Goal: Information Seeking & Learning: Learn about a topic

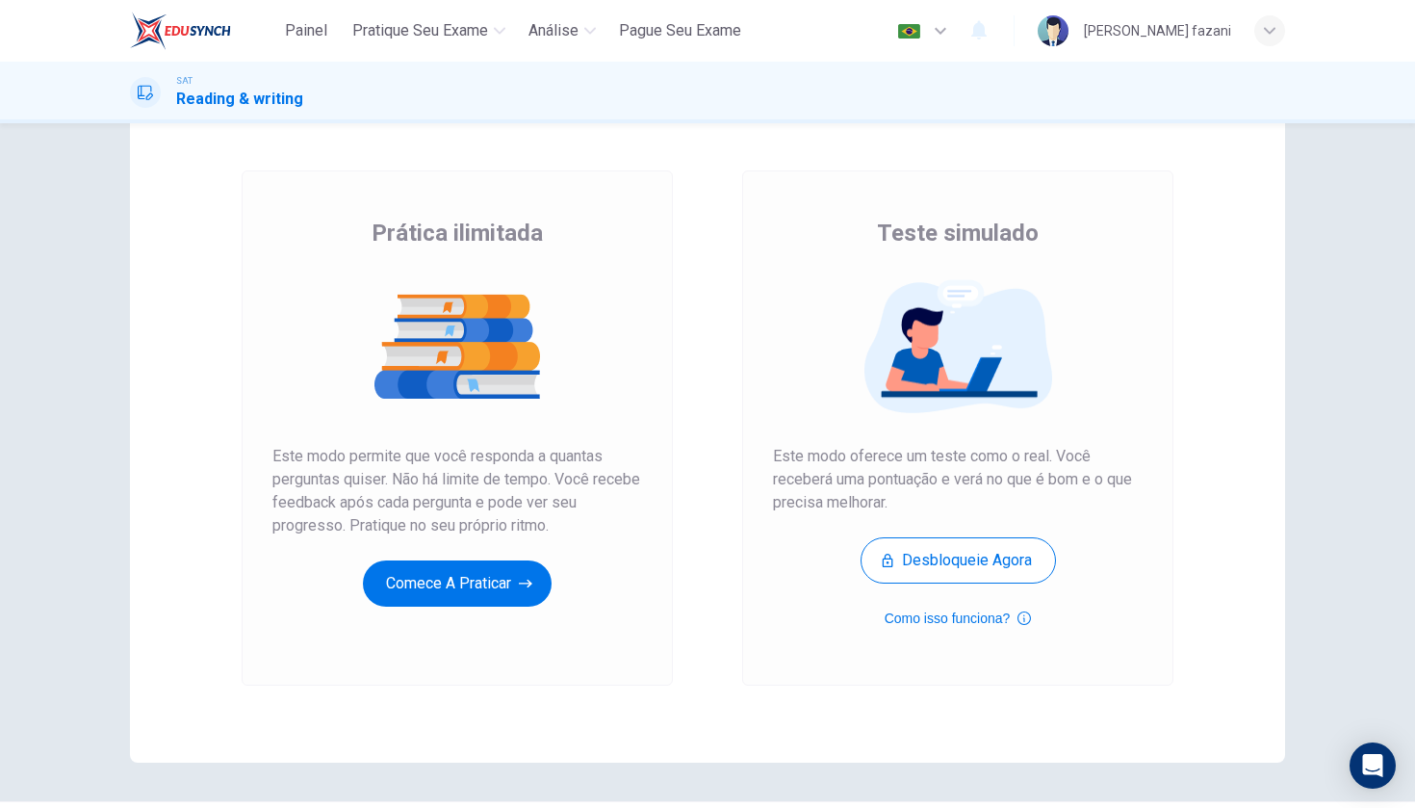
scroll to position [72, 0]
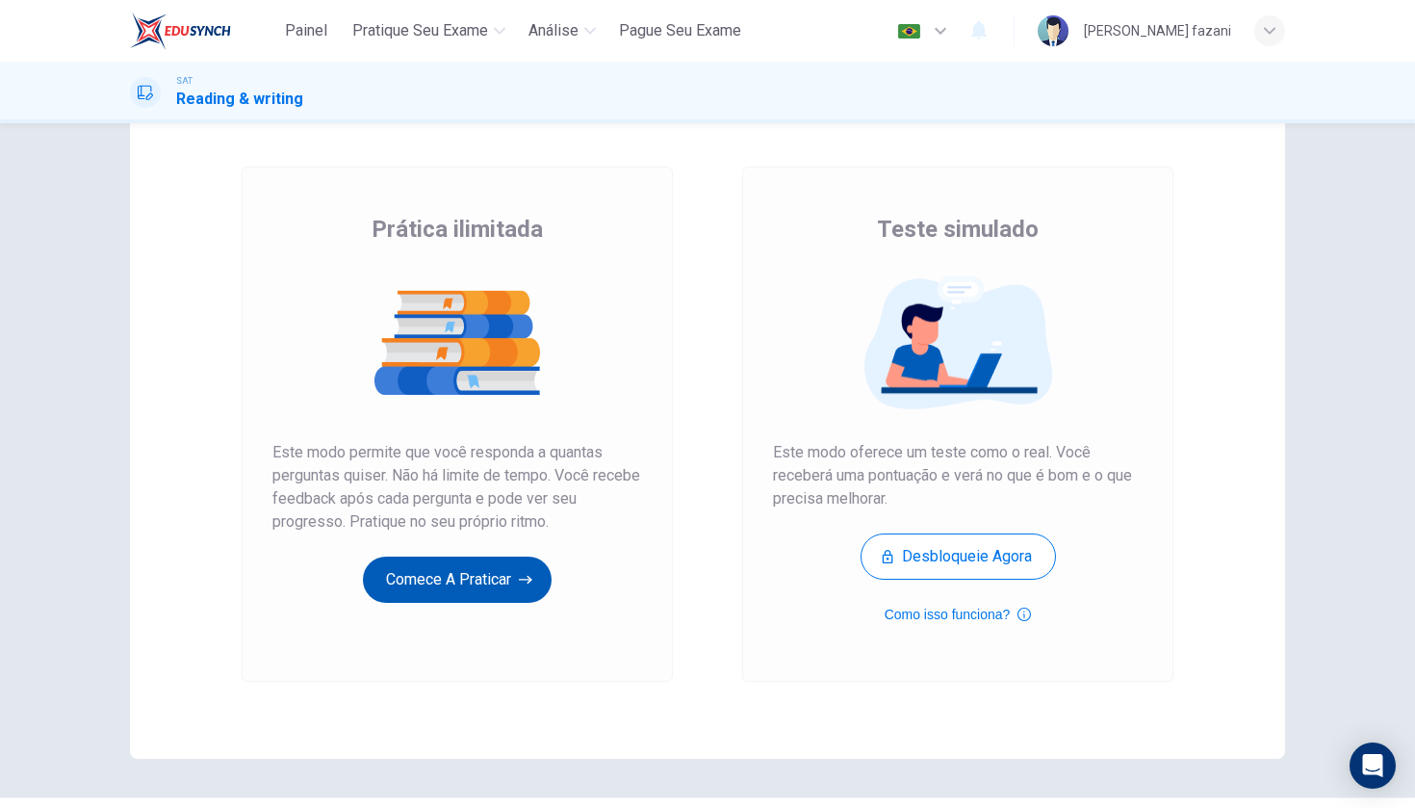
click at [498, 574] on button "Comece a praticar" at bounding box center [457, 579] width 189 height 46
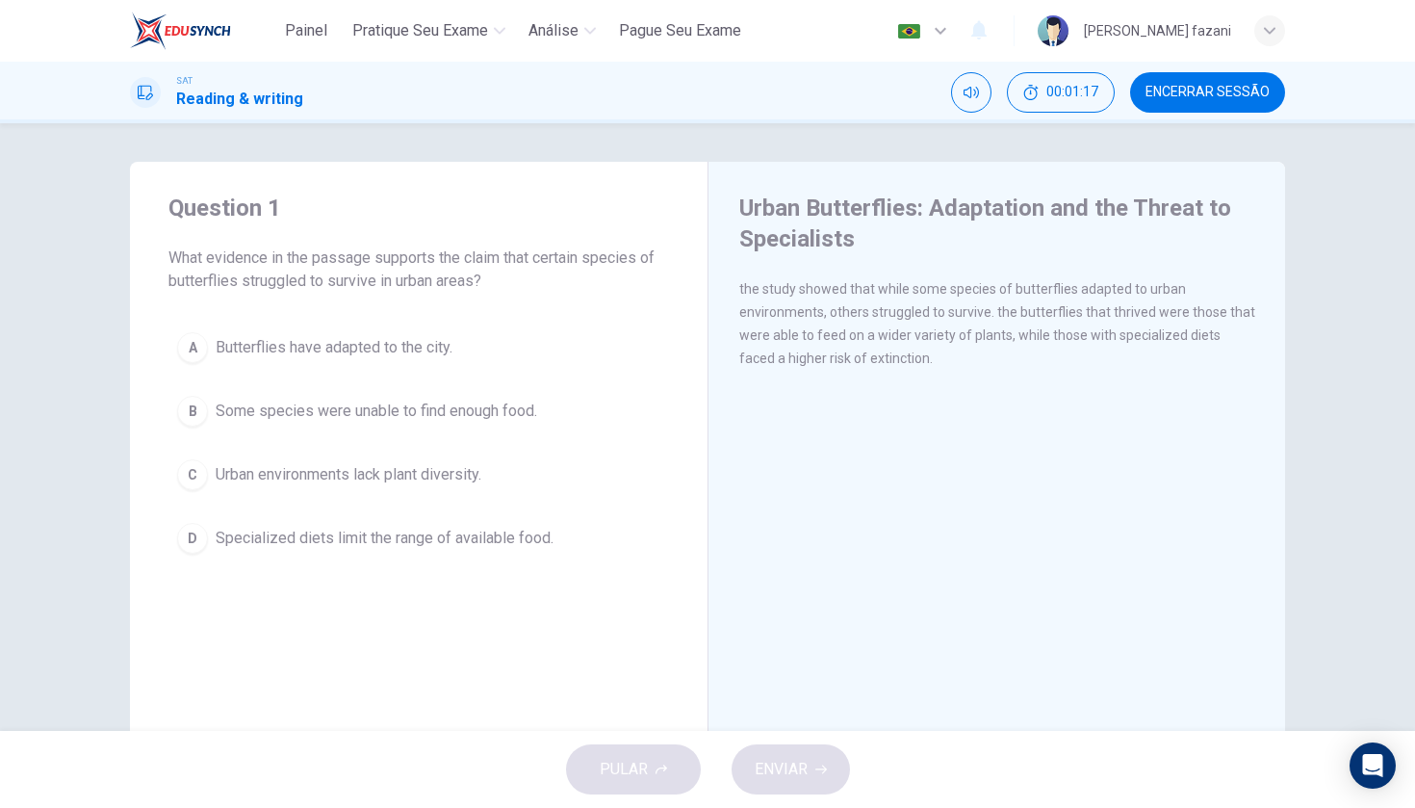
click at [193, 406] on div "B" at bounding box center [192, 411] width 31 height 31
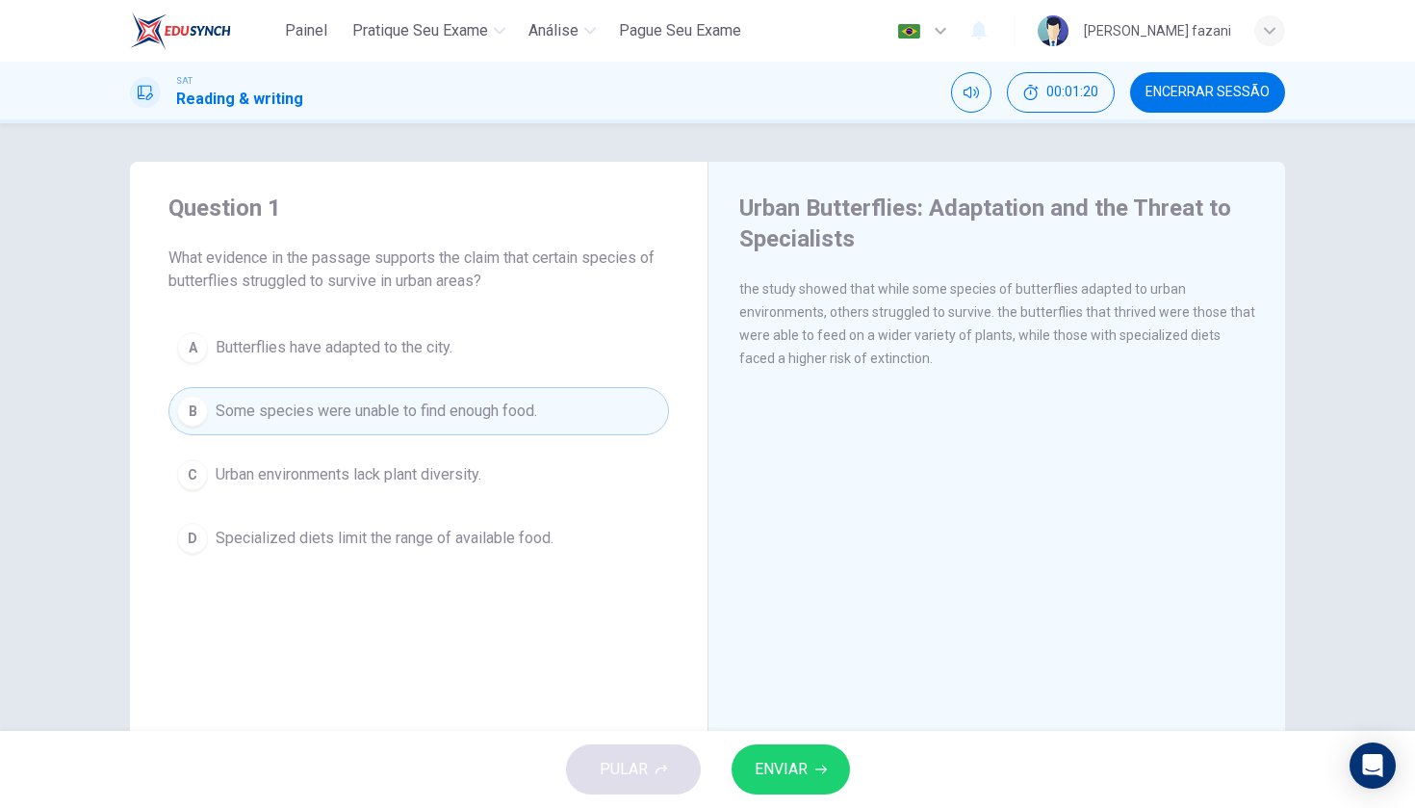
click at [198, 541] on div "D" at bounding box center [192, 538] width 31 height 31
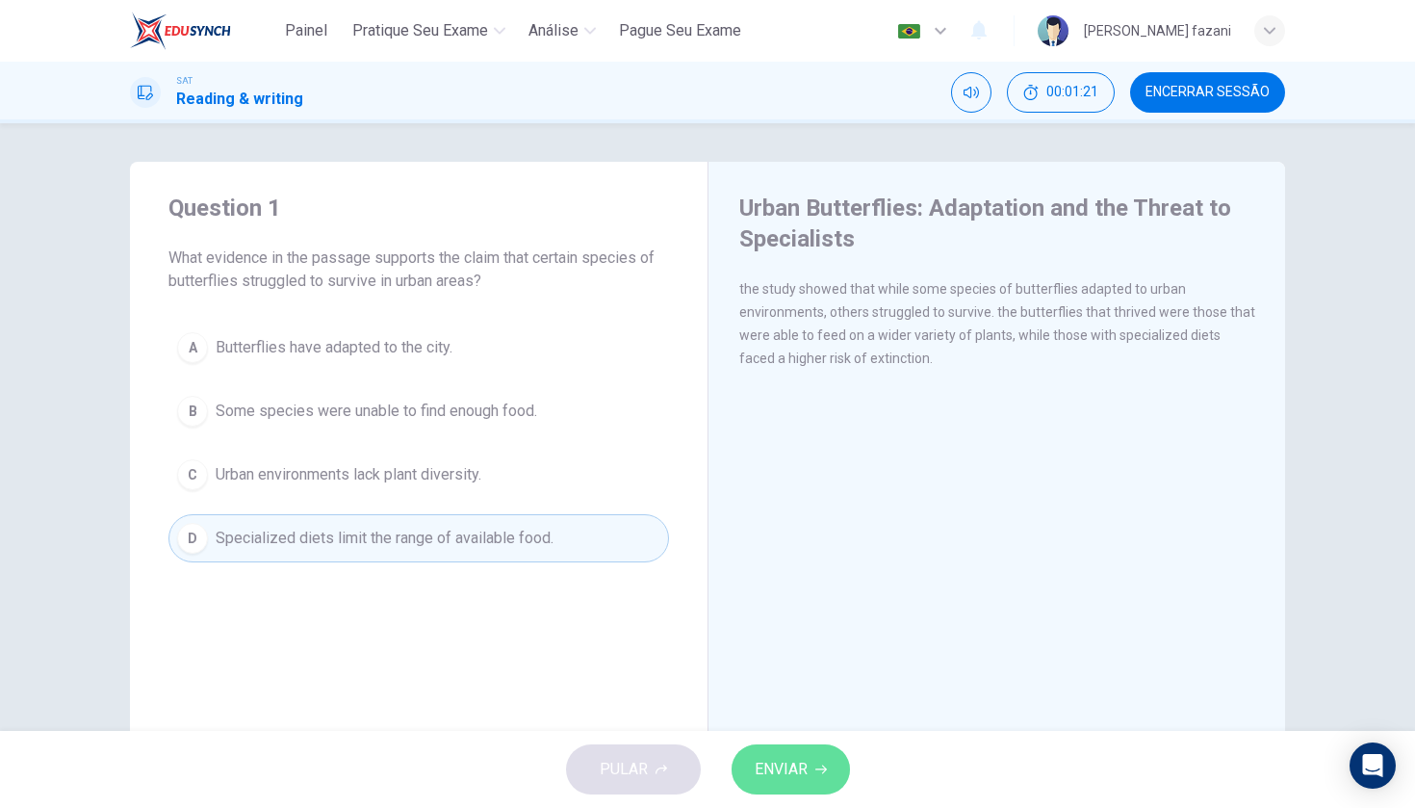
click at [789, 770] on span "ENVIAR" at bounding box center [781, 769] width 53 height 27
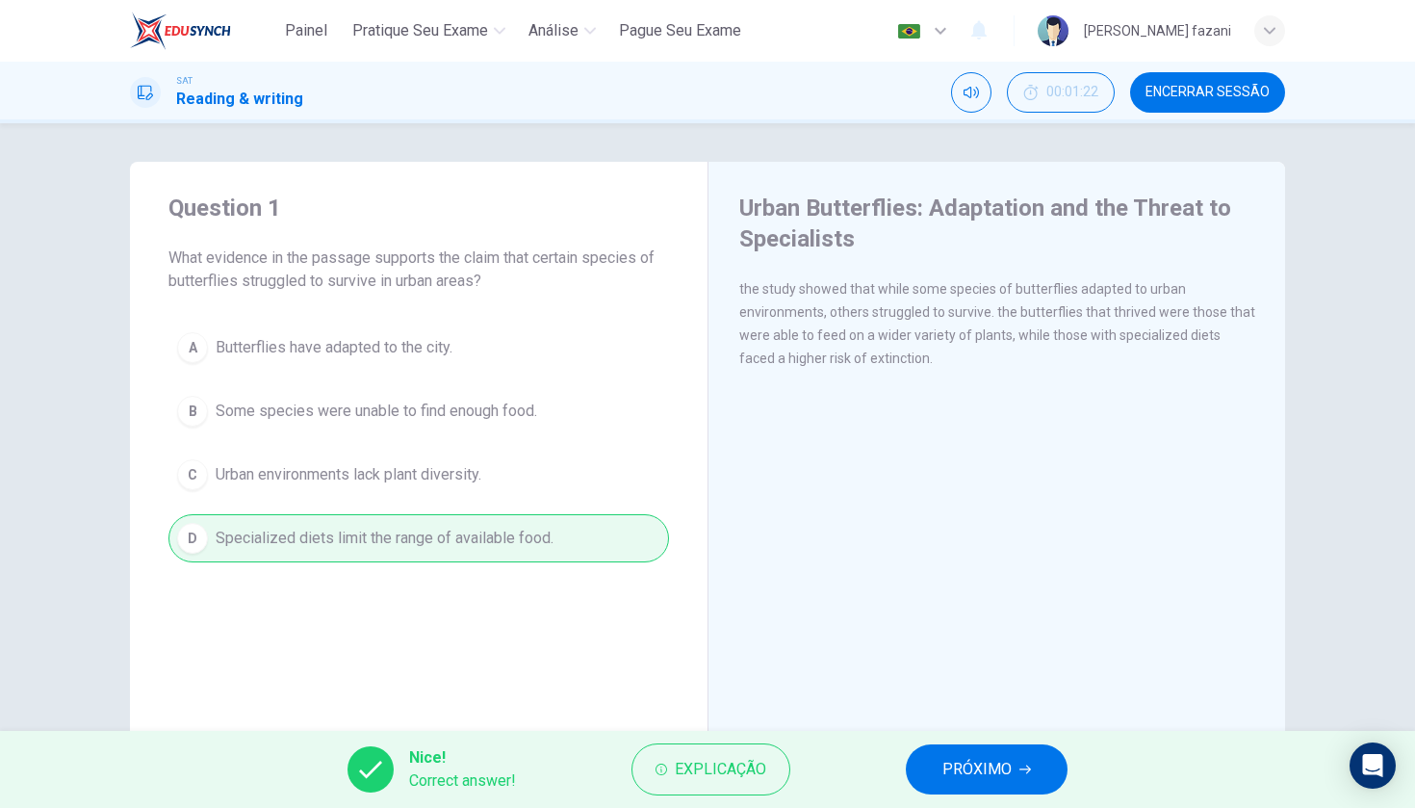
click at [976, 771] on span "PRÓXIMO" at bounding box center [976, 769] width 69 height 27
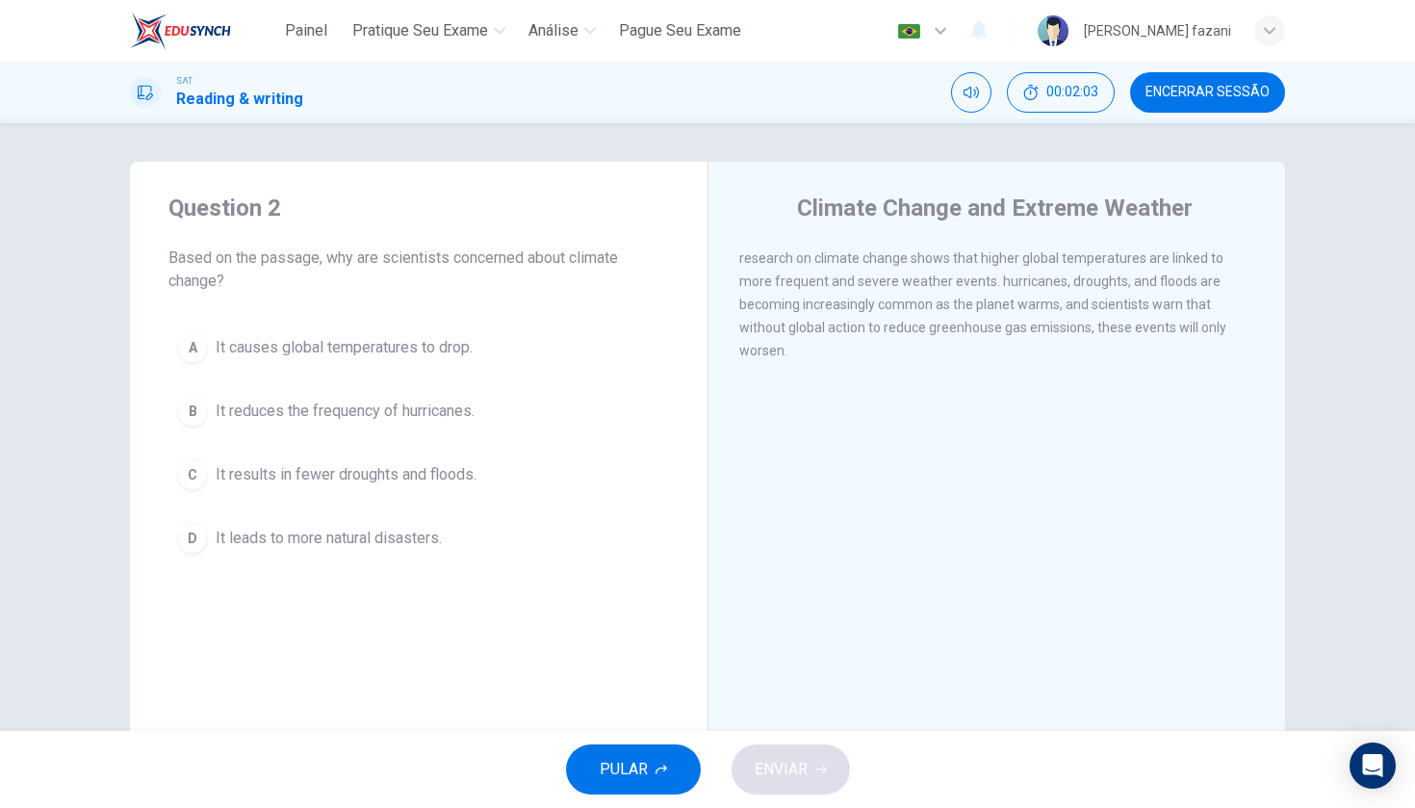
click at [188, 529] on div "D" at bounding box center [192, 538] width 31 height 31
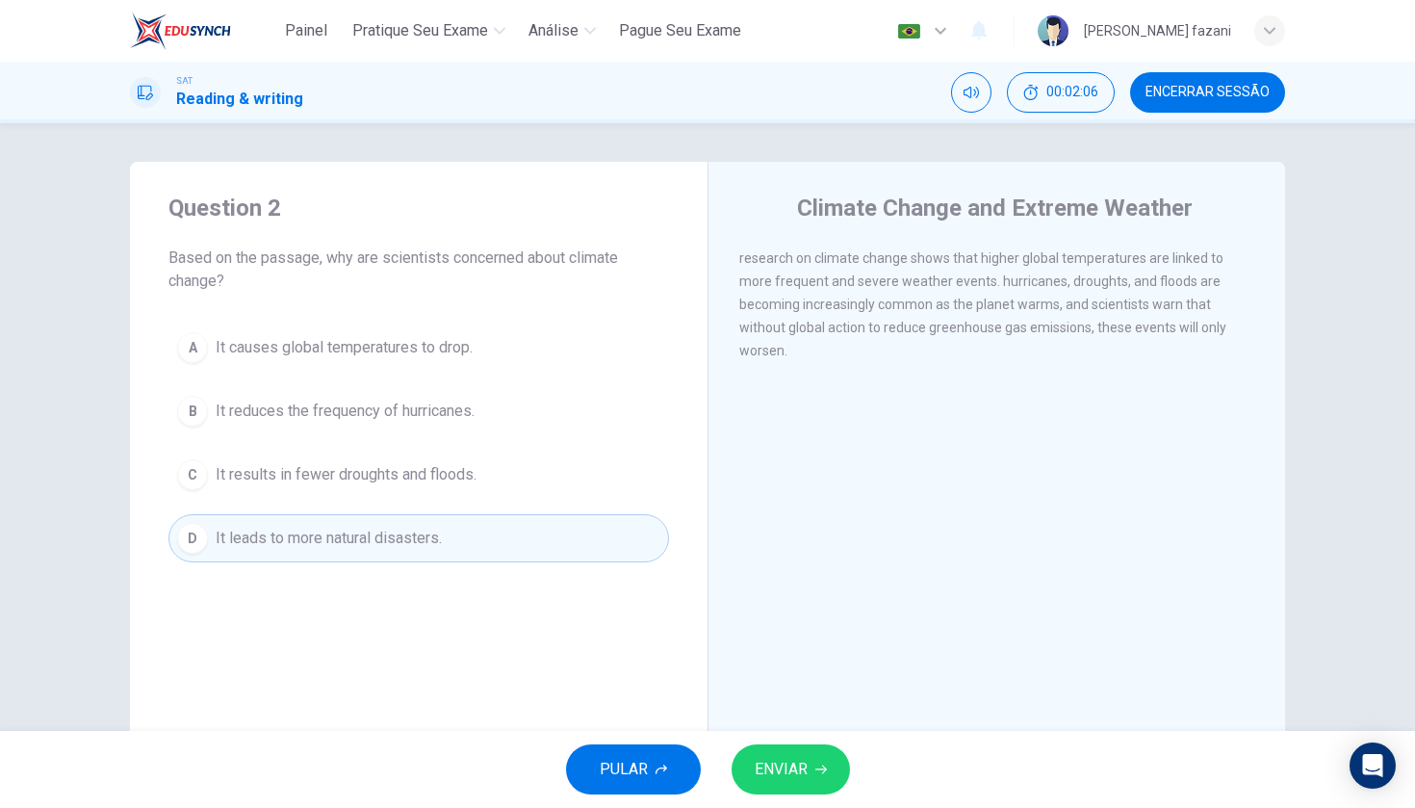
click at [799, 773] on span "ENVIAR" at bounding box center [781, 769] width 53 height 27
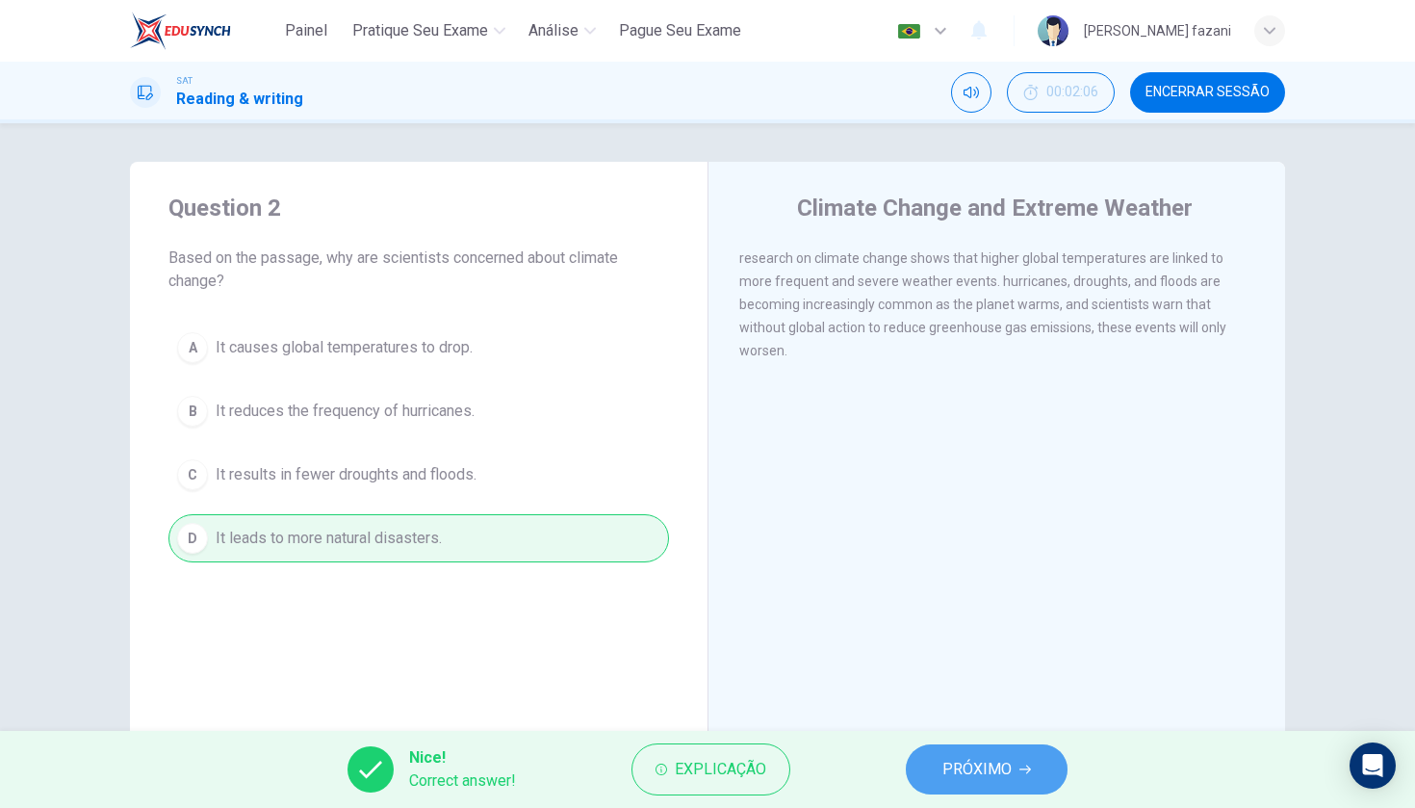
click at [971, 762] on span "PRÓXIMO" at bounding box center [976, 769] width 69 height 27
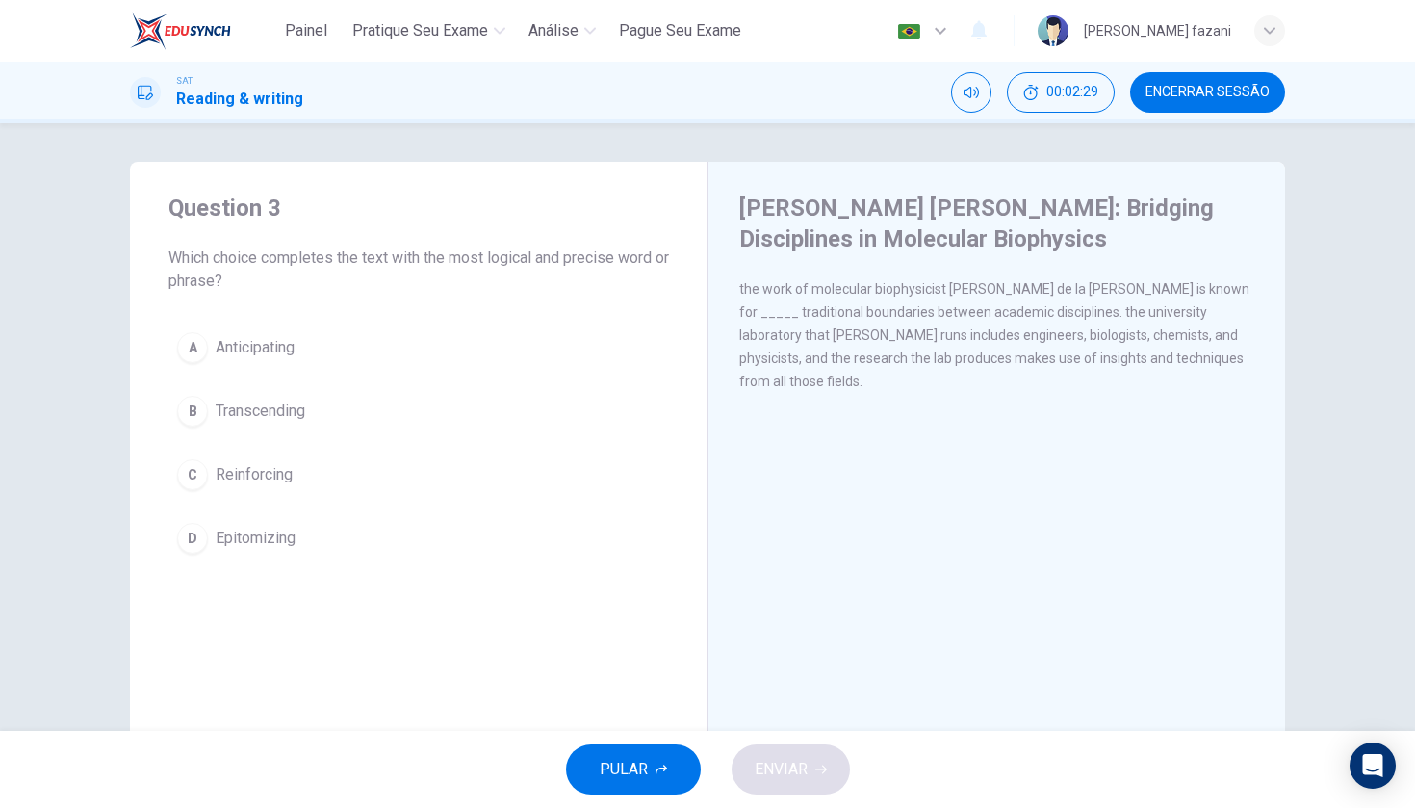
click at [192, 418] on div "B" at bounding box center [192, 411] width 31 height 31
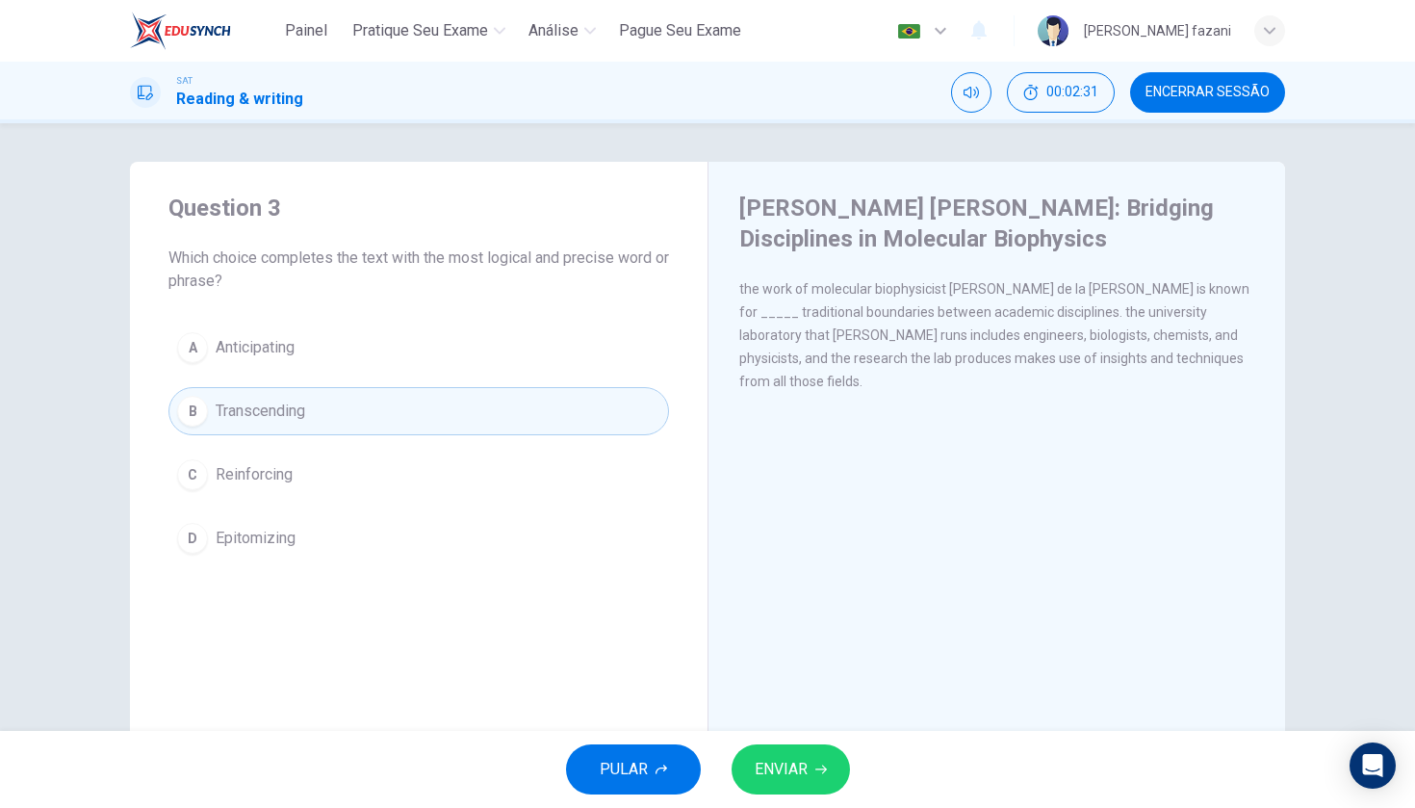
click at [785, 781] on span "ENVIAR" at bounding box center [781, 769] width 53 height 27
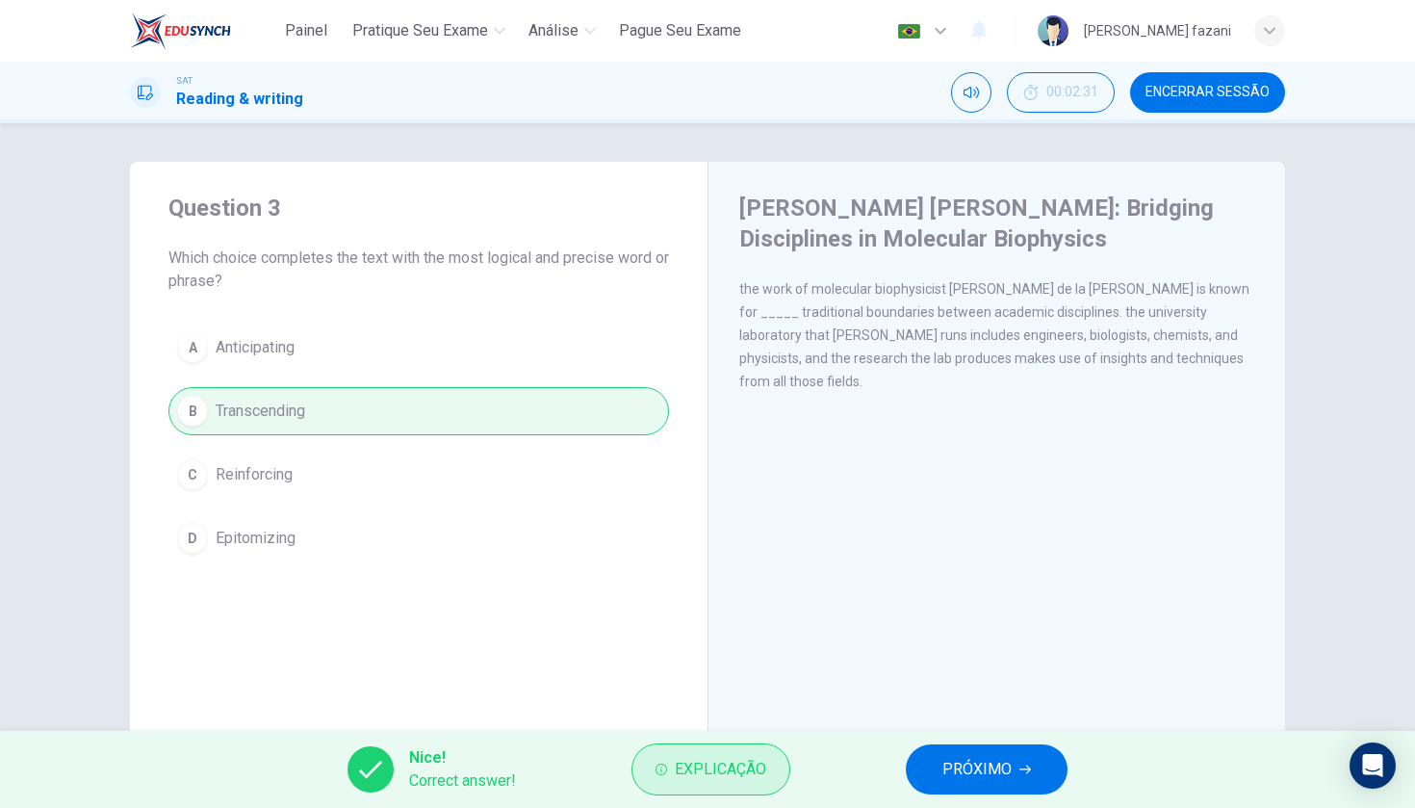
click at [681, 771] on span "Explicação" at bounding box center [720, 769] width 91 height 27
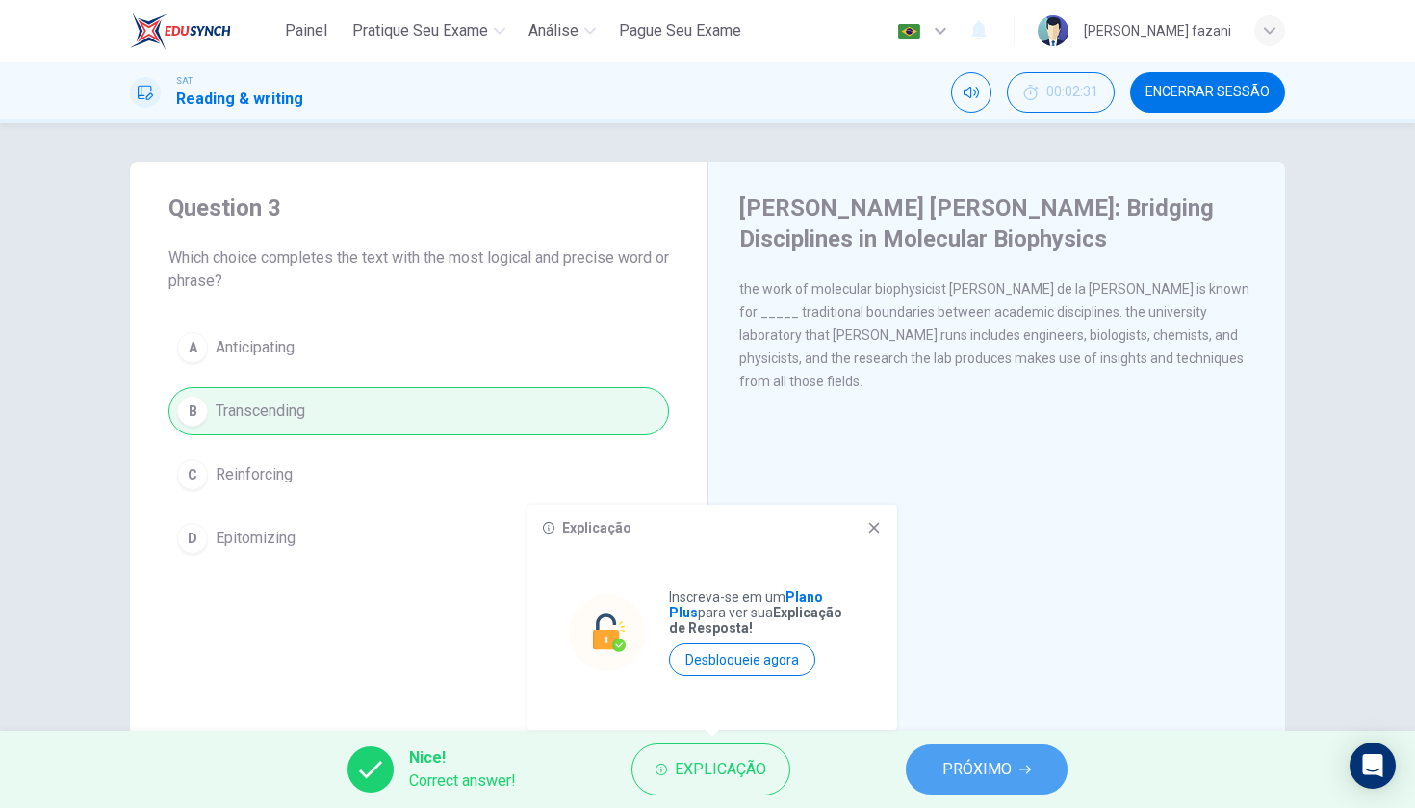
click at [968, 773] on span "PRÓXIMO" at bounding box center [976, 769] width 69 height 27
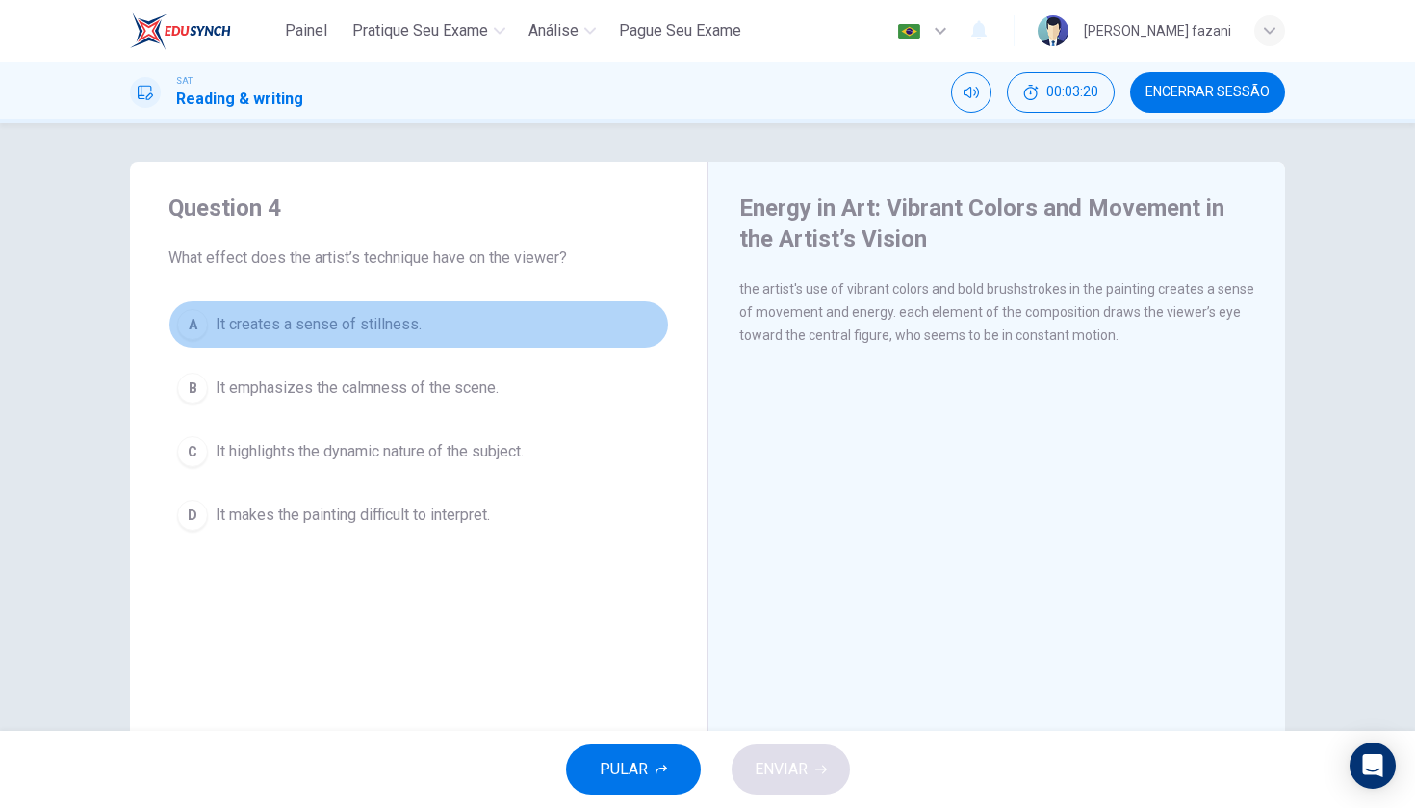
click at [186, 320] on div "A" at bounding box center [192, 324] width 31 height 31
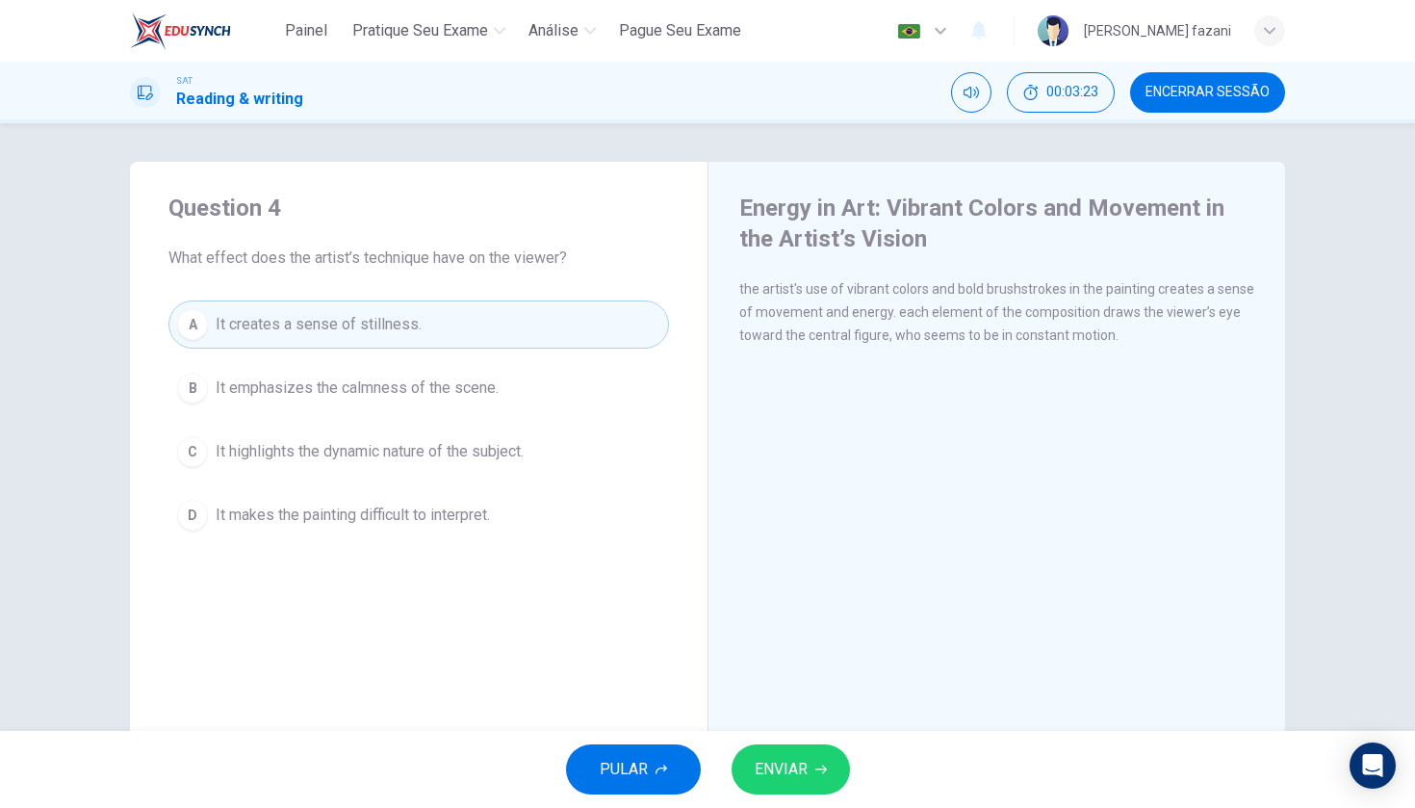
click at [195, 445] on div "C" at bounding box center [192, 451] width 31 height 31
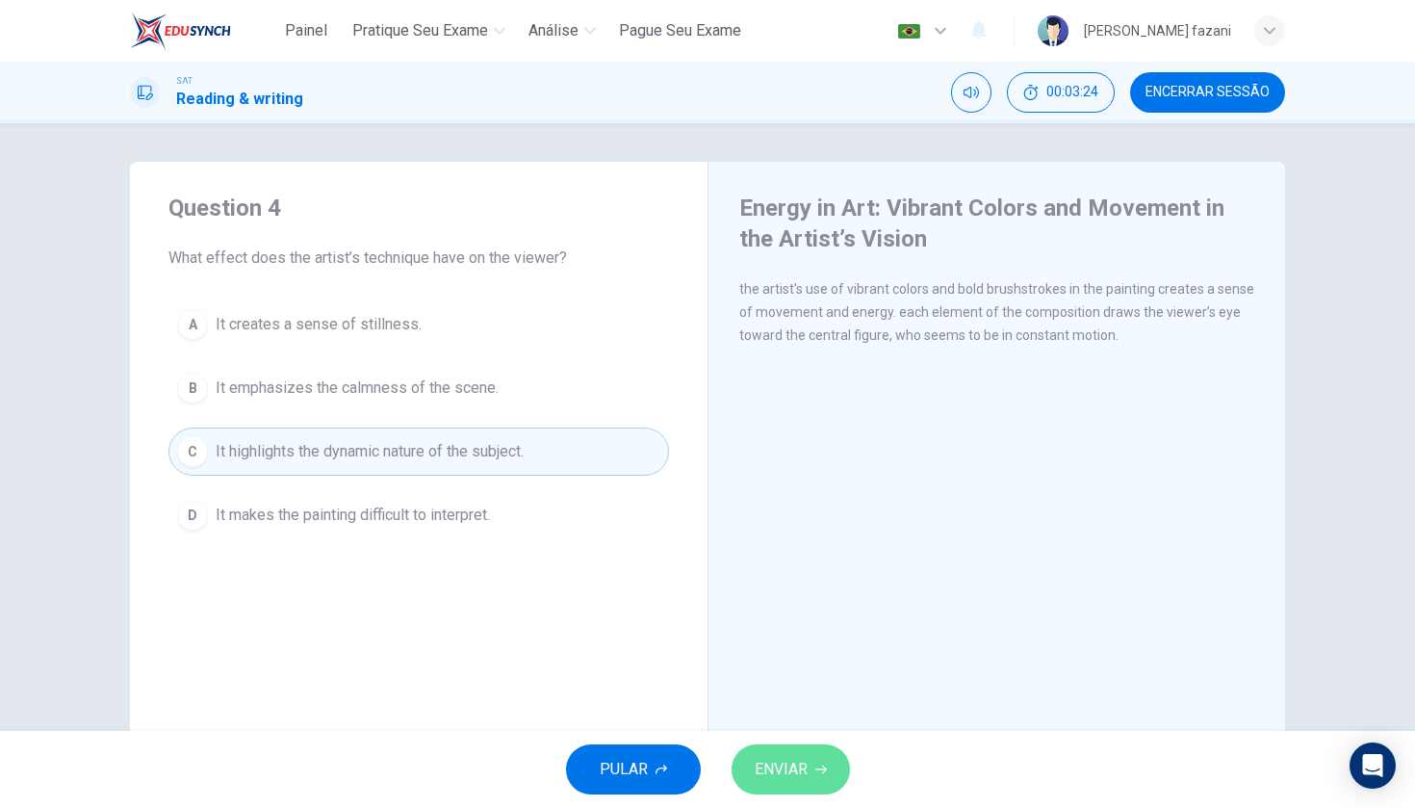
click at [799, 785] on button "ENVIAR" at bounding box center [791, 769] width 118 height 50
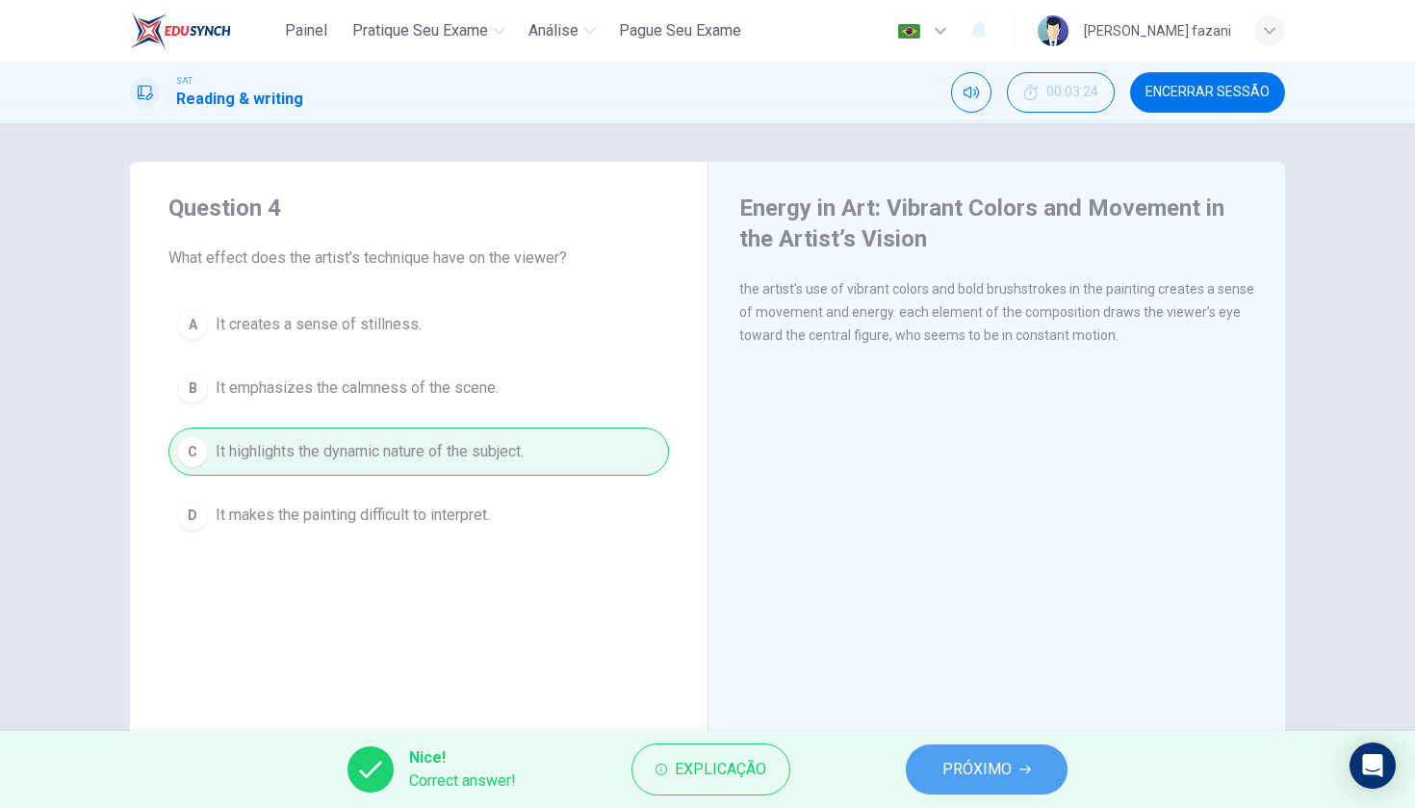
click at [954, 761] on span "PRÓXIMO" at bounding box center [976, 769] width 69 height 27
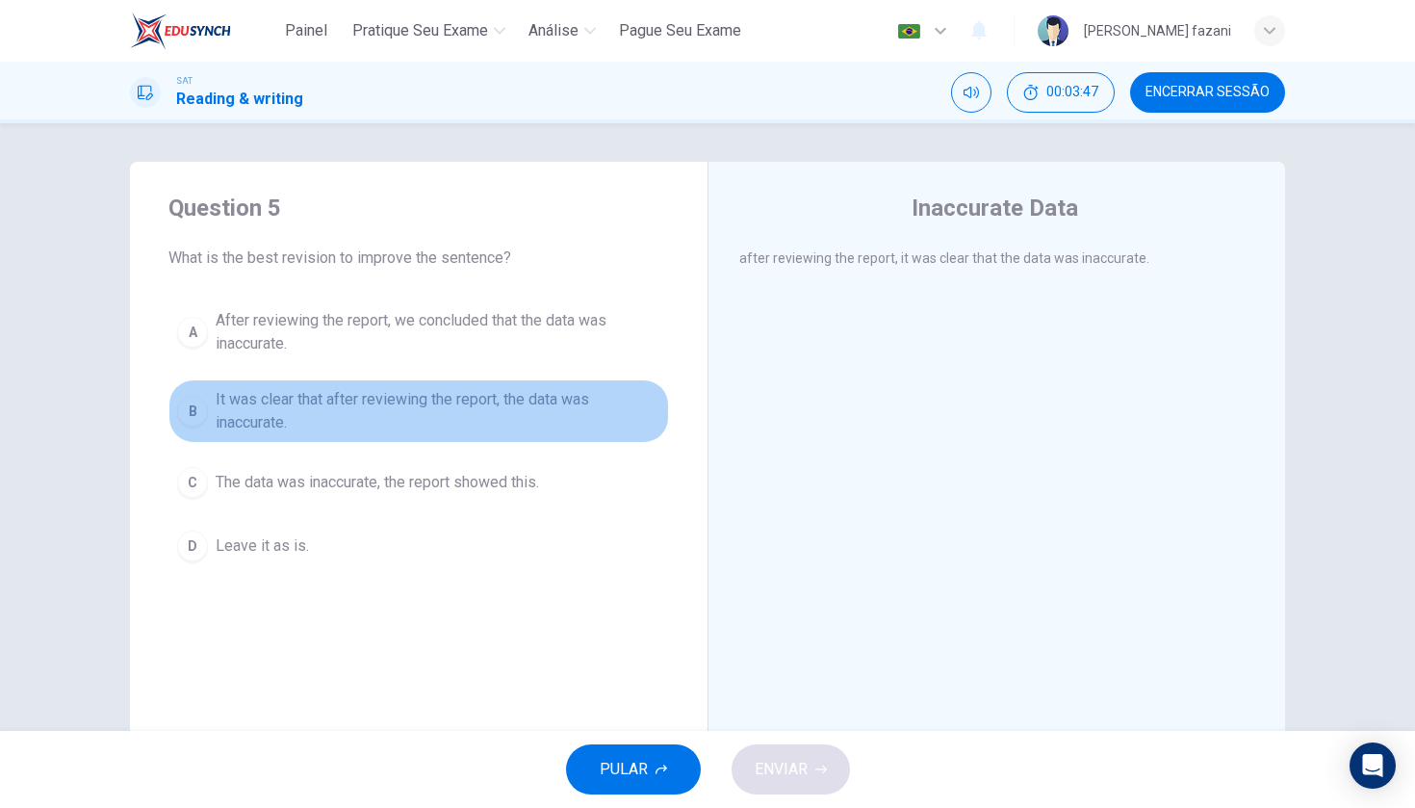
click at [194, 408] on div "B" at bounding box center [192, 411] width 31 height 31
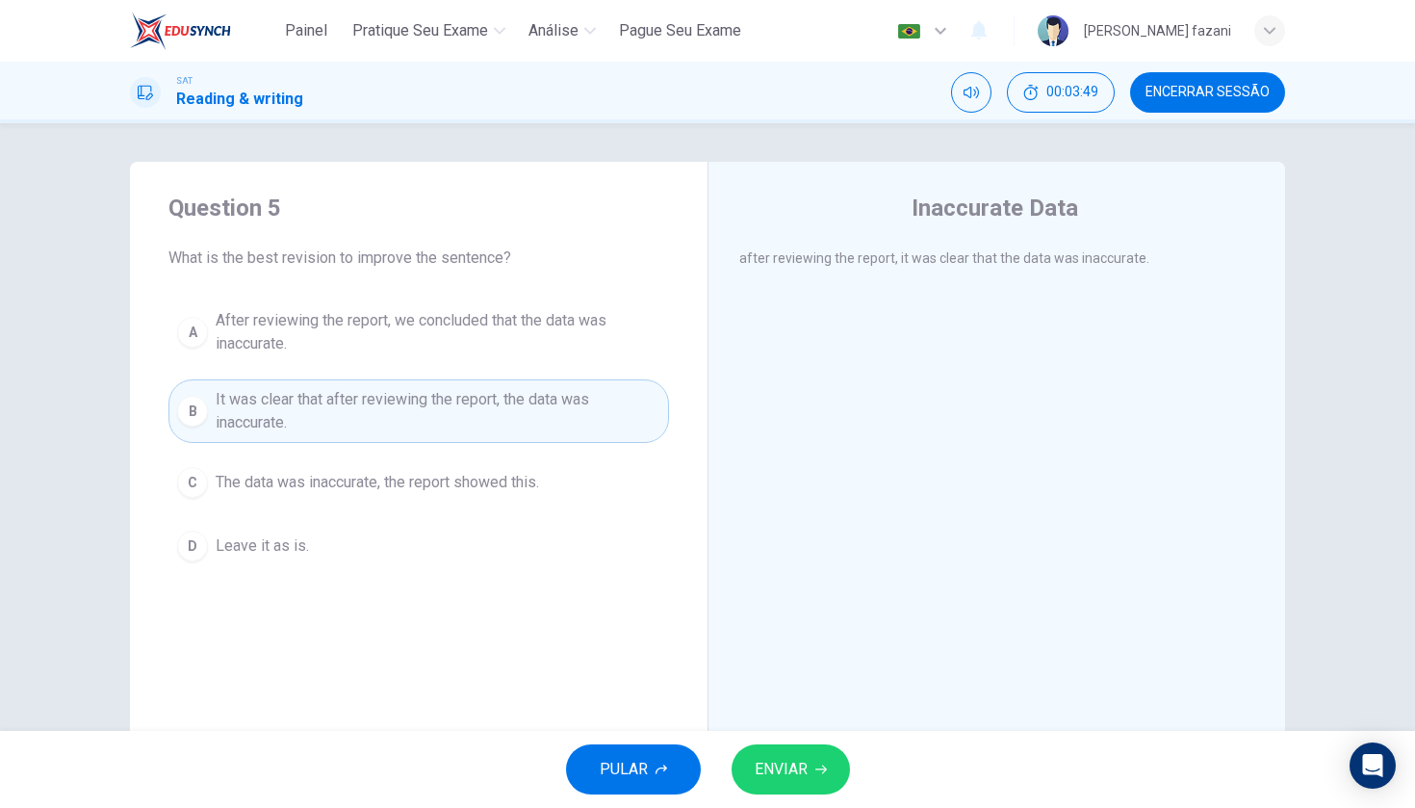
click at [779, 766] on span "ENVIAR" at bounding box center [781, 769] width 53 height 27
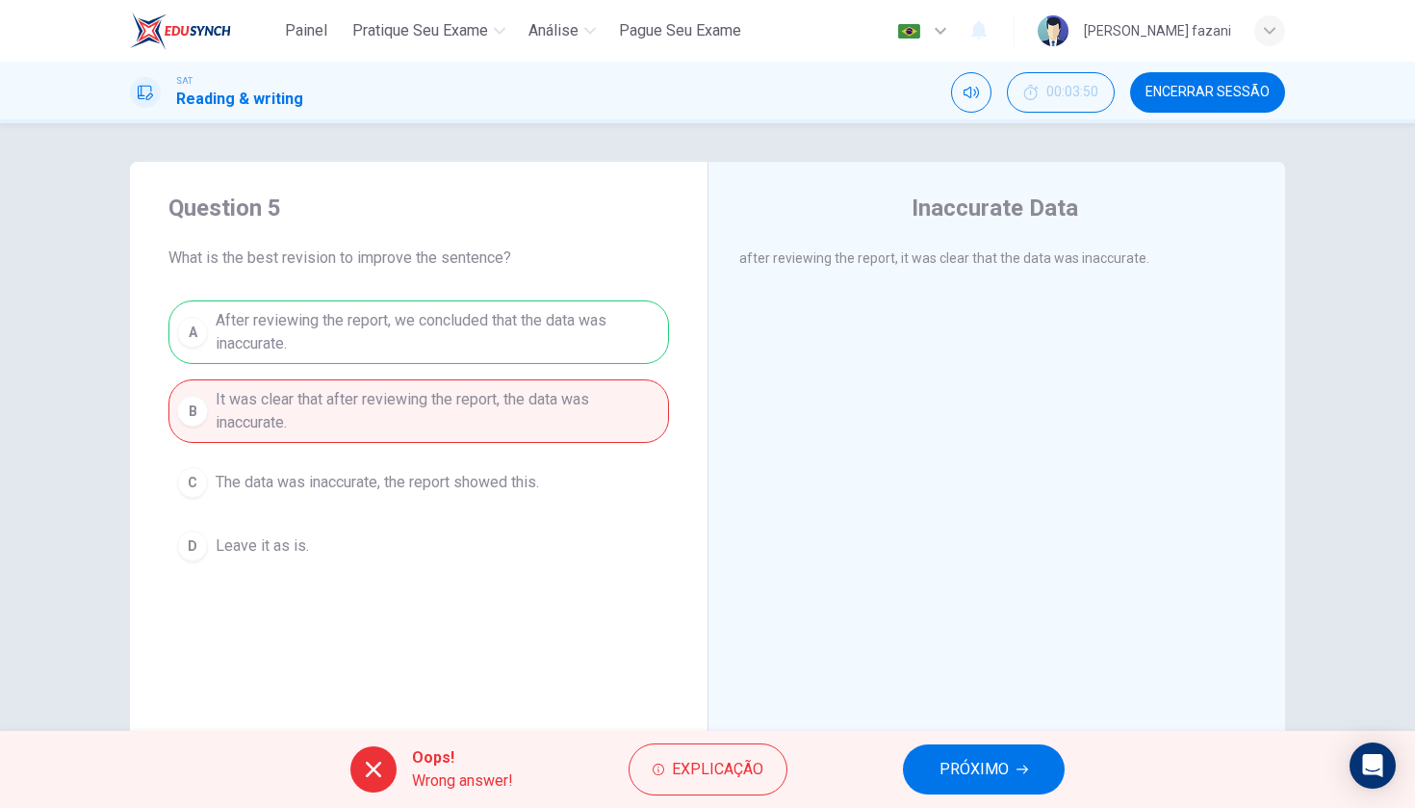
click at [374, 323] on div "A After reviewing the report, we concluded that the data was inaccurate. B It w…" at bounding box center [418, 435] width 501 height 270
click at [960, 766] on span "PRÓXIMO" at bounding box center [974, 769] width 69 height 27
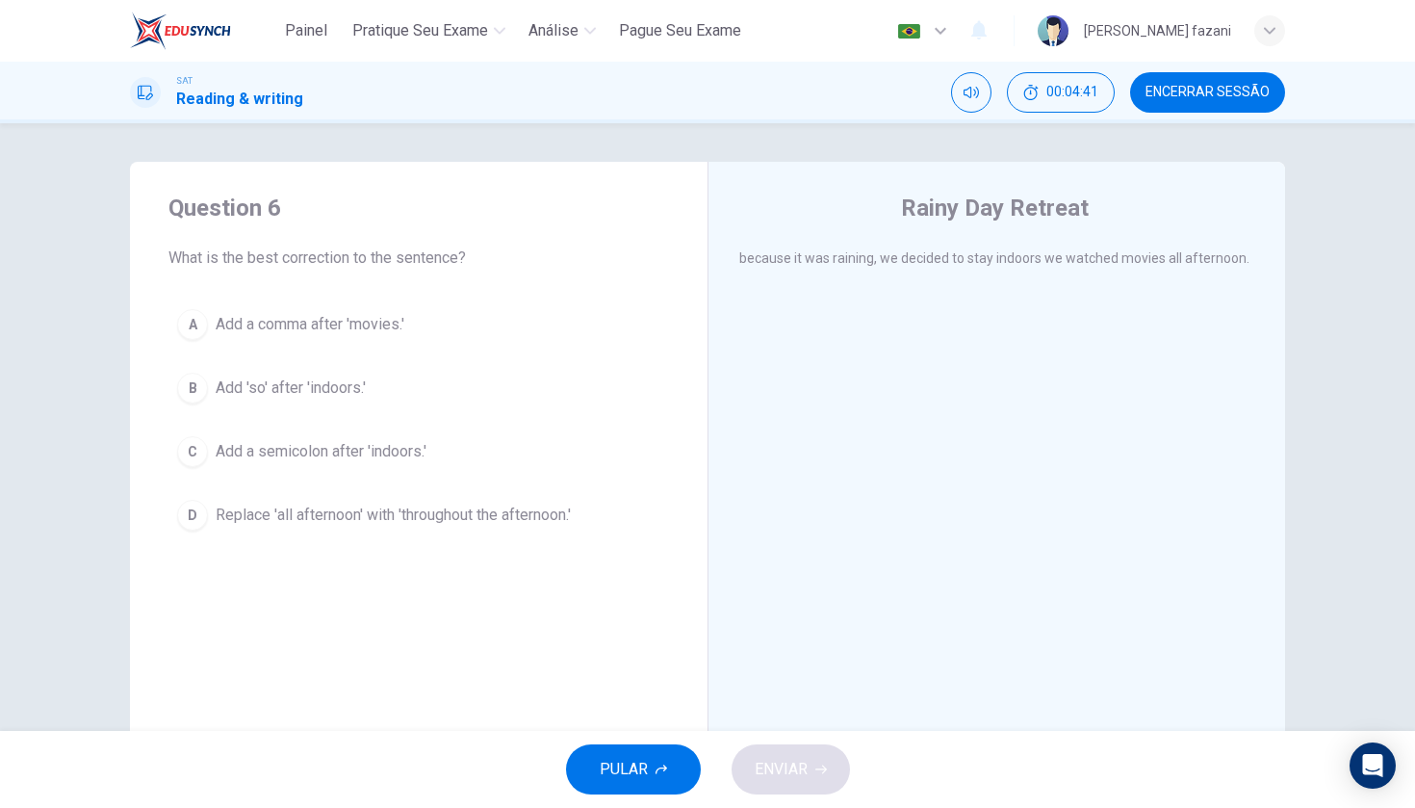
click at [196, 447] on div "C" at bounding box center [192, 451] width 31 height 31
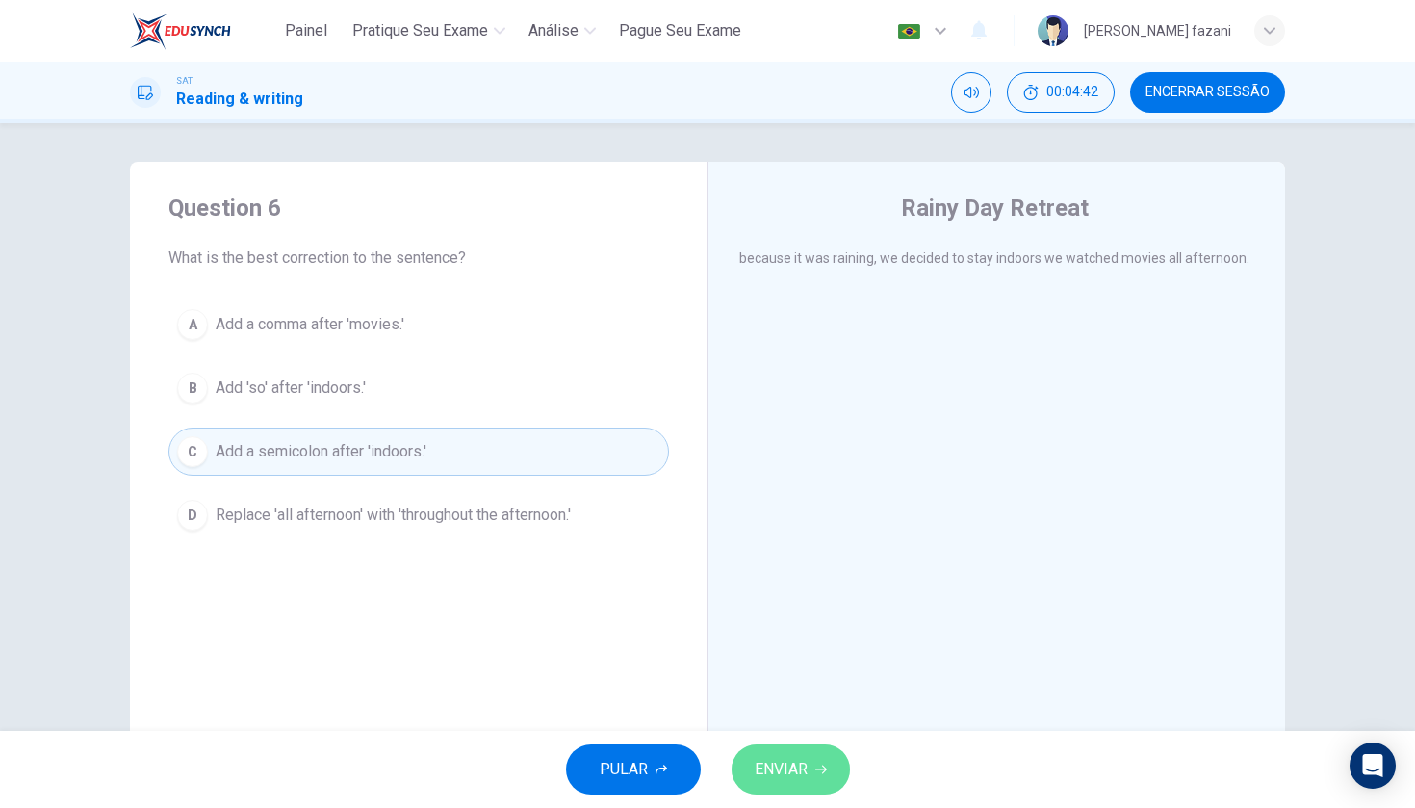
click at [805, 755] on button "ENVIAR" at bounding box center [791, 769] width 118 height 50
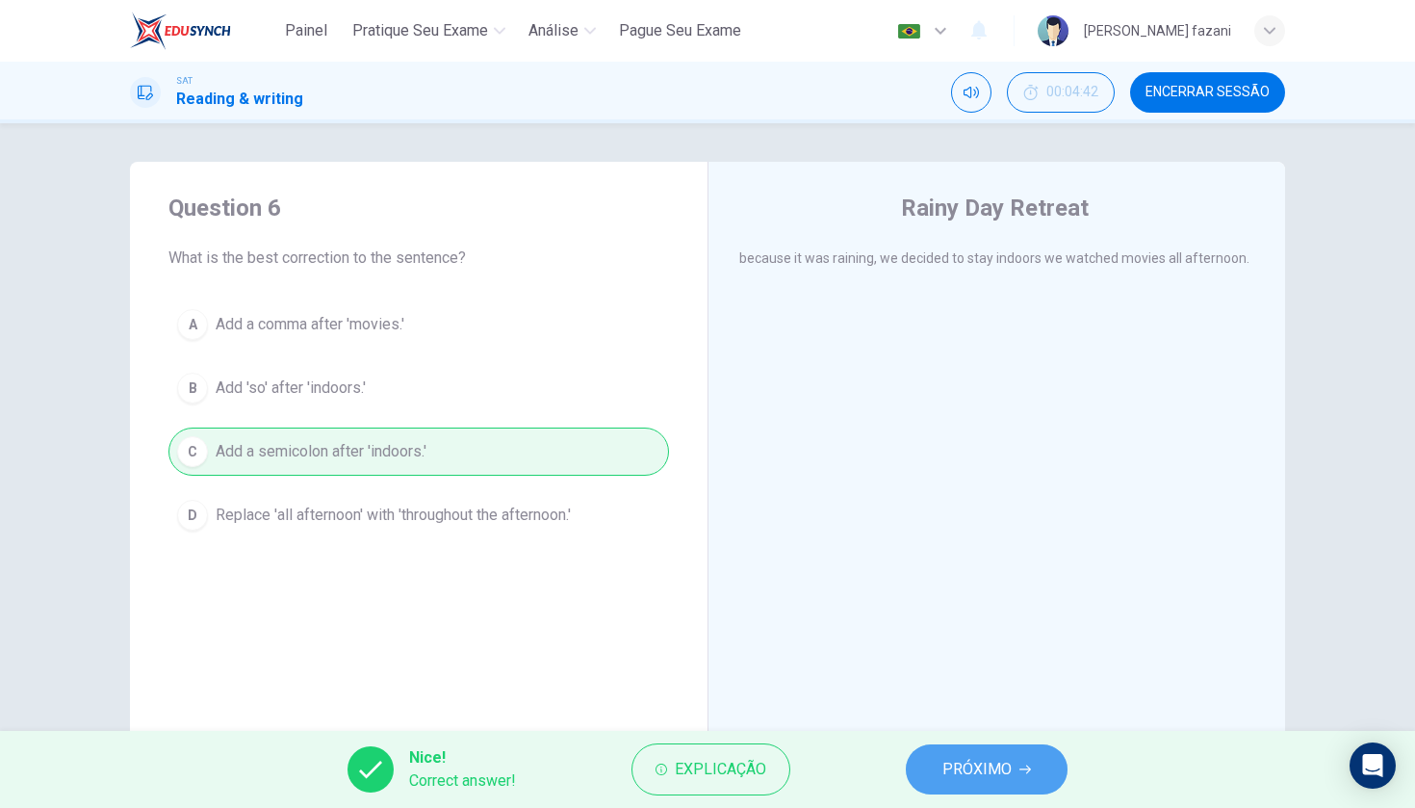
click at [970, 767] on span "PRÓXIMO" at bounding box center [976, 769] width 69 height 27
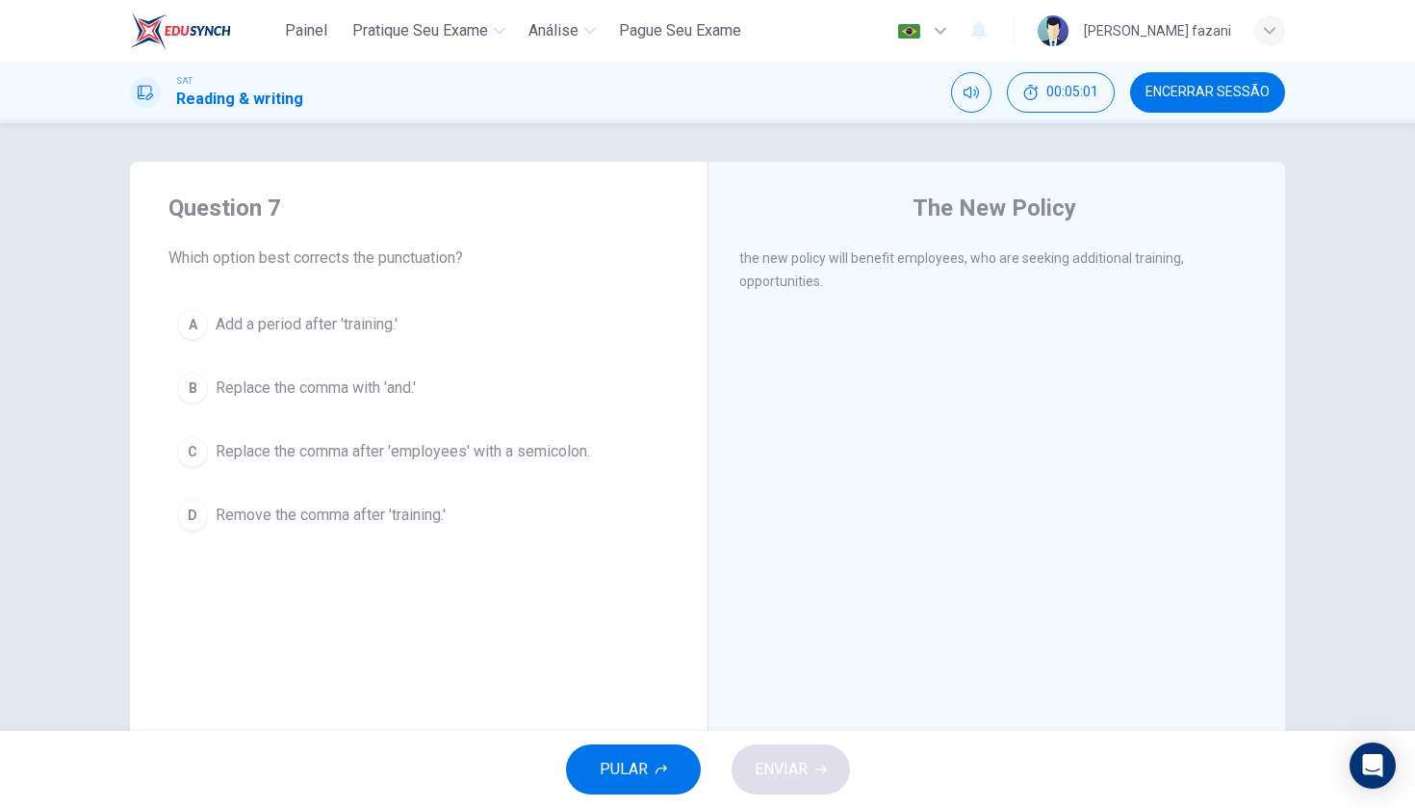
click at [197, 378] on div "B" at bounding box center [192, 388] width 31 height 31
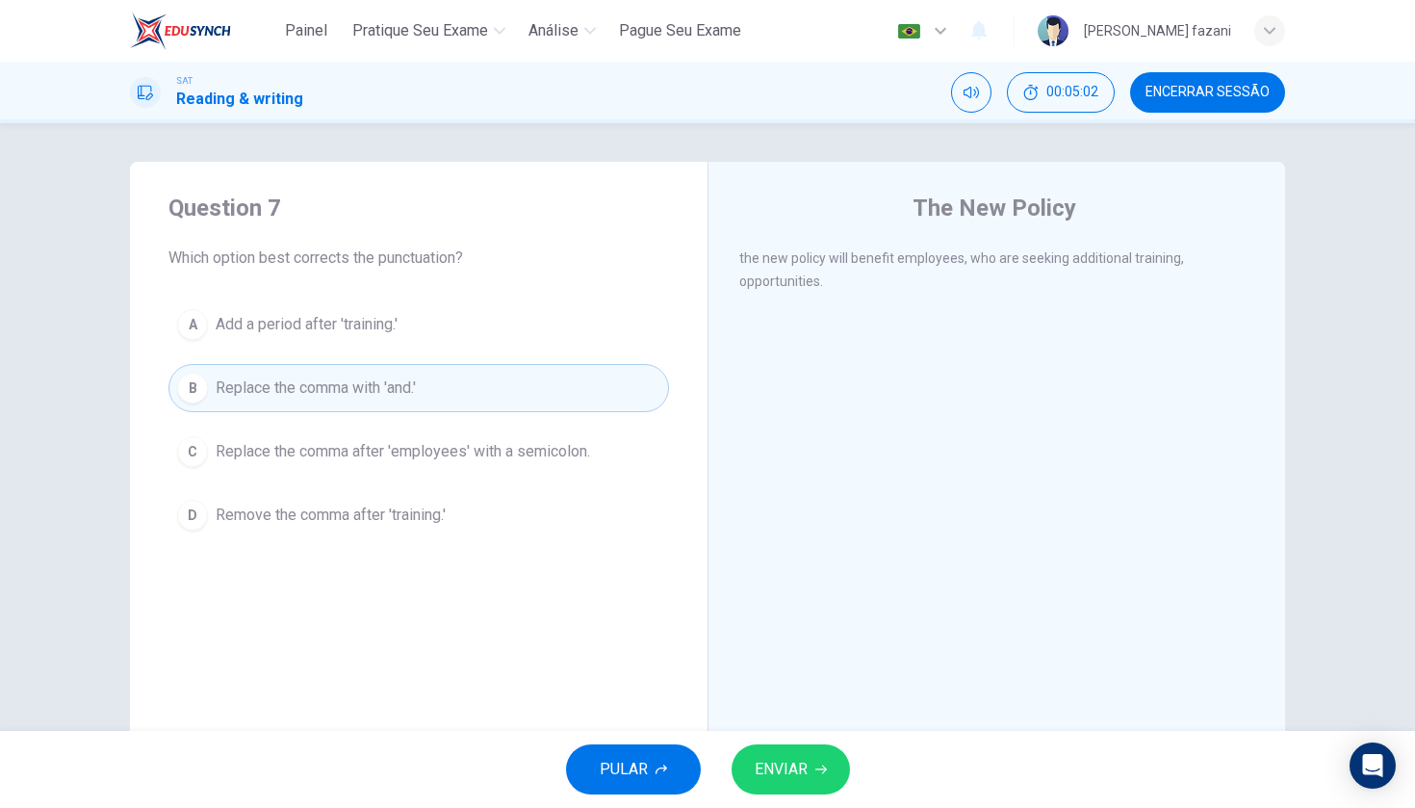
click at [797, 767] on span "ENVIAR" at bounding box center [781, 769] width 53 height 27
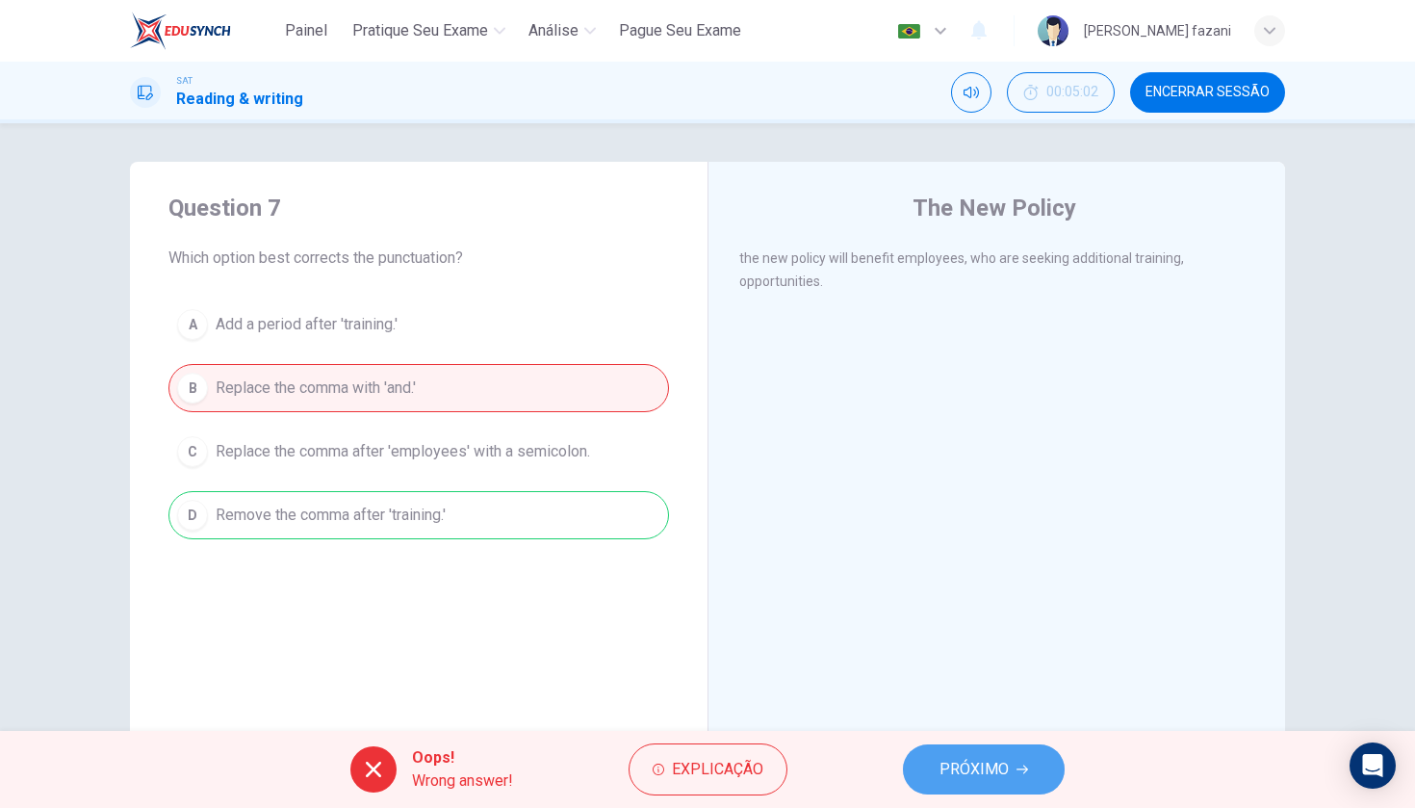
click at [969, 767] on span "PRÓXIMO" at bounding box center [974, 769] width 69 height 27
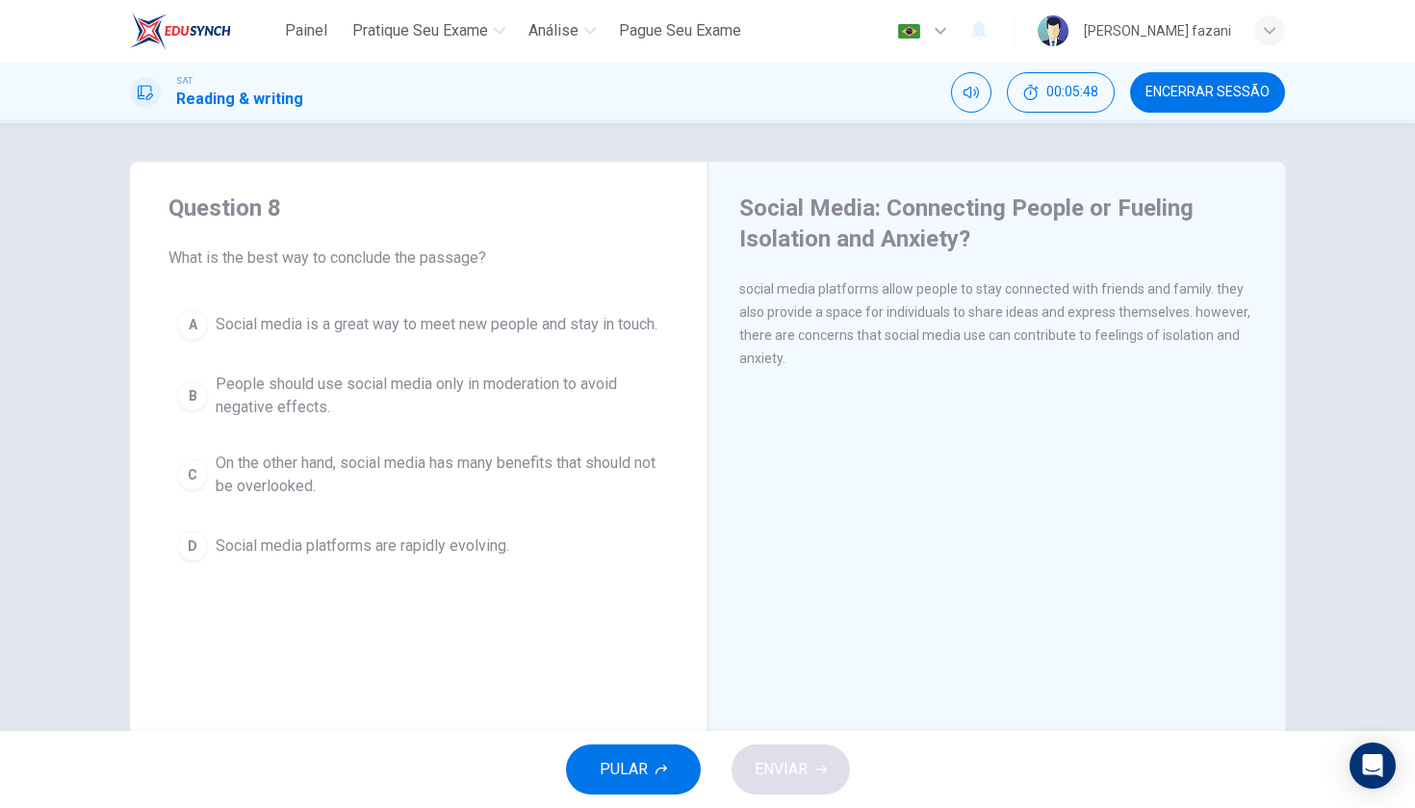
click at [195, 404] on div "B" at bounding box center [192, 395] width 31 height 31
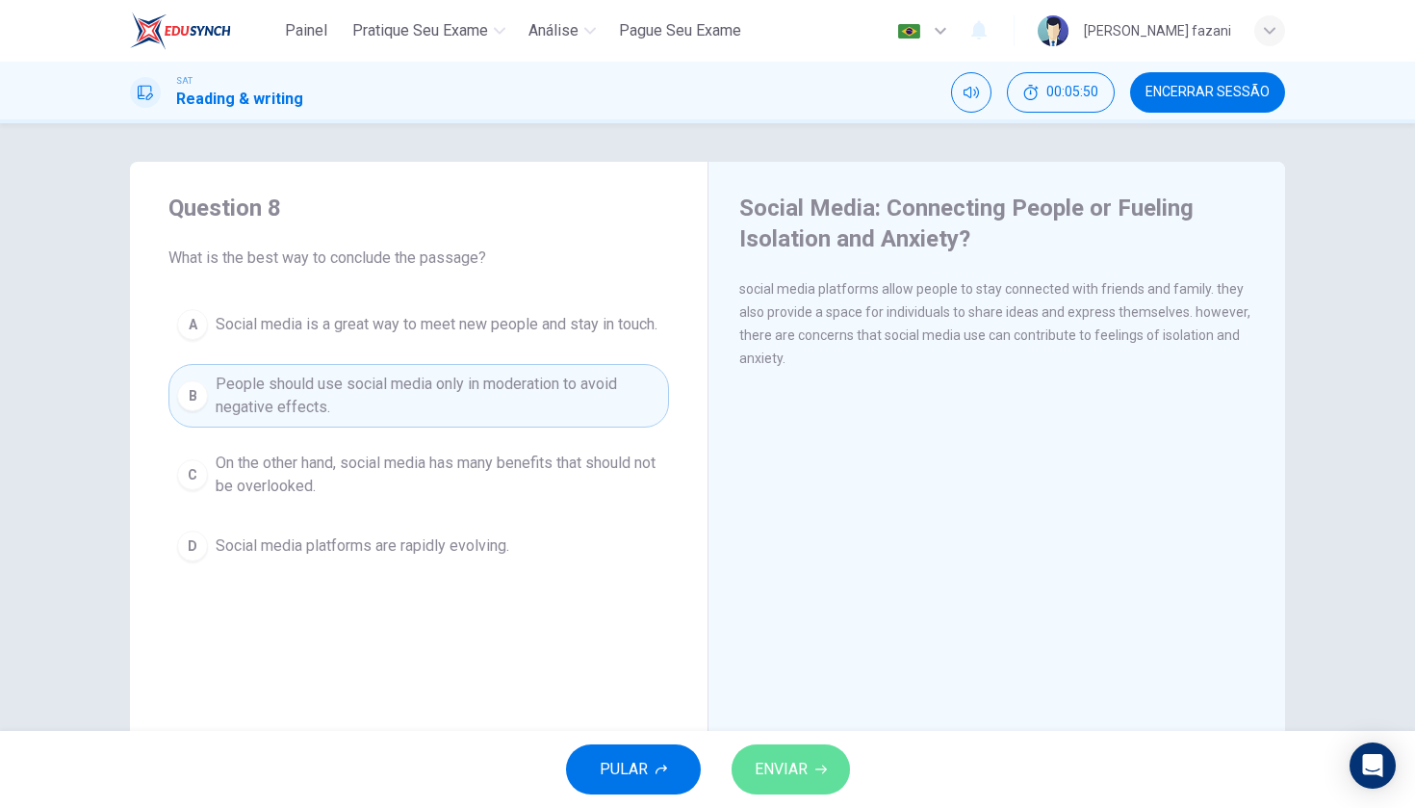
click at [797, 793] on button "ENVIAR" at bounding box center [791, 769] width 118 height 50
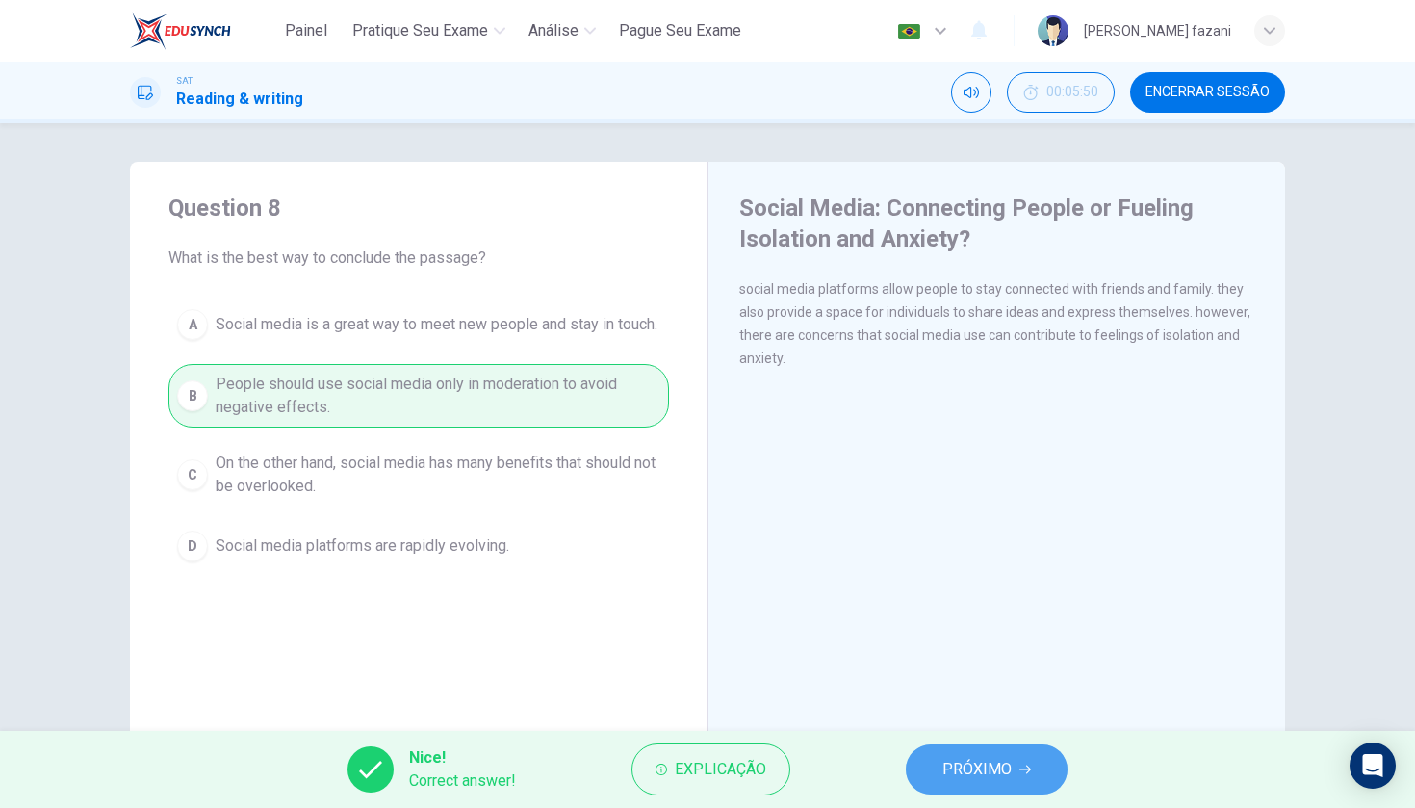
click at [956, 766] on span "PRÓXIMO" at bounding box center [976, 769] width 69 height 27
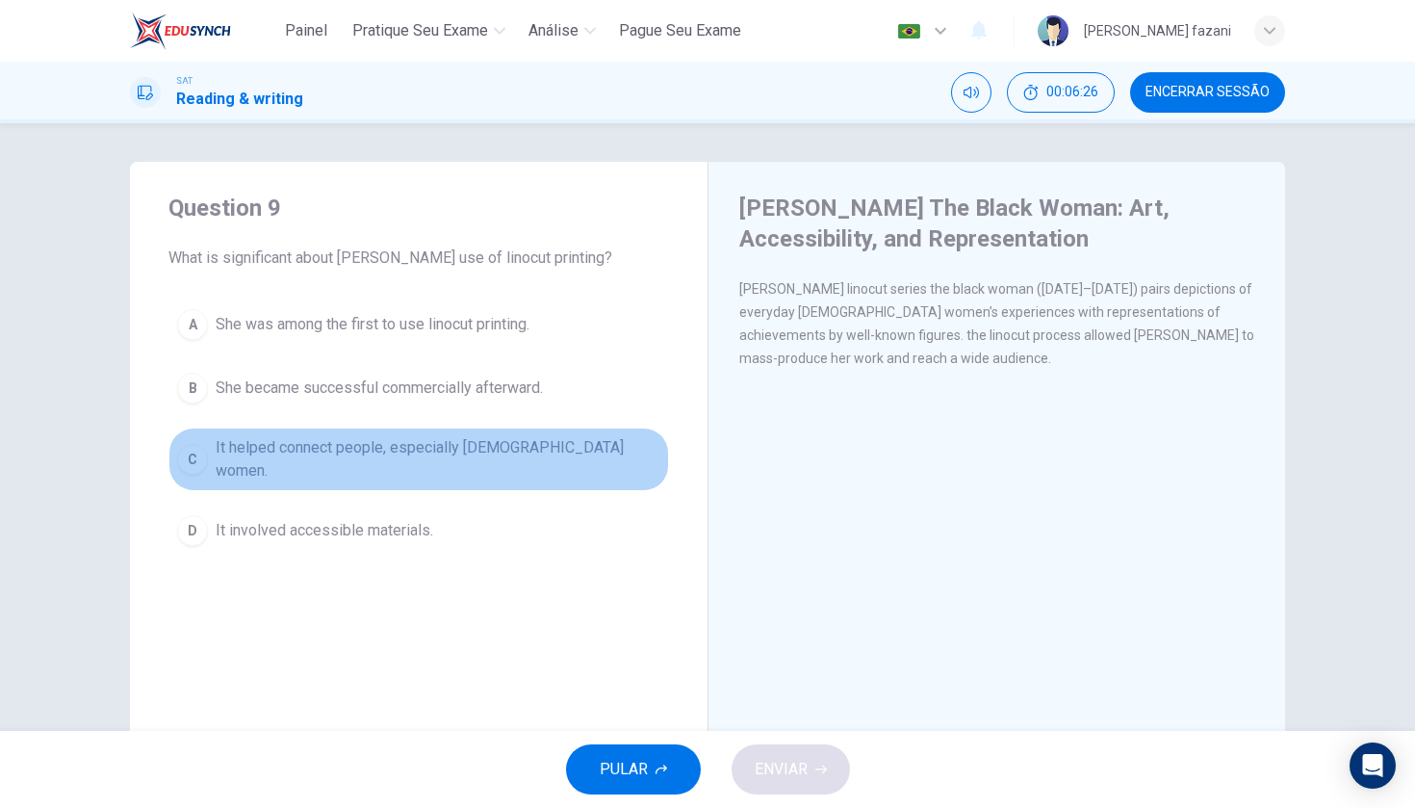
click at [192, 448] on div "C" at bounding box center [192, 459] width 31 height 31
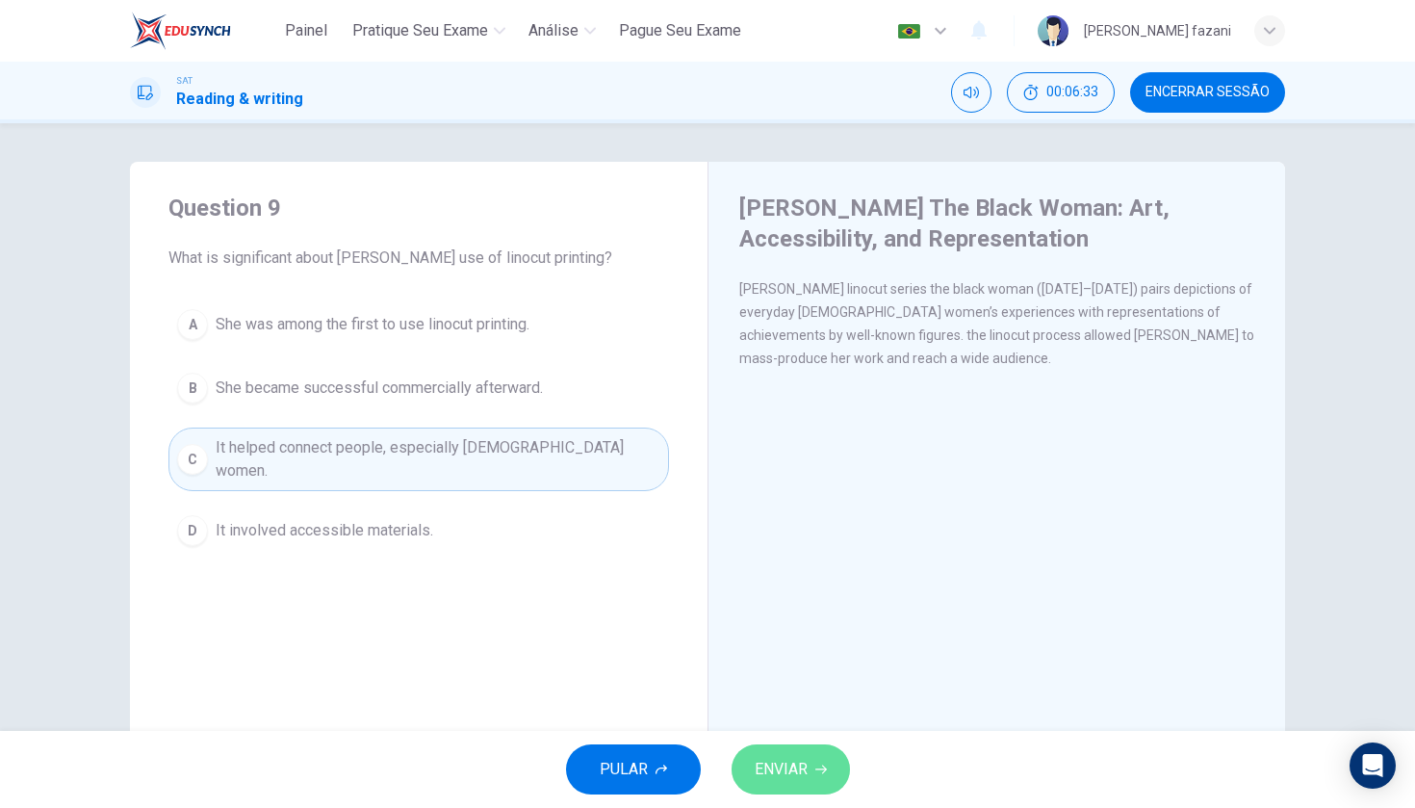
click at [785, 764] on span "ENVIAR" at bounding box center [781, 769] width 53 height 27
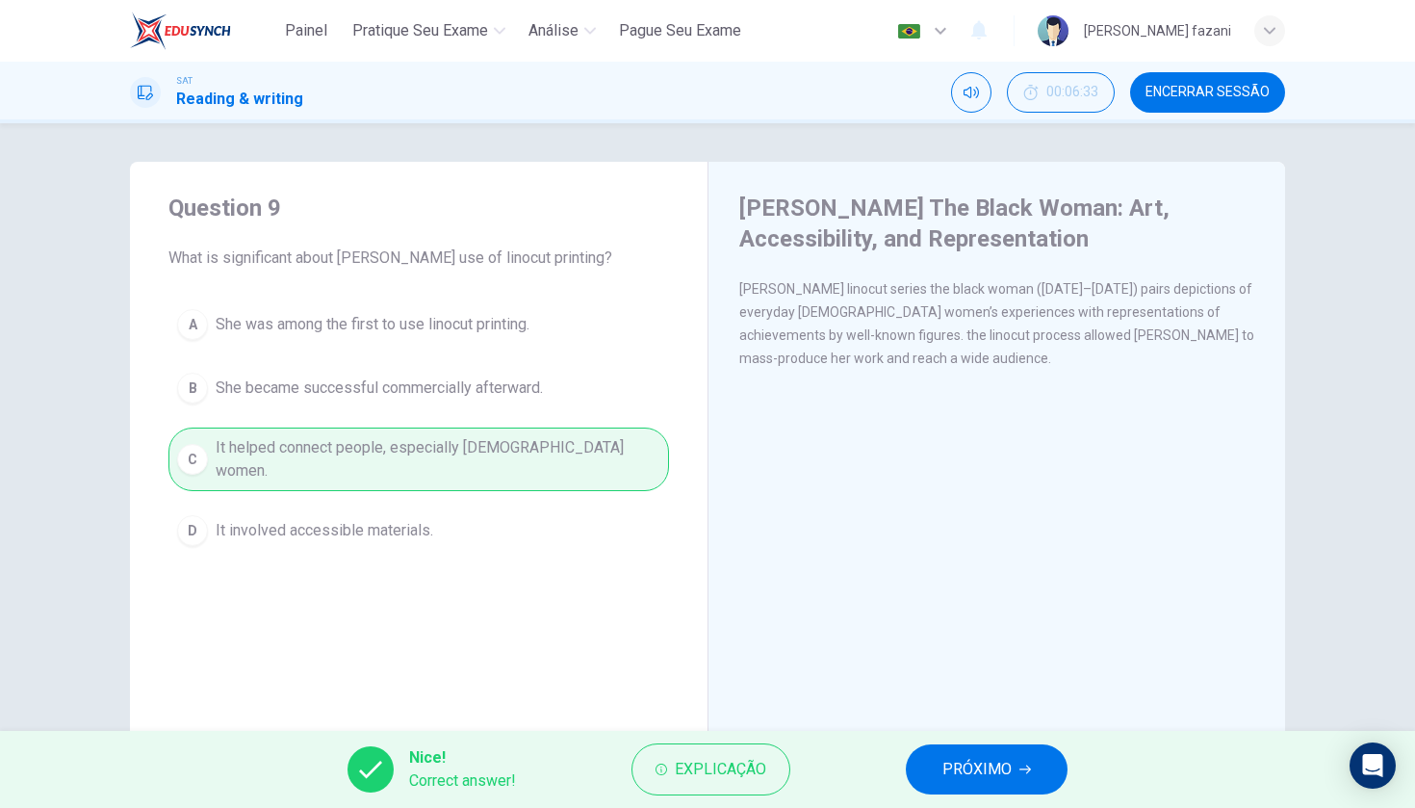
click at [998, 768] on span "PRÓXIMO" at bounding box center [976, 769] width 69 height 27
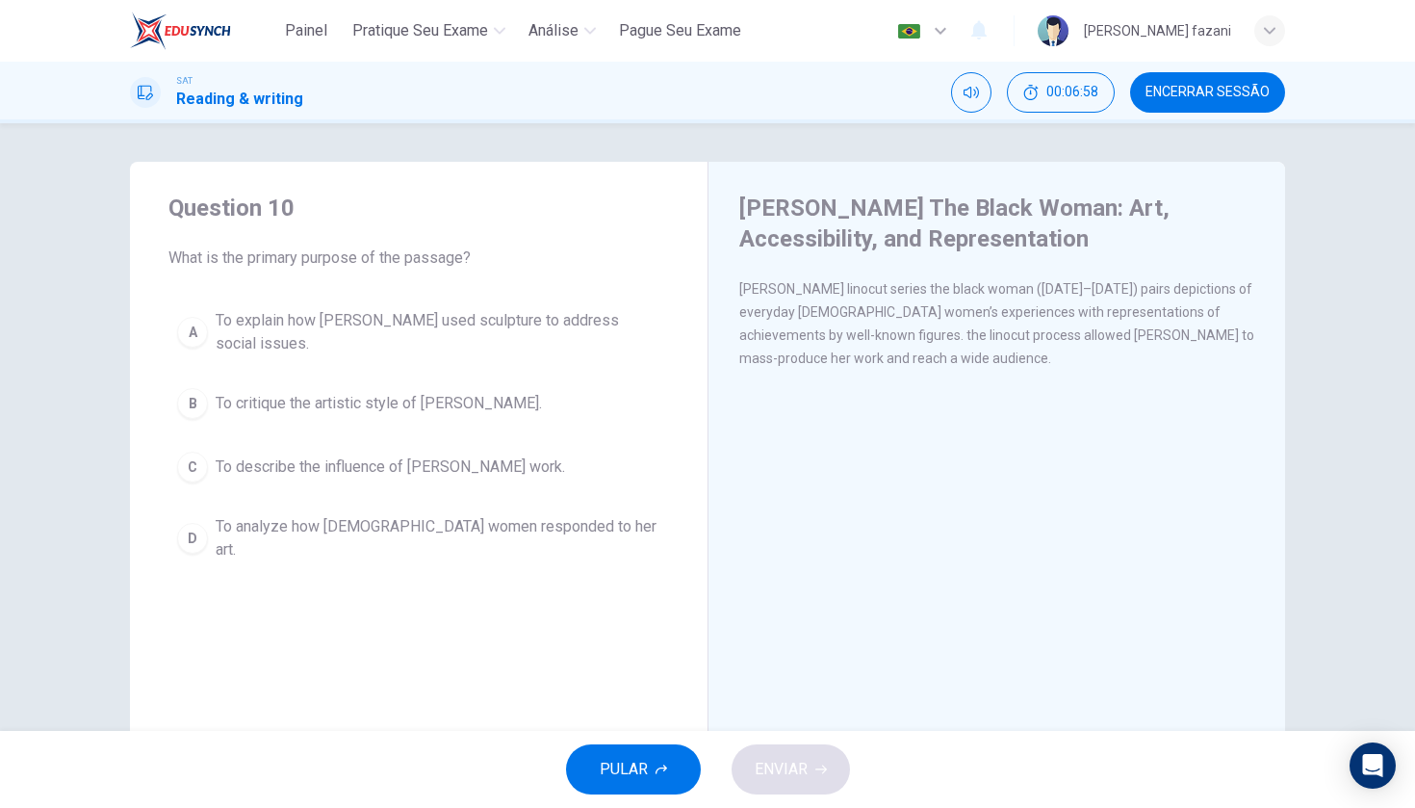
click at [194, 451] on div "C" at bounding box center [192, 466] width 31 height 31
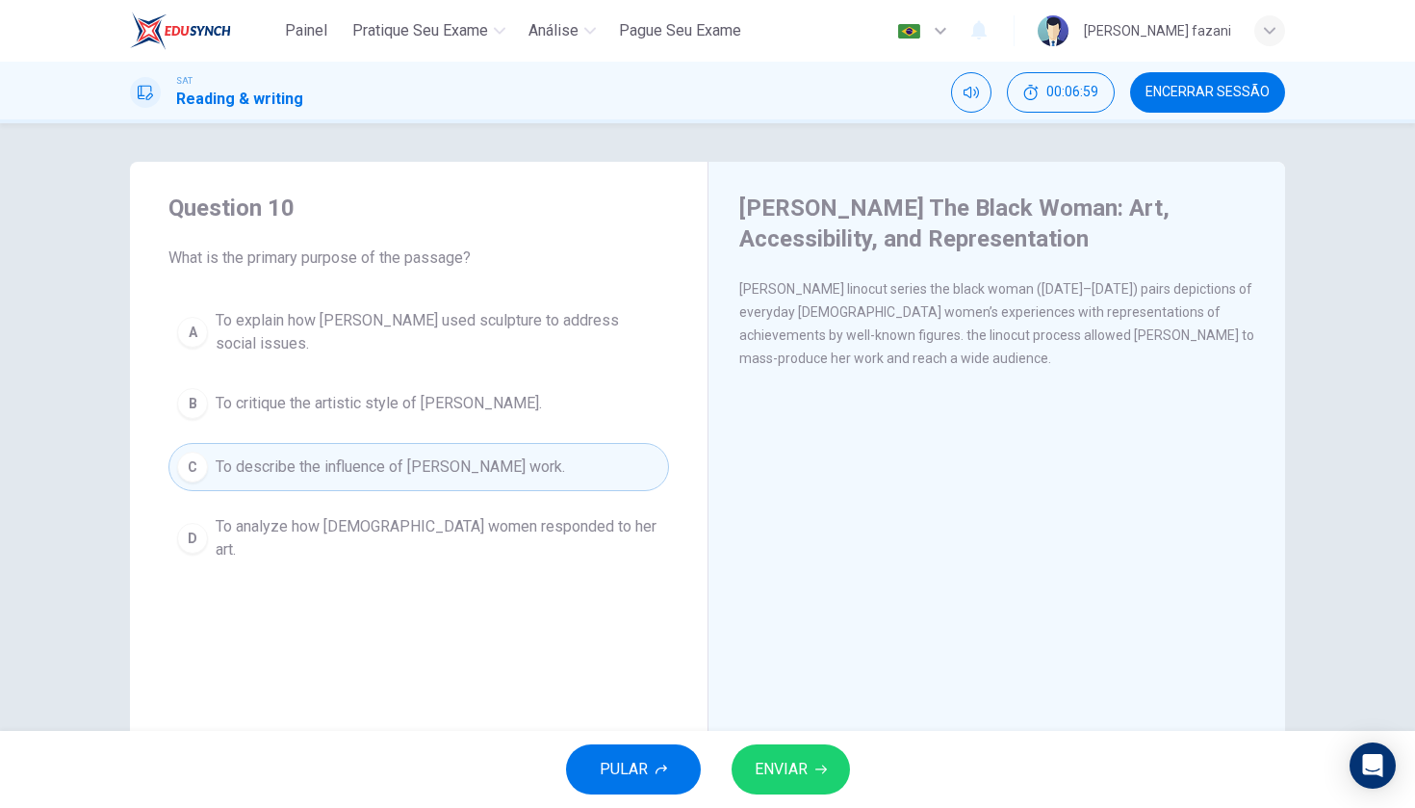
click at [791, 760] on span "ENVIAR" at bounding box center [781, 769] width 53 height 27
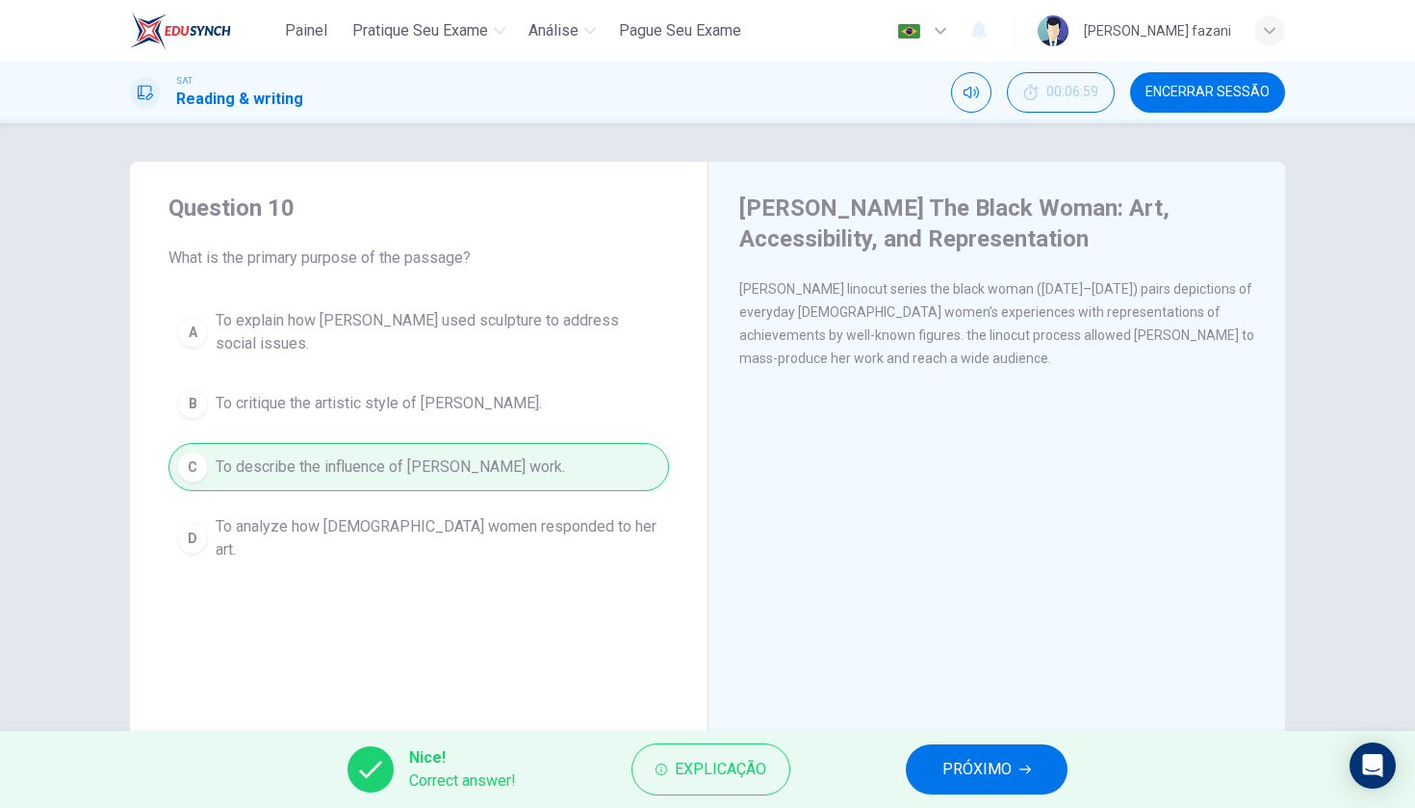
click at [949, 761] on span "PRÓXIMO" at bounding box center [976, 769] width 69 height 27
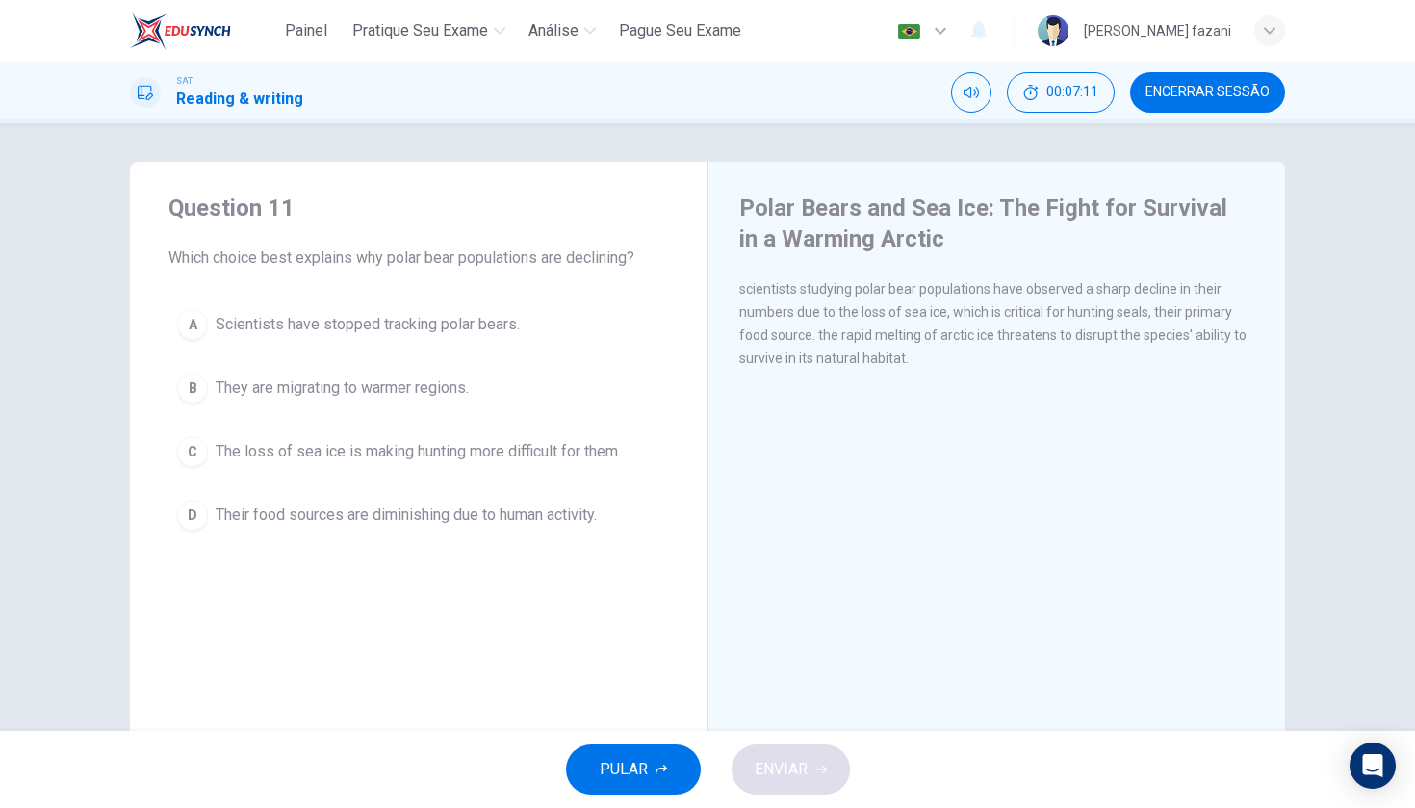
drag, startPoint x: 849, startPoint y: 314, endPoint x: 950, endPoint y: 313, distance: 101.1
click at [950, 313] on span "scientists studying polar bear populations have observed a sharp decline in the…" at bounding box center [992, 323] width 507 height 85
click at [201, 445] on div "C" at bounding box center [192, 451] width 31 height 31
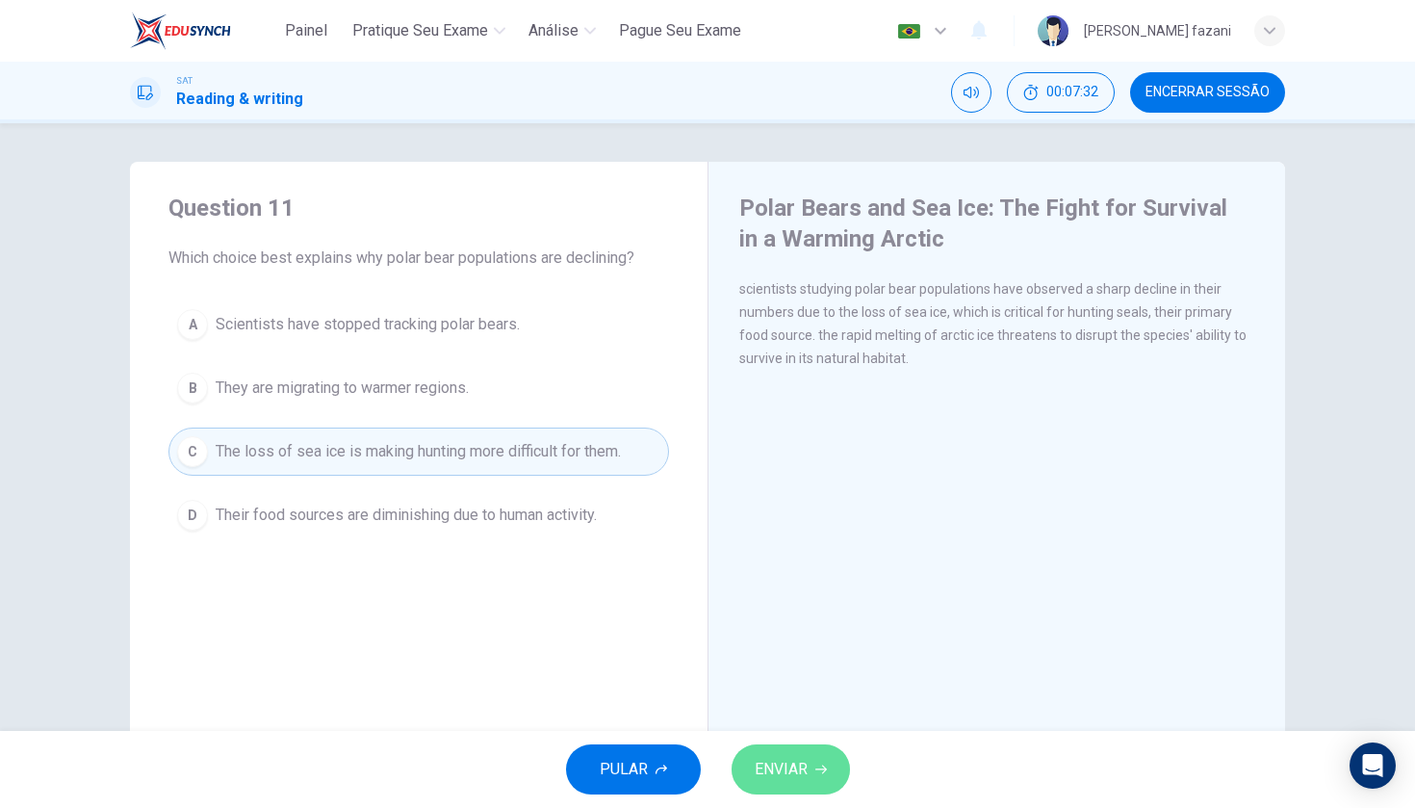
click at [810, 761] on button "ENVIAR" at bounding box center [791, 769] width 118 height 50
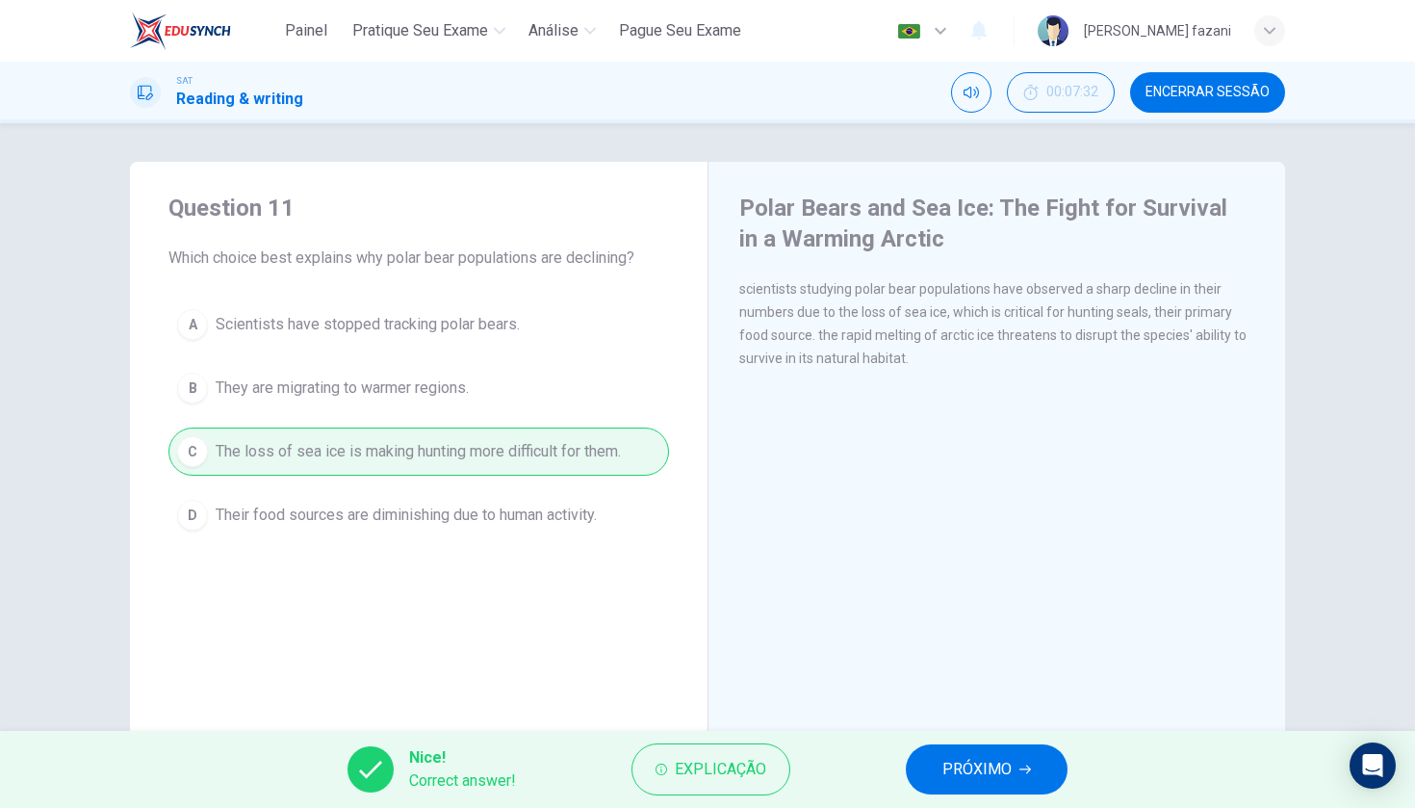
click at [1014, 766] on button "PRÓXIMO" at bounding box center [987, 769] width 162 height 50
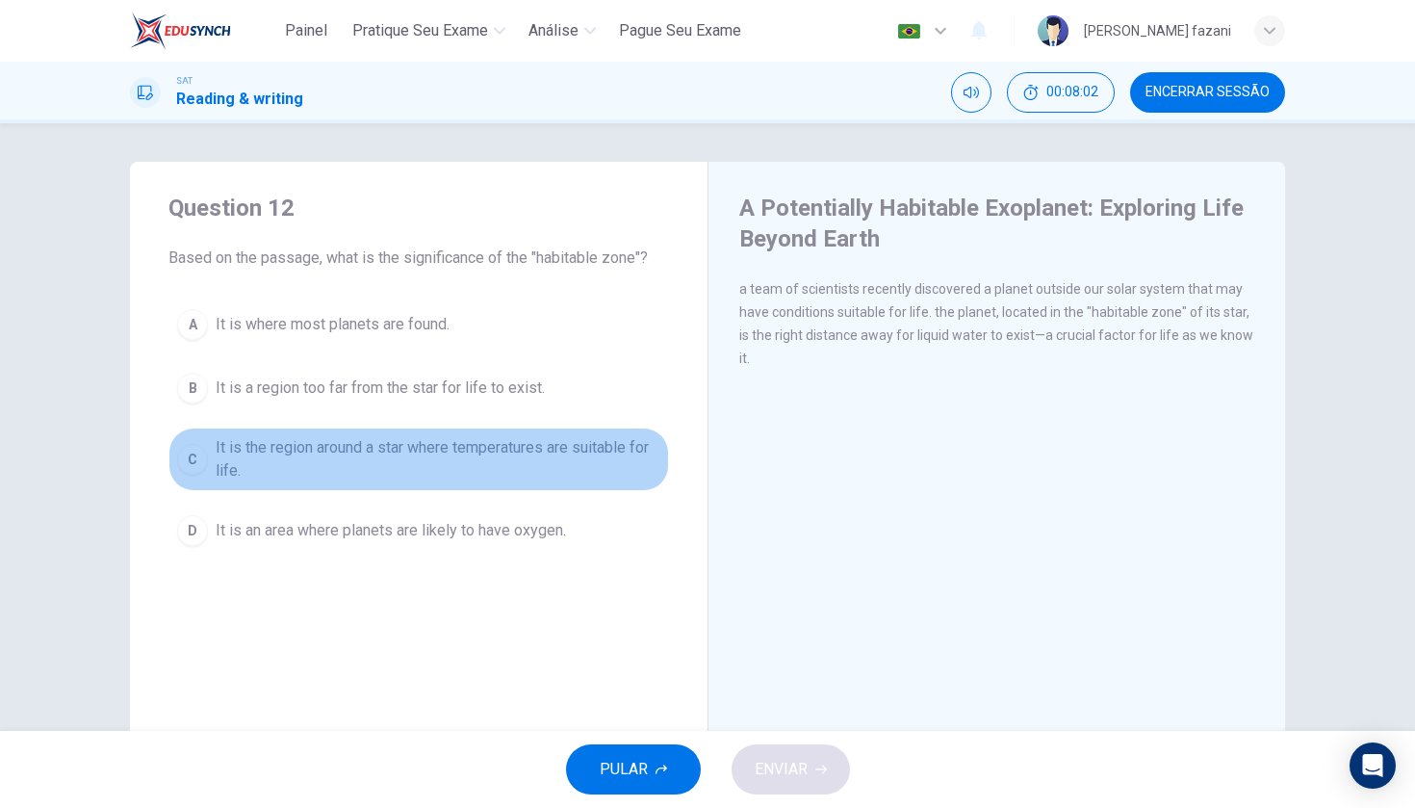
click at [192, 454] on div "C" at bounding box center [192, 459] width 31 height 31
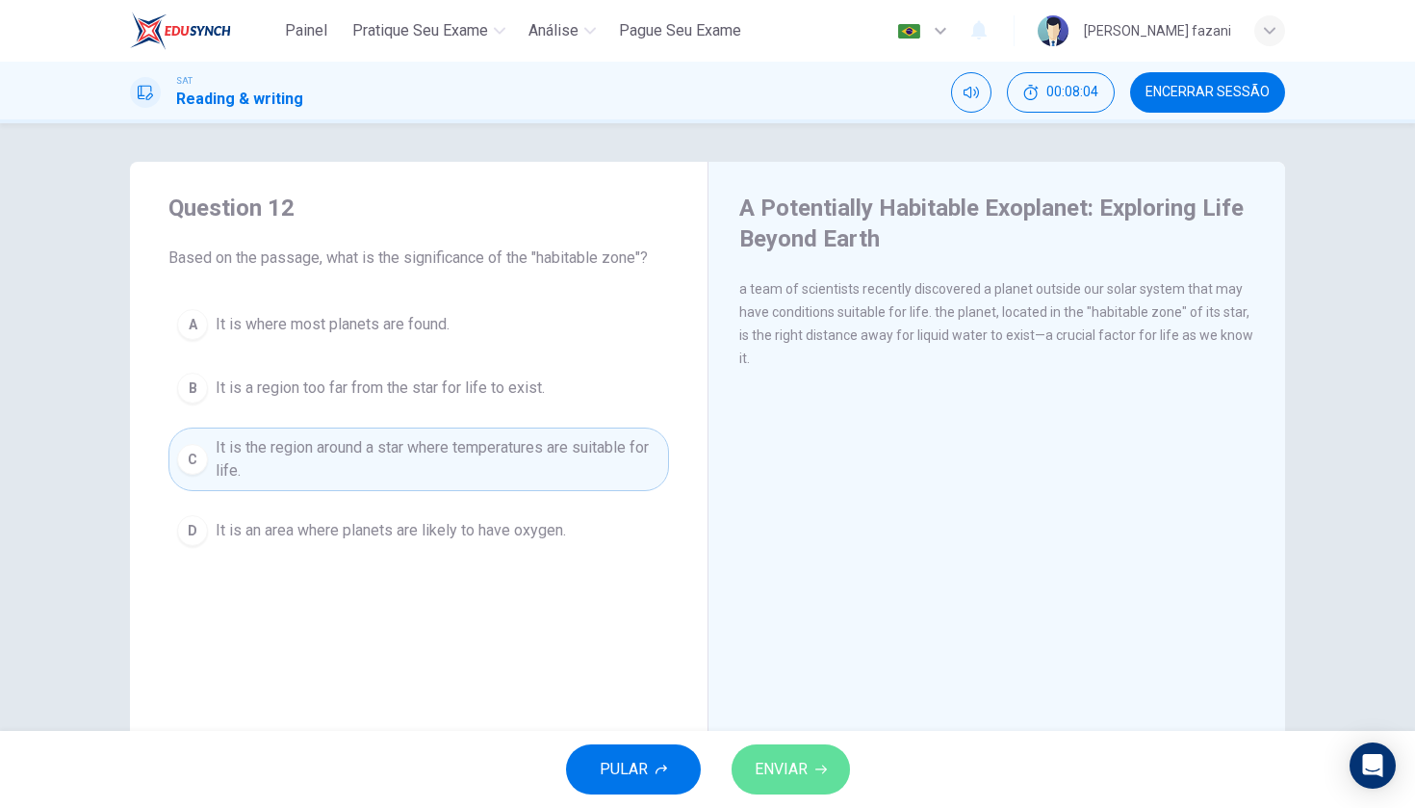
click at [781, 759] on span "ENVIAR" at bounding box center [781, 769] width 53 height 27
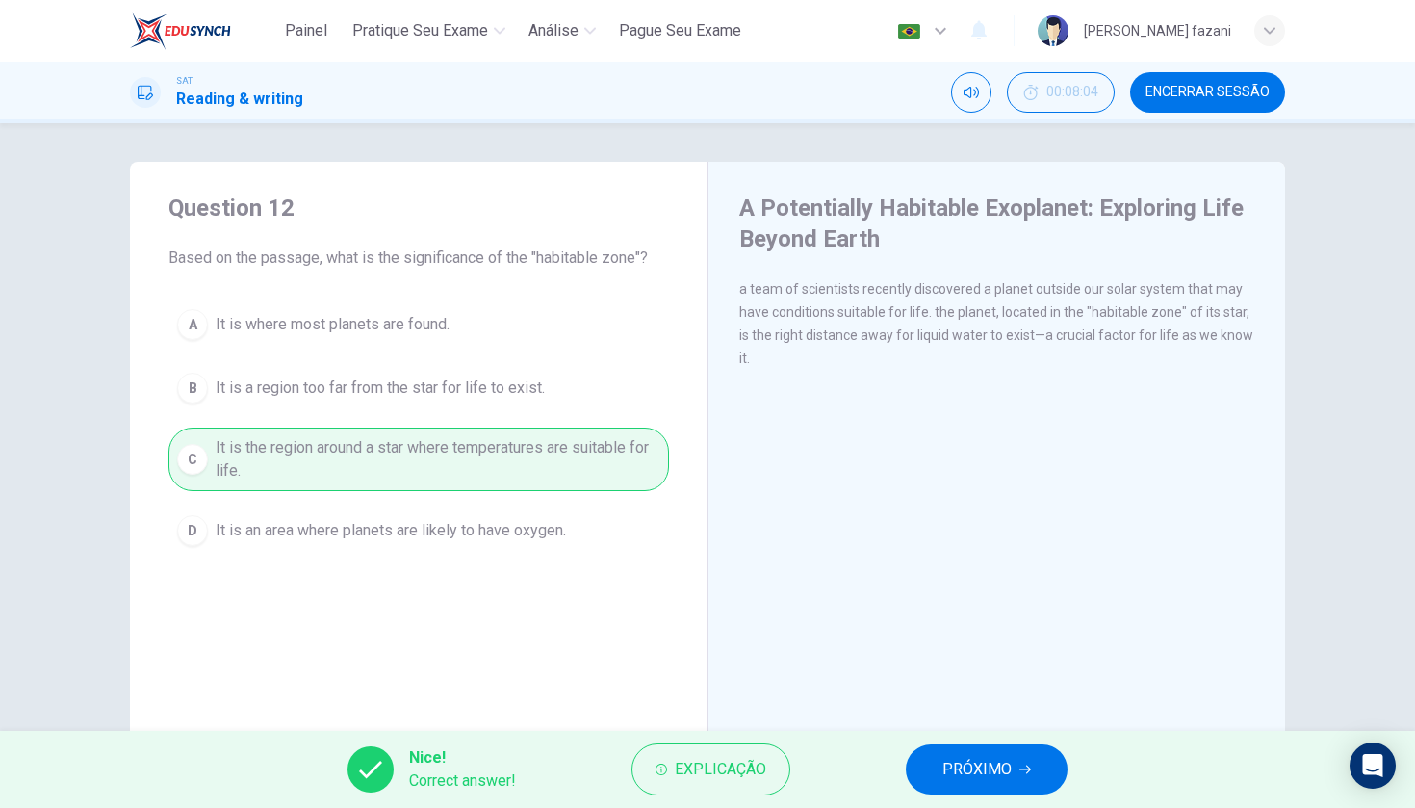
click at [947, 770] on span "PRÓXIMO" at bounding box center [976, 769] width 69 height 27
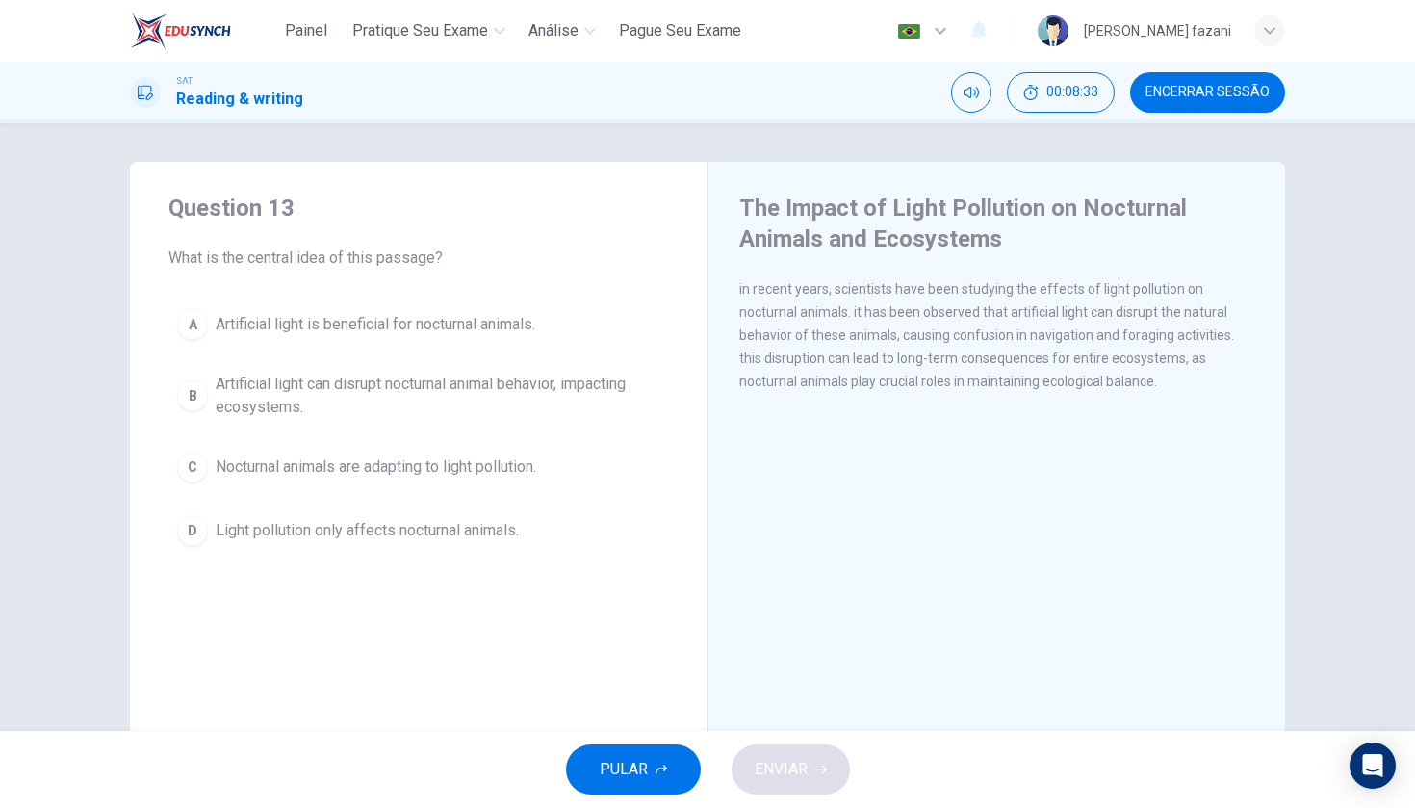
click at [190, 385] on div "B" at bounding box center [192, 395] width 31 height 31
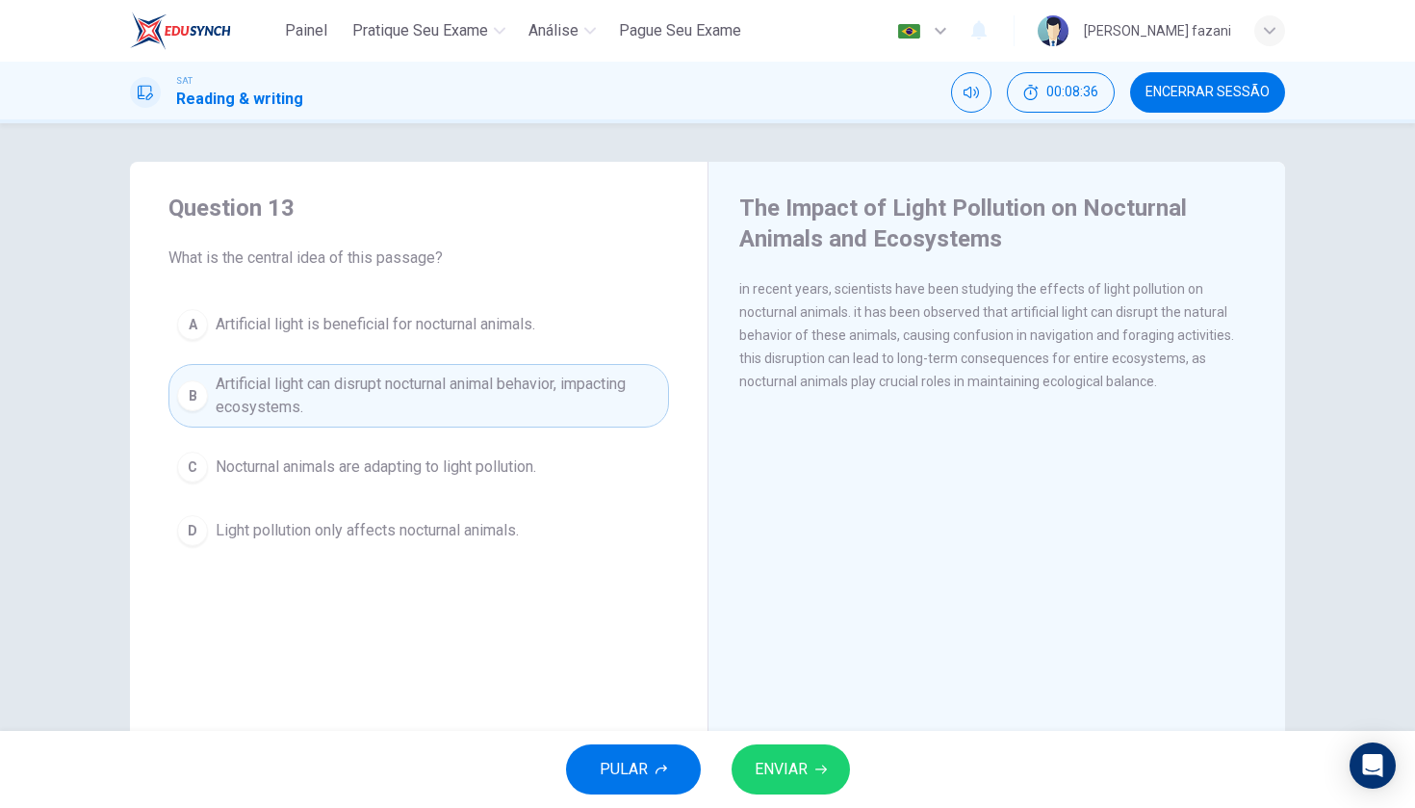
click at [770, 763] on span "ENVIAR" at bounding box center [781, 769] width 53 height 27
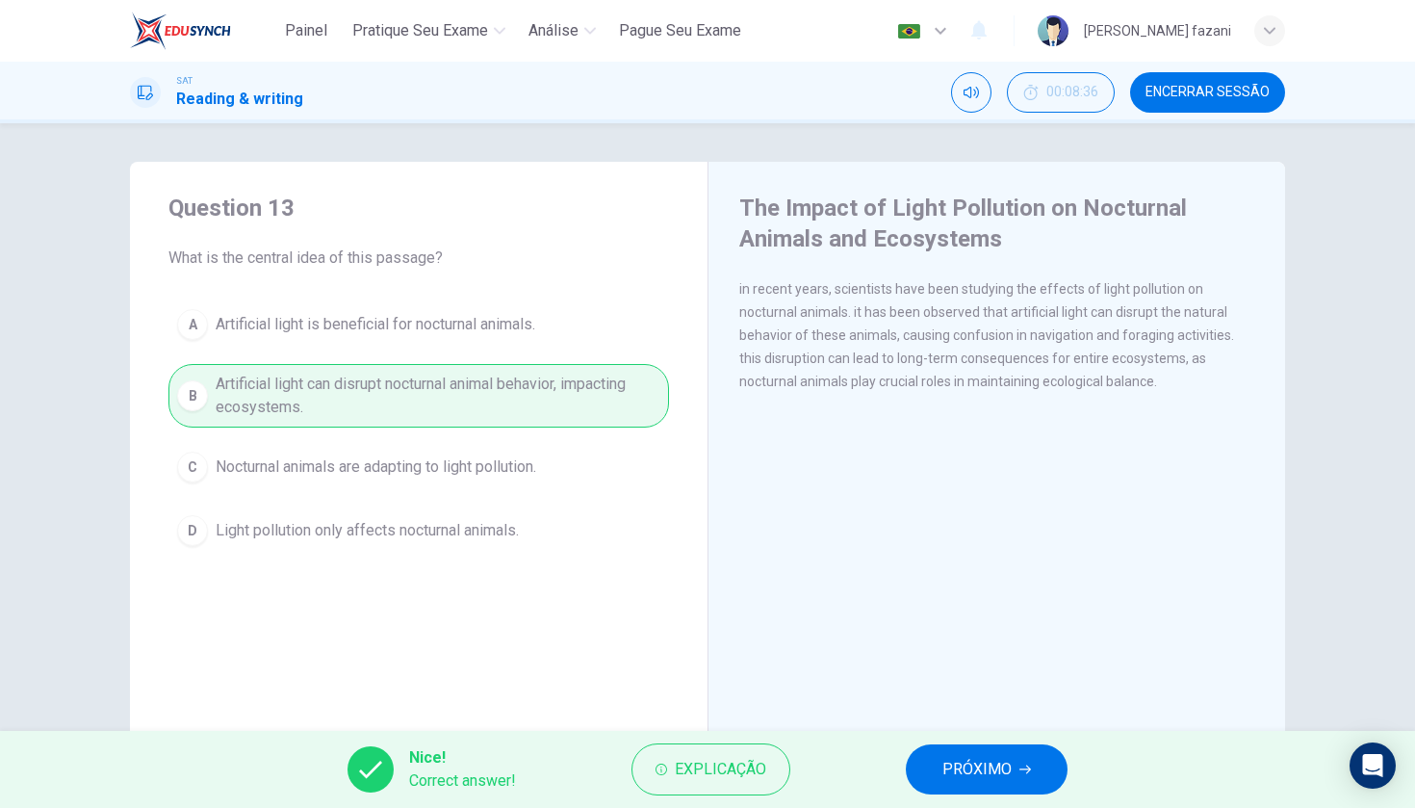
click at [963, 776] on span "PRÓXIMO" at bounding box center [976, 769] width 69 height 27
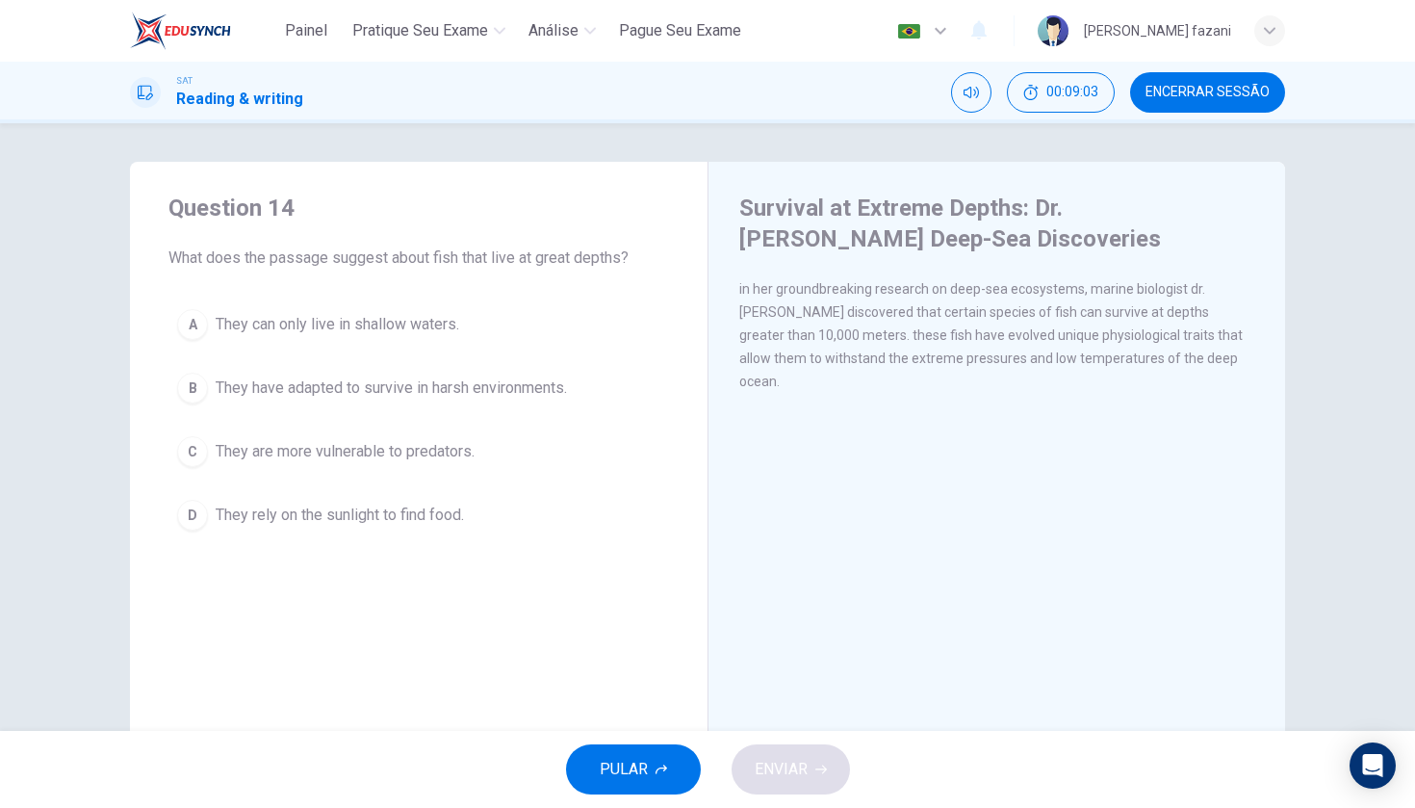
click at [198, 384] on div "B" at bounding box center [192, 388] width 31 height 31
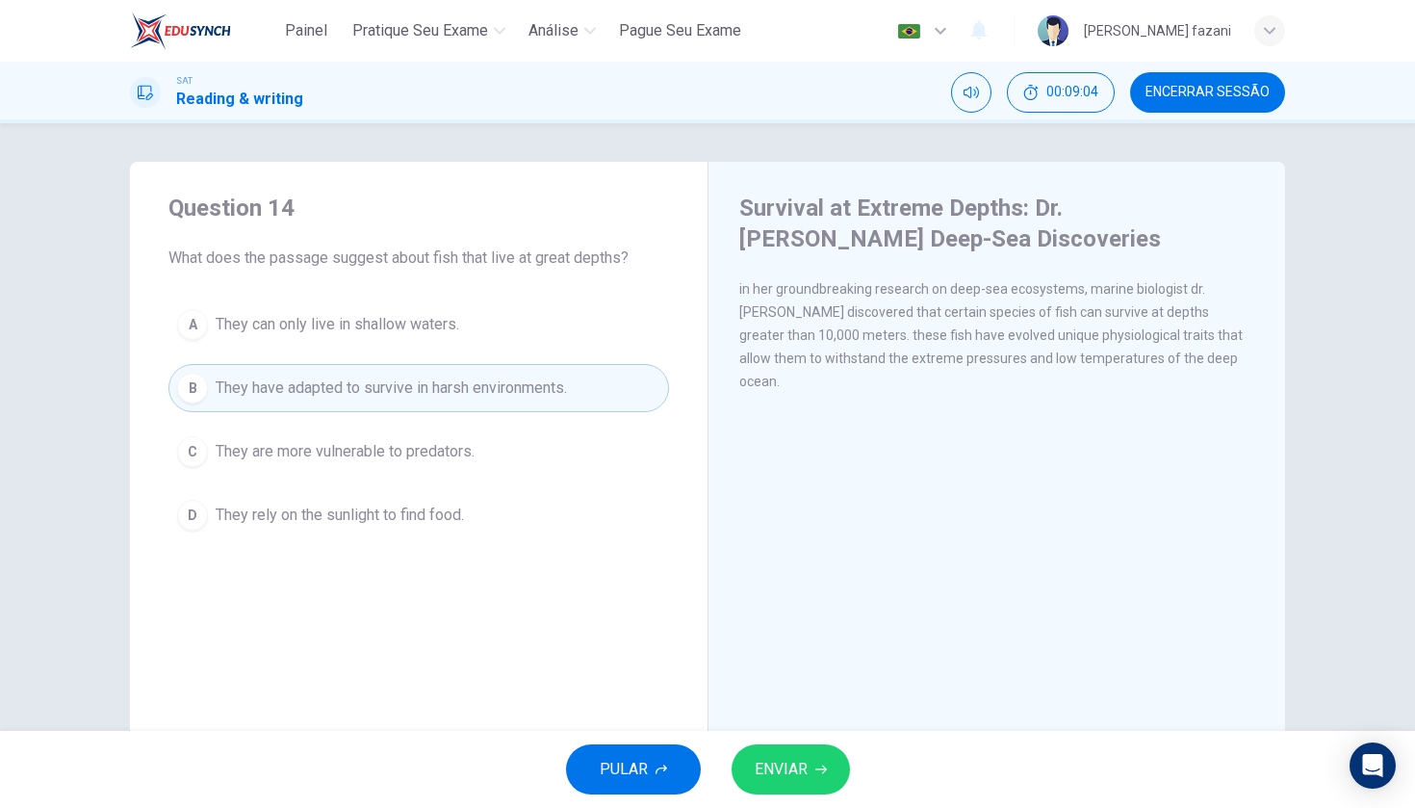
click at [791, 768] on span "ENVIAR" at bounding box center [781, 769] width 53 height 27
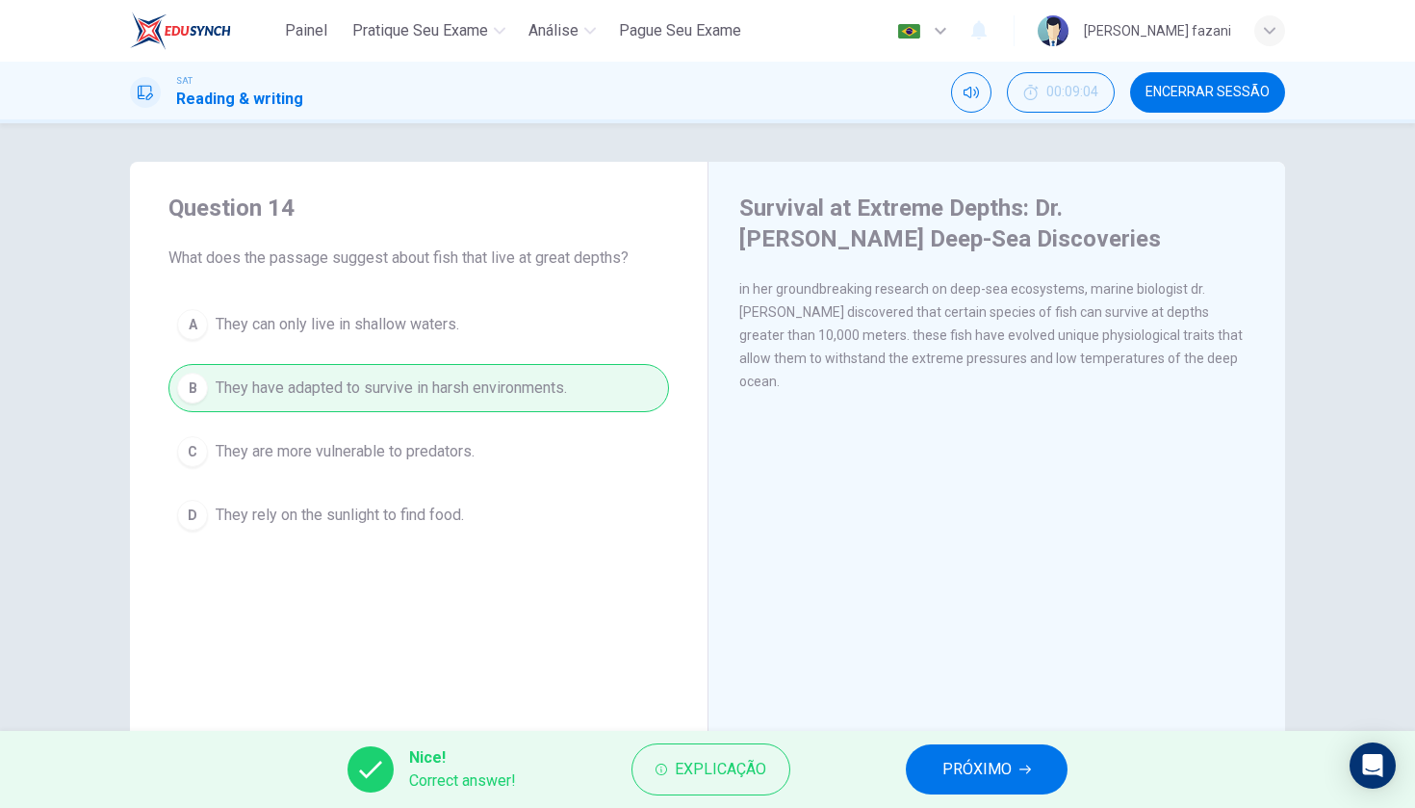
click at [973, 767] on span "PRÓXIMO" at bounding box center [976, 769] width 69 height 27
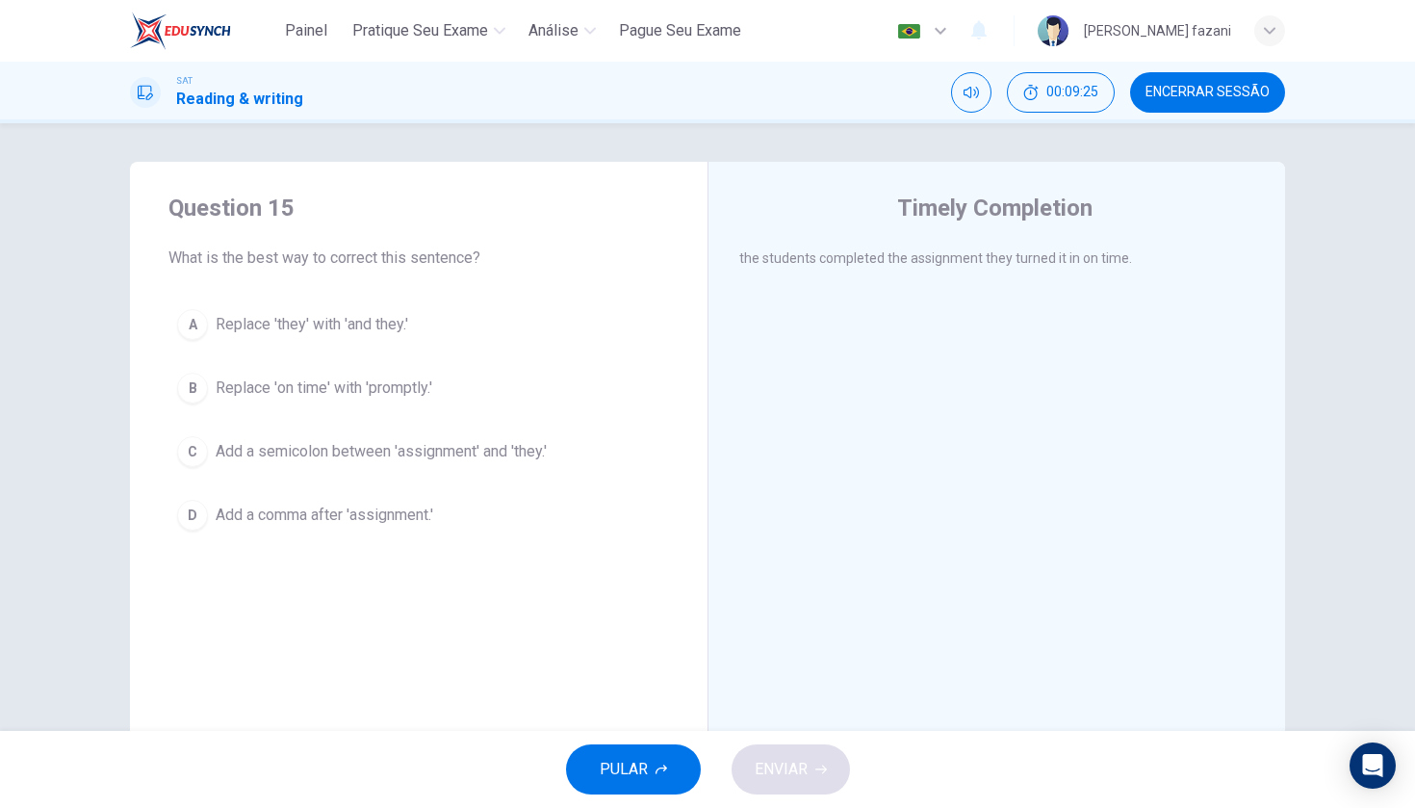
click at [192, 441] on div "C" at bounding box center [192, 451] width 31 height 31
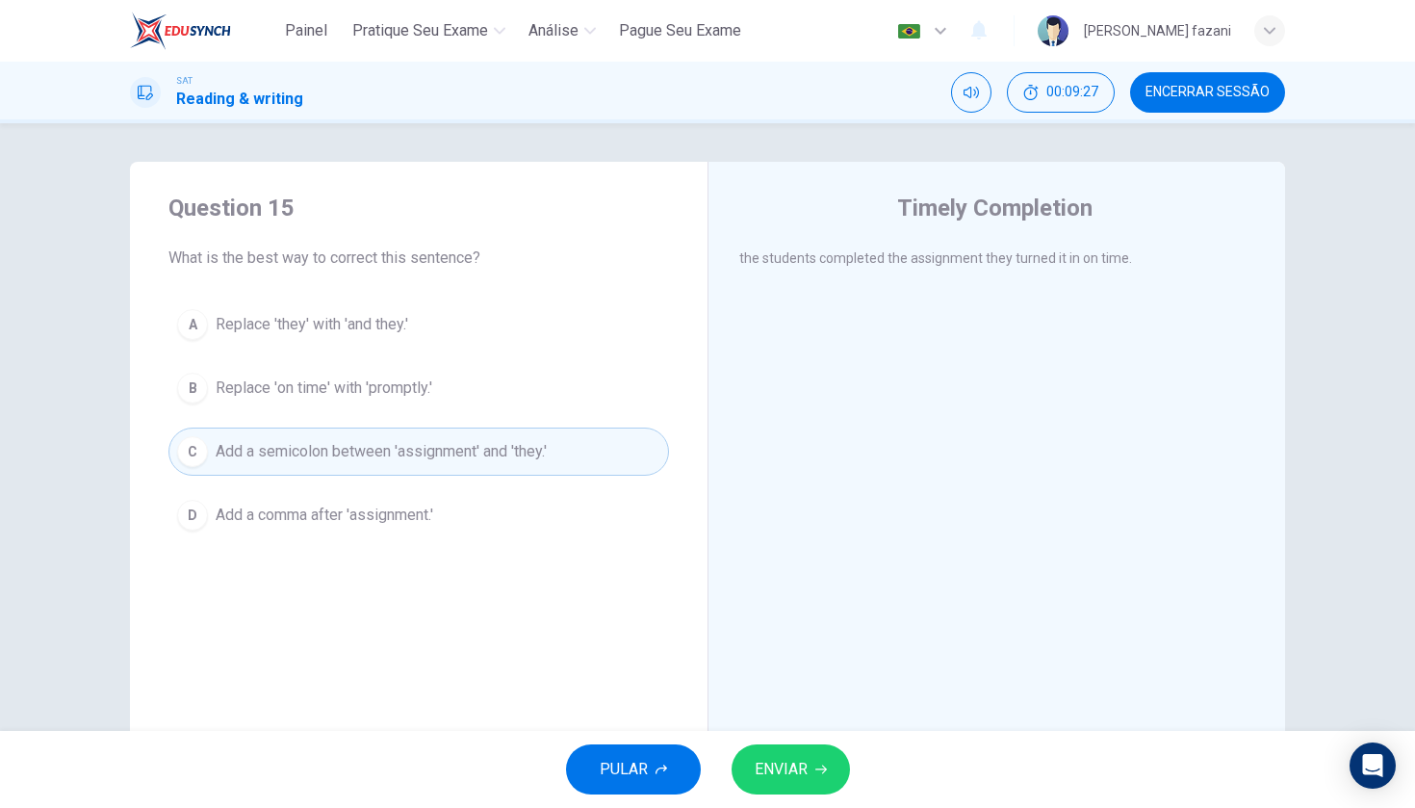
click at [785, 766] on span "ENVIAR" at bounding box center [781, 769] width 53 height 27
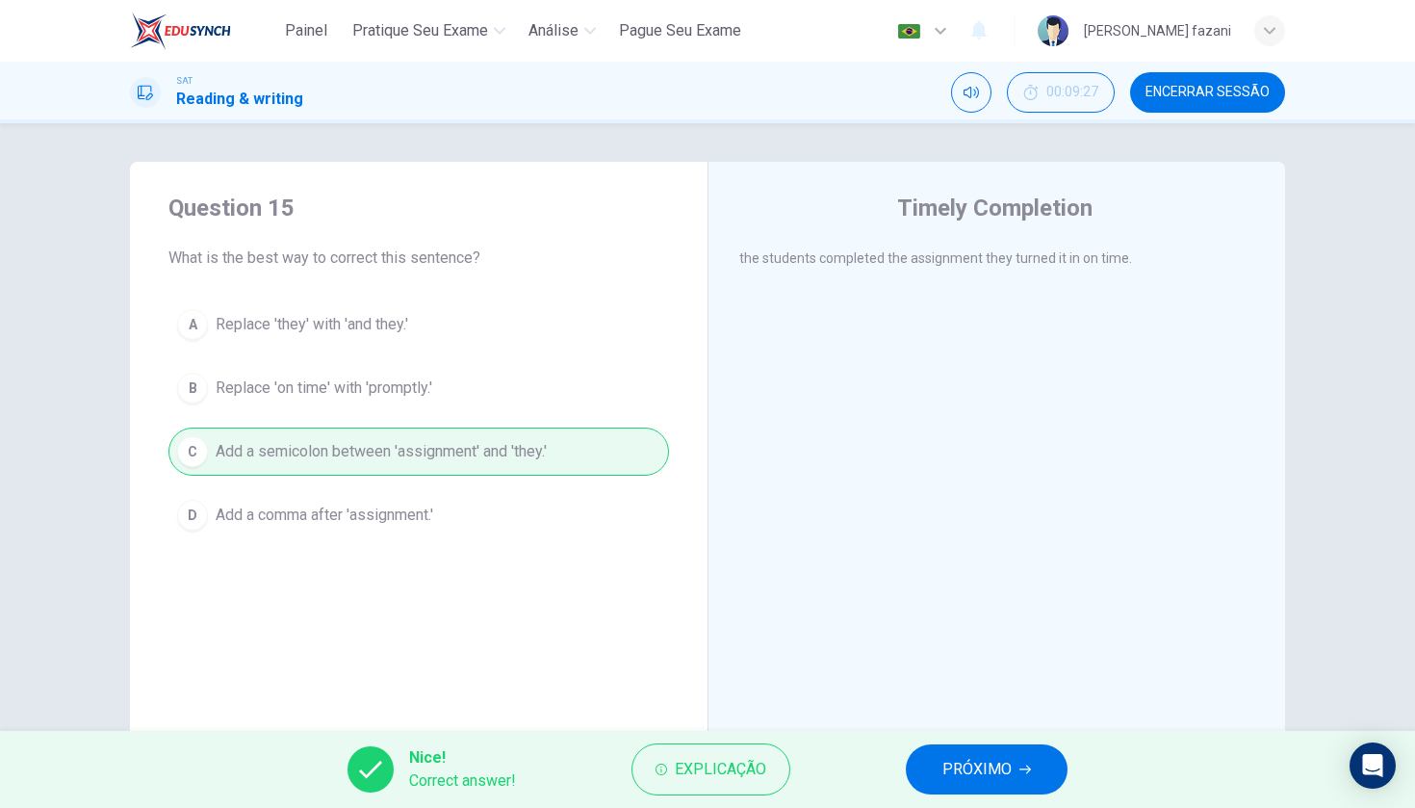
click at [992, 771] on span "PRÓXIMO" at bounding box center [976, 769] width 69 height 27
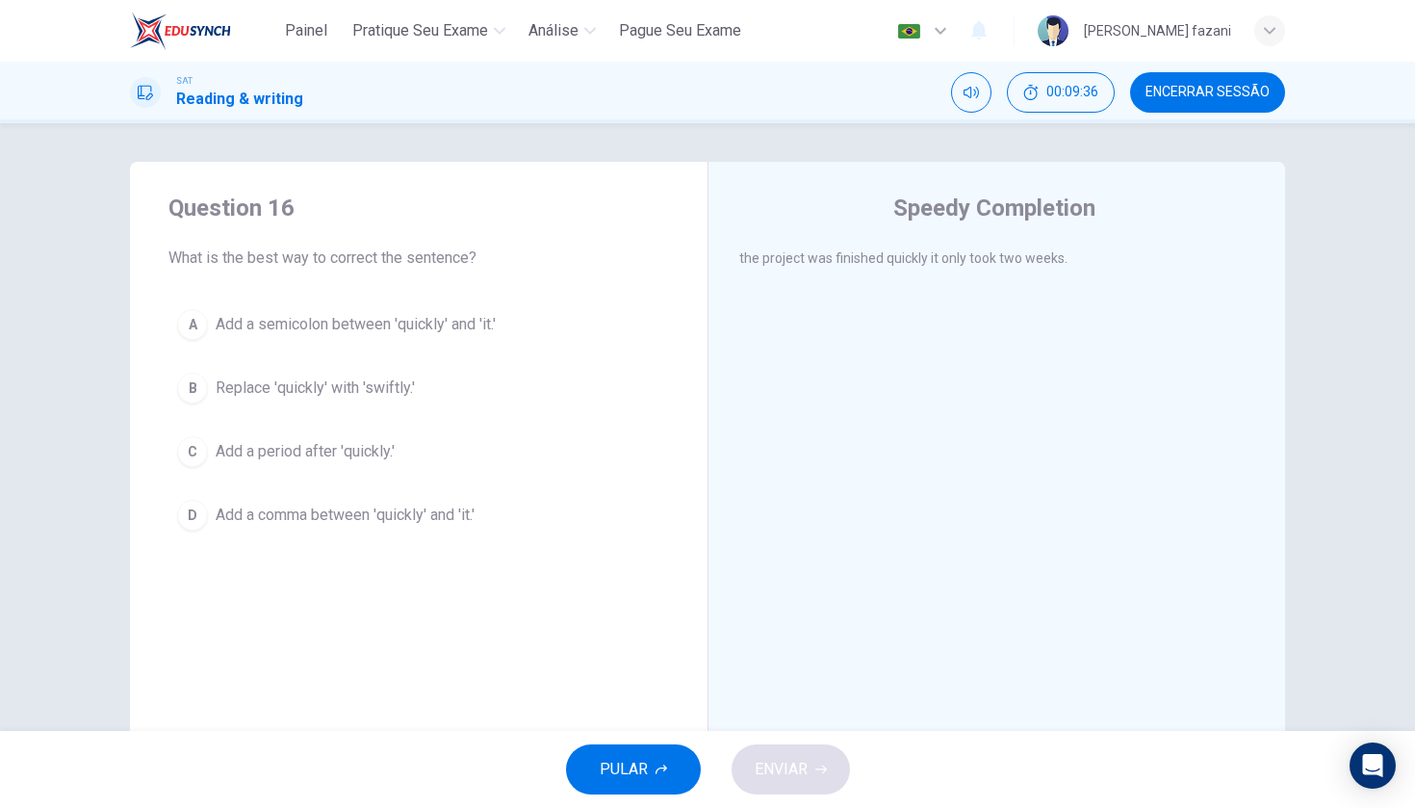
click at [192, 317] on div "A" at bounding box center [192, 324] width 31 height 31
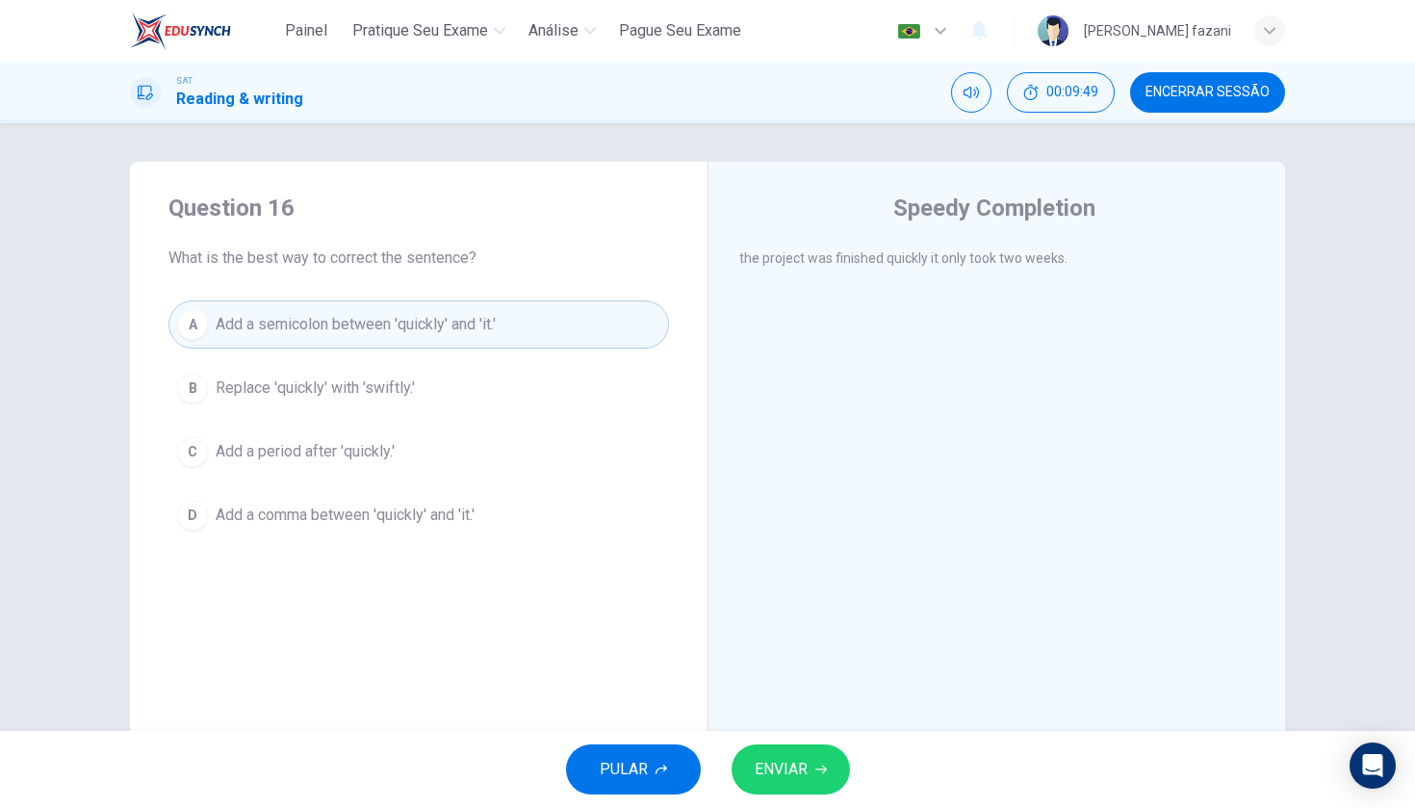
click at [787, 770] on span "ENVIAR" at bounding box center [781, 769] width 53 height 27
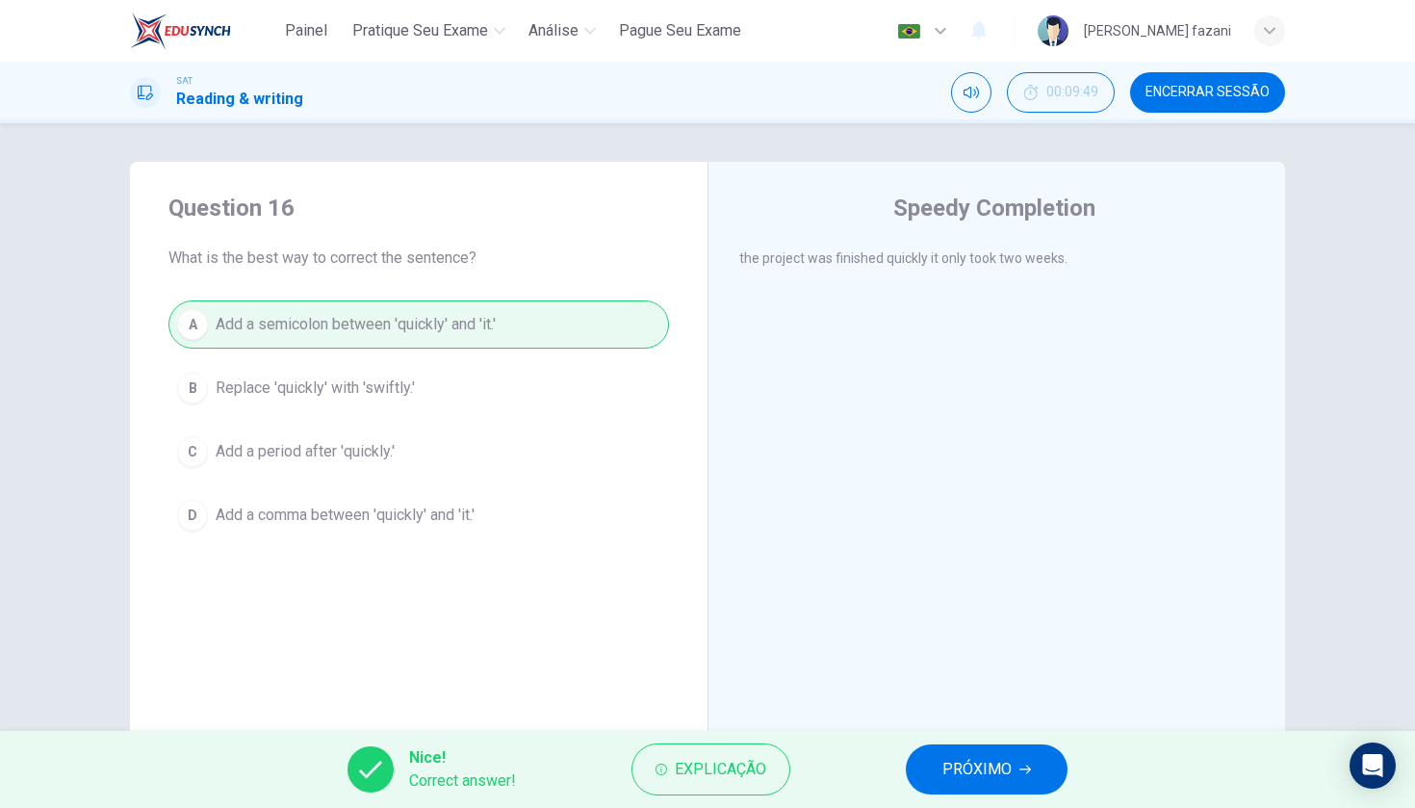
click at [968, 766] on span "PRÓXIMO" at bounding box center [976, 769] width 69 height 27
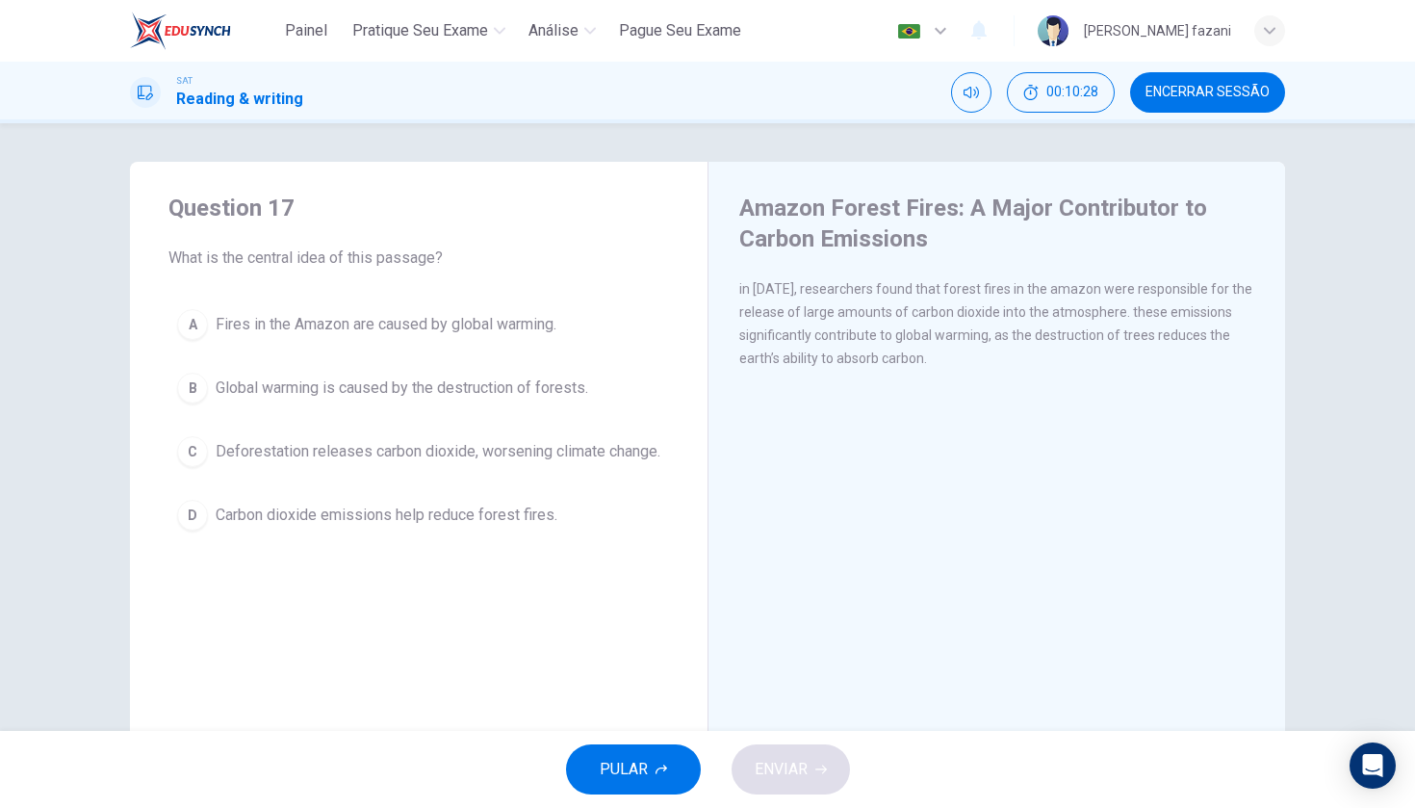
click at [192, 322] on div "A" at bounding box center [192, 324] width 31 height 31
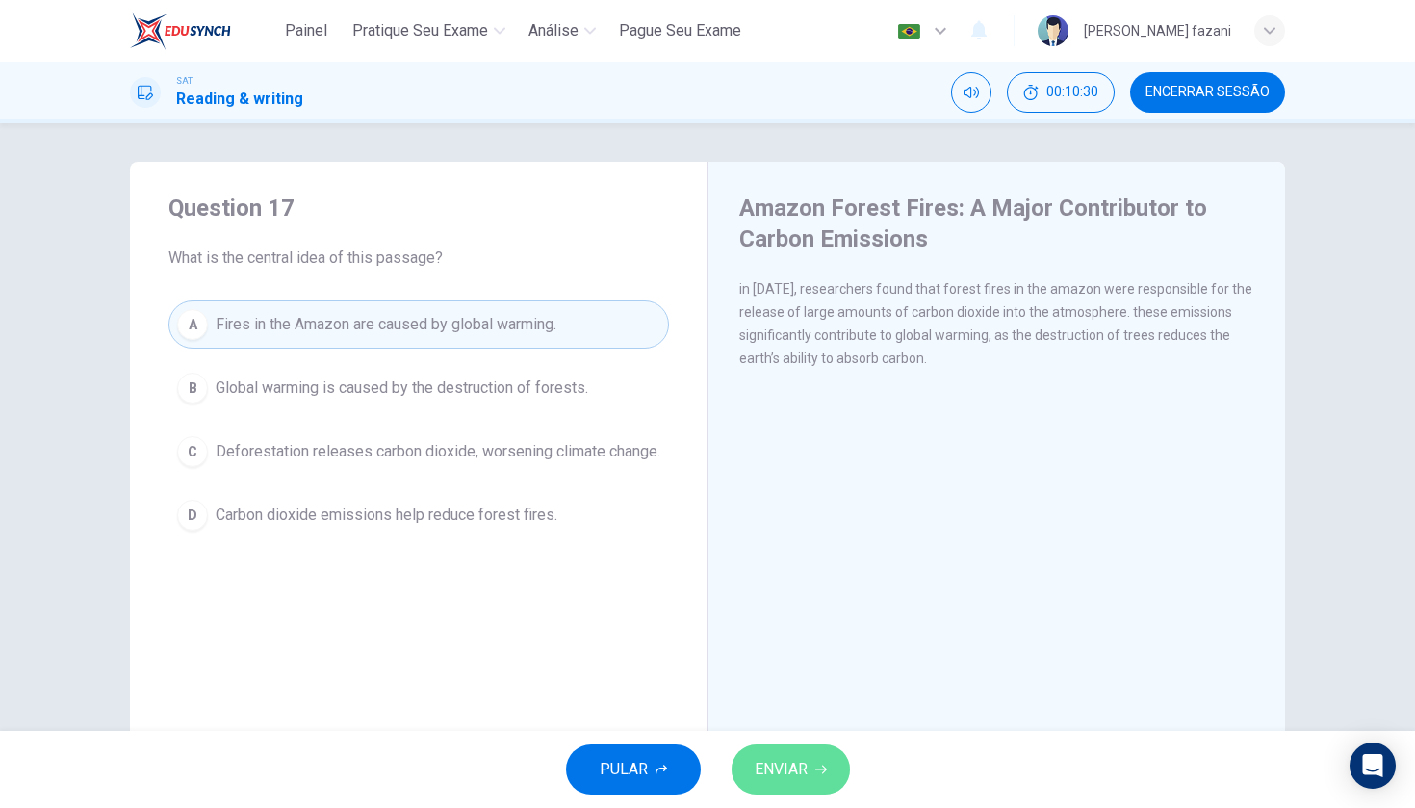
click at [791, 766] on span "ENVIAR" at bounding box center [781, 769] width 53 height 27
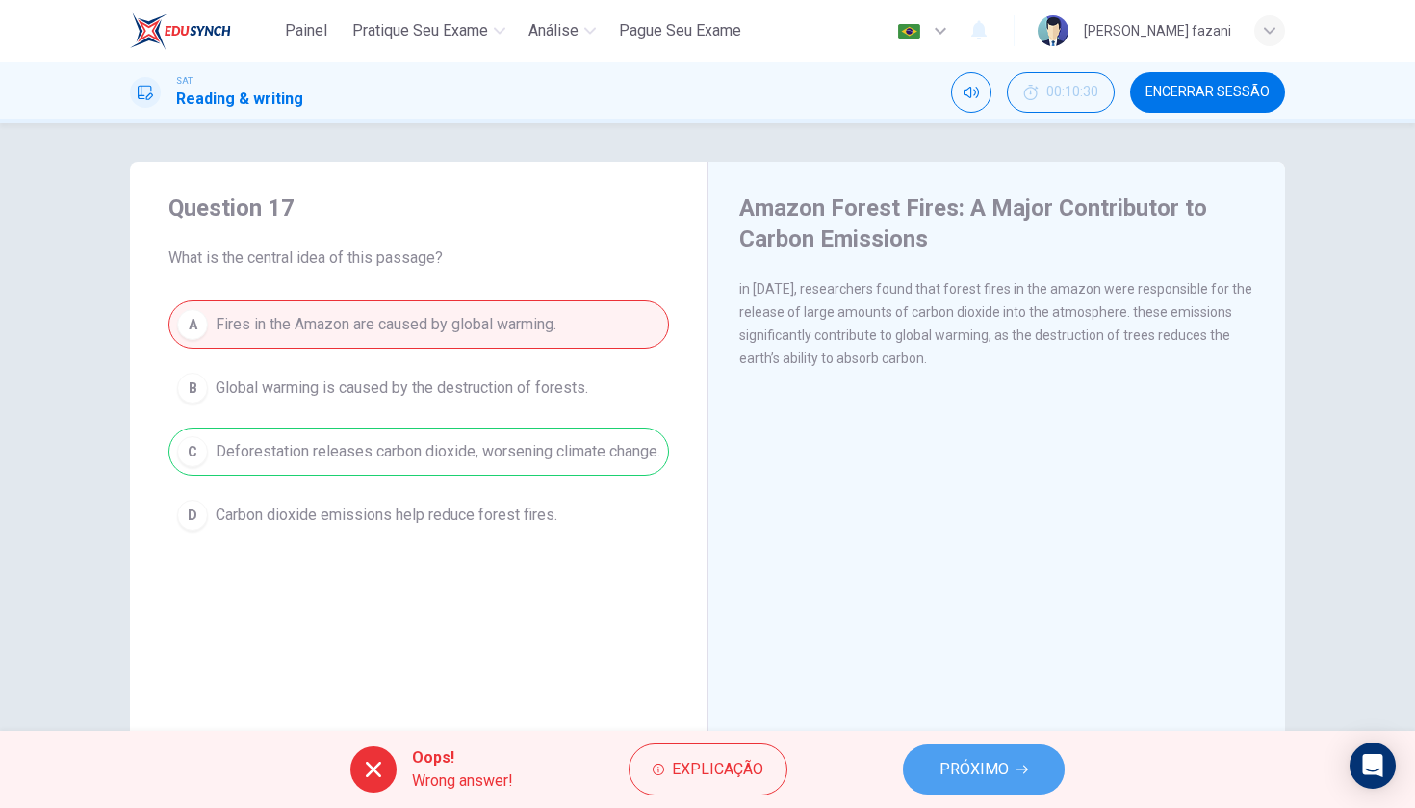
click at [939, 773] on button "PRÓXIMO" at bounding box center [984, 769] width 162 height 50
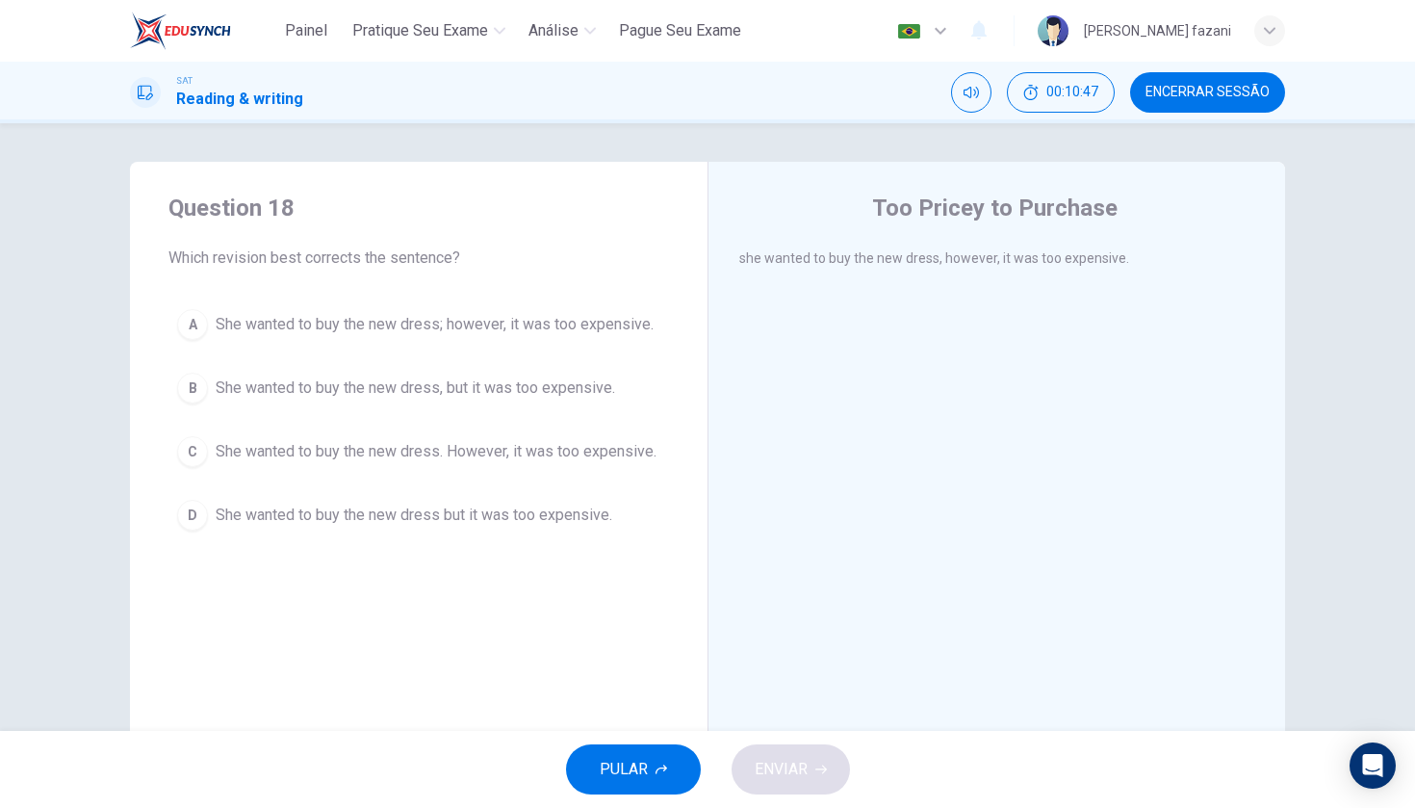
click at [193, 449] on div "C" at bounding box center [192, 451] width 31 height 31
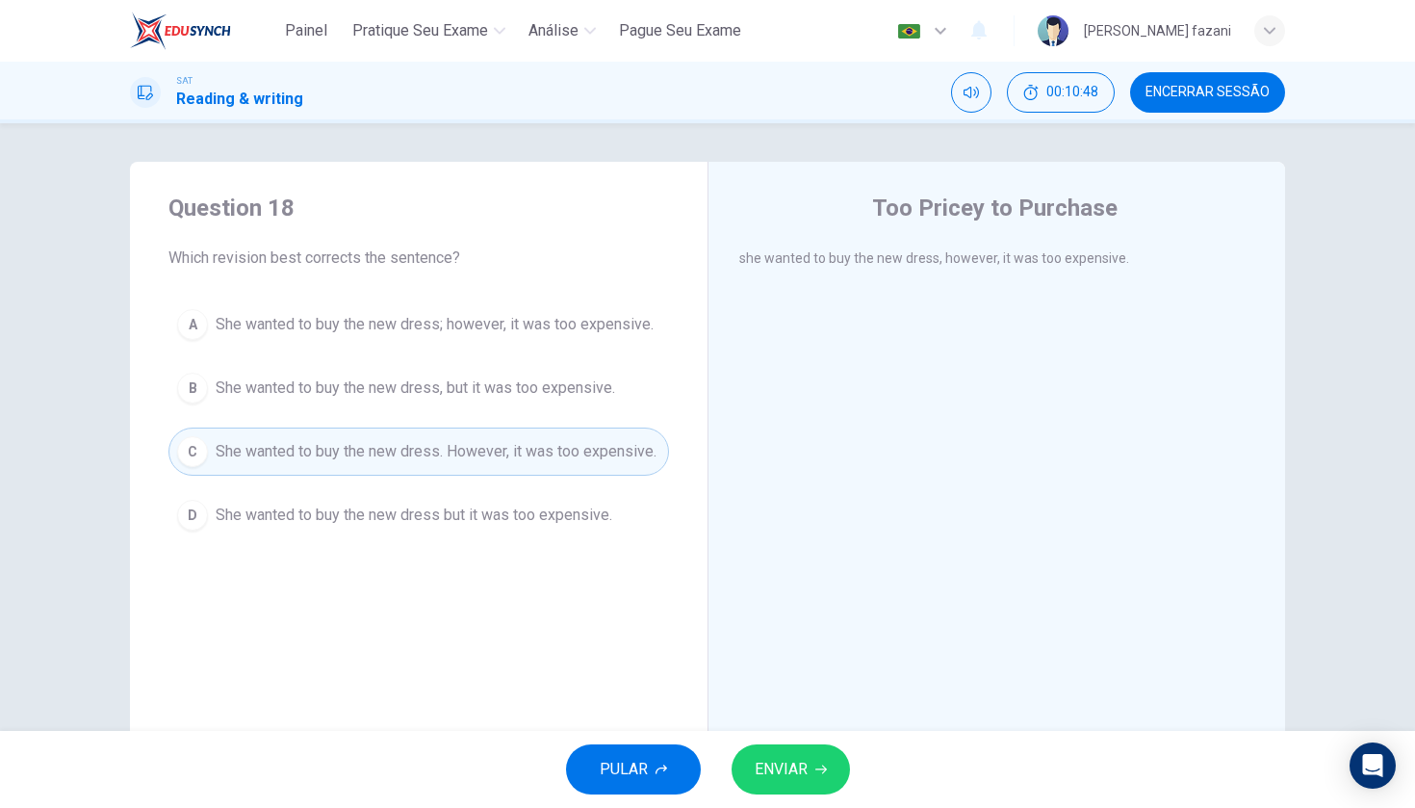
click at [788, 763] on span "ENVIAR" at bounding box center [781, 769] width 53 height 27
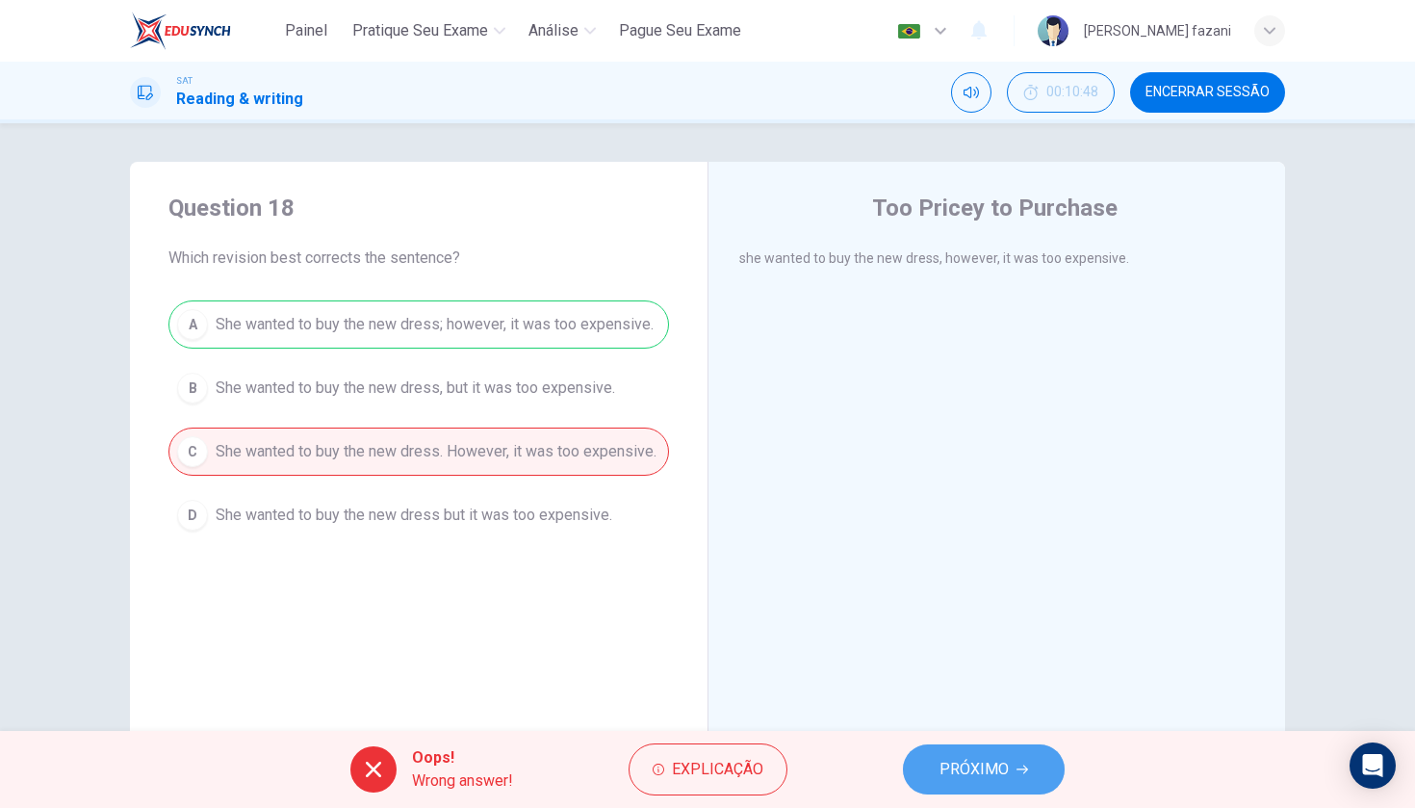
click at [952, 773] on span "PRÓXIMO" at bounding box center [974, 769] width 69 height 27
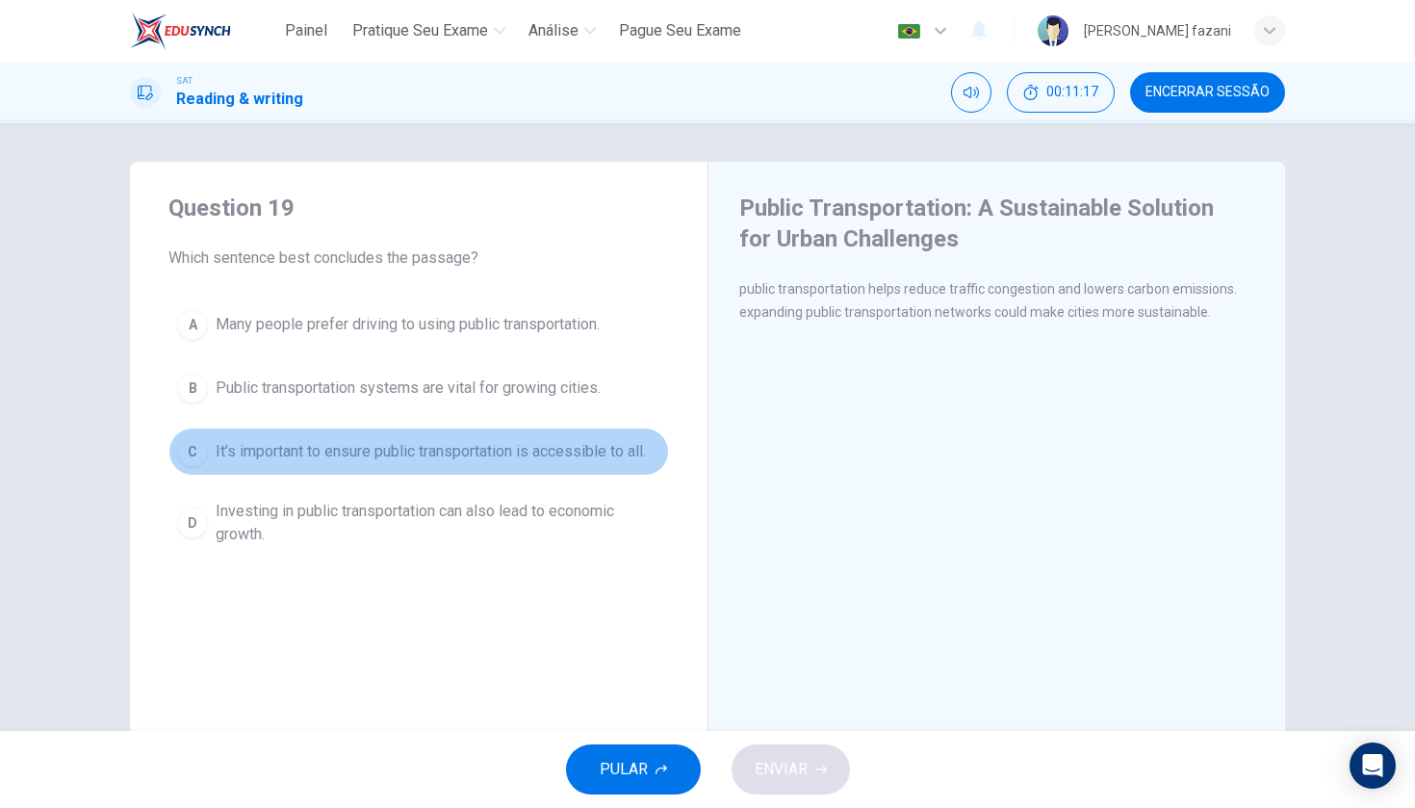
click at [195, 450] on div "C" at bounding box center [192, 451] width 31 height 31
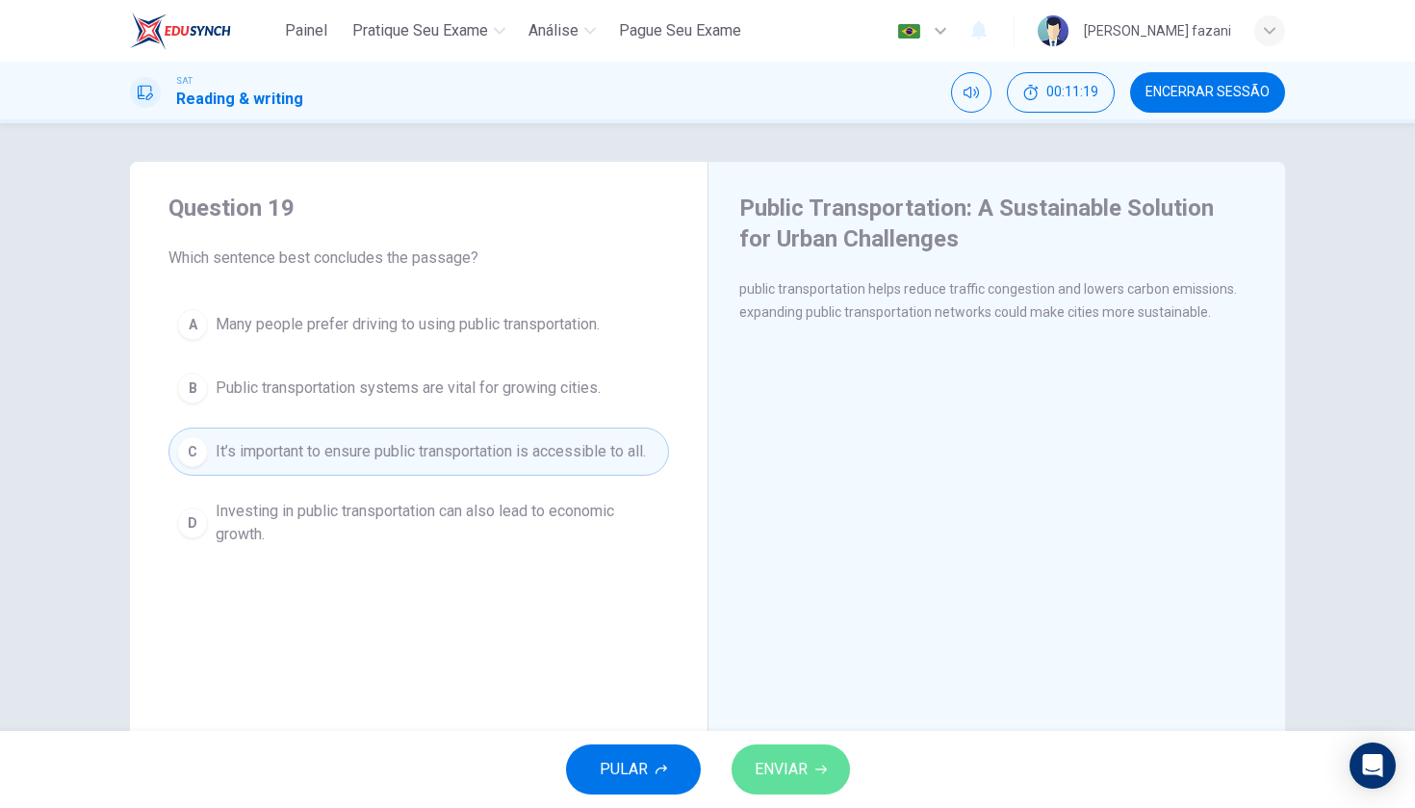
click at [769, 766] on span "ENVIAR" at bounding box center [781, 769] width 53 height 27
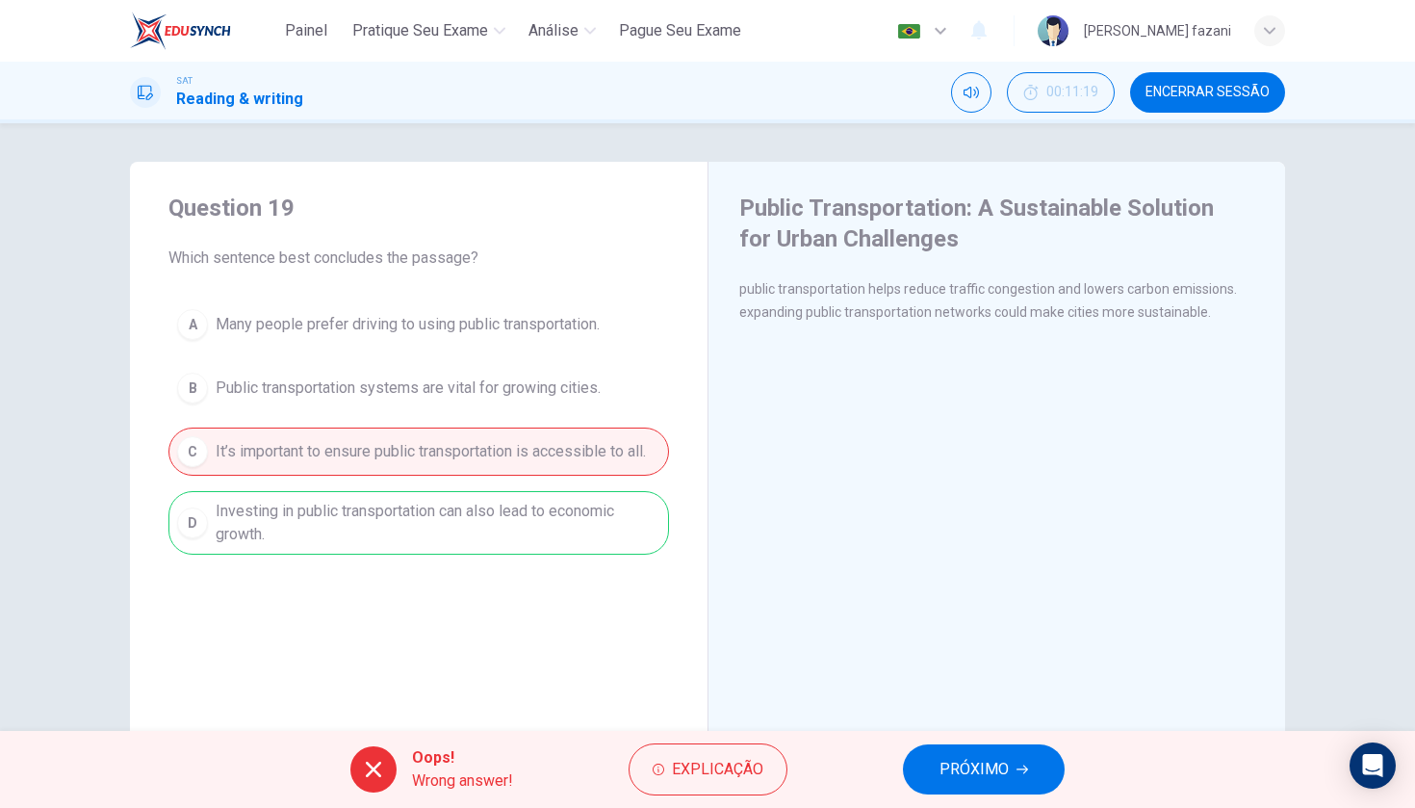
click at [961, 775] on span "PRÓXIMO" at bounding box center [974, 769] width 69 height 27
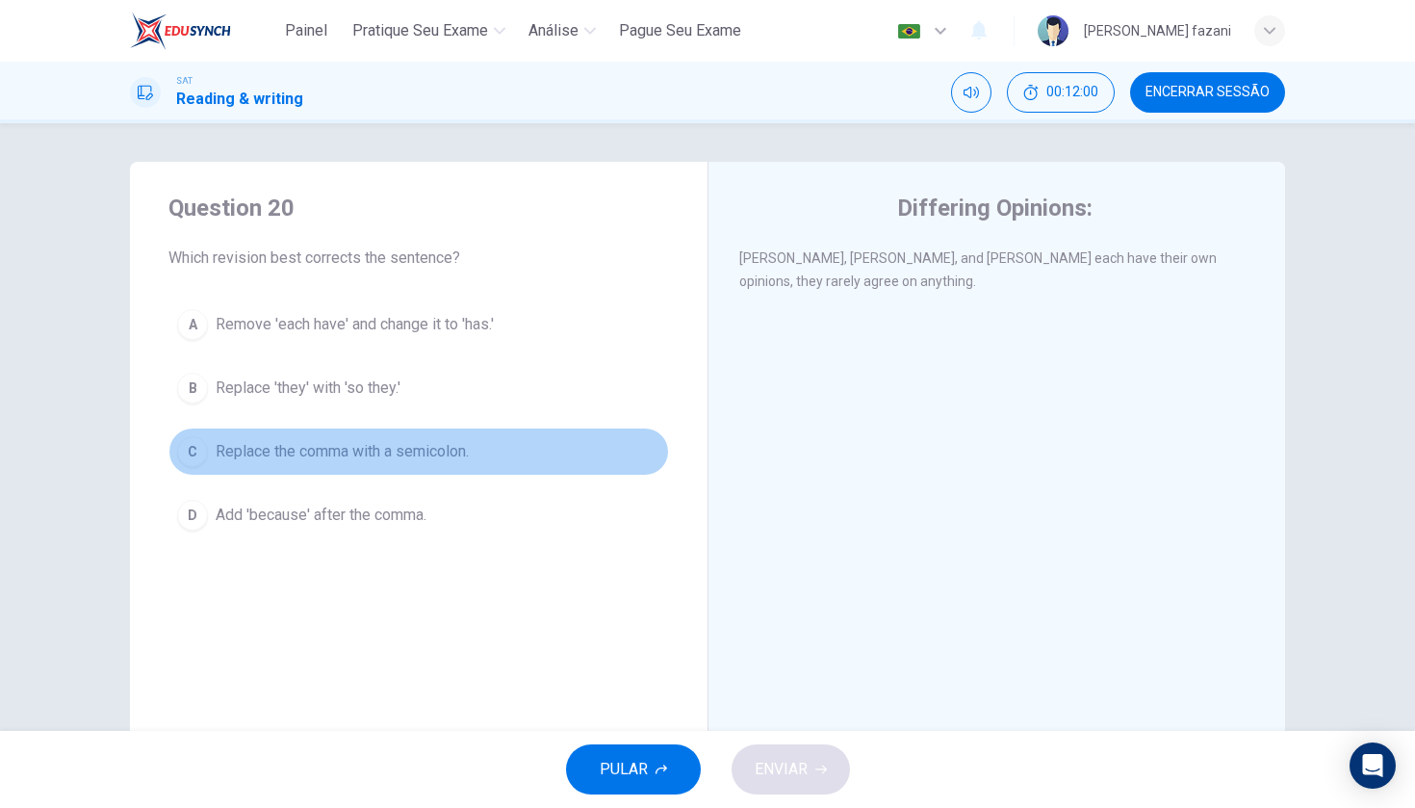
click at [198, 447] on div "C" at bounding box center [192, 451] width 31 height 31
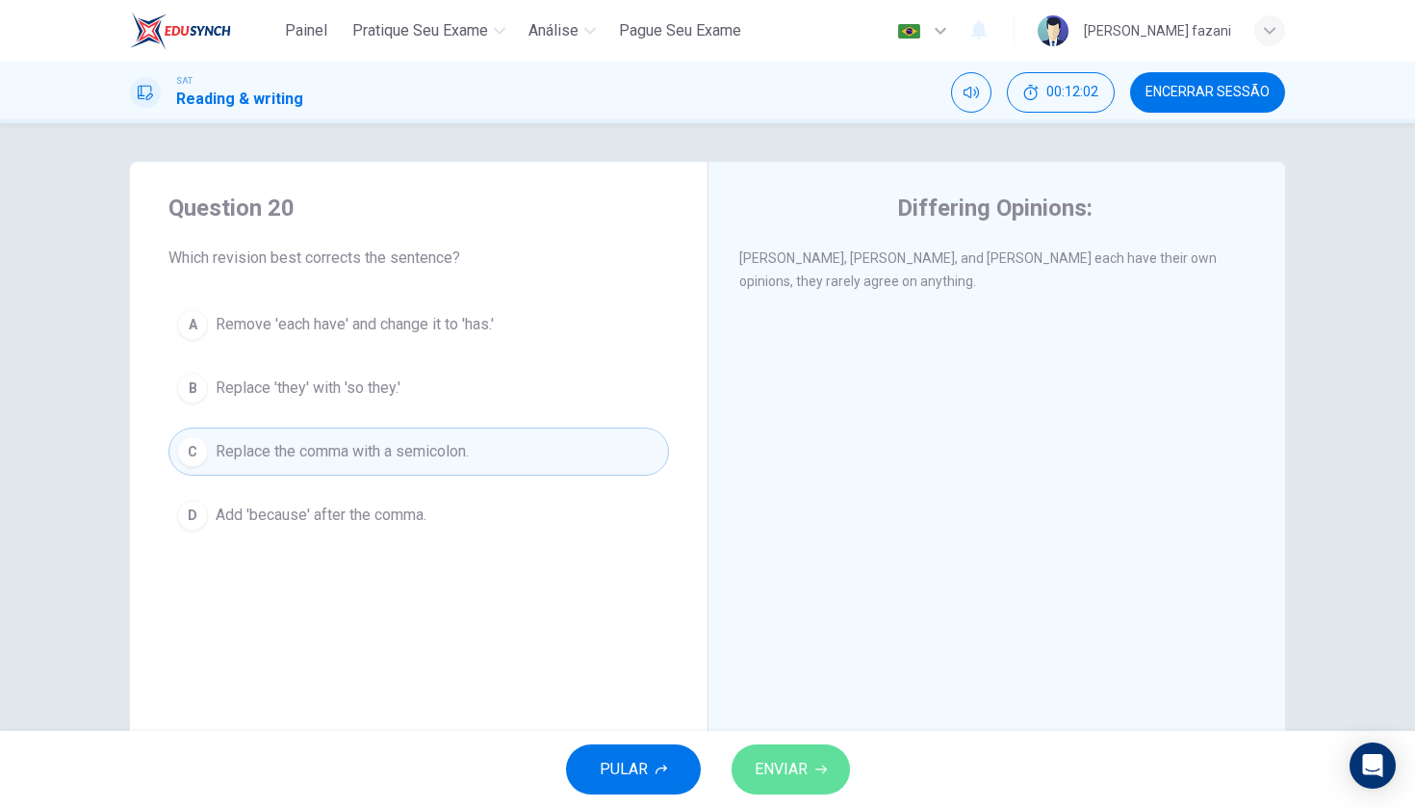
click at [799, 773] on span "ENVIAR" at bounding box center [781, 769] width 53 height 27
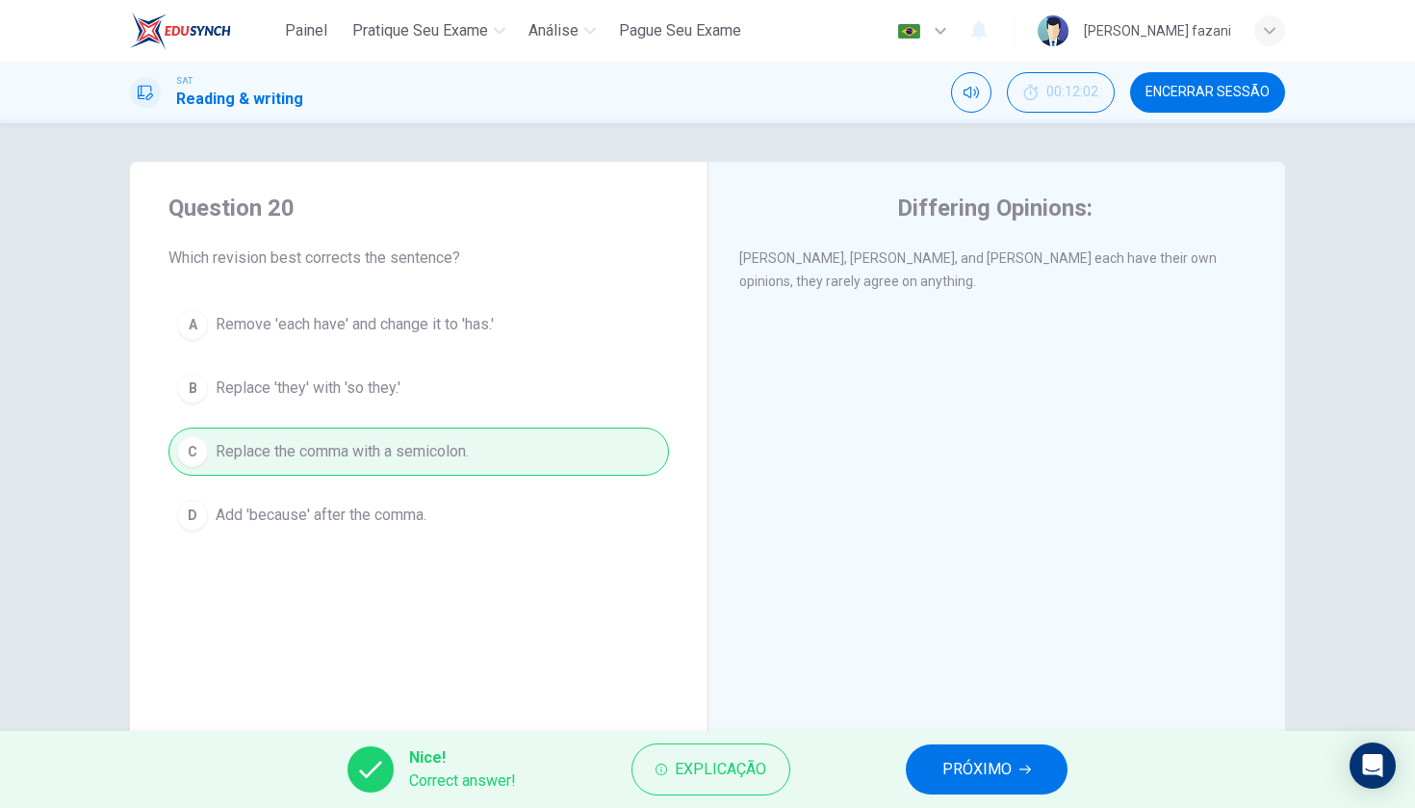
click at [979, 767] on span "PRÓXIMO" at bounding box center [976, 769] width 69 height 27
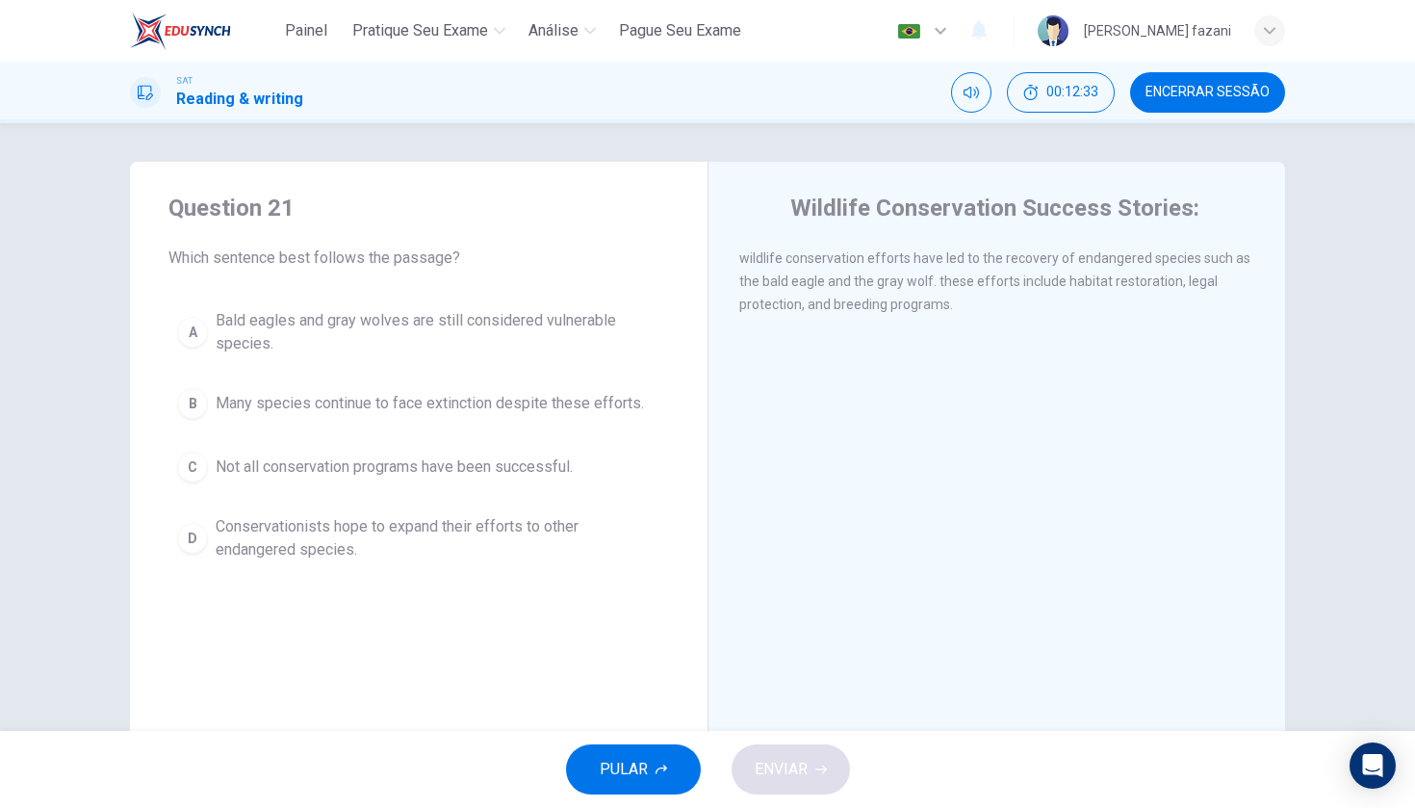
click at [194, 539] on div "D" at bounding box center [192, 538] width 31 height 31
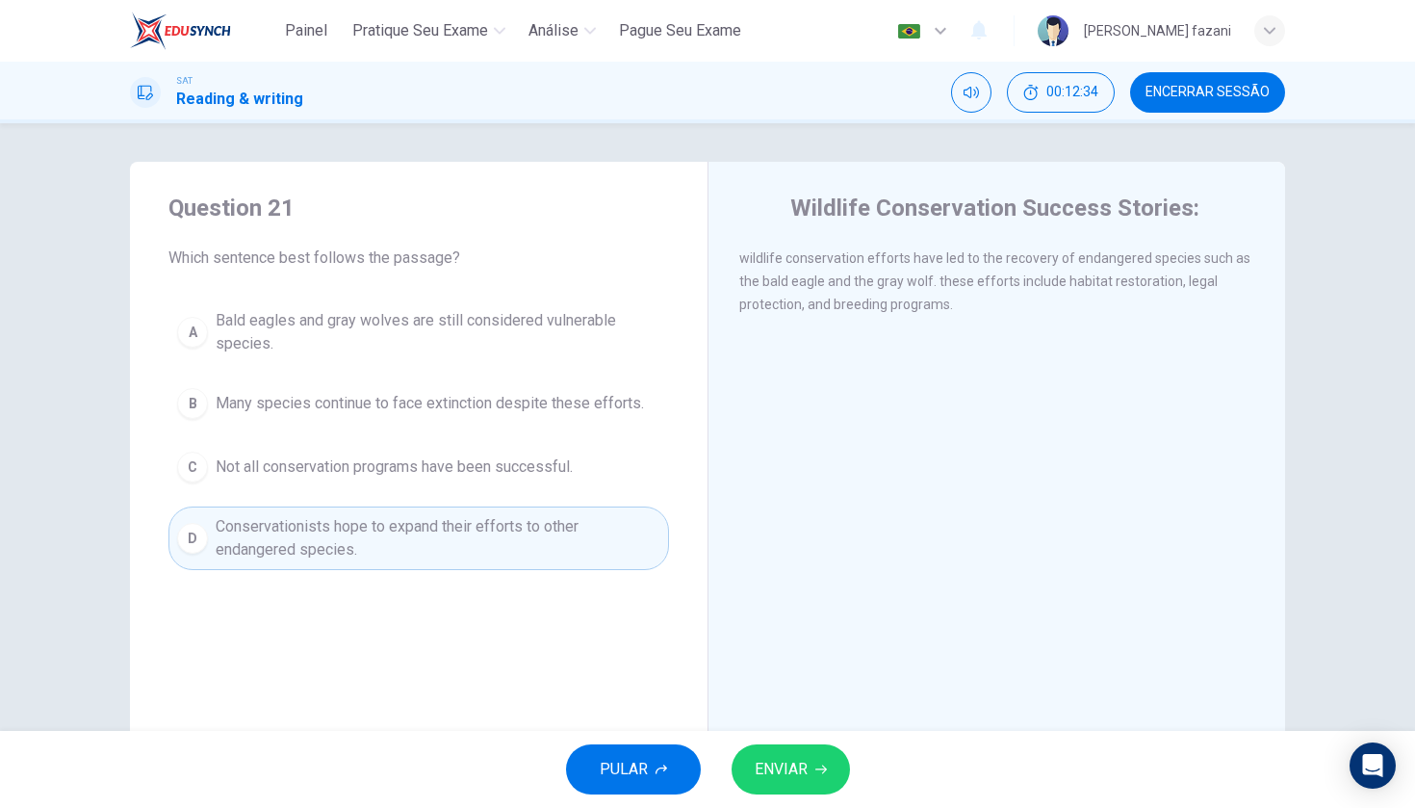
click at [783, 756] on button "ENVIAR" at bounding box center [791, 769] width 118 height 50
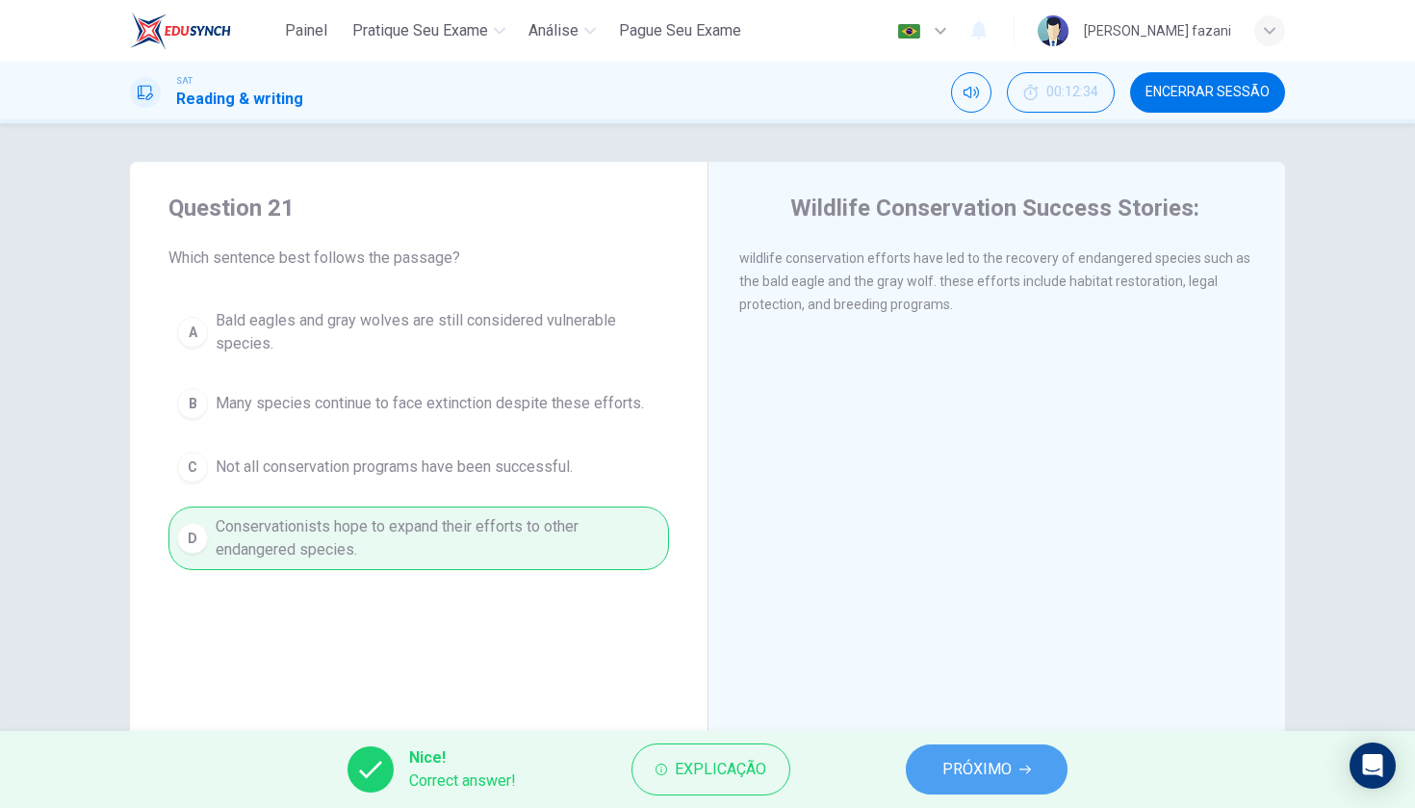
click at [937, 762] on button "PRÓXIMO" at bounding box center [987, 769] width 162 height 50
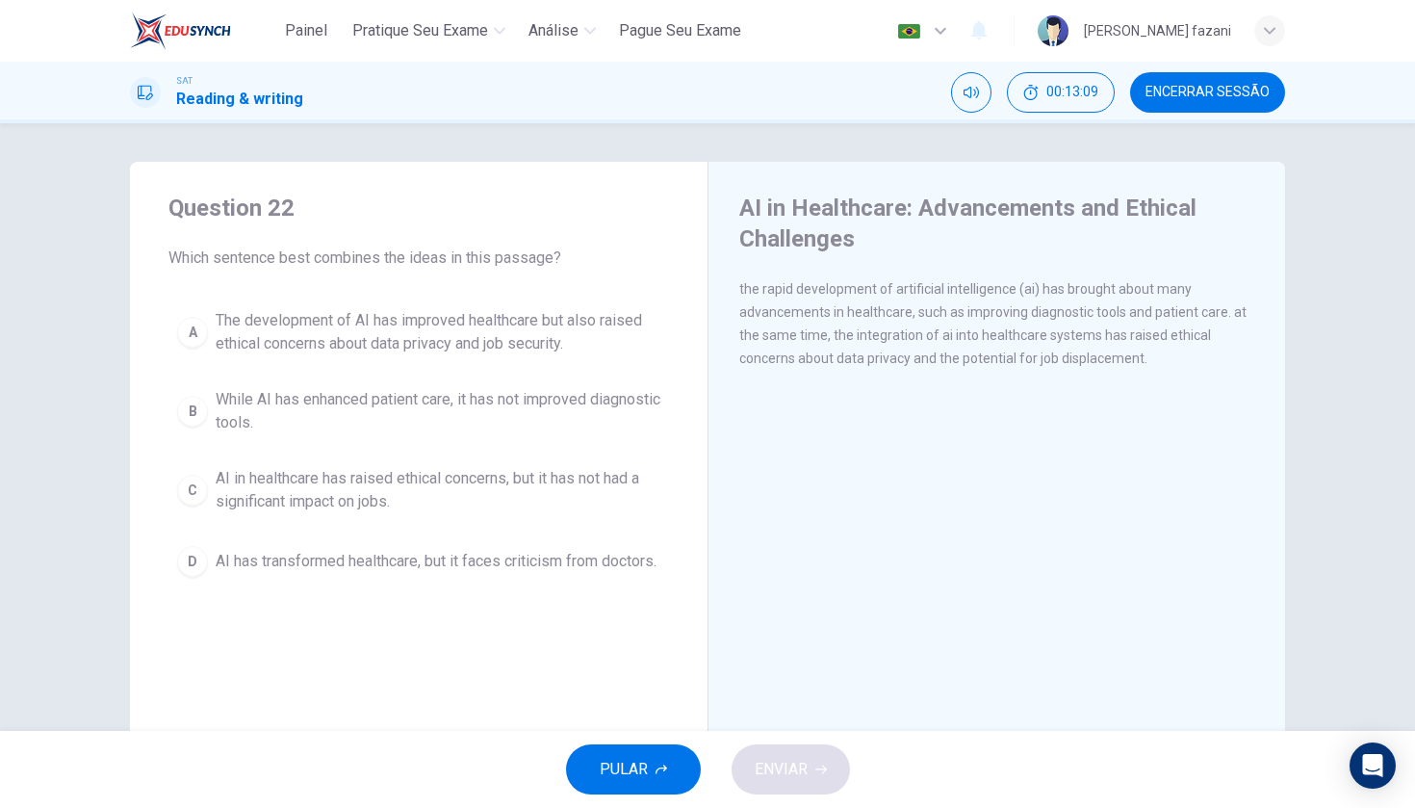
click at [193, 329] on div "A" at bounding box center [192, 332] width 31 height 31
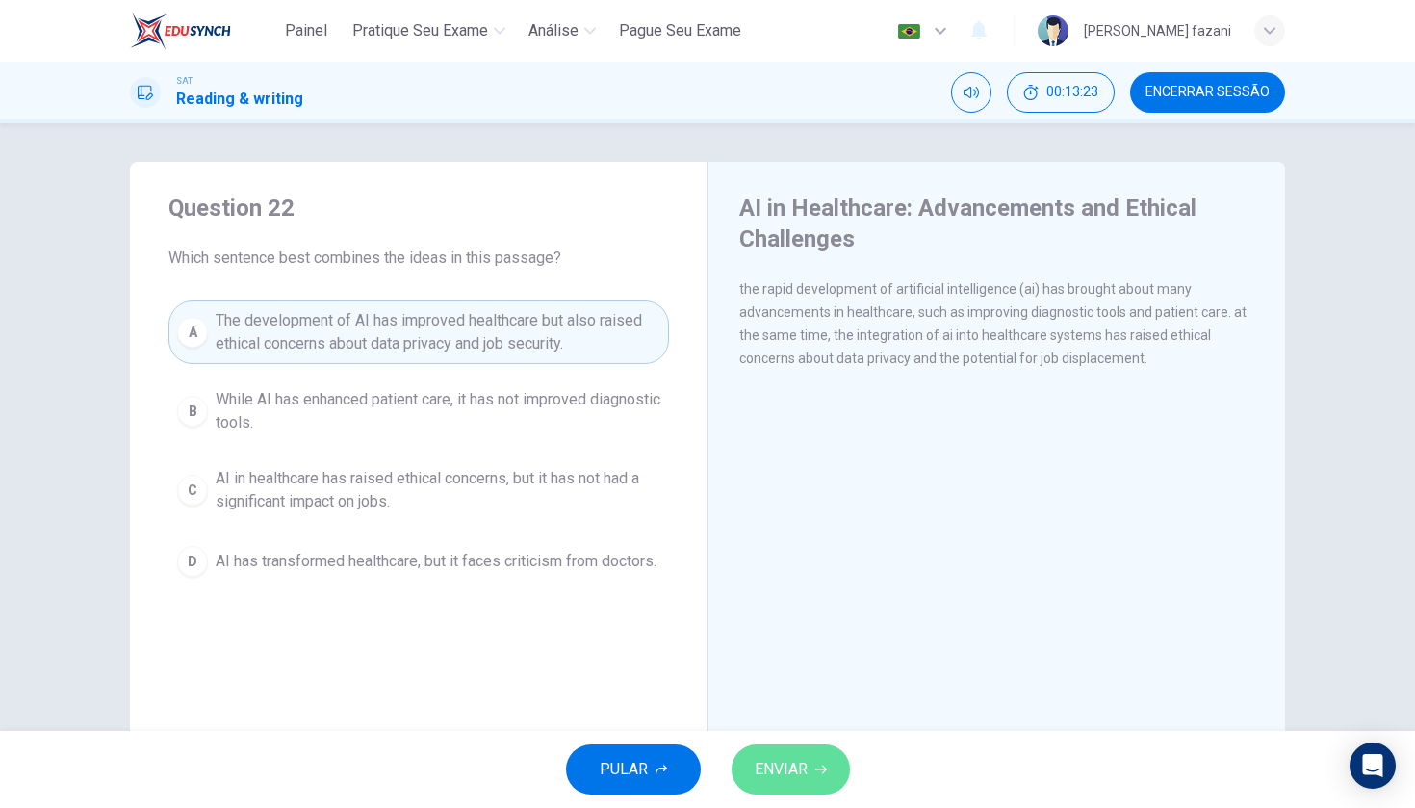
click at [760, 768] on span "ENVIAR" at bounding box center [781, 769] width 53 height 27
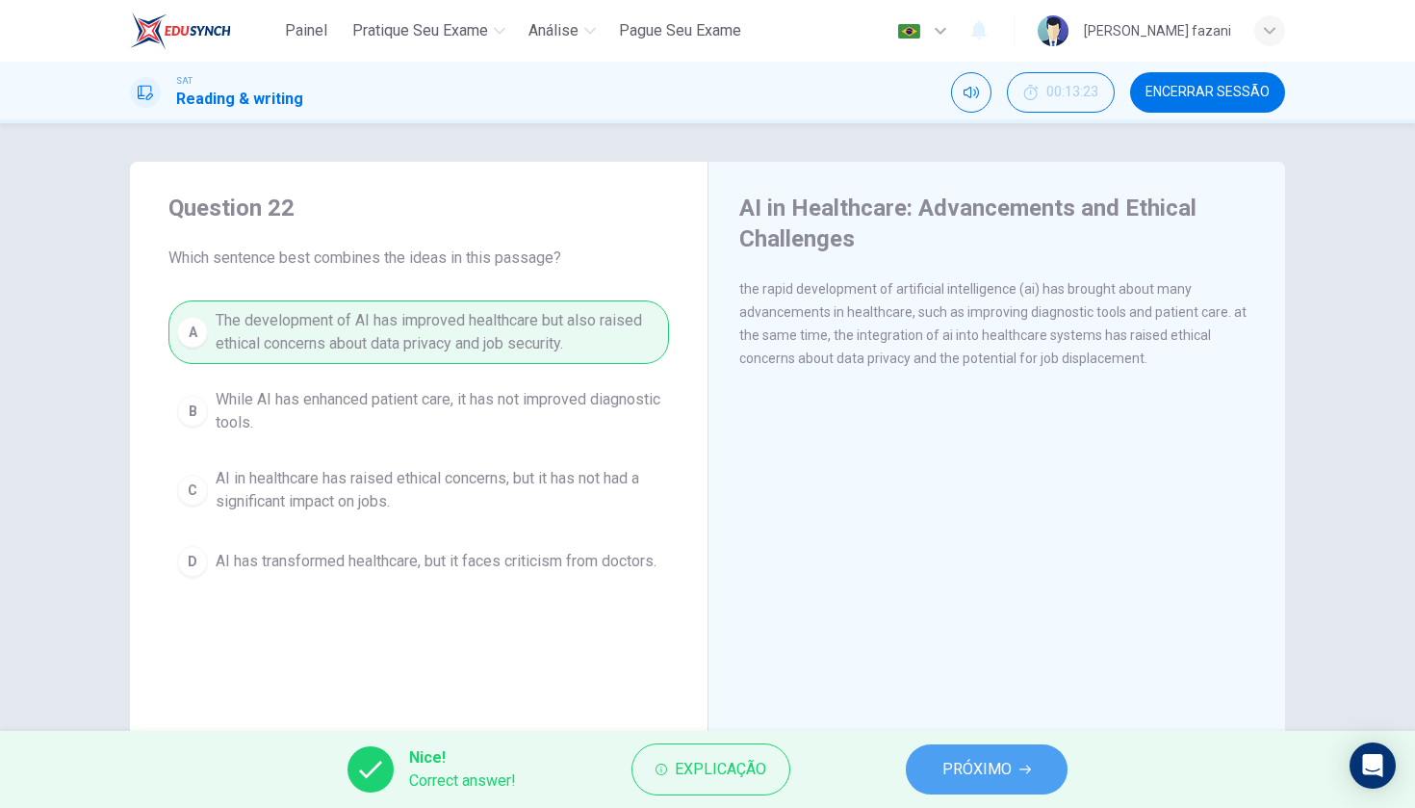
click at [927, 775] on button "PRÓXIMO" at bounding box center [987, 769] width 162 height 50
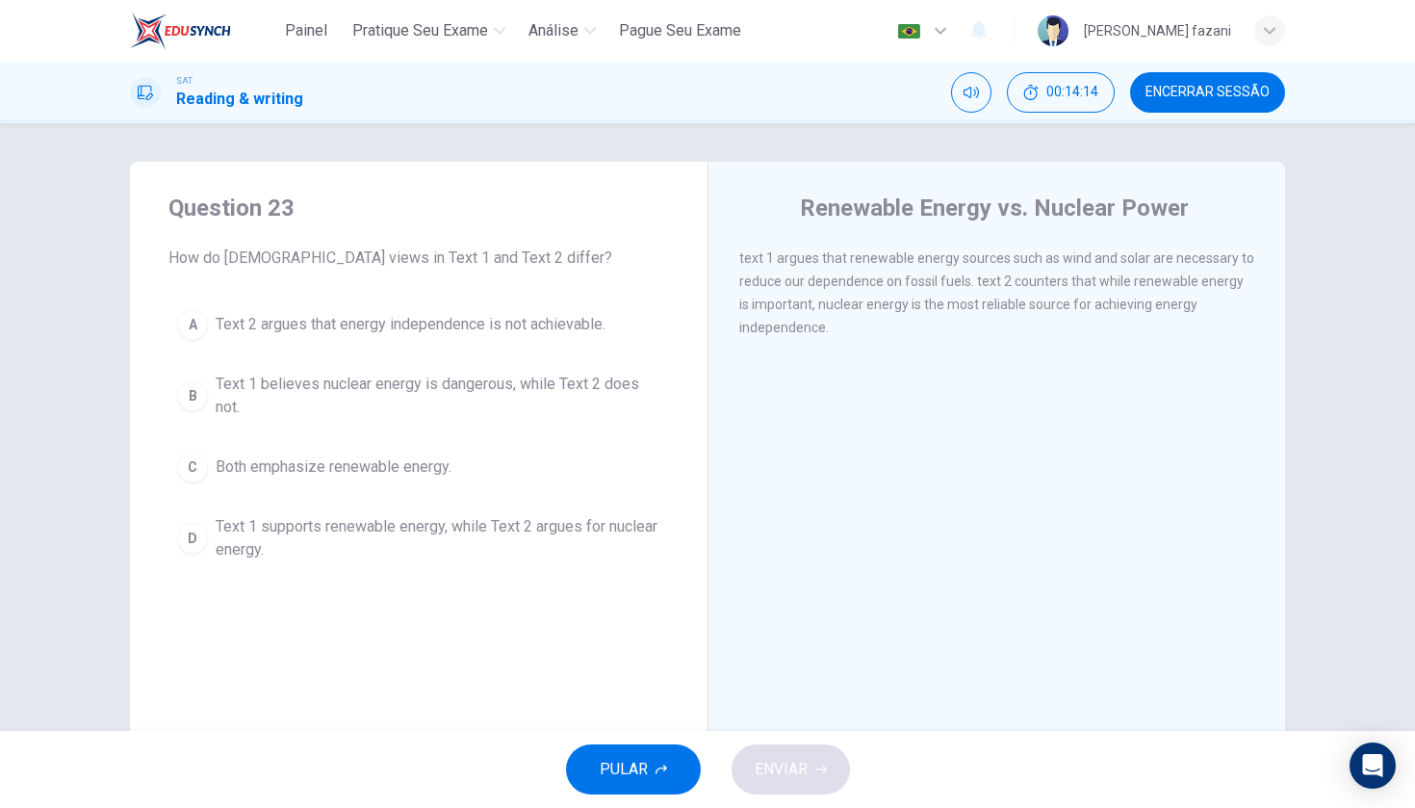
click at [200, 397] on div "B" at bounding box center [192, 395] width 31 height 31
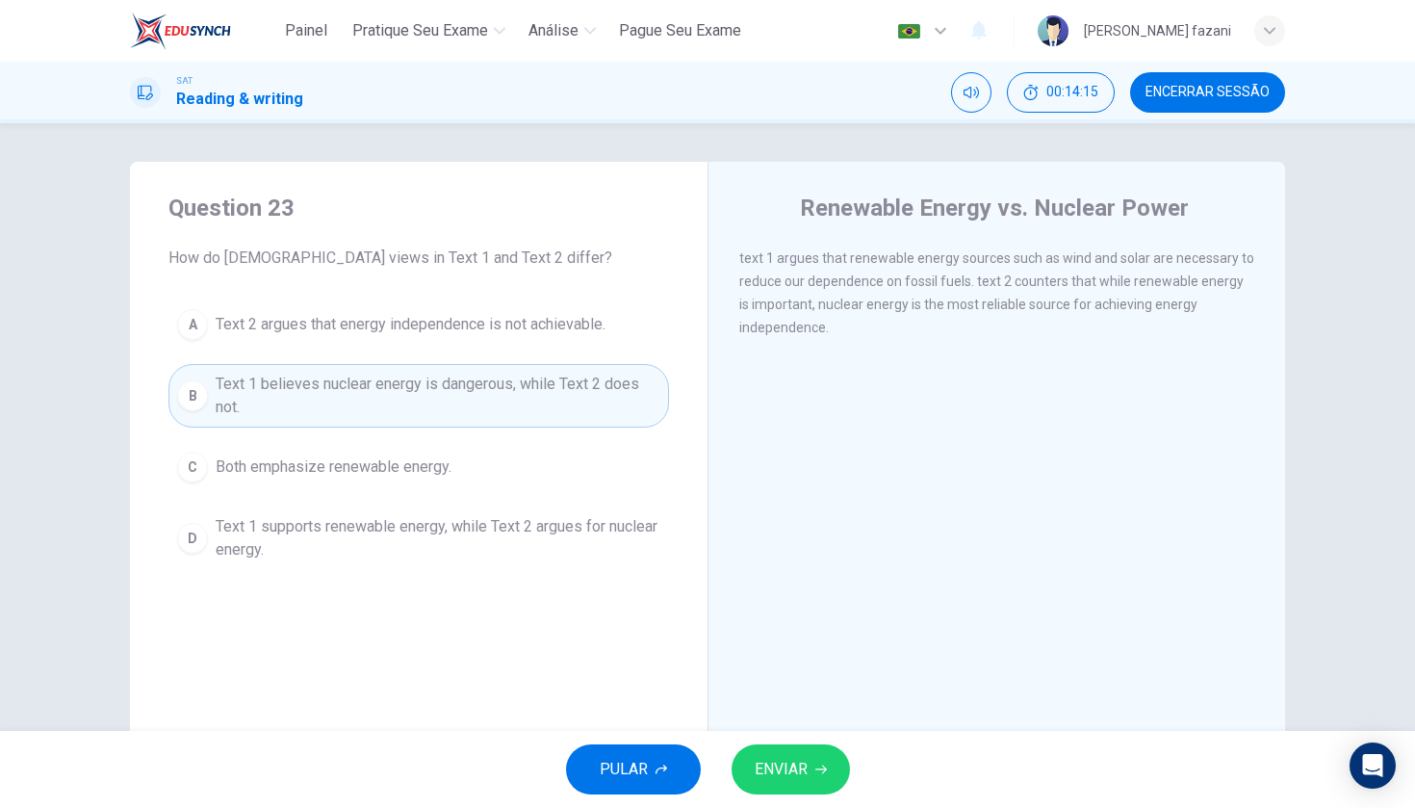
click at [802, 780] on span "ENVIAR" at bounding box center [781, 769] width 53 height 27
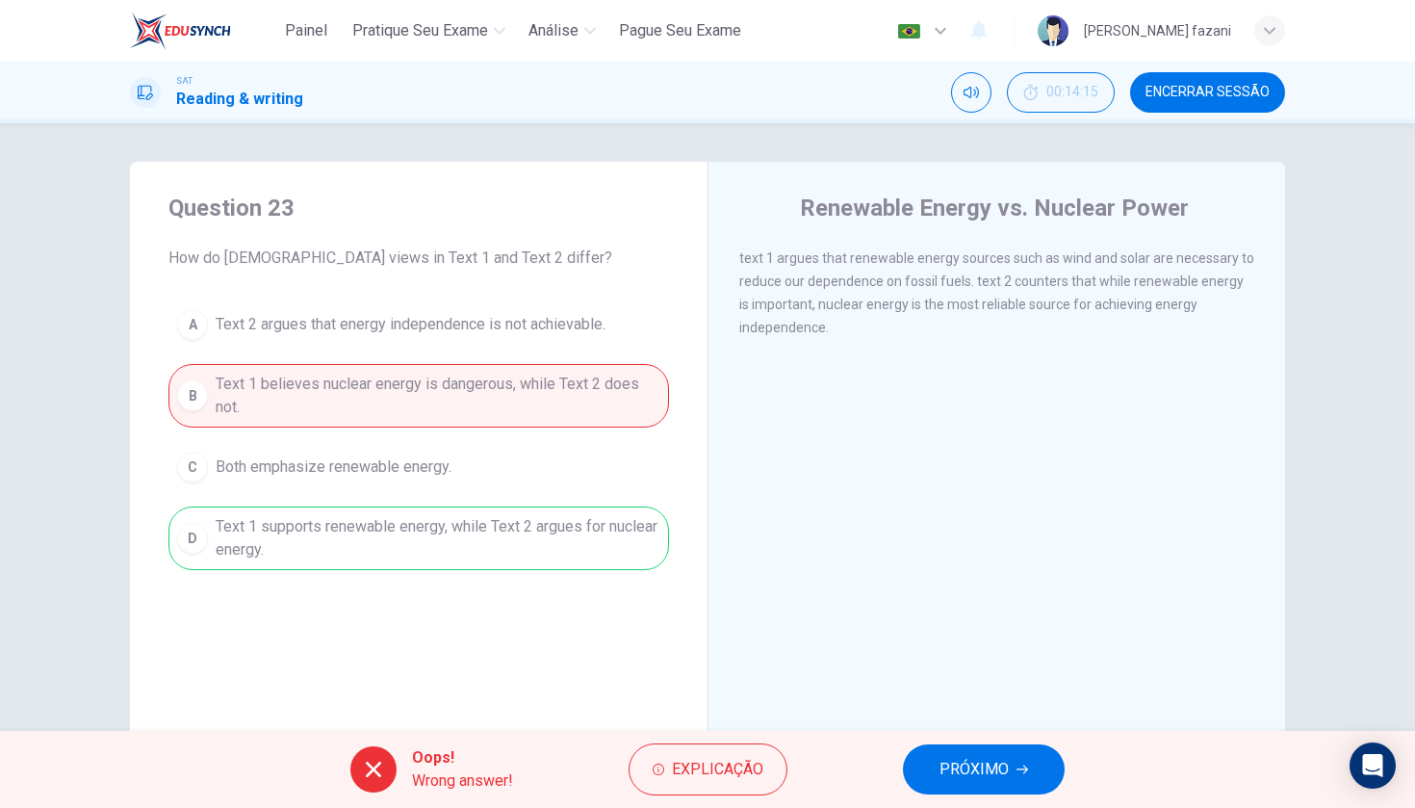
click at [964, 776] on span "PRÓXIMO" at bounding box center [974, 769] width 69 height 27
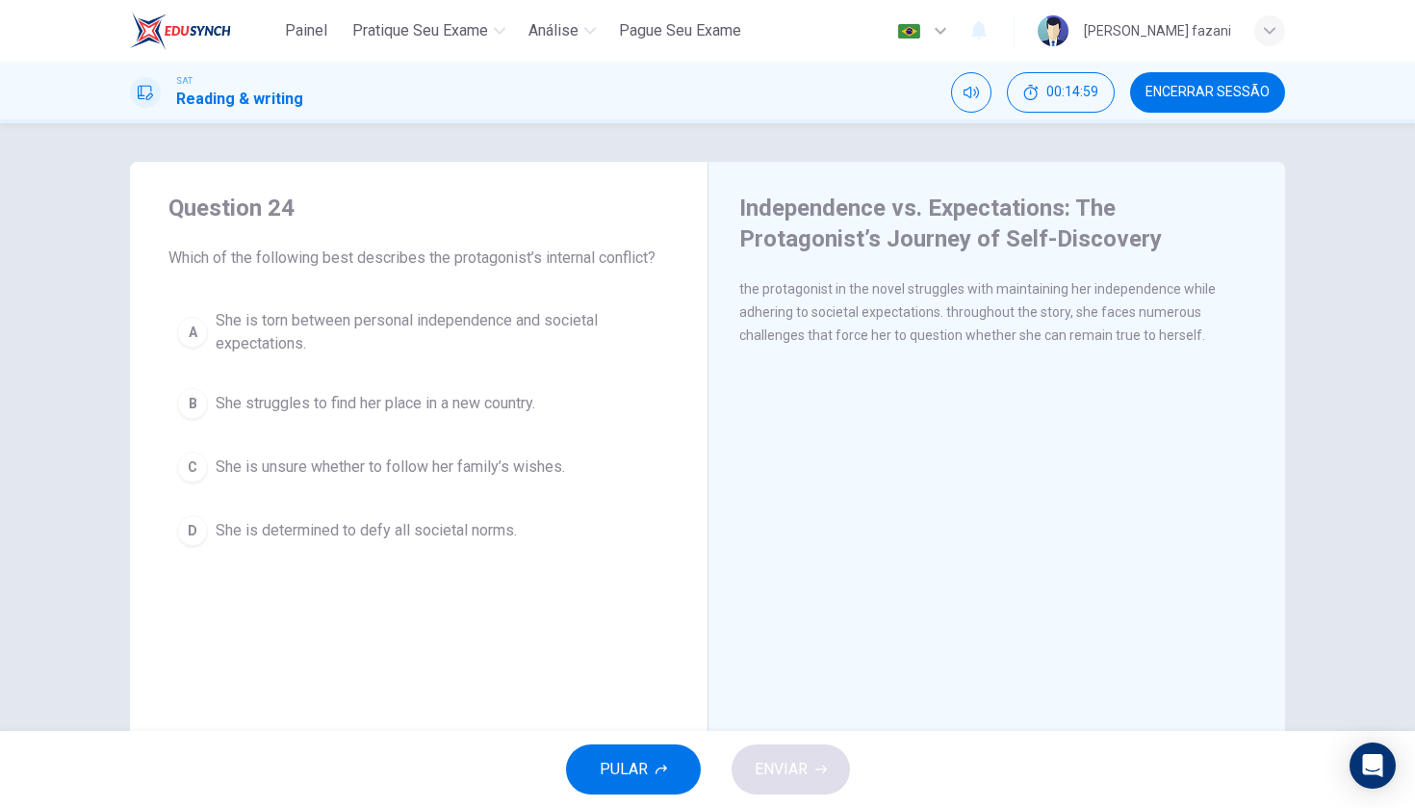
click at [190, 323] on div "A" at bounding box center [192, 332] width 31 height 31
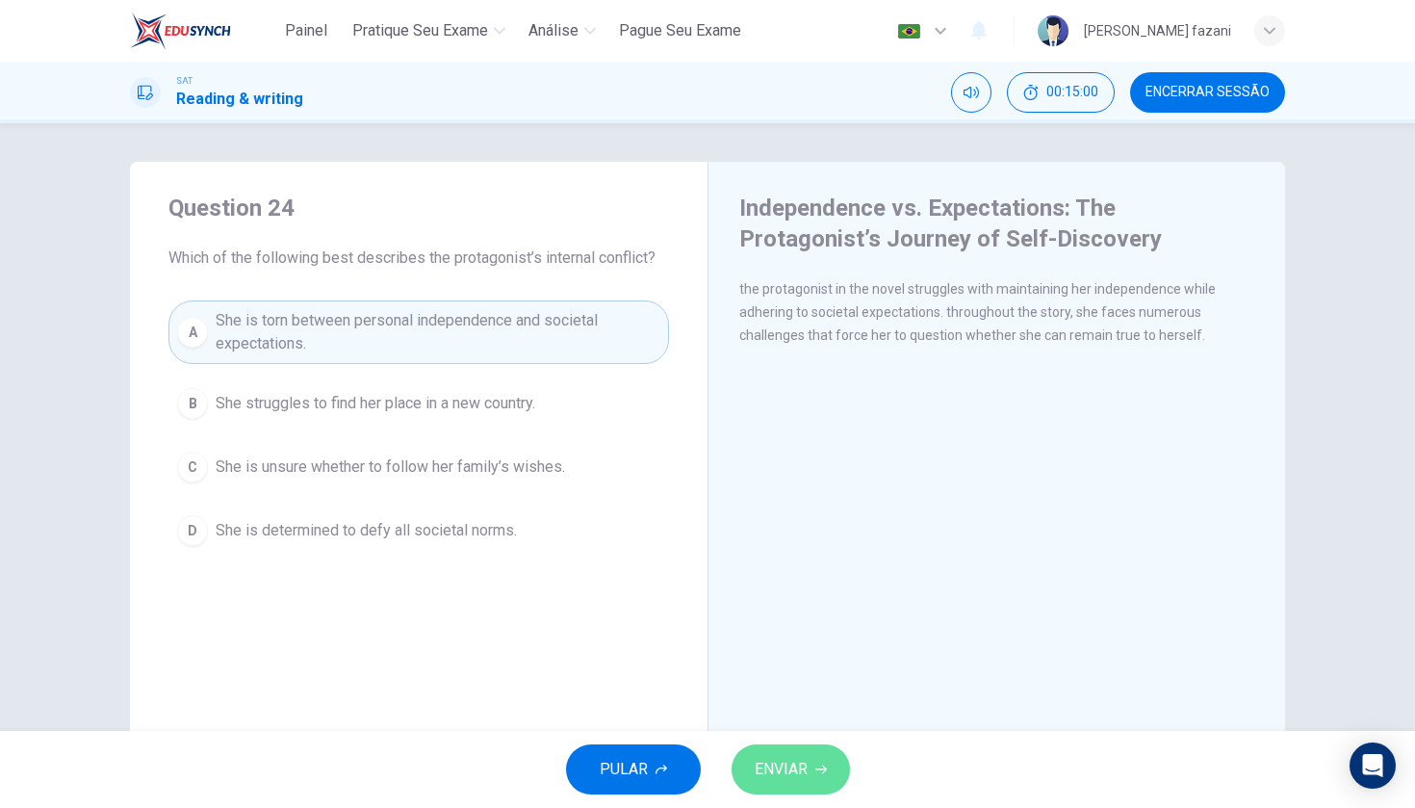
click at [792, 747] on button "ENVIAR" at bounding box center [791, 769] width 118 height 50
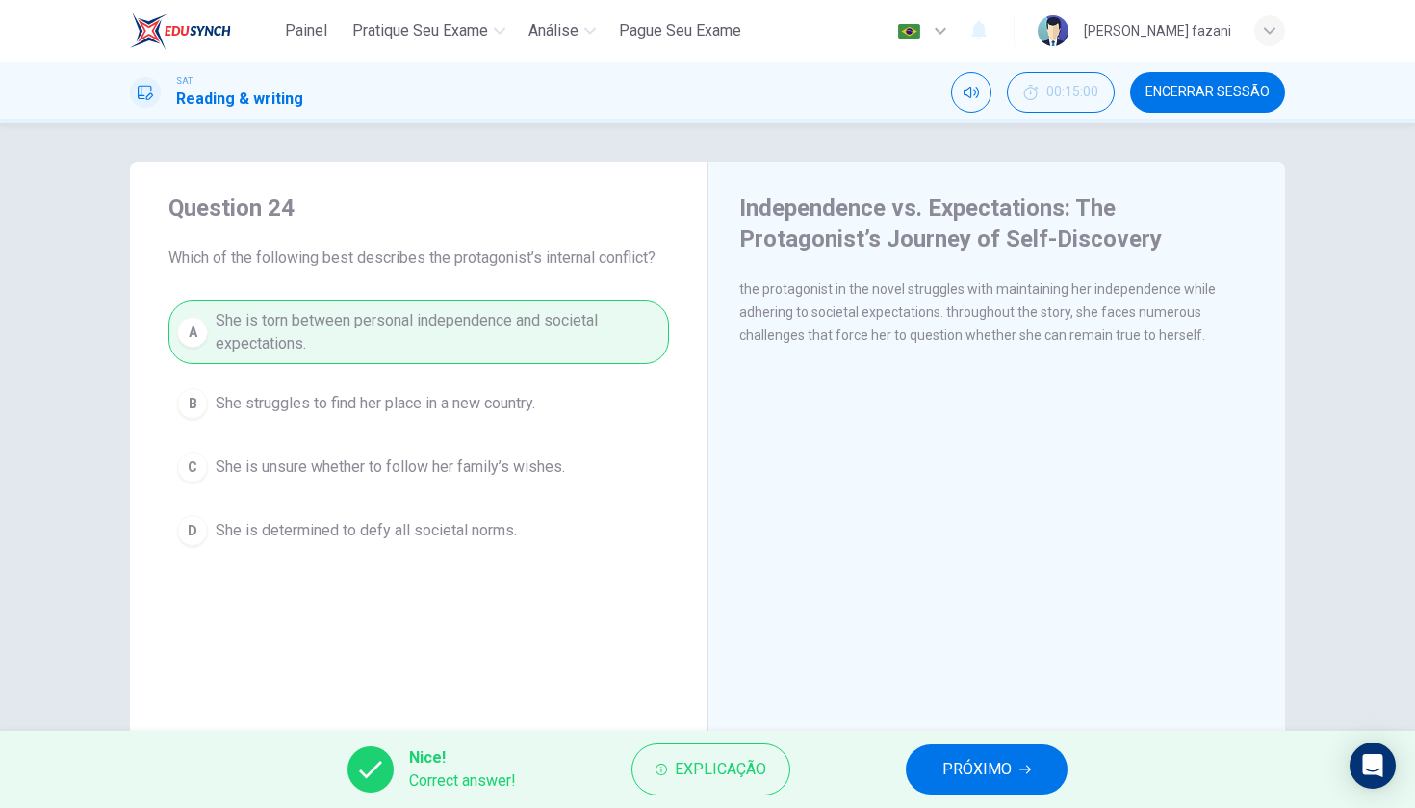
click at [992, 786] on button "PRÓXIMO" at bounding box center [987, 769] width 162 height 50
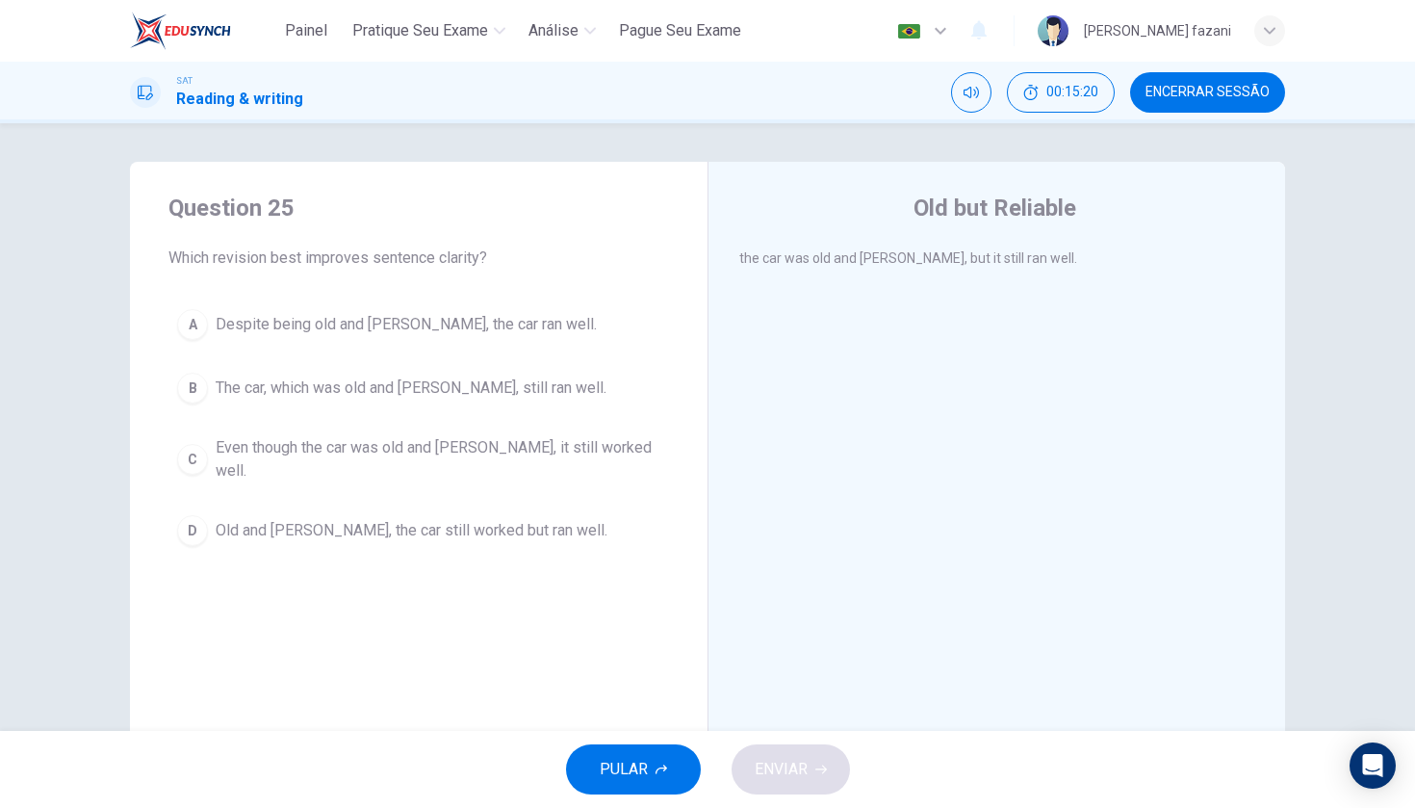
click at [197, 324] on div "A" at bounding box center [192, 324] width 31 height 31
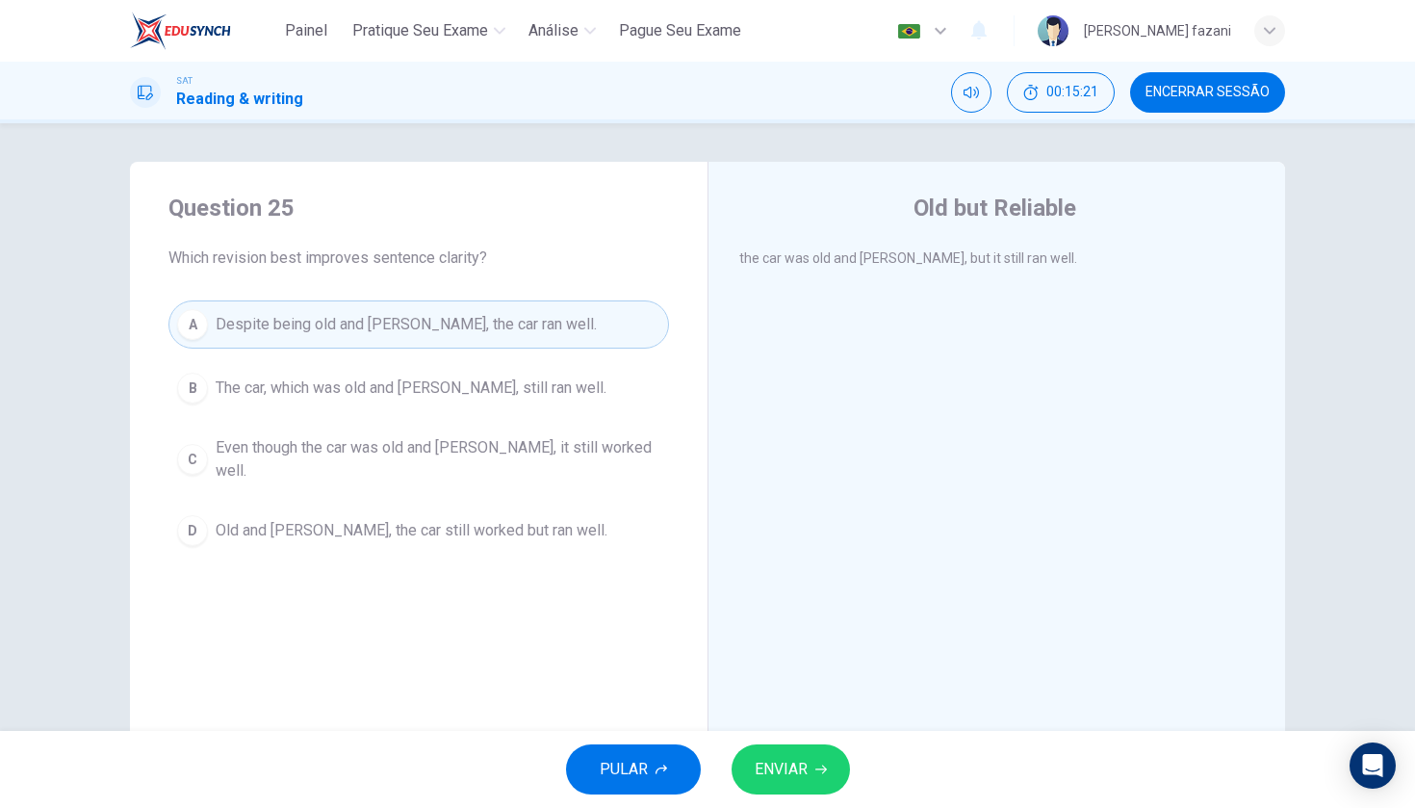
click at [785, 760] on span "ENVIAR" at bounding box center [781, 769] width 53 height 27
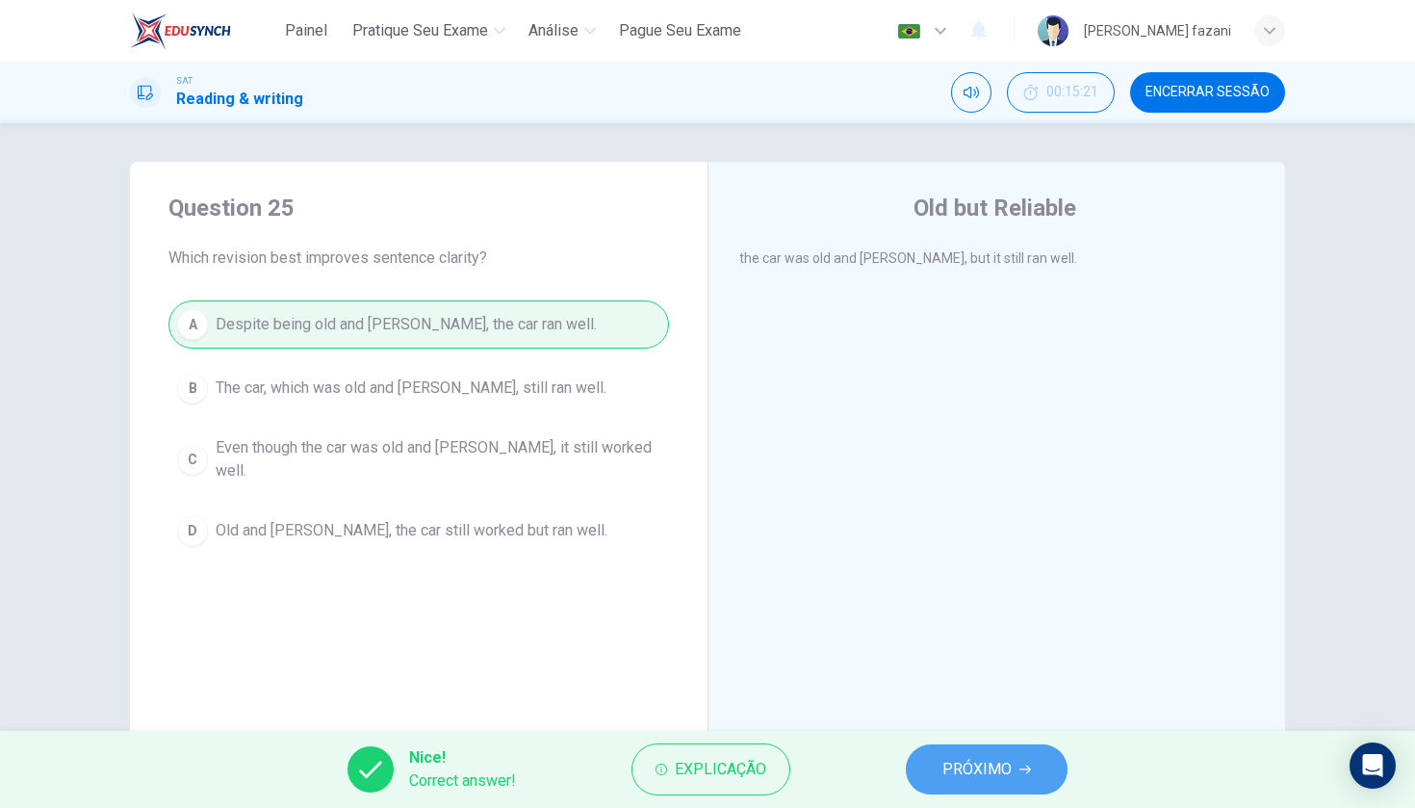
click at [946, 782] on span "PRÓXIMO" at bounding box center [976, 769] width 69 height 27
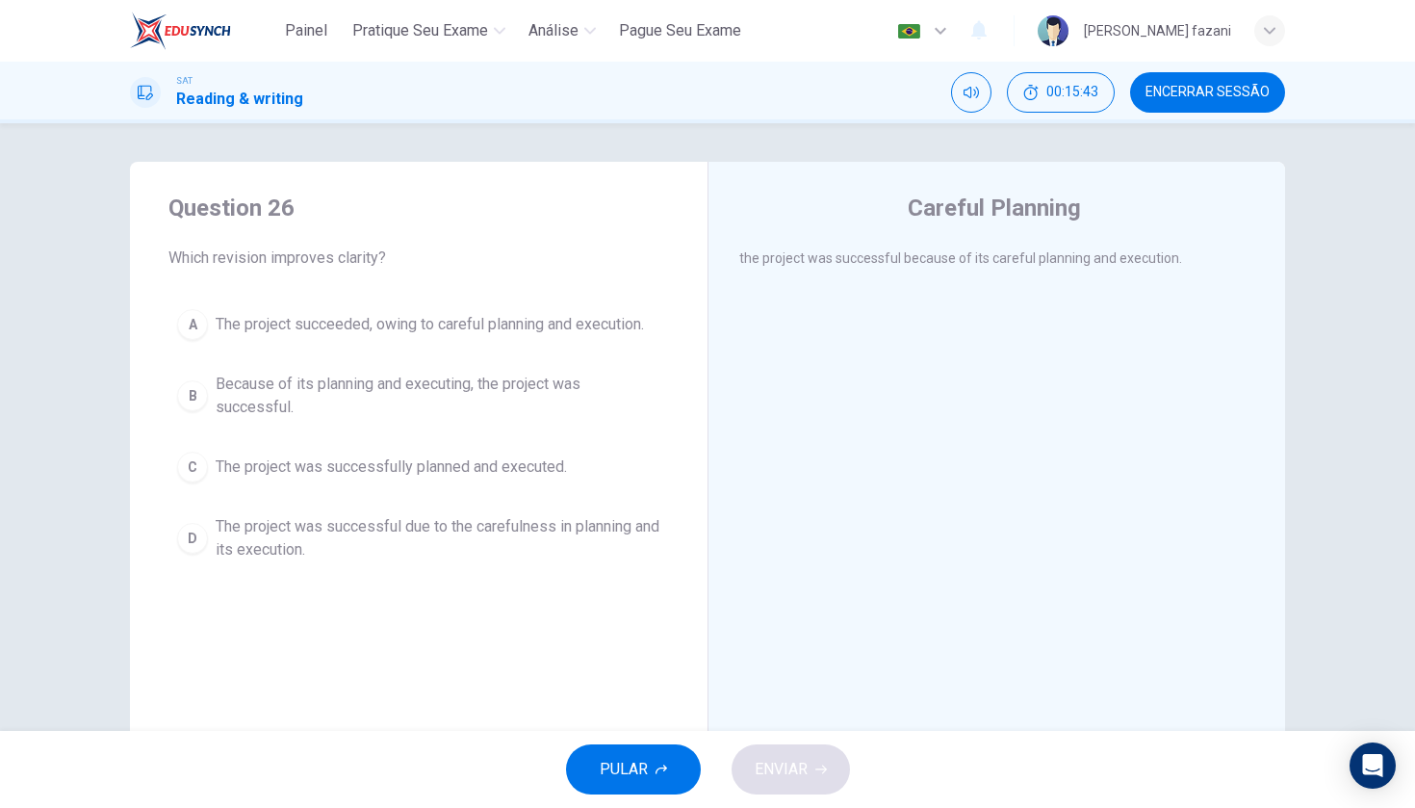
click at [187, 538] on div "D" at bounding box center [192, 538] width 31 height 31
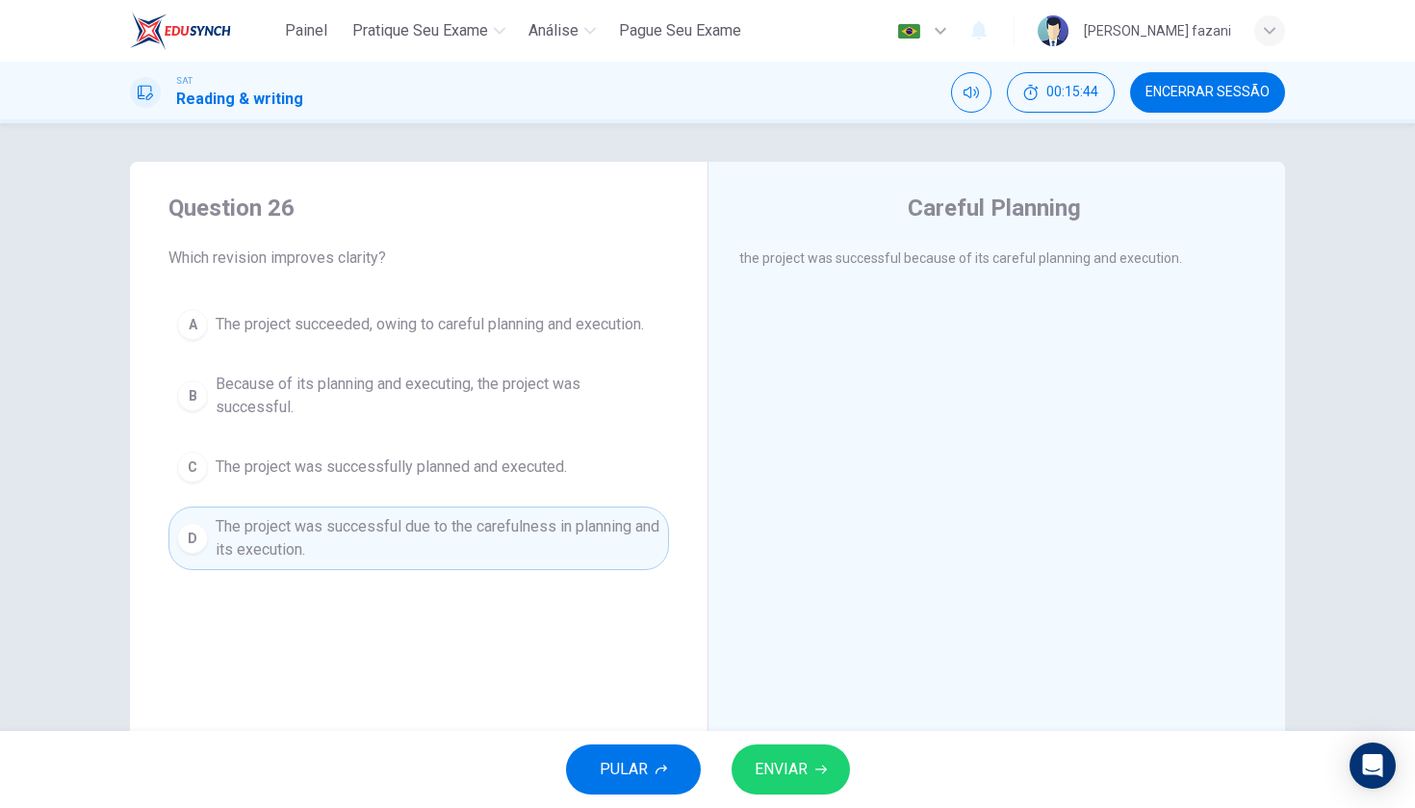
click at [782, 804] on div "PULAR ENVIAR" at bounding box center [707, 769] width 1415 height 77
click at [780, 757] on span "ENVIAR" at bounding box center [781, 769] width 53 height 27
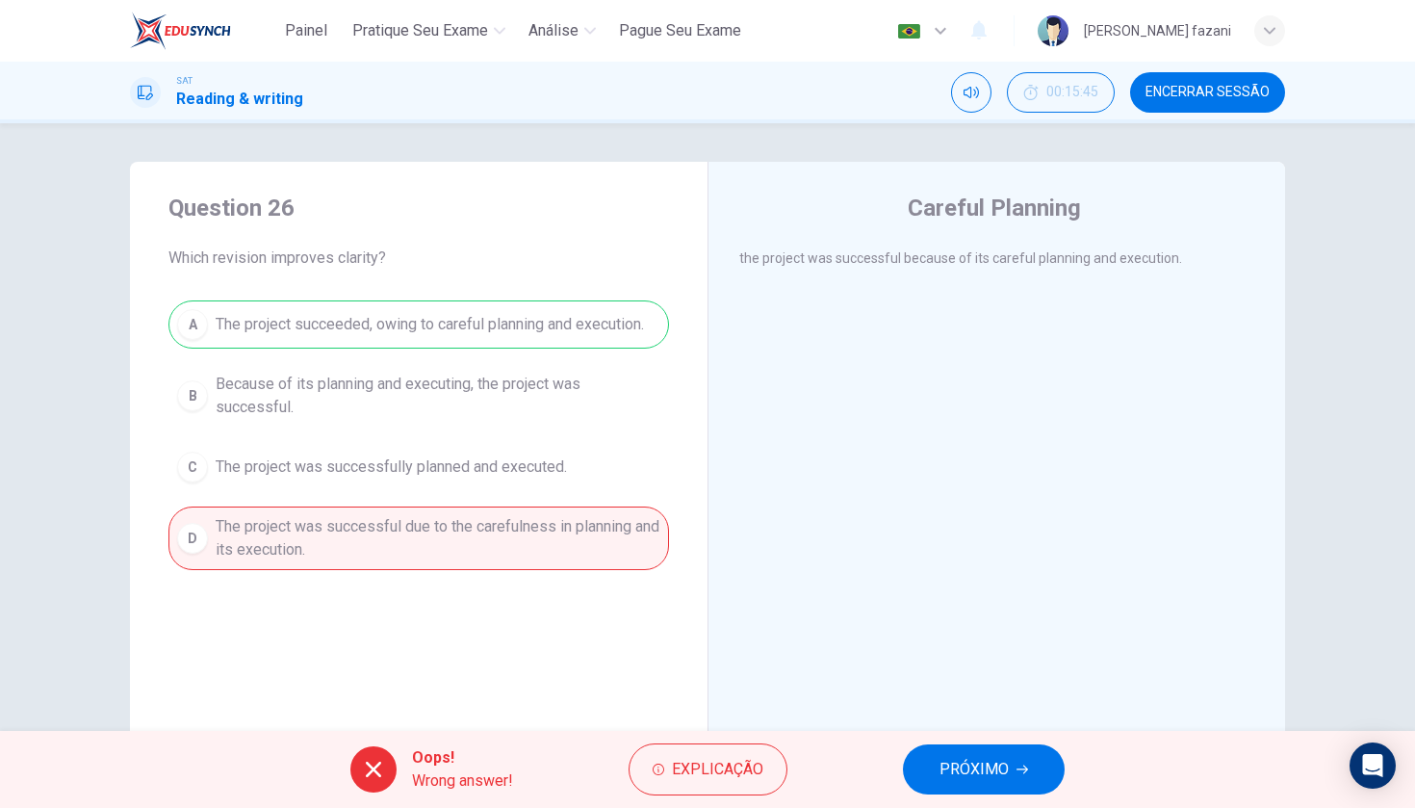
click at [941, 775] on span "PRÓXIMO" at bounding box center [974, 769] width 69 height 27
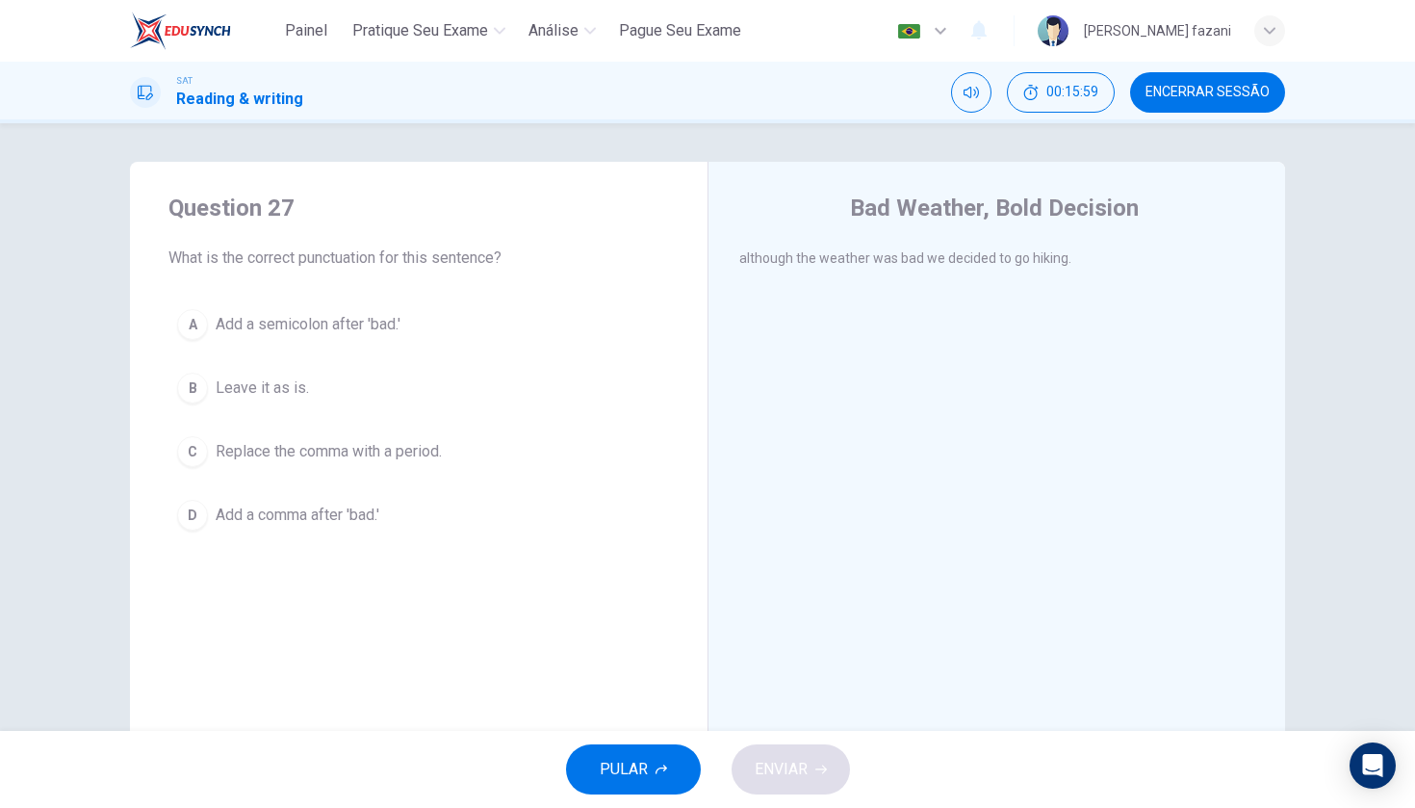
click at [199, 515] on div "D" at bounding box center [192, 515] width 31 height 31
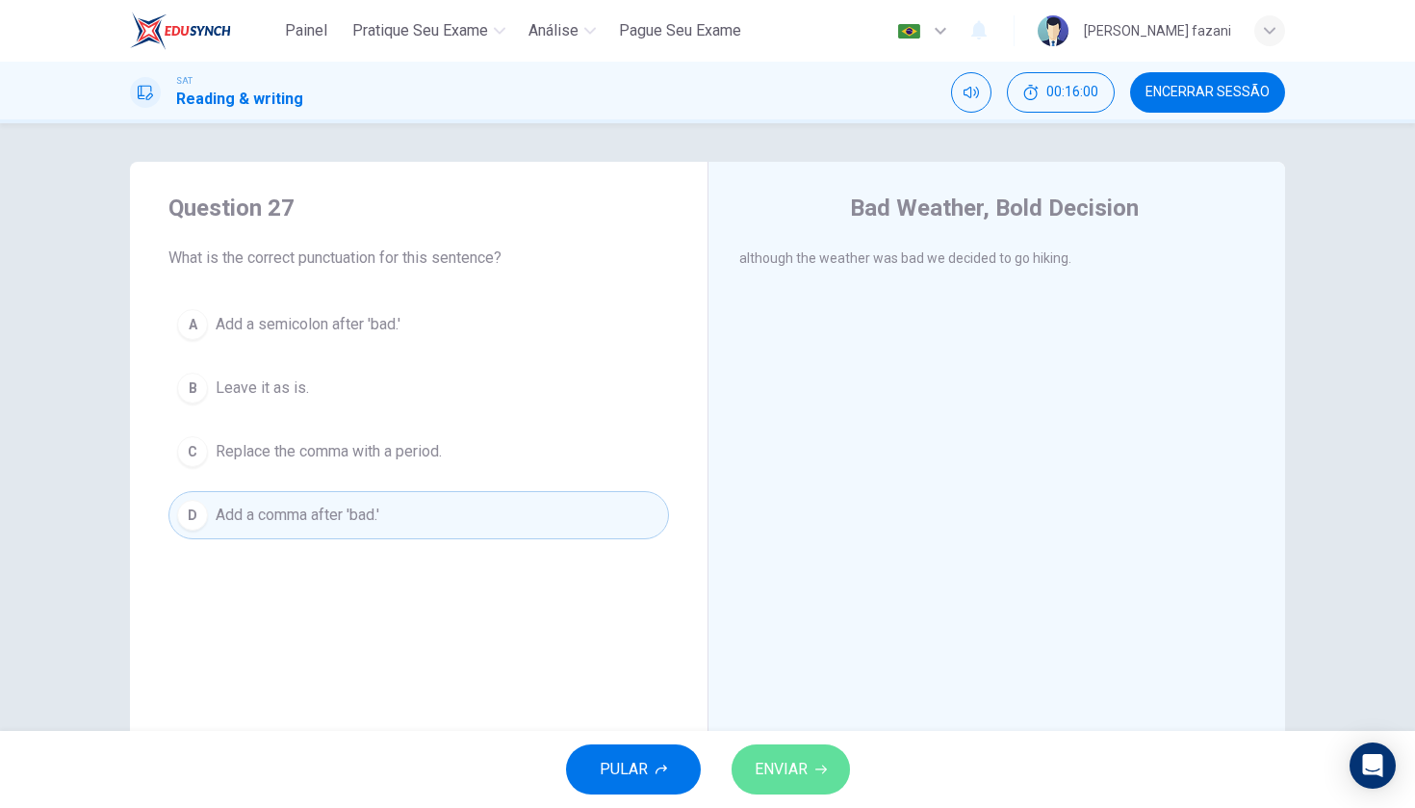
click at [787, 779] on span "ENVIAR" at bounding box center [781, 769] width 53 height 27
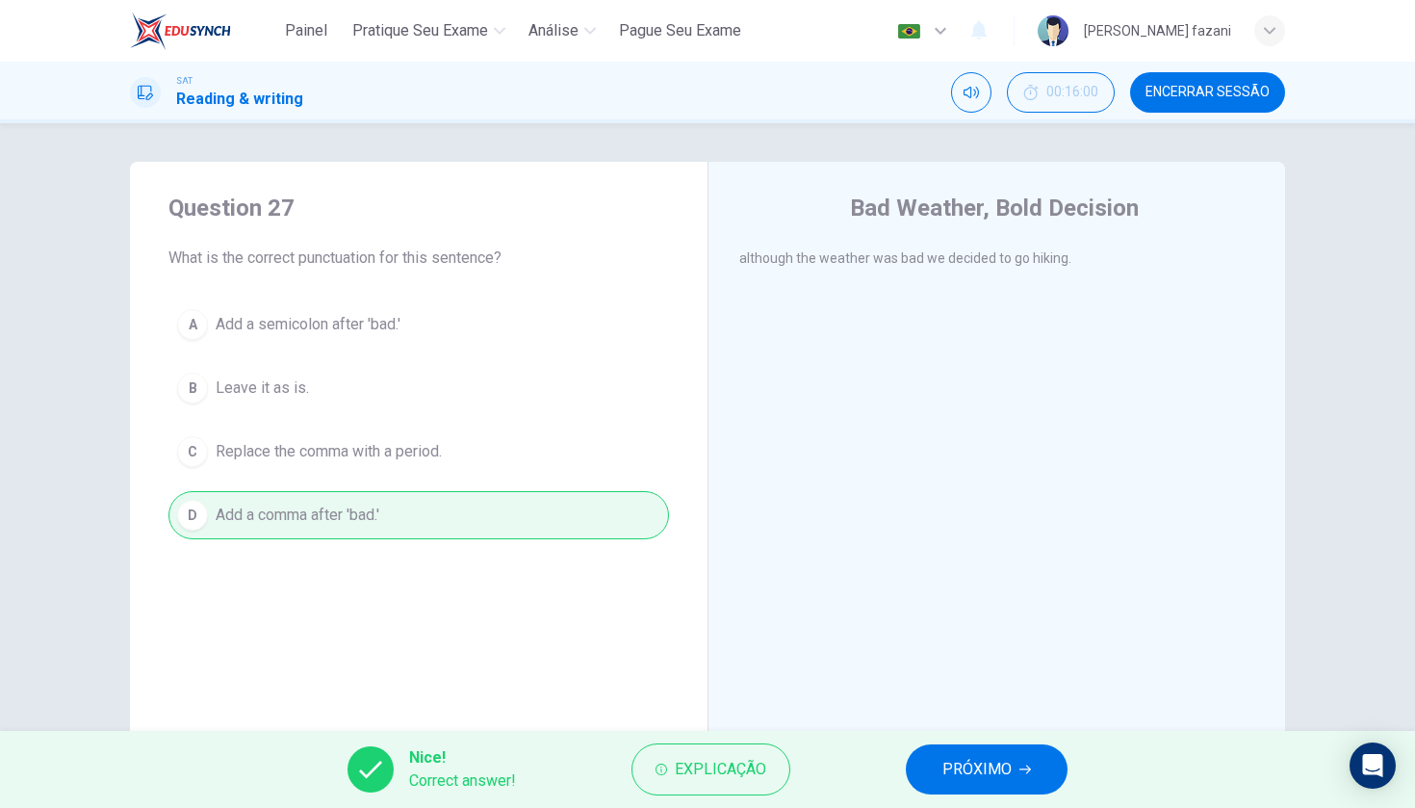
click at [953, 776] on span "PRÓXIMO" at bounding box center [976, 769] width 69 height 27
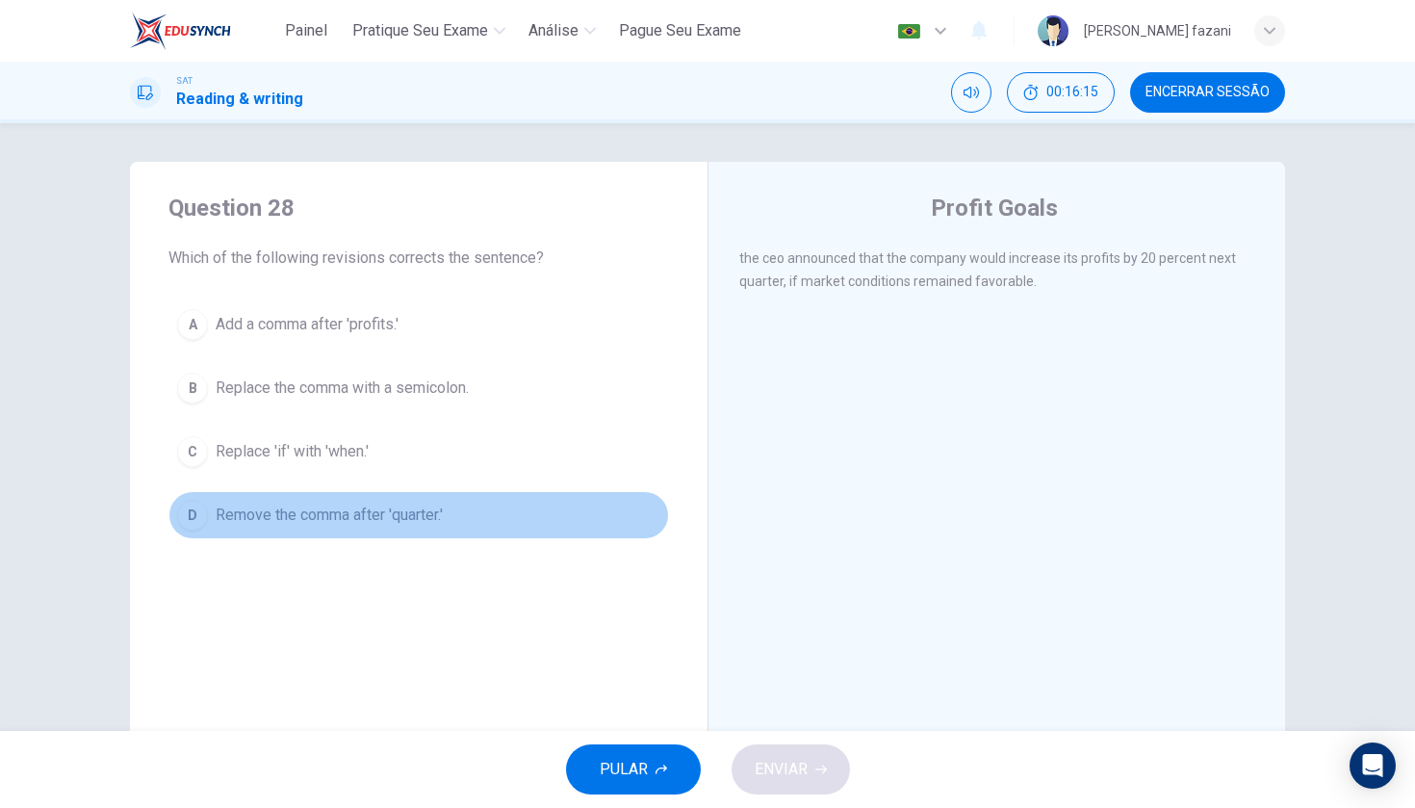
click at [197, 511] on div "D" at bounding box center [192, 515] width 31 height 31
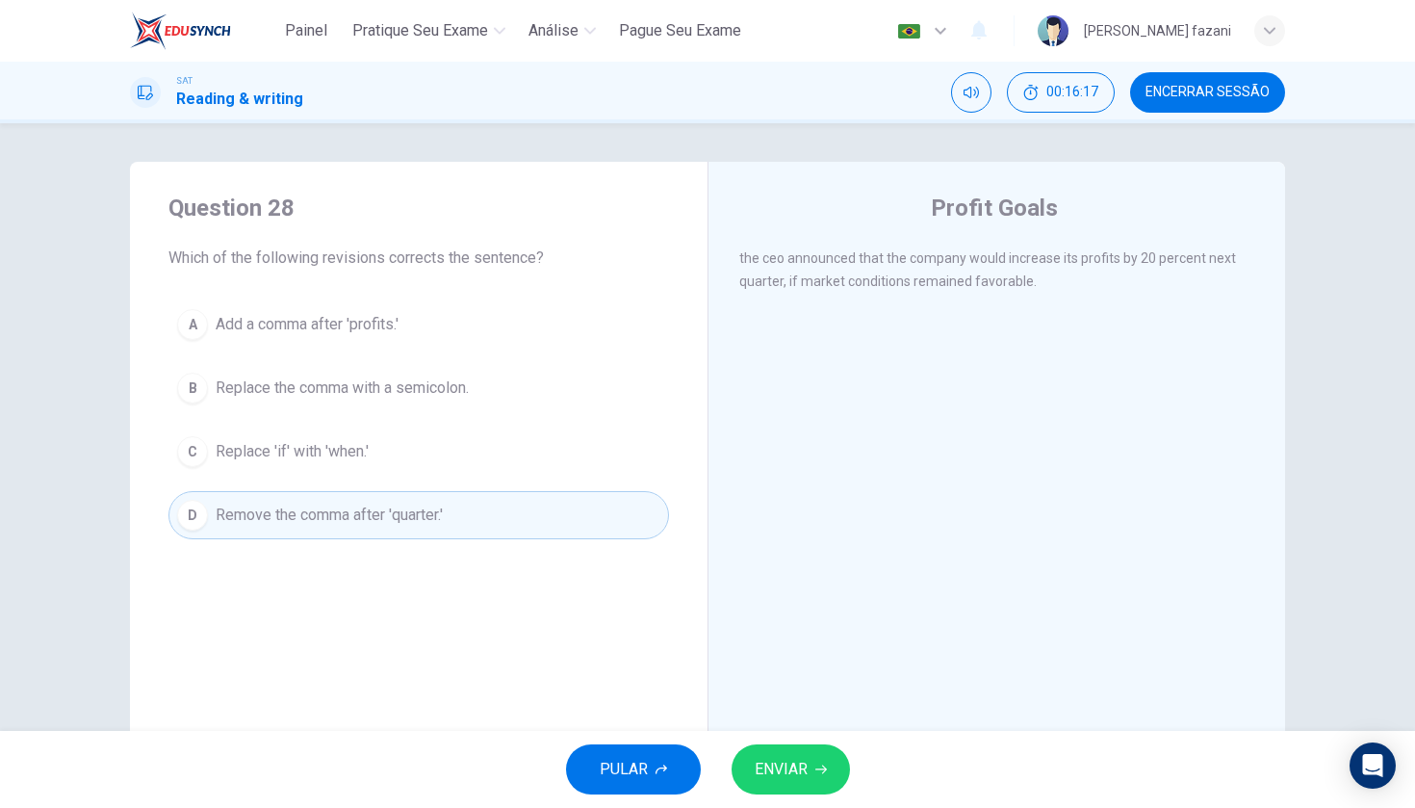
click at [787, 765] on span "ENVIAR" at bounding box center [781, 769] width 53 height 27
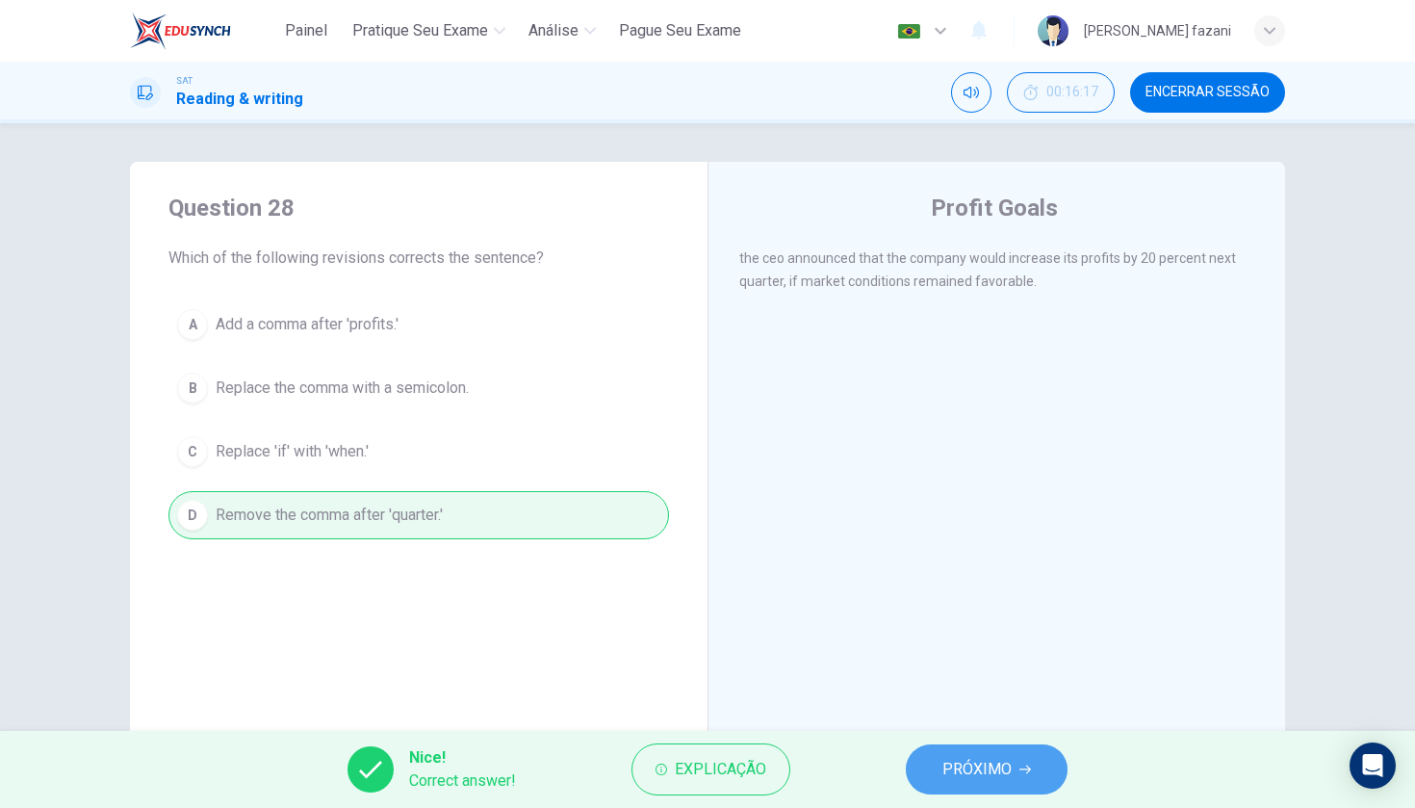
click at [953, 755] on button "PRÓXIMO" at bounding box center [987, 769] width 162 height 50
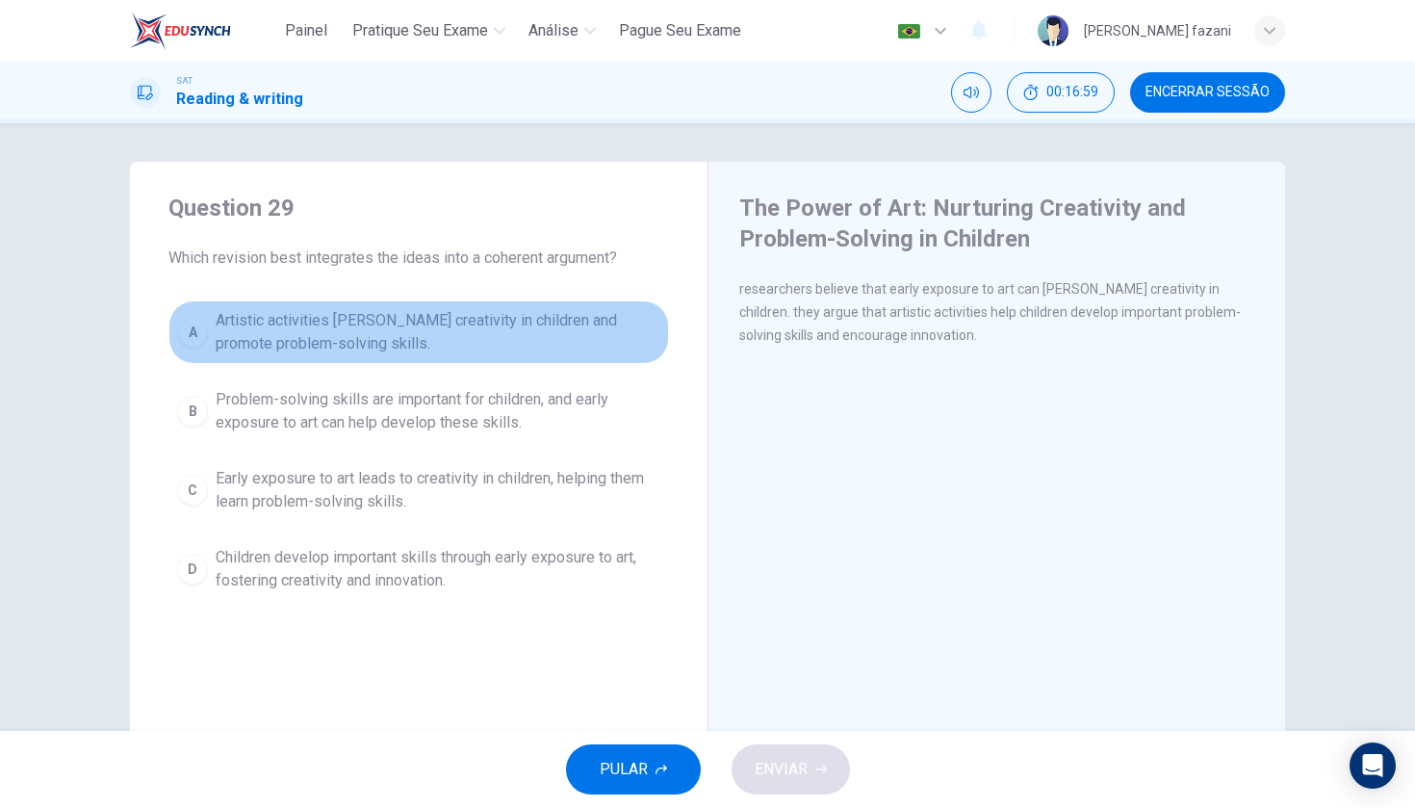
click at [195, 331] on div "A" at bounding box center [192, 332] width 31 height 31
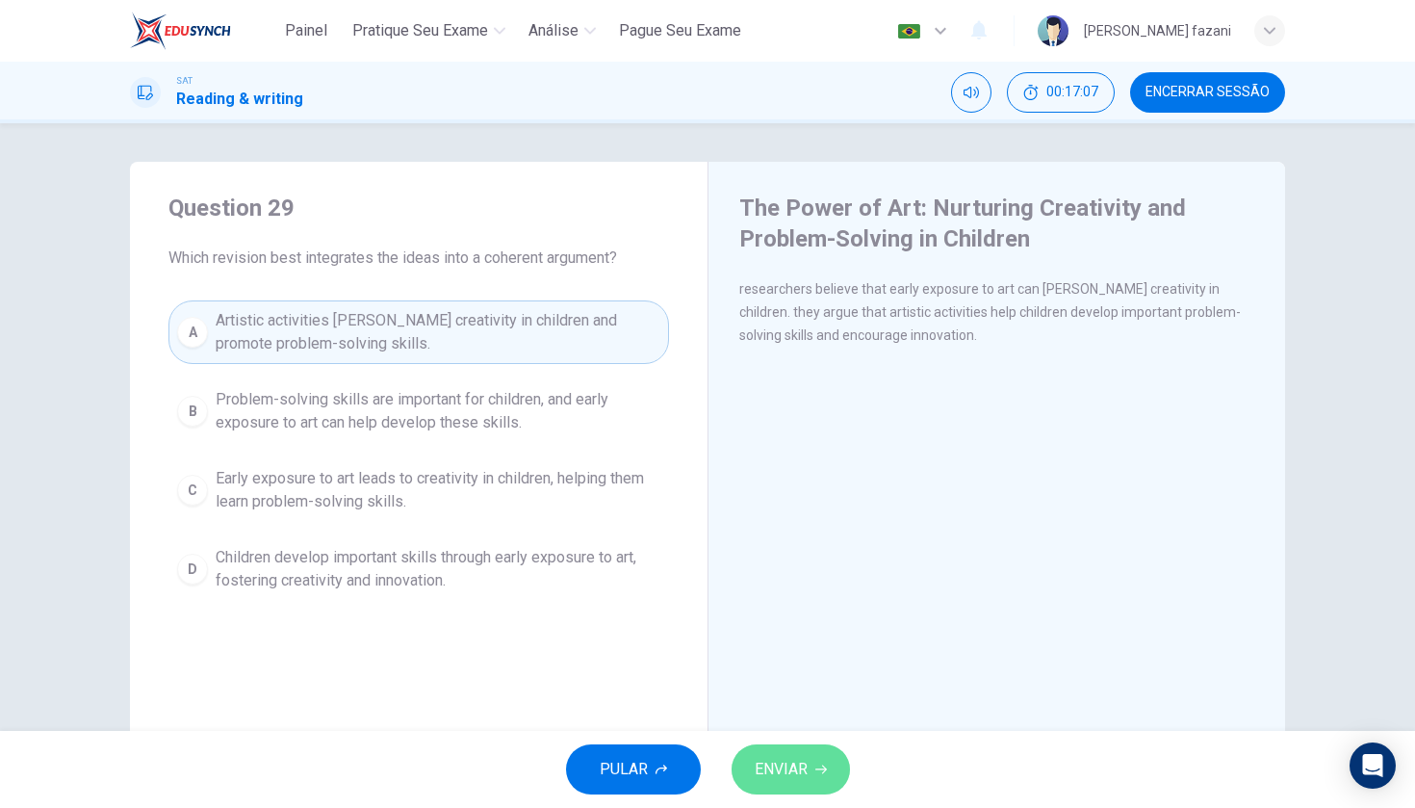
click at [805, 765] on span "ENVIAR" at bounding box center [781, 769] width 53 height 27
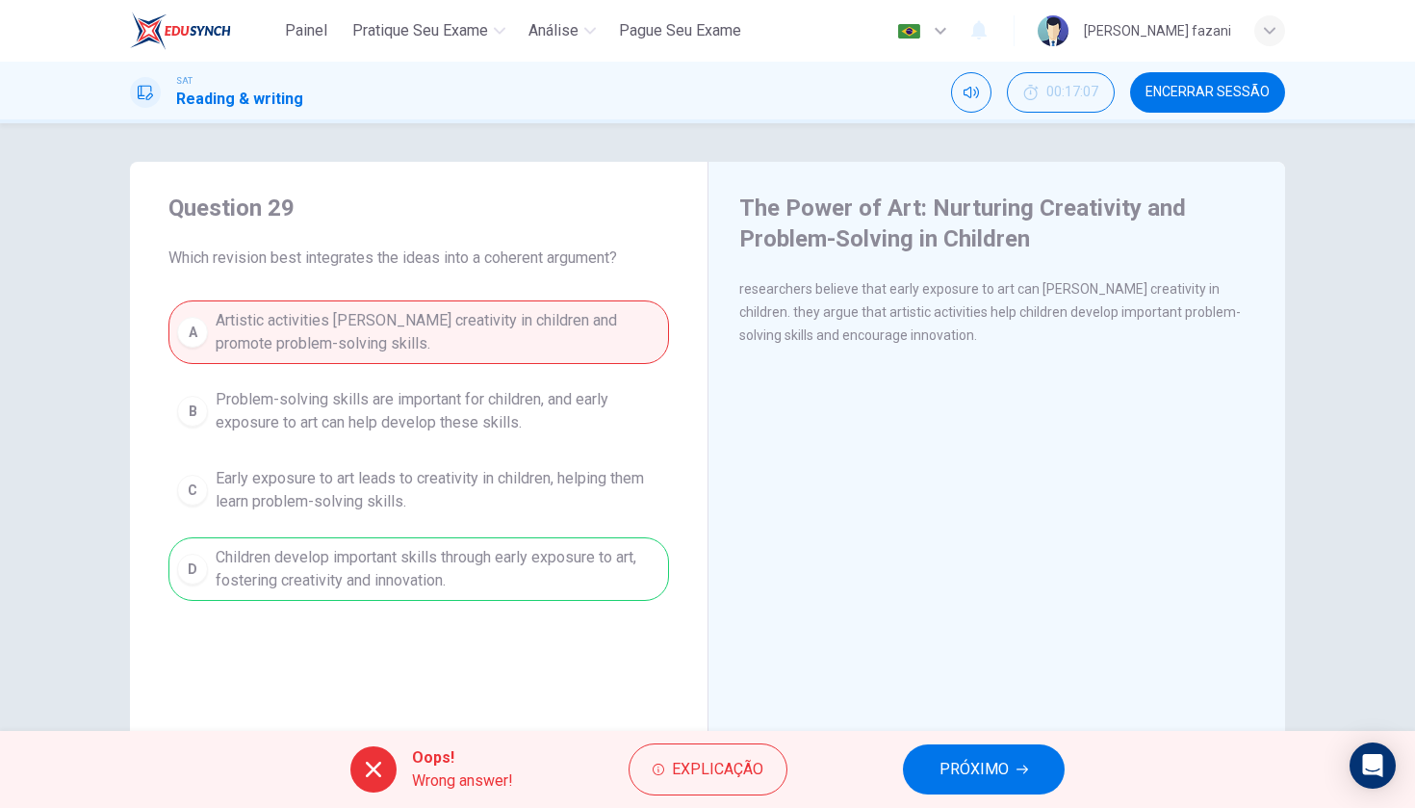
click at [967, 754] on button "PRÓXIMO" at bounding box center [984, 769] width 162 height 50
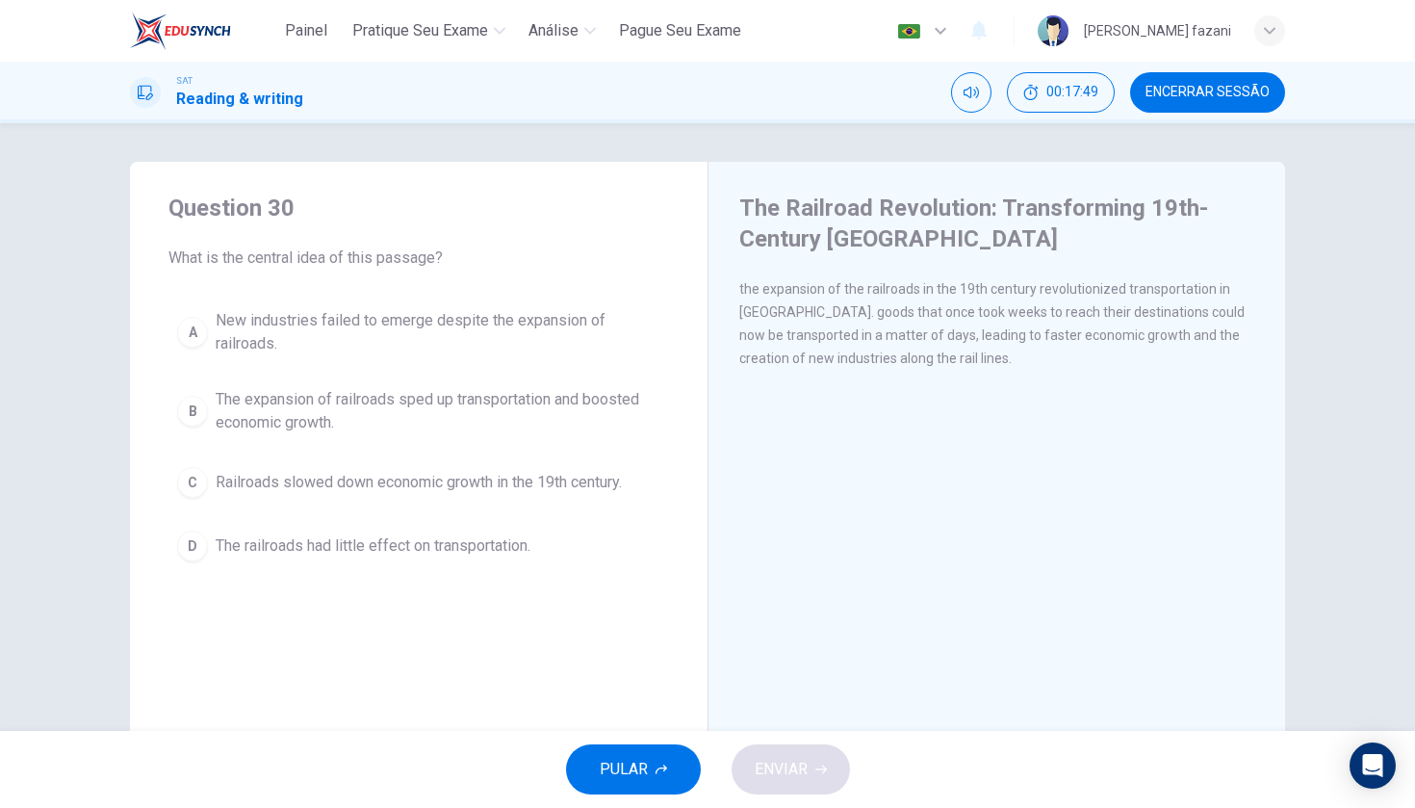
click at [193, 403] on div "B" at bounding box center [192, 411] width 31 height 31
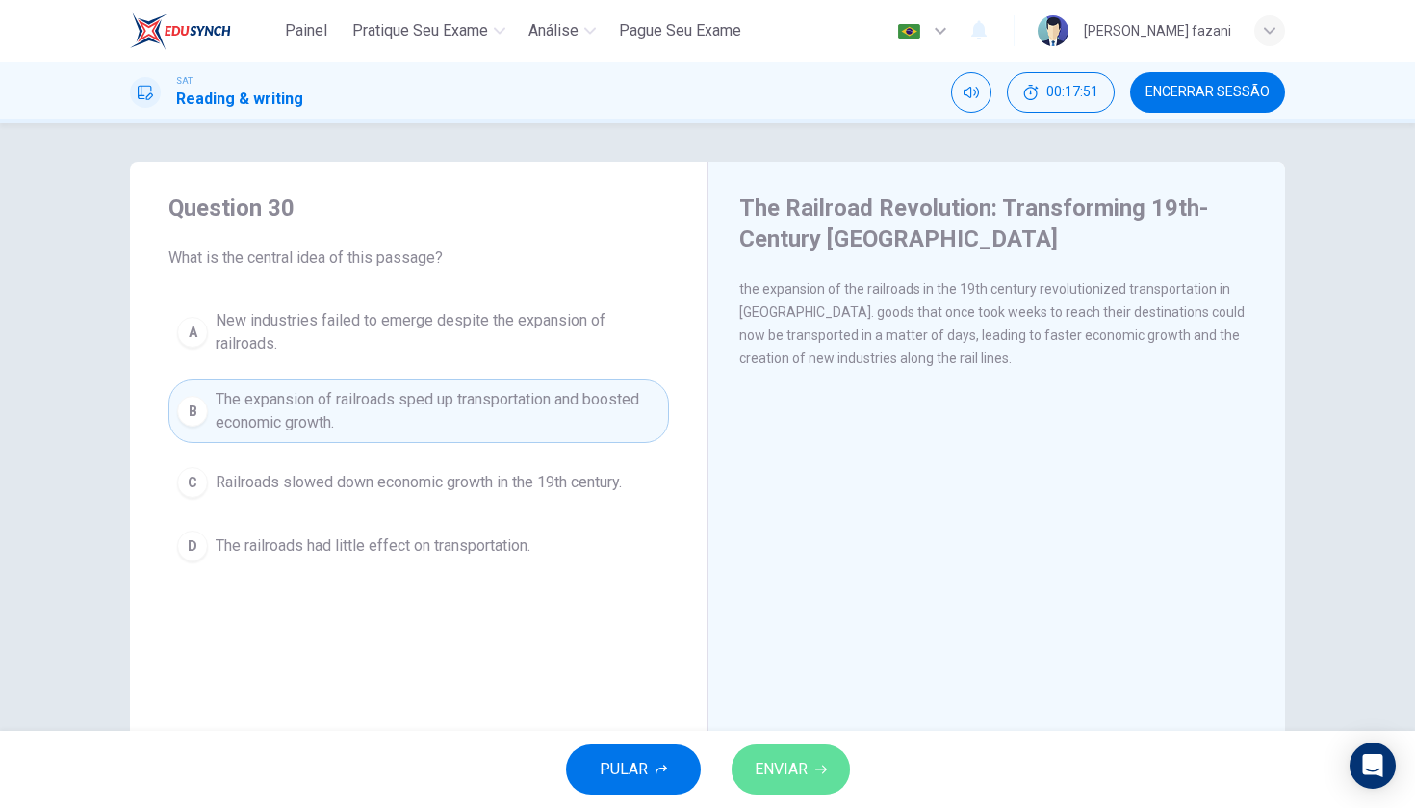
click at [778, 765] on span "ENVIAR" at bounding box center [781, 769] width 53 height 27
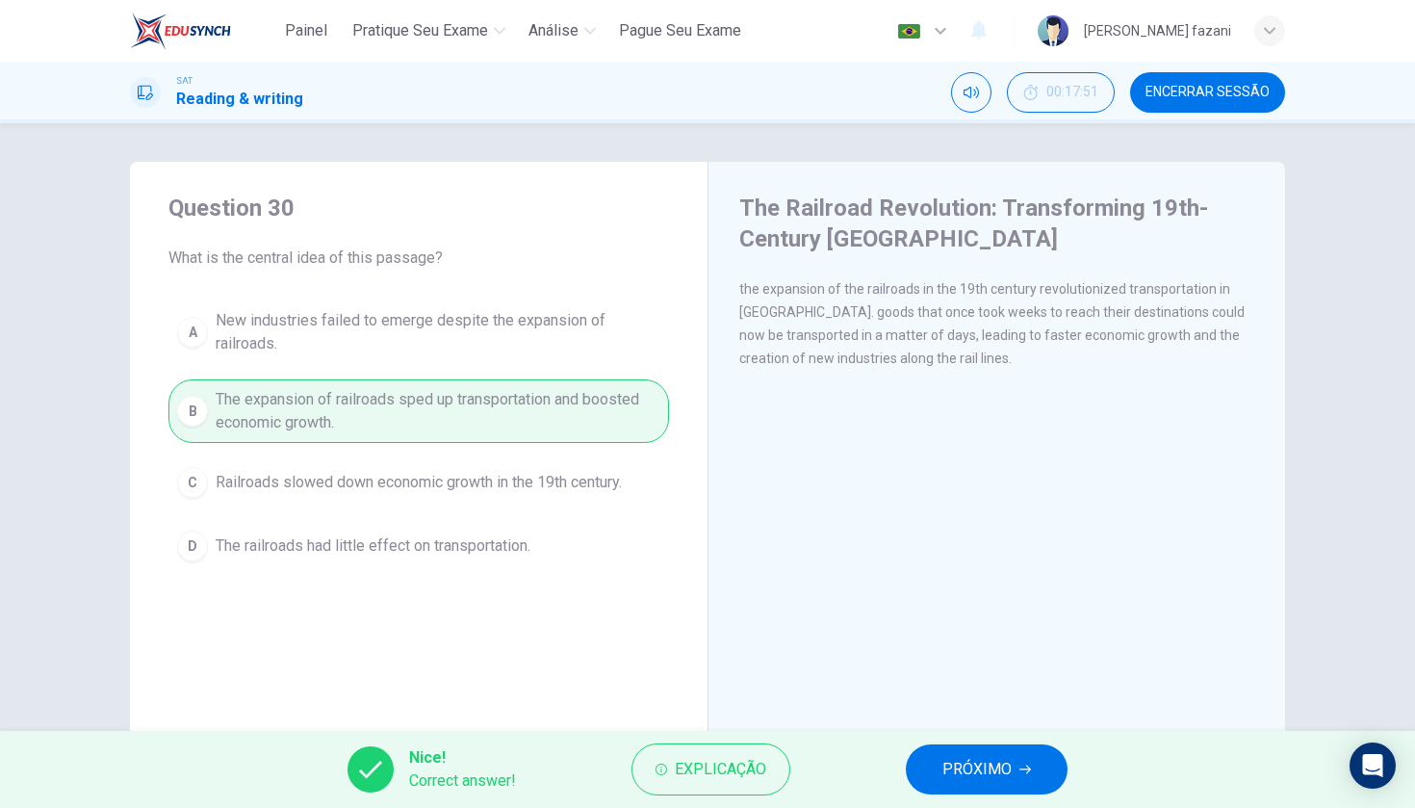
click at [956, 766] on span "PRÓXIMO" at bounding box center [976, 769] width 69 height 27
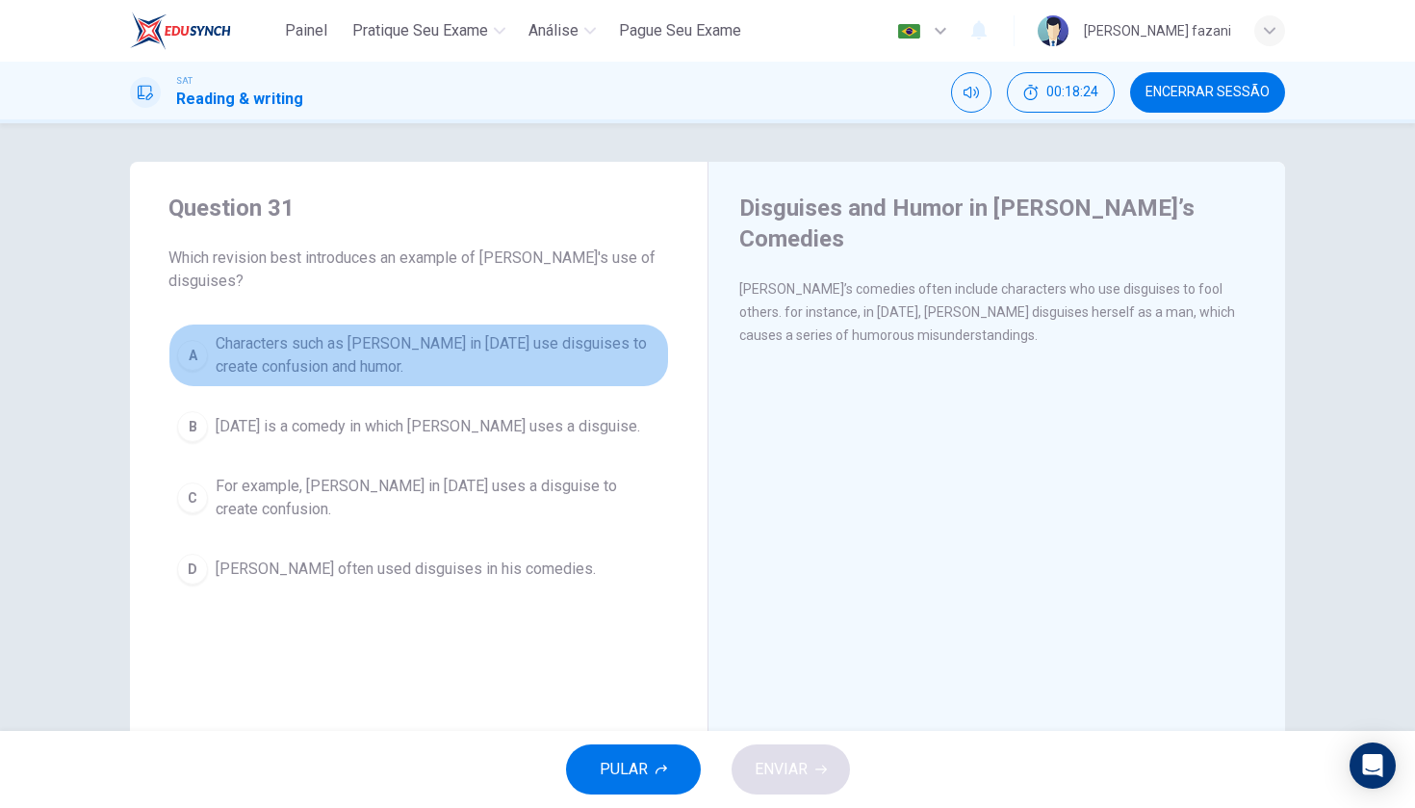
click at [183, 348] on div "A" at bounding box center [192, 355] width 31 height 31
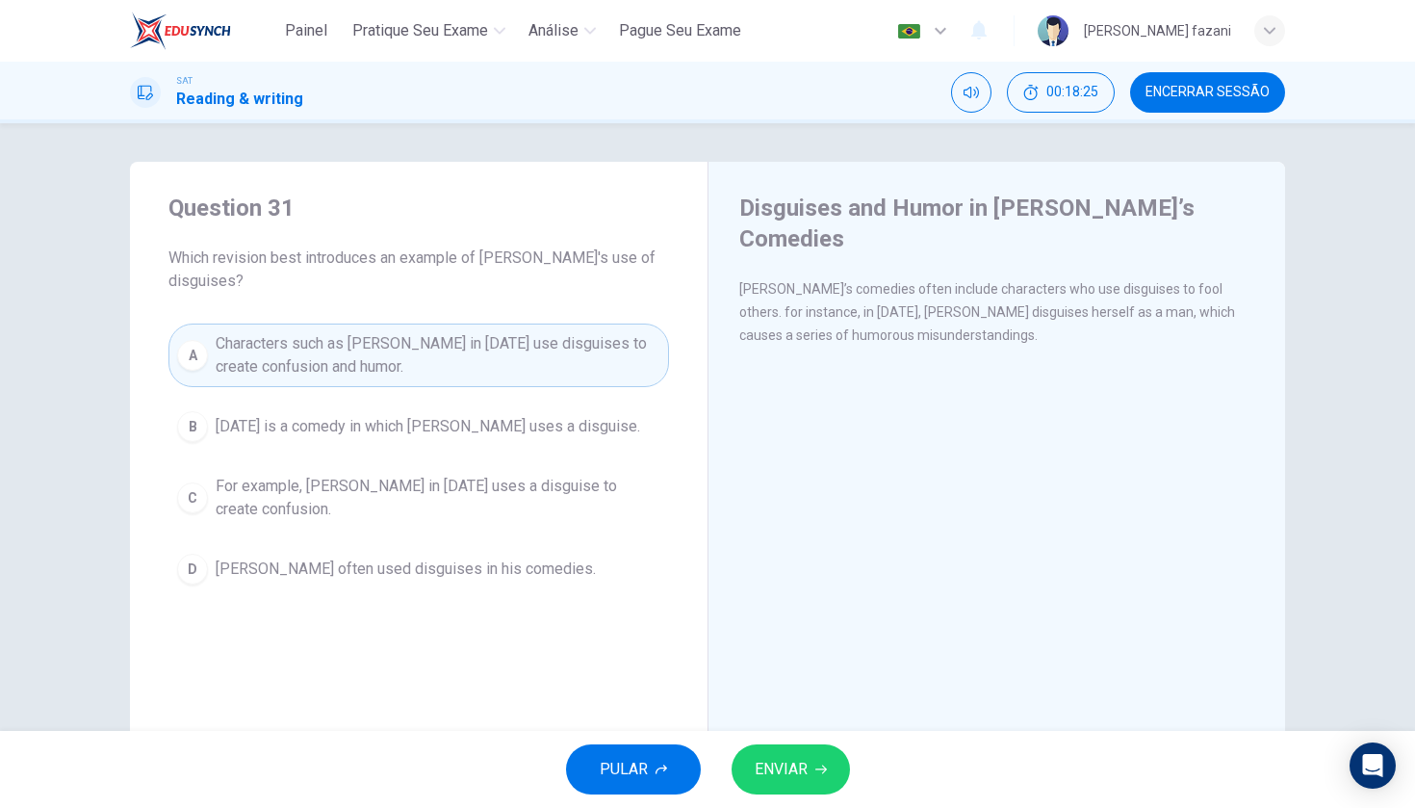
click at [782, 791] on button "ENVIAR" at bounding box center [791, 769] width 118 height 50
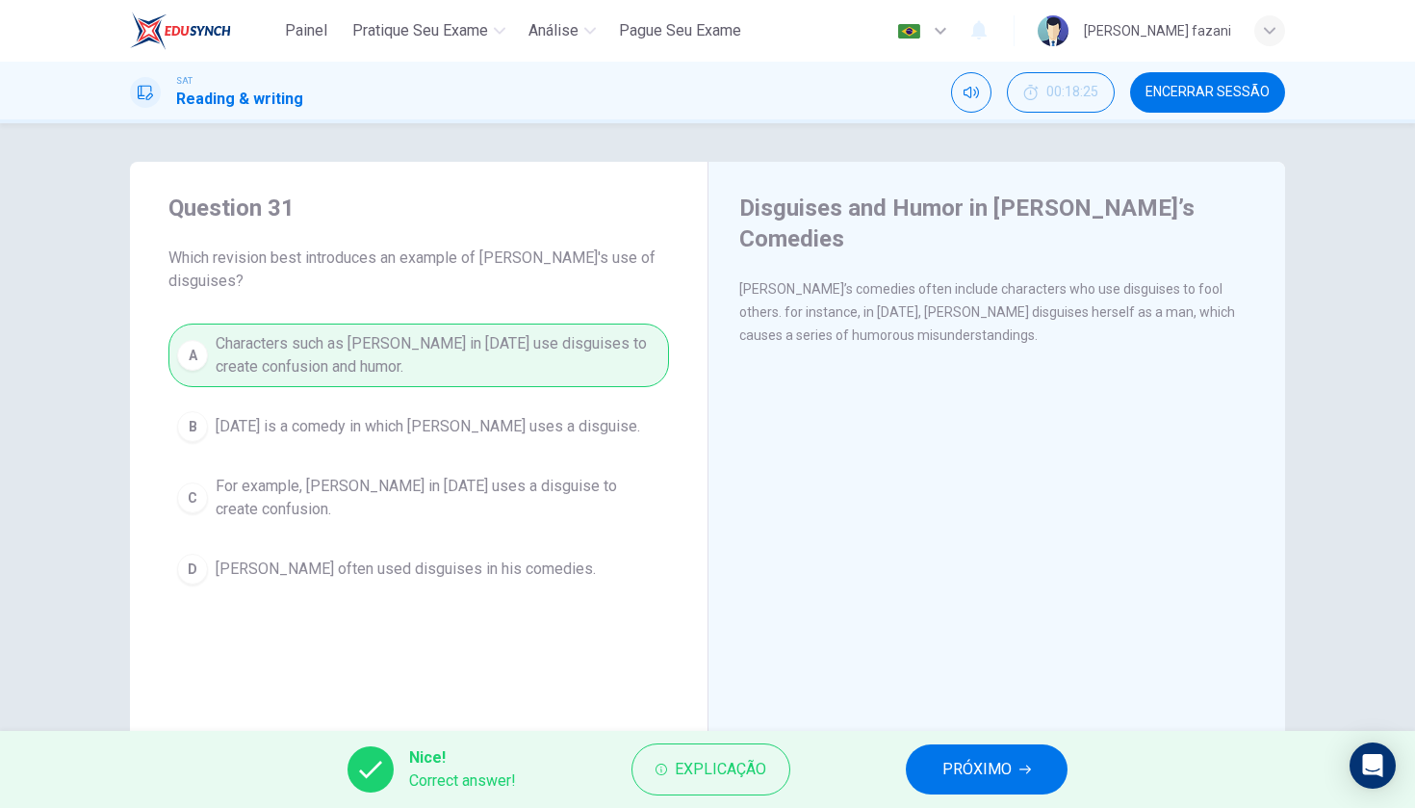
click at [975, 759] on span "PRÓXIMO" at bounding box center [976, 769] width 69 height 27
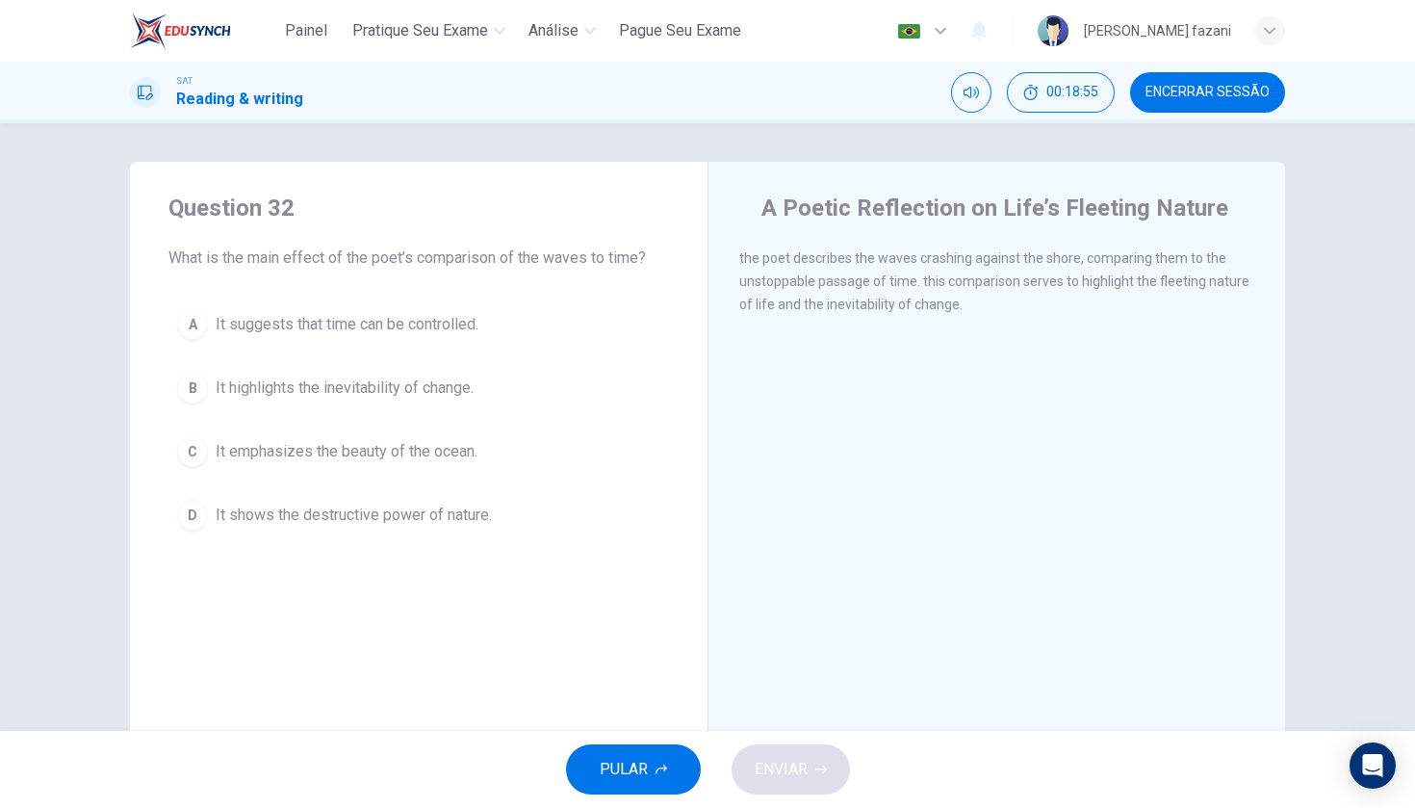
click at [181, 392] on div "B" at bounding box center [192, 388] width 31 height 31
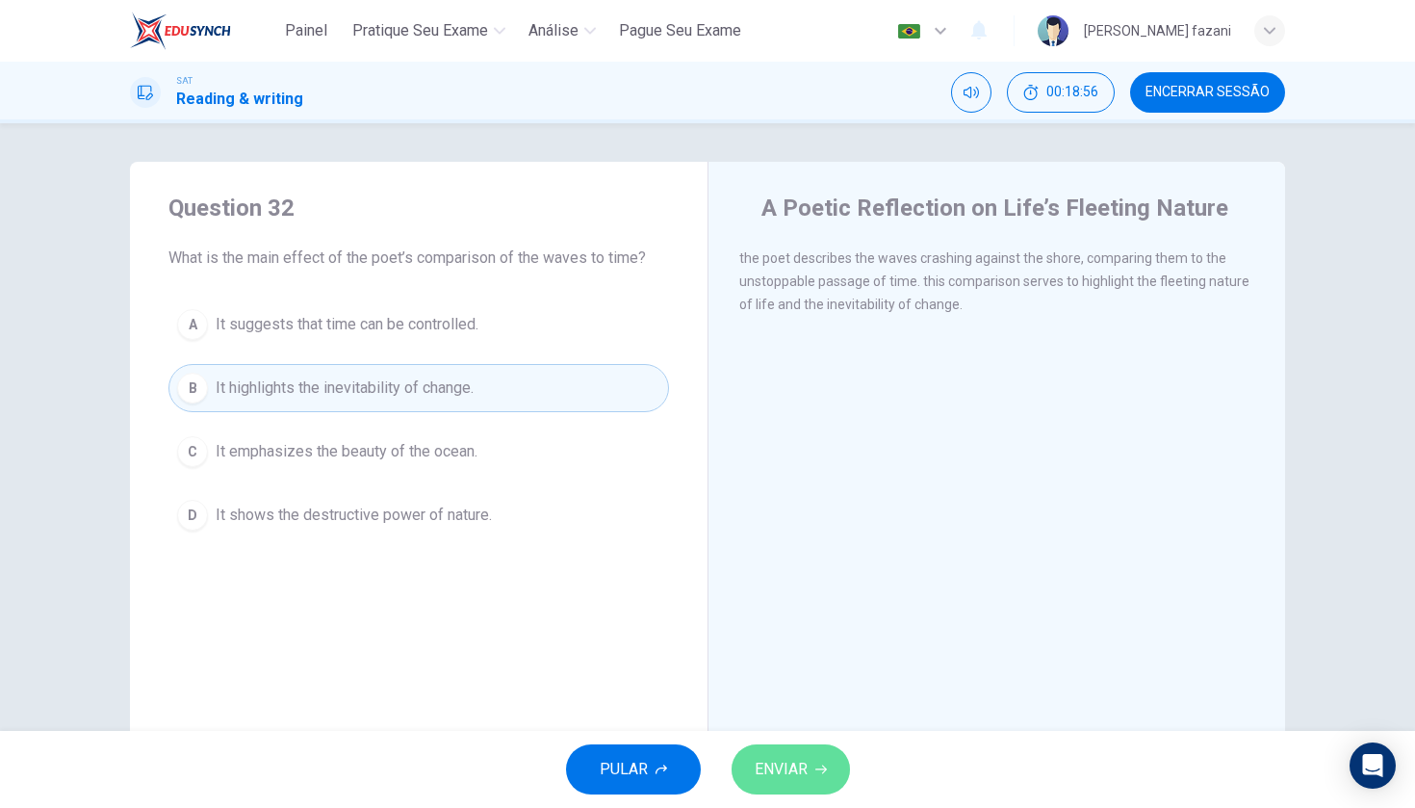
click at [790, 772] on span "ENVIAR" at bounding box center [781, 769] width 53 height 27
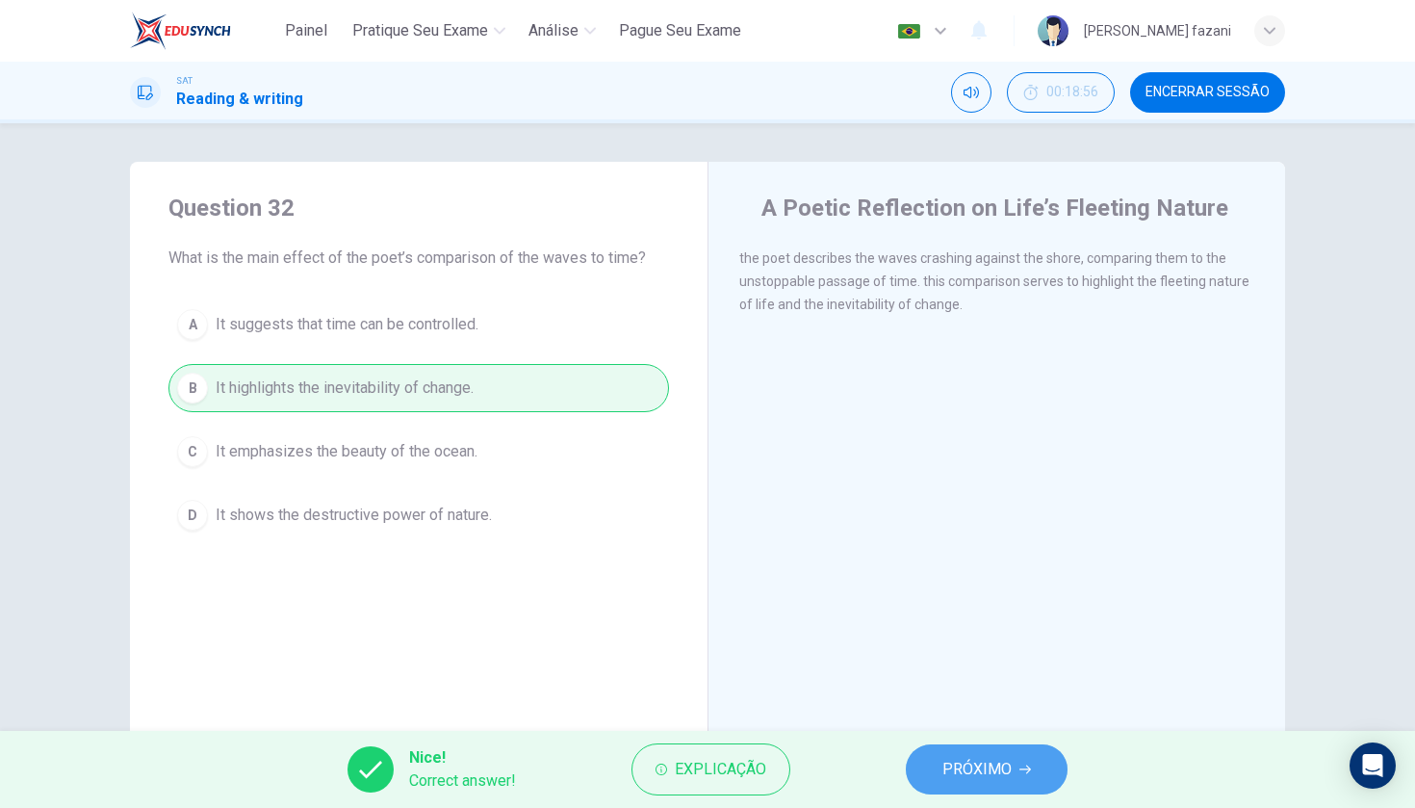
click at [942, 773] on button "PRÓXIMO" at bounding box center [987, 769] width 162 height 50
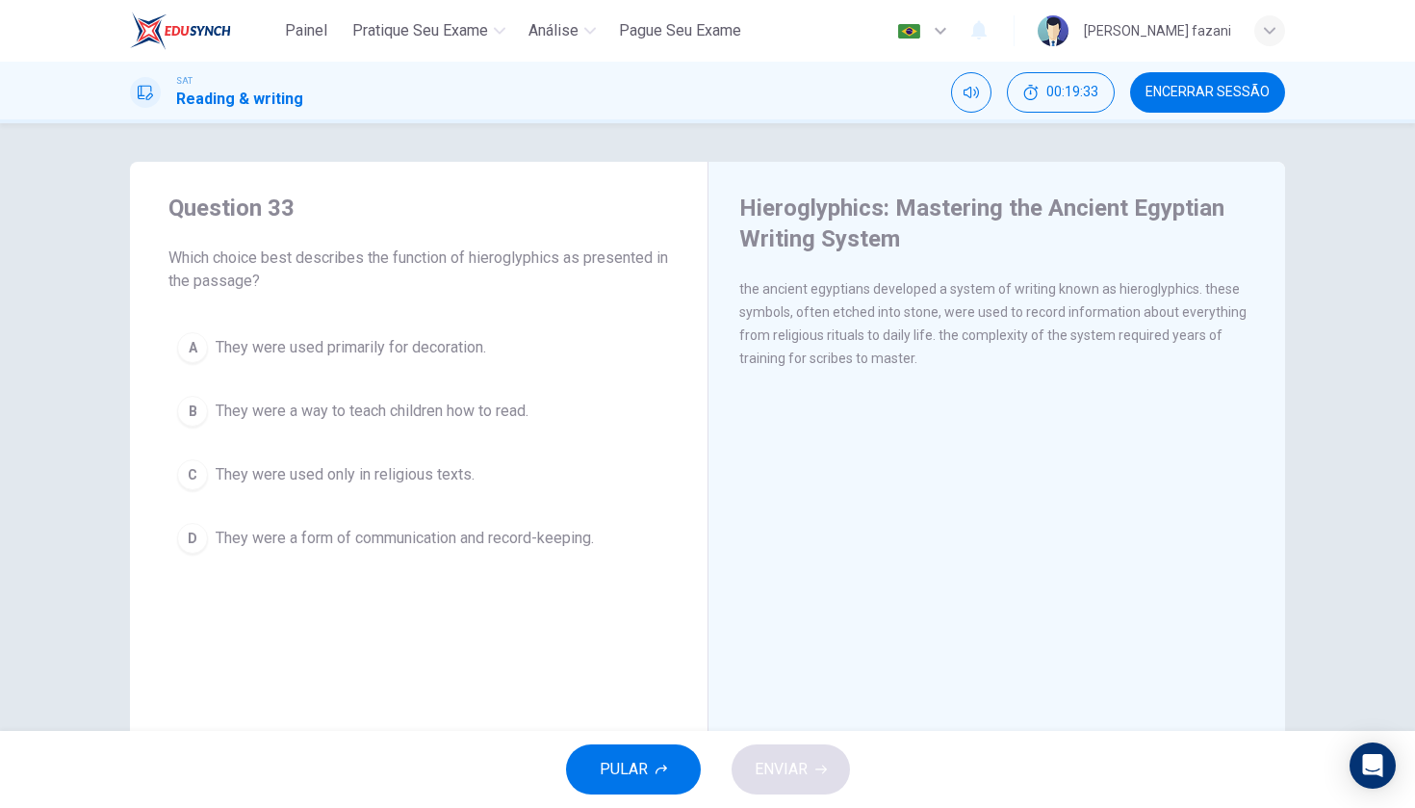
click at [204, 536] on div "D" at bounding box center [192, 538] width 31 height 31
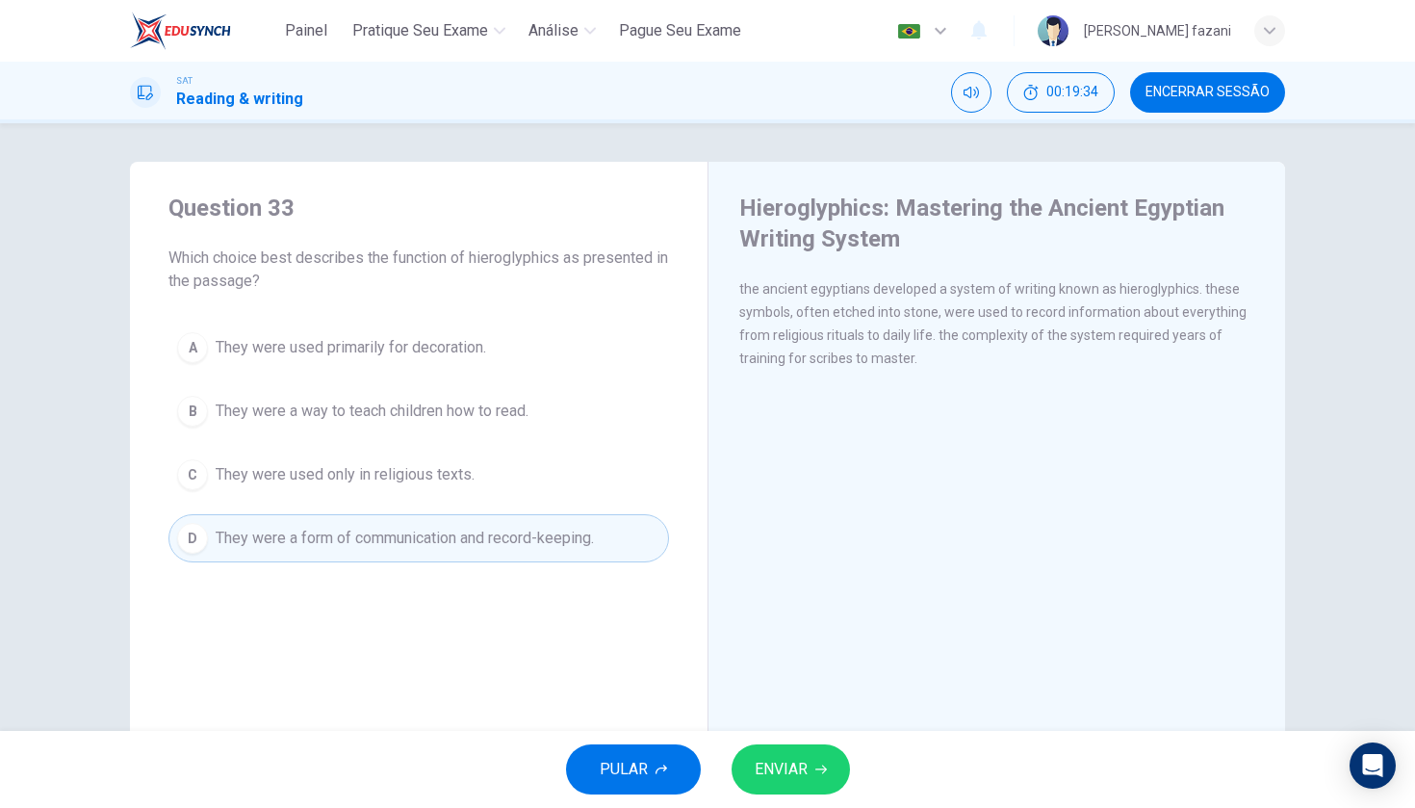
click at [825, 754] on button "ENVIAR" at bounding box center [791, 769] width 118 height 50
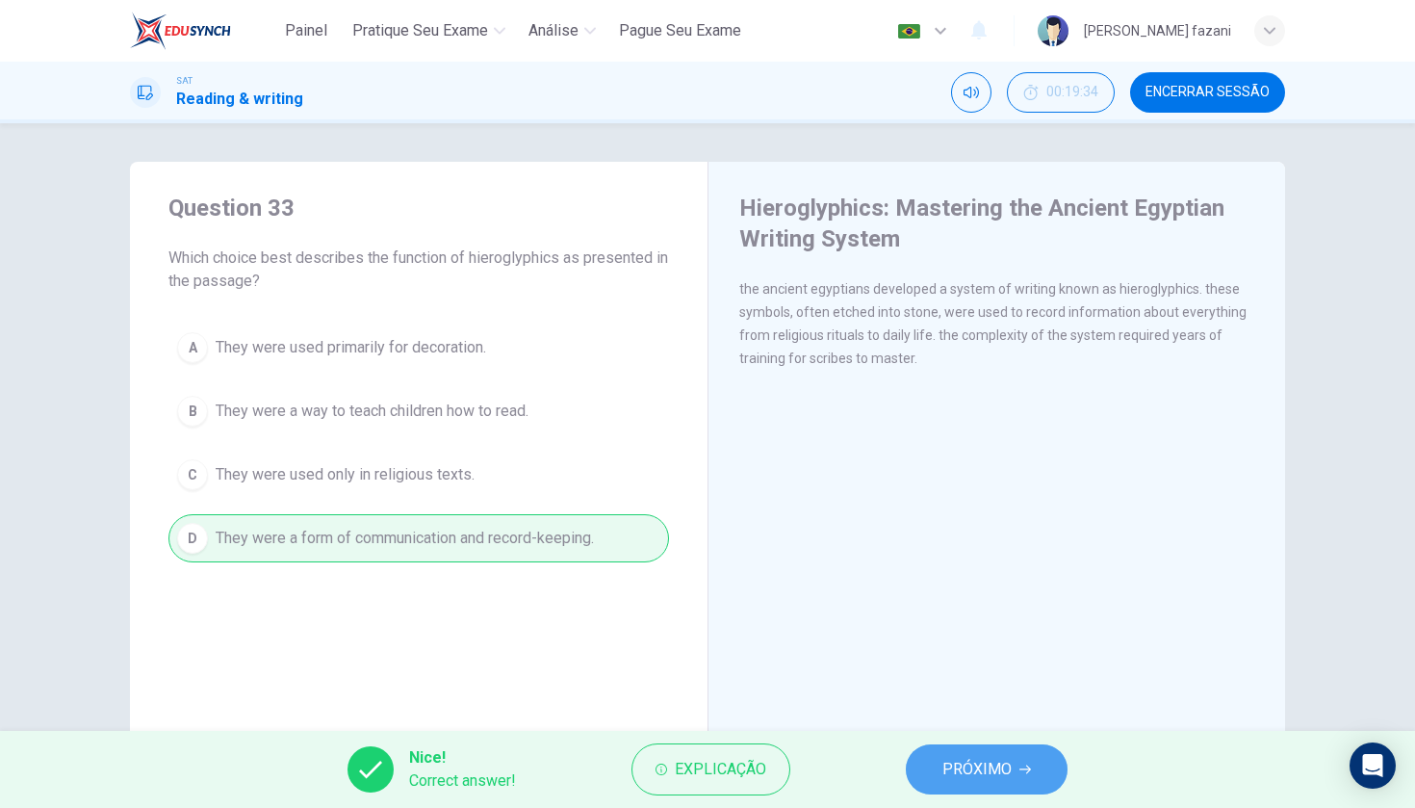
click at [945, 779] on span "PRÓXIMO" at bounding box center [976, 769] width 69 height 27
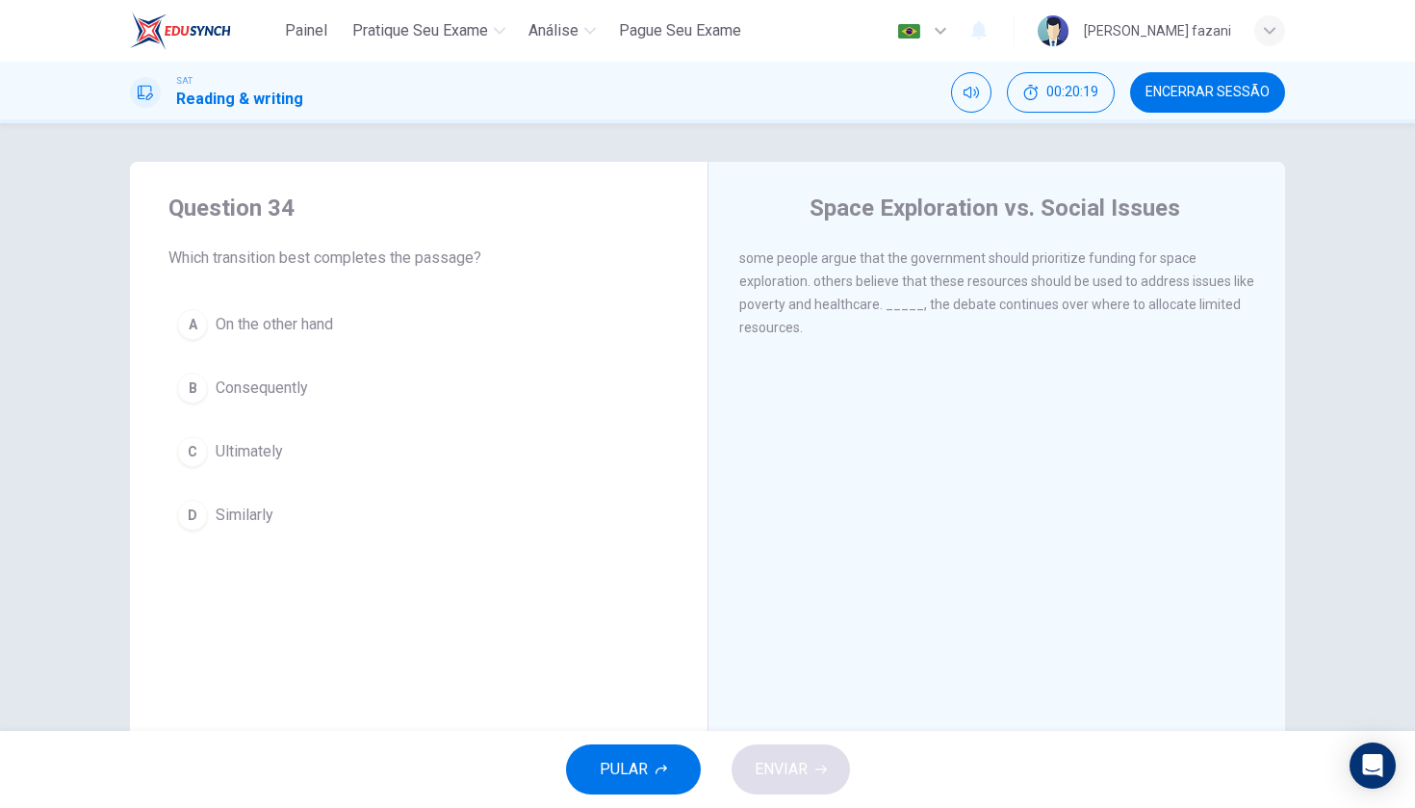
click at [192, 386] on div "B" at bounding box center [192, 388] width 31 height 31
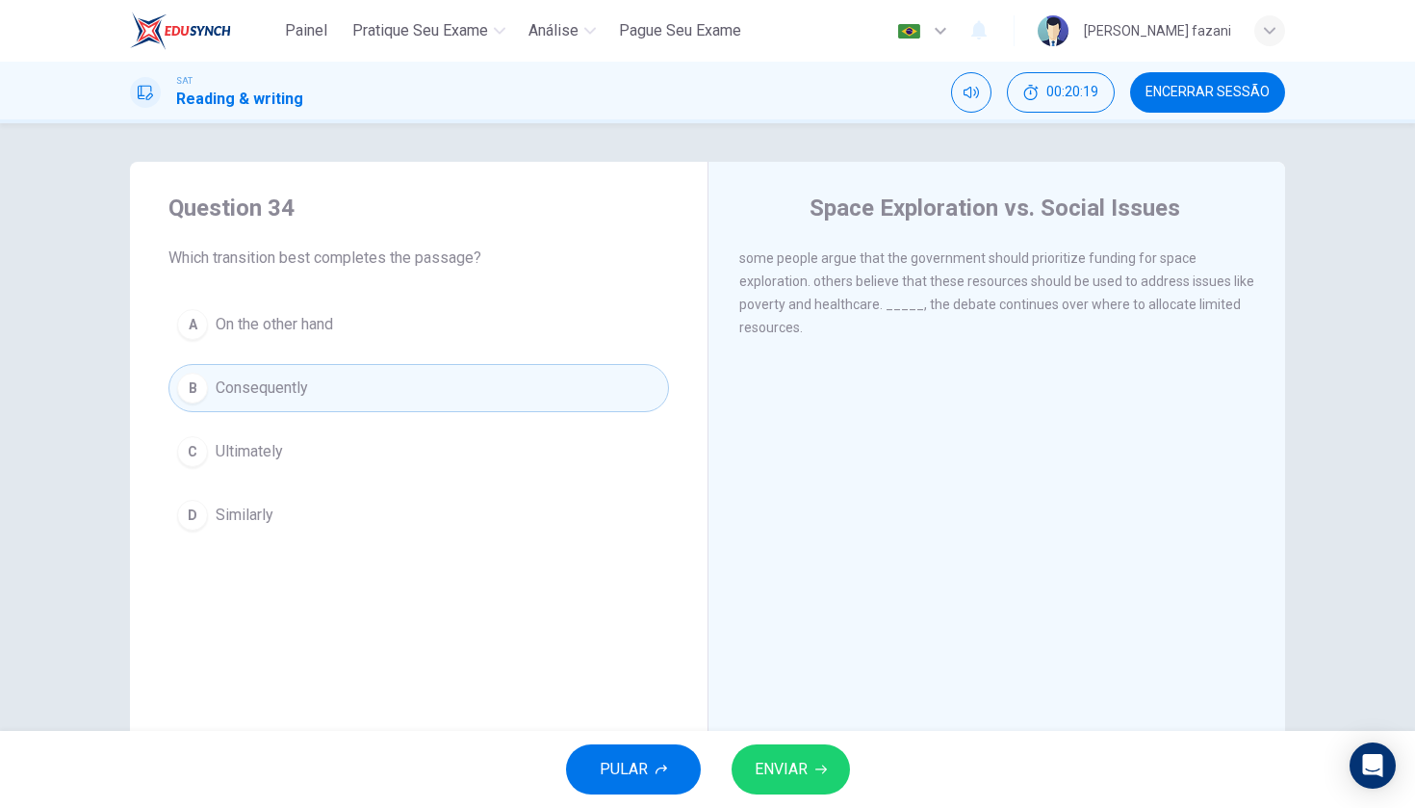
click at [201, 453] on div "C" at bounding box center [192, 451] width 31 height 31
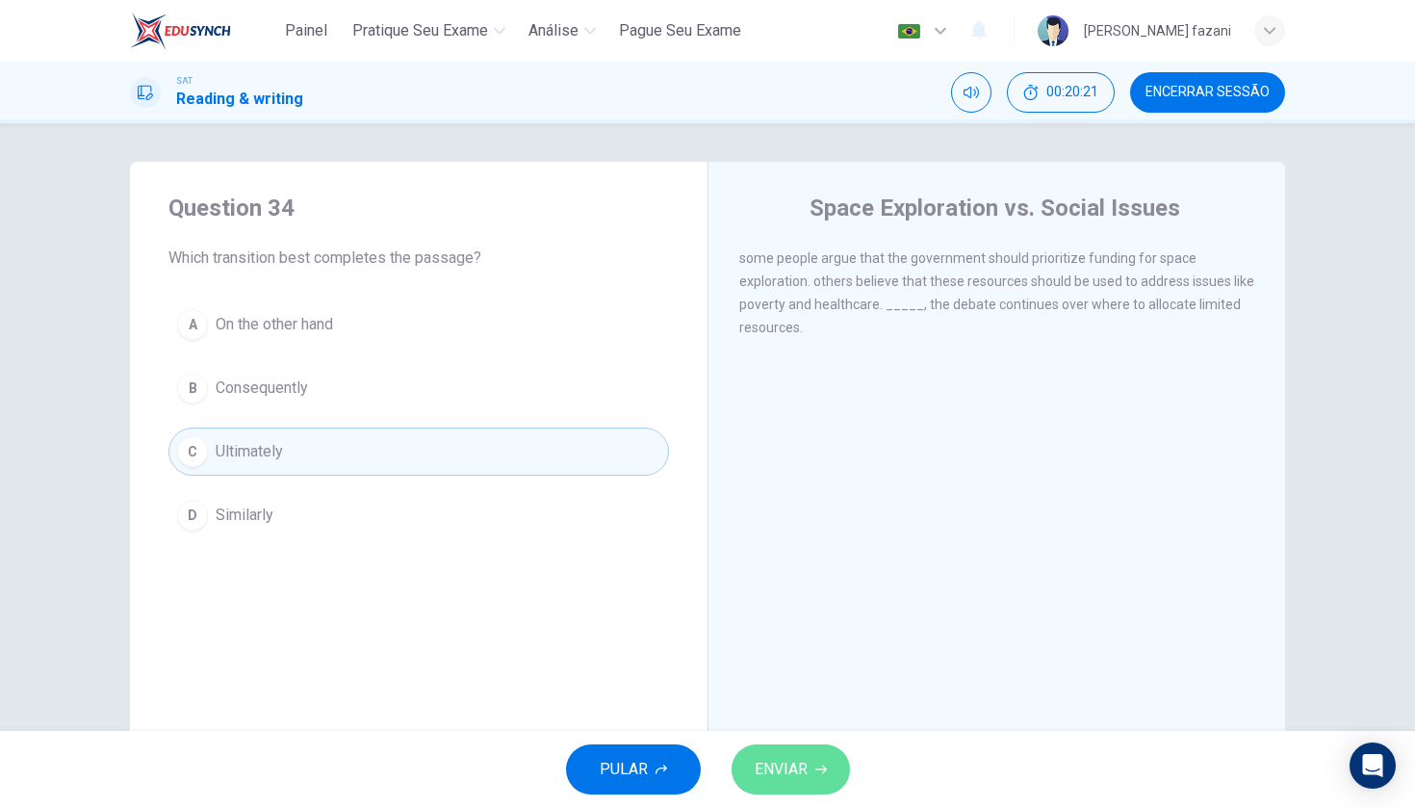
click at [775, 756] on span "ENVIAR" at bounding box center [781, 769] width 53 height 27
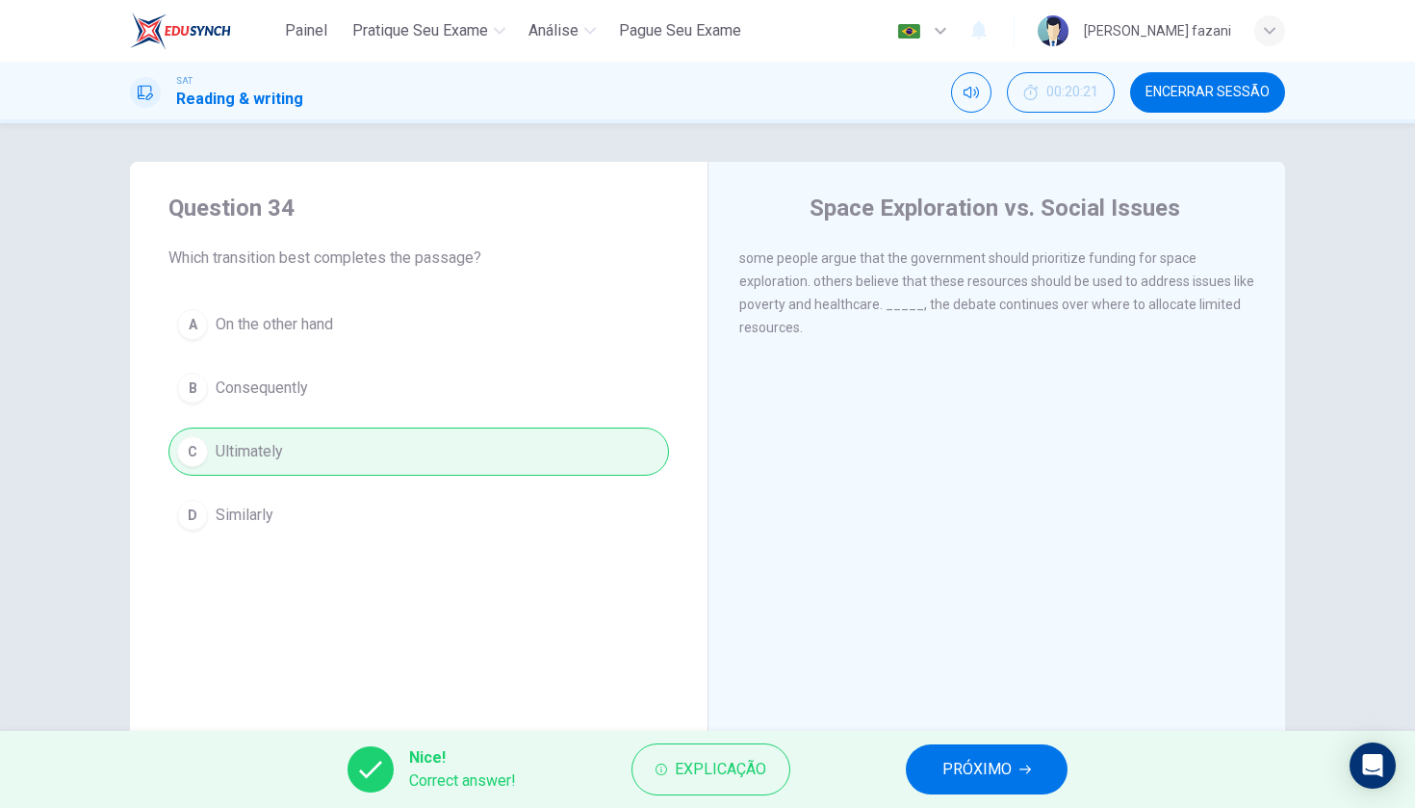
click at [999, 769] on span "PRÓXIMO" at bounding box center [976, 769] width 69 height 27
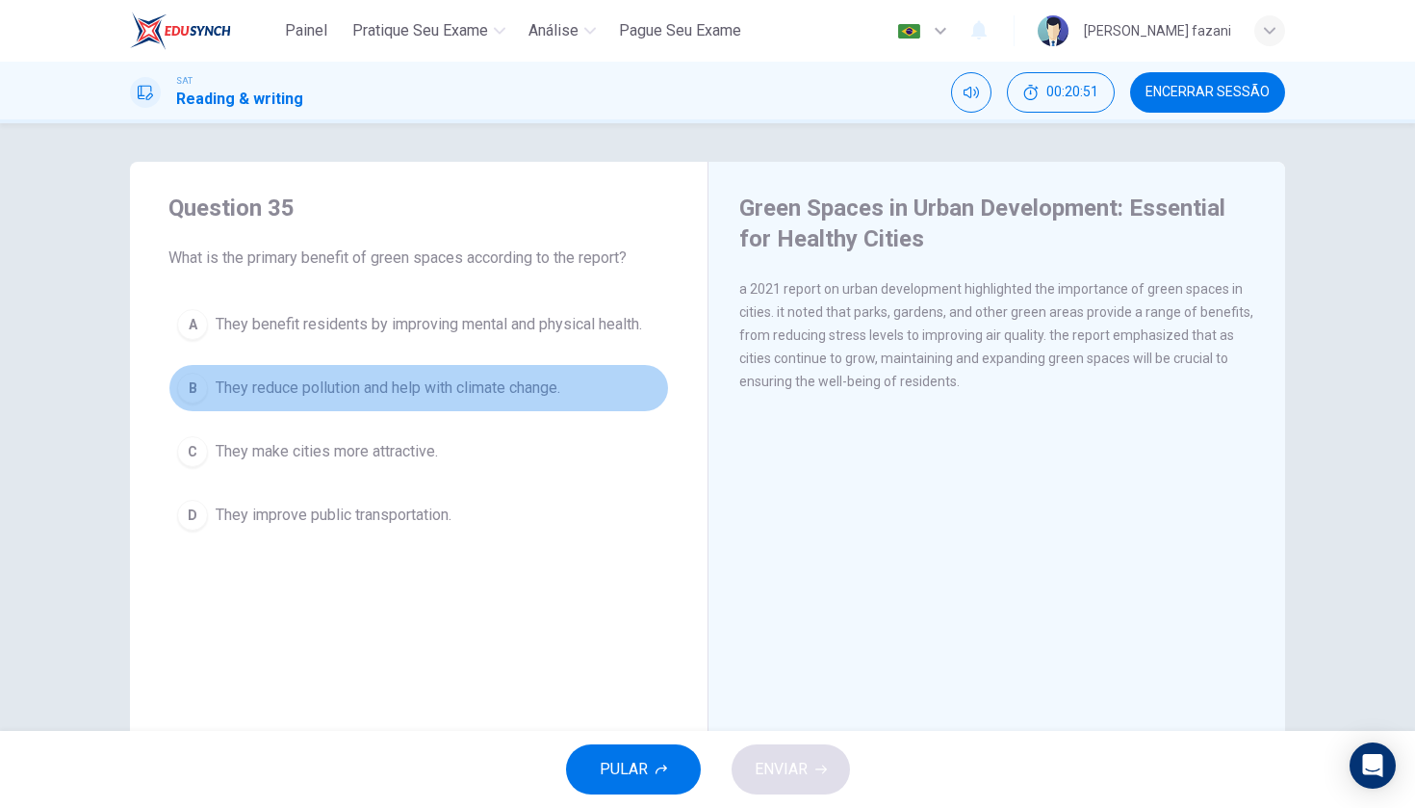
click at [205, 381] on div "B" at bounding box center [192, 388] width 31 height 31
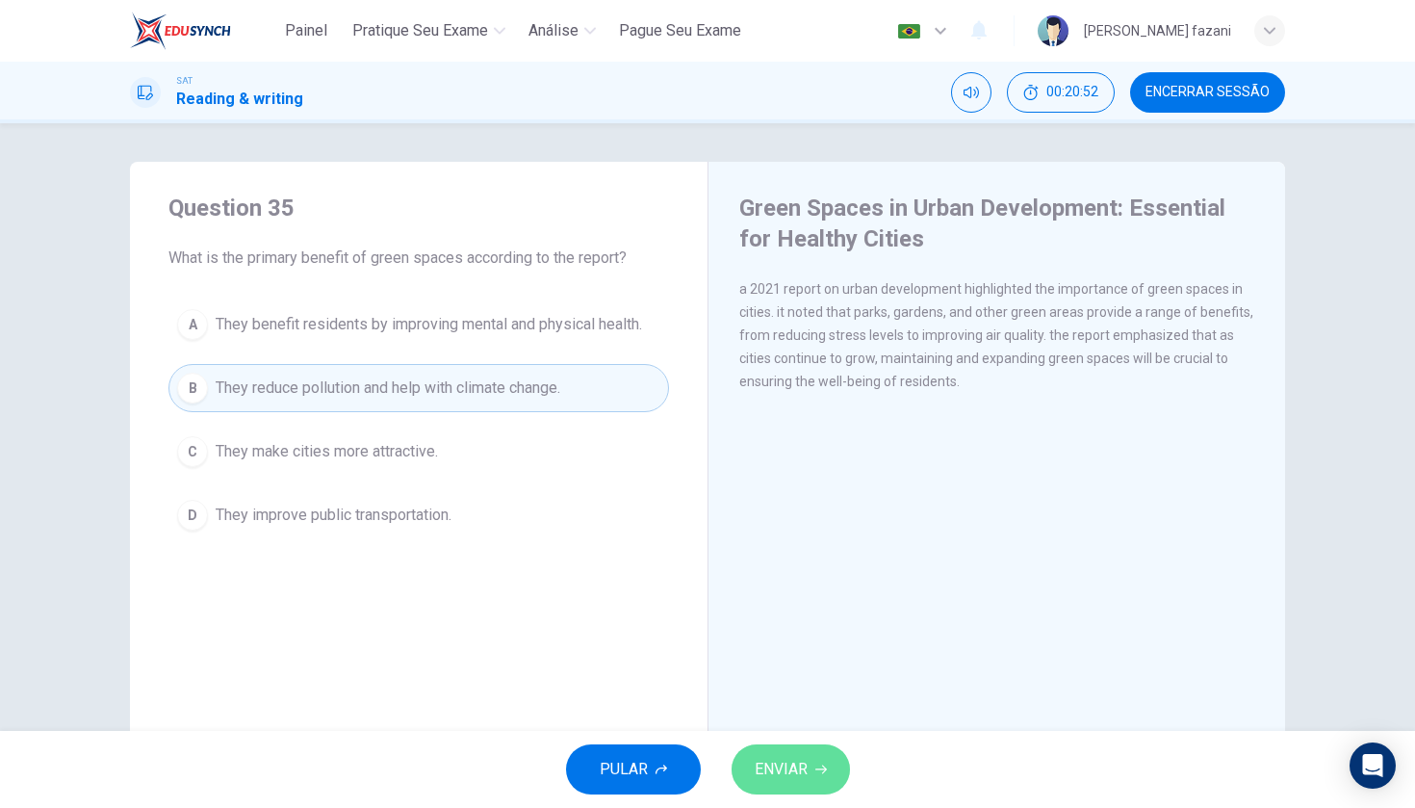
click at [784, 770] on span "ENVIAR" at bounding box center [781, 769] width 53 height 27
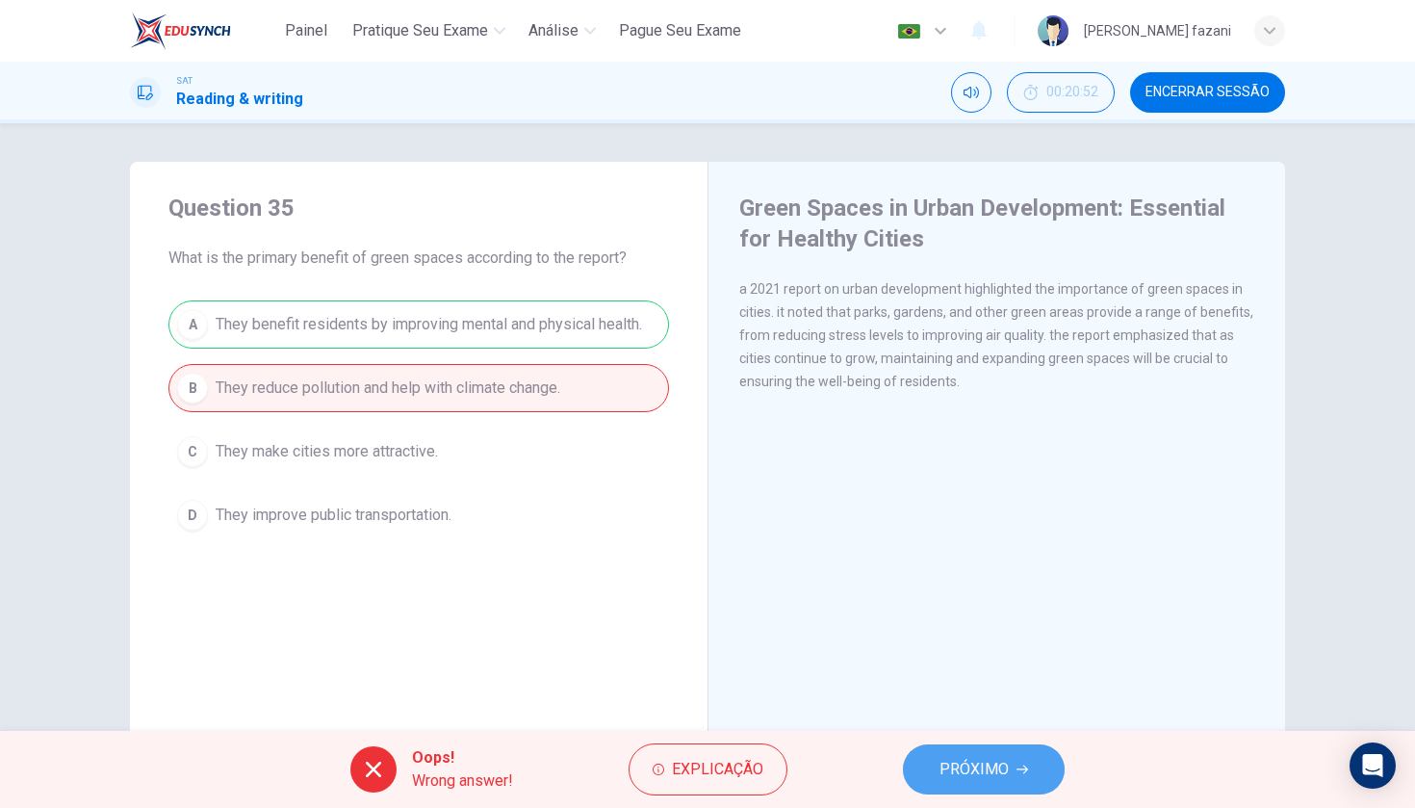
click at [927, 765] on button "PRÓXIMO" at bounding box center [984, 769] width 162 height 50
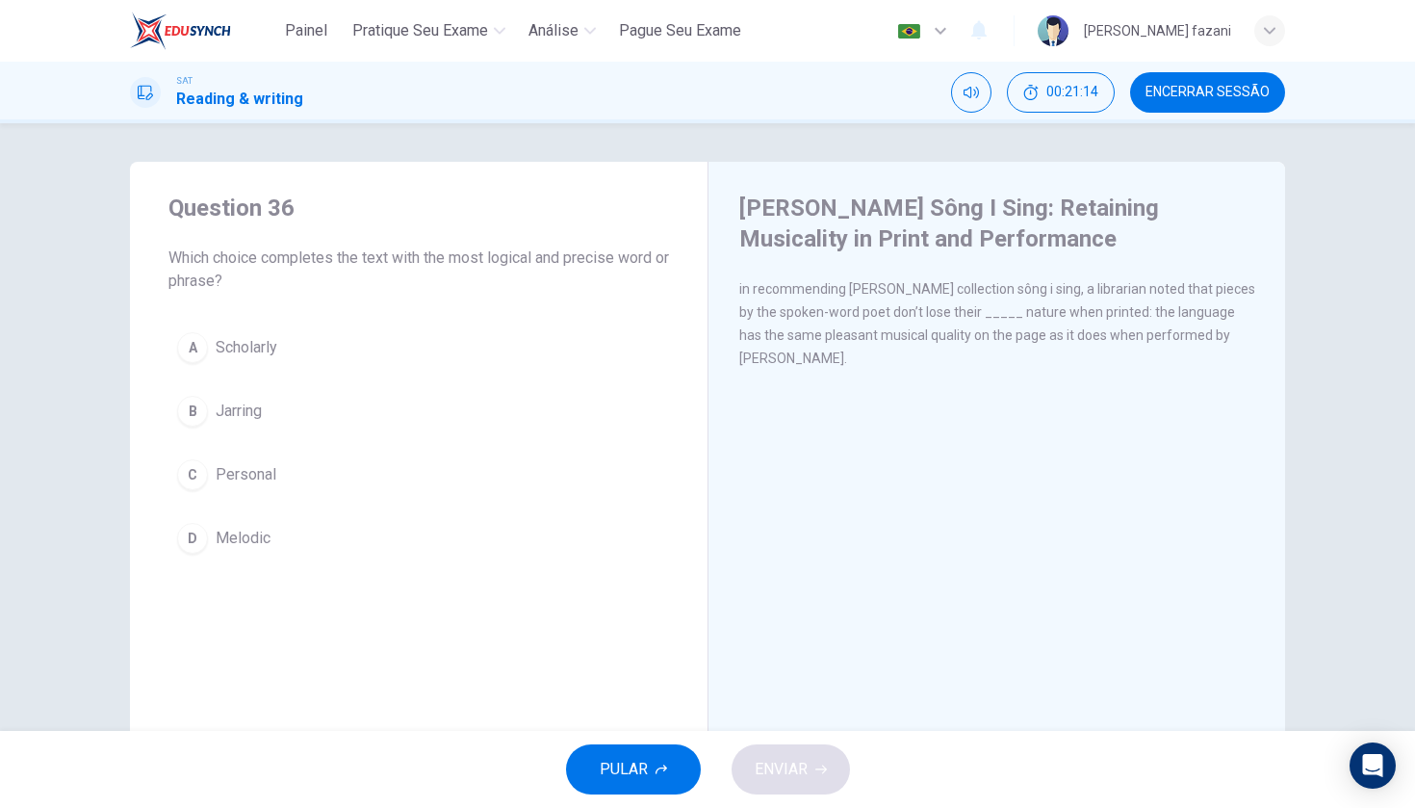
click at [189, 477] on div "C" at bounding box center [192, 474] width 31 height 31
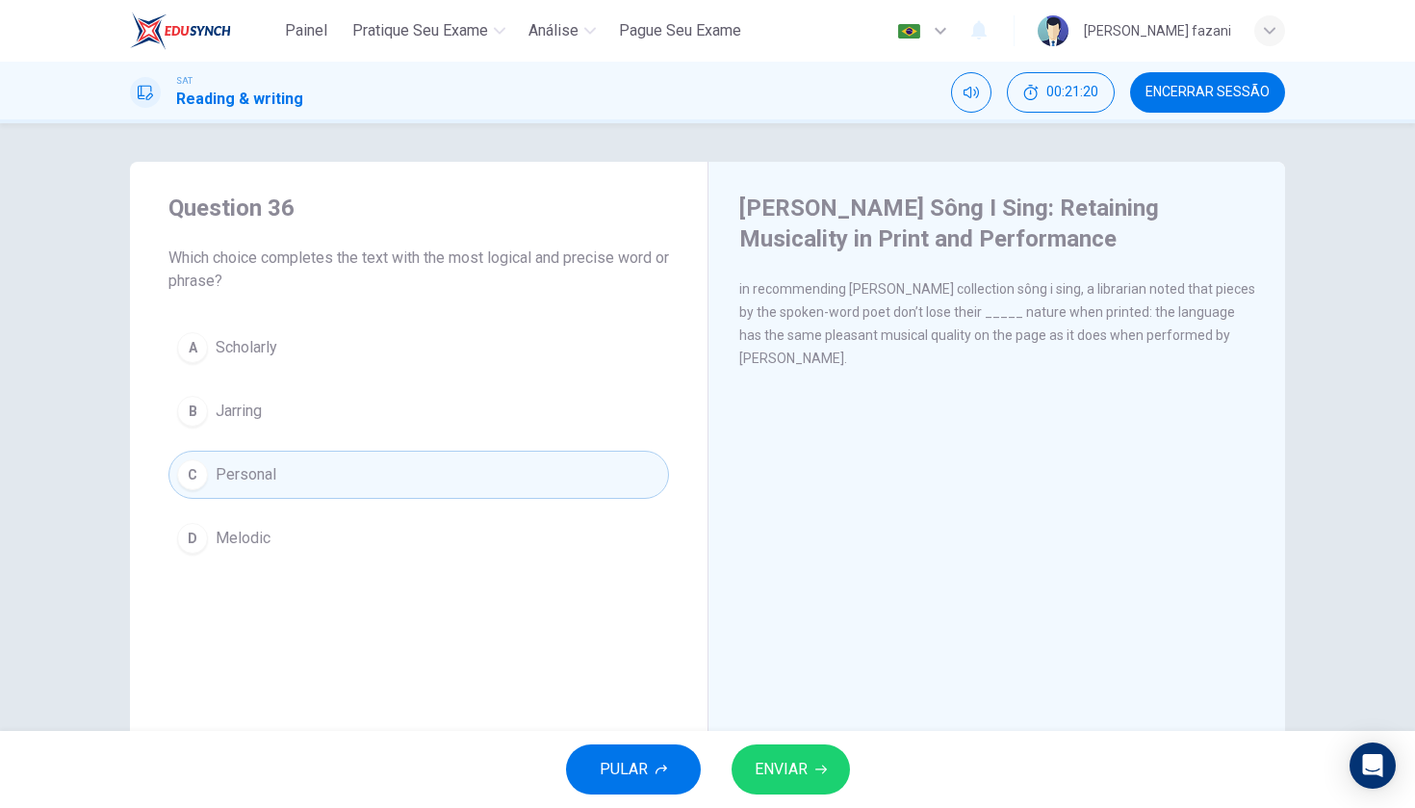
click at [203, 540] on div "D" at bounding box center [192, 538] width 31 height 31
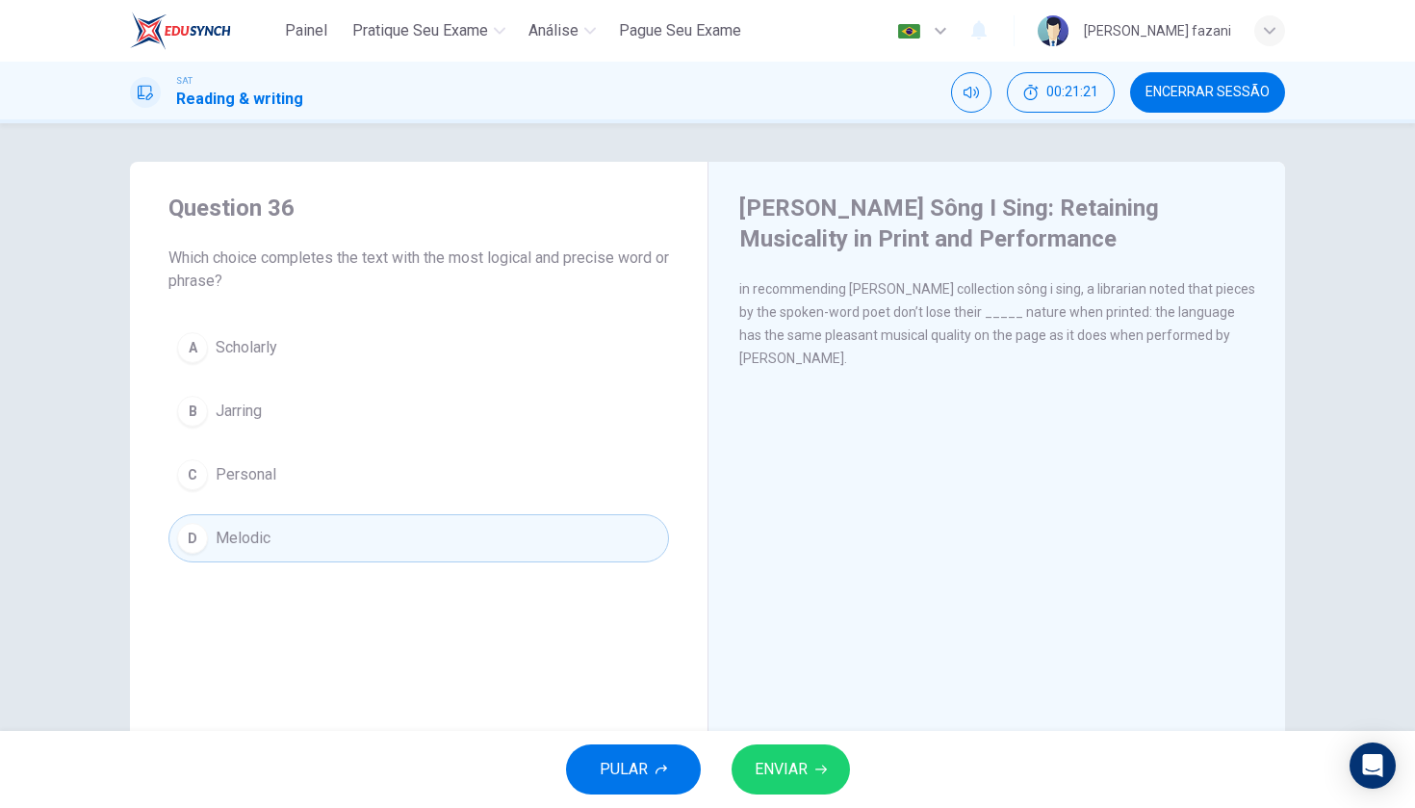
click at [784, 771] on span "ENVIAR" at bounding box center [781, 769] width 53 height 27
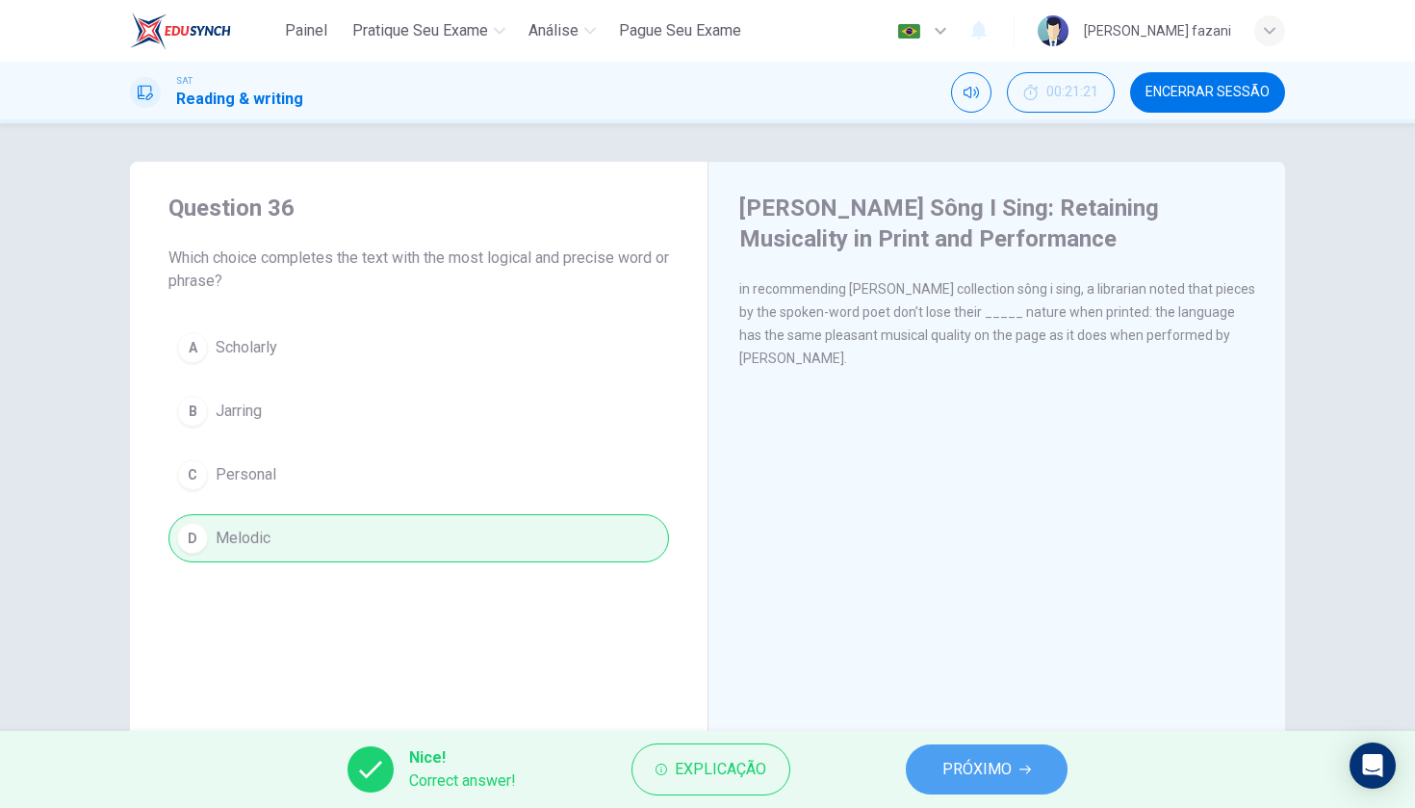
click at [976, 783] on button "PRÓXIMO" at bounding box center [987, 769] width 162 height 50
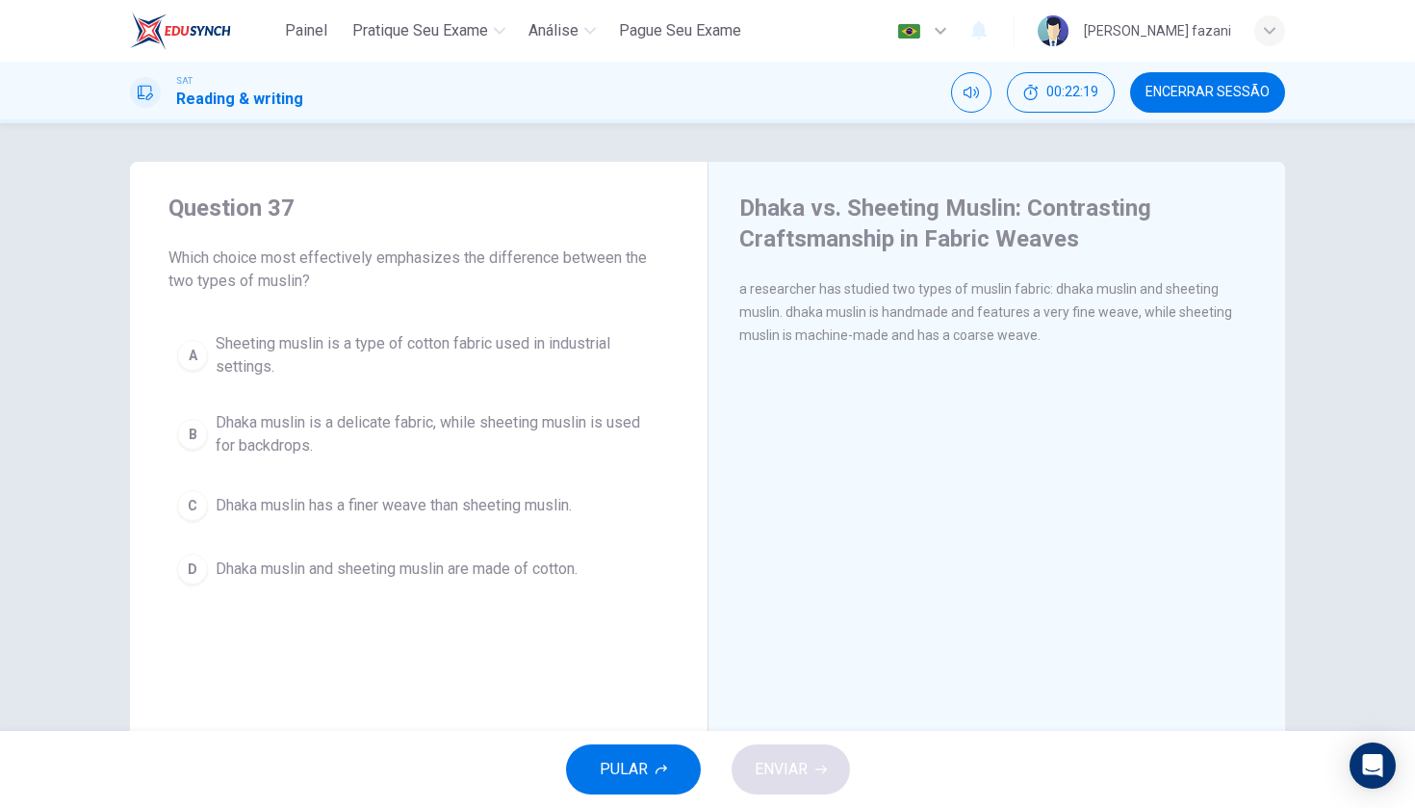
click at [200, 501] on div "C" at bounding box center [192, 505] width 31 height 31
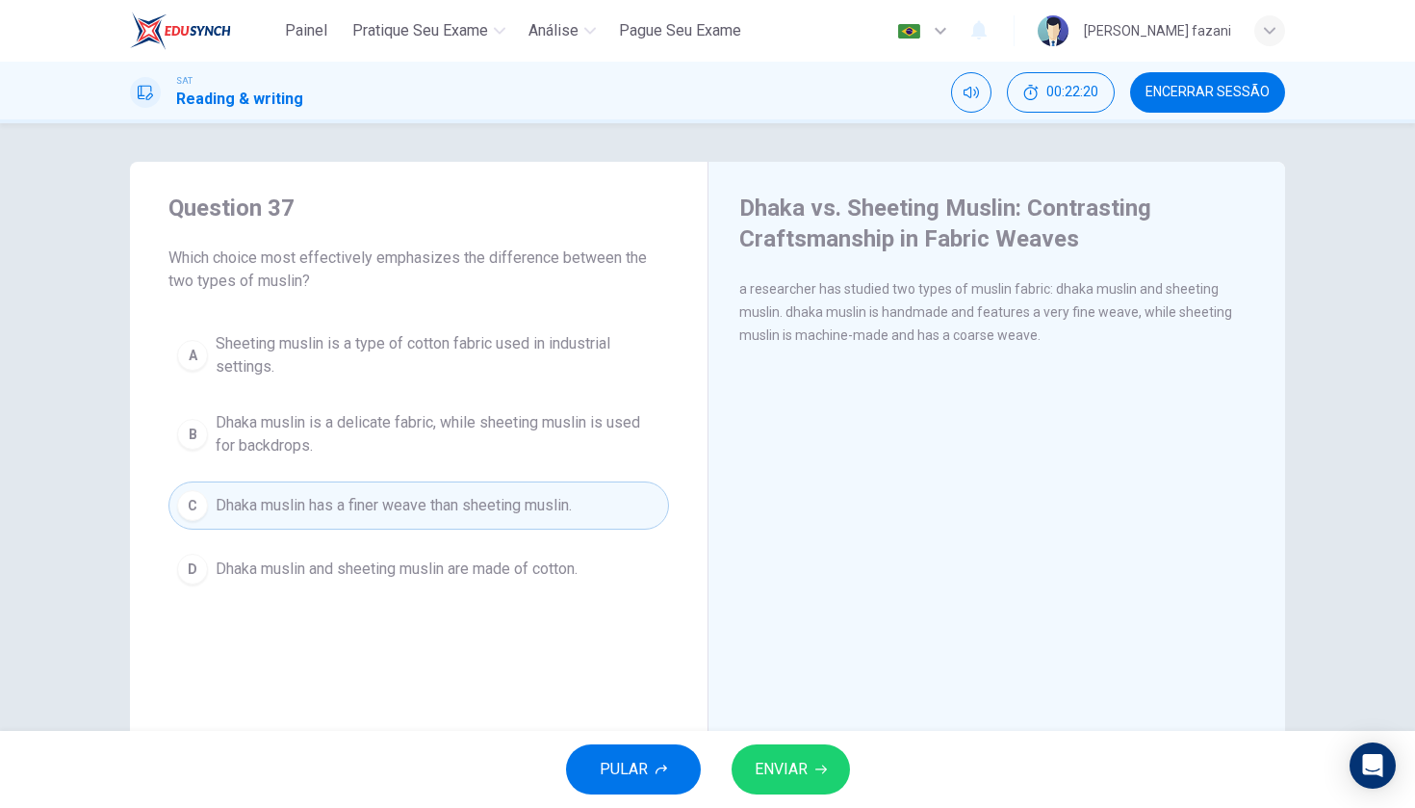
click at [791, 755] on button "ENVIAR" at bounding box center [791, 769] width 118 height 50
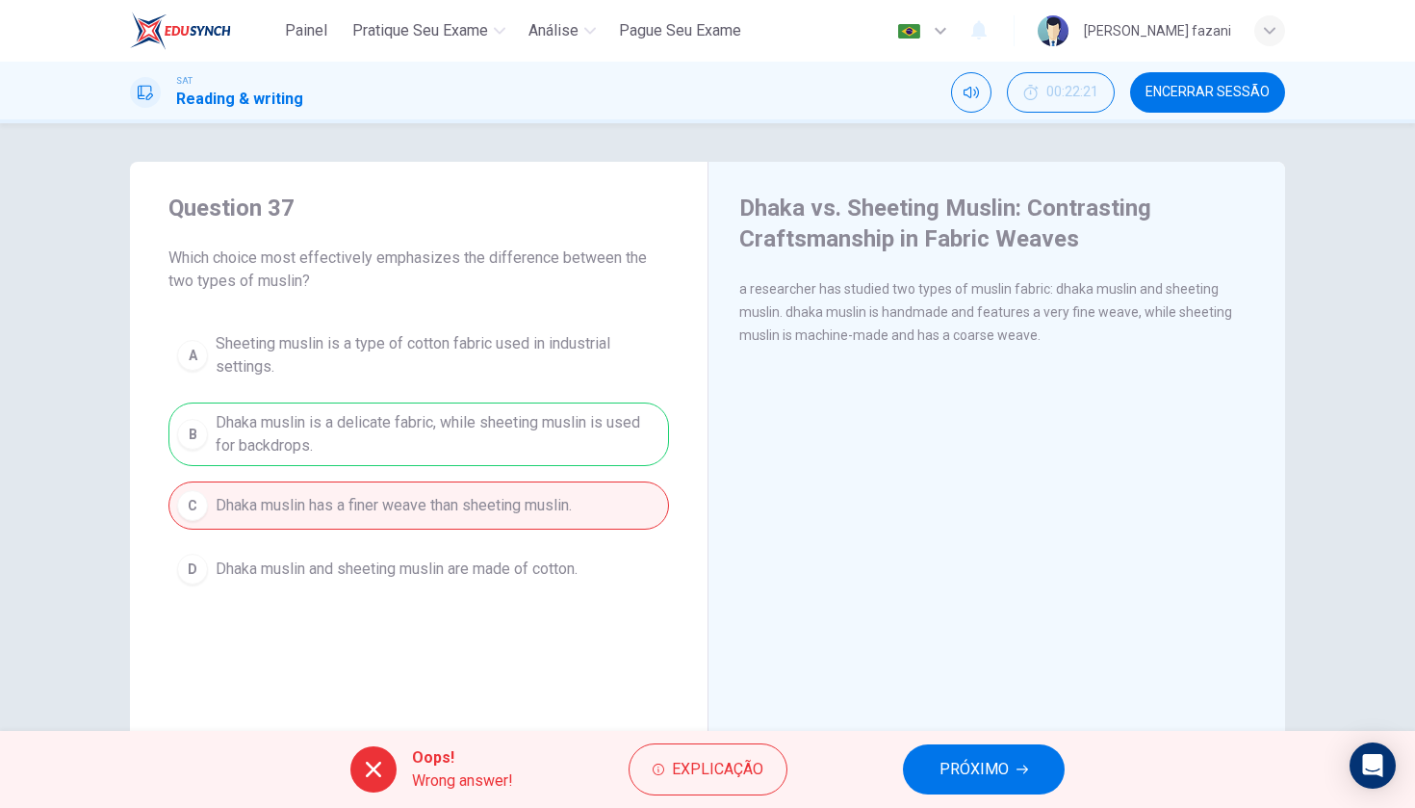
click at [980, 777] on span "PRÓXIMO" at bounding box center [974, 769] width 69 height 27
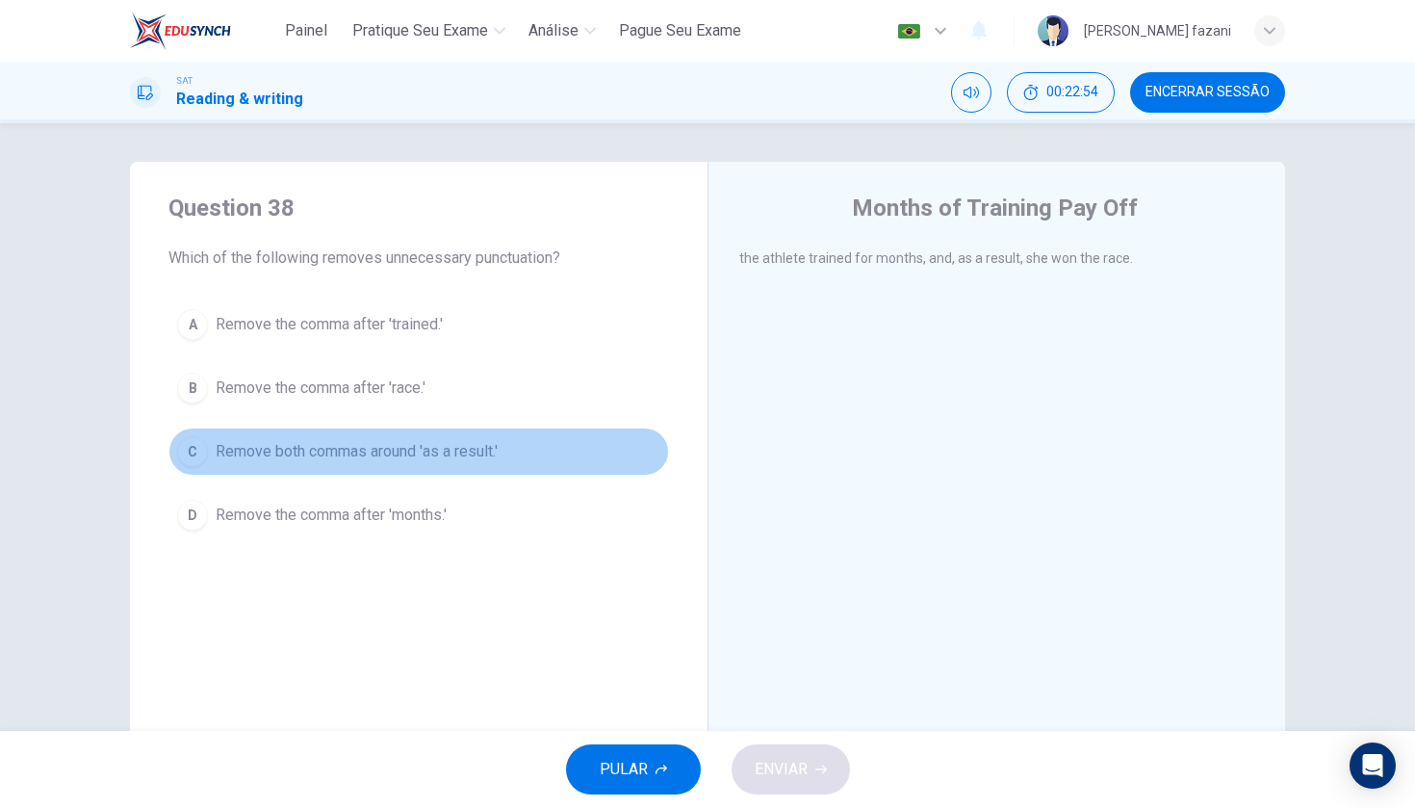
click at [202, 447] on div "C" at bounding box center [192, 451] width 31 height 31
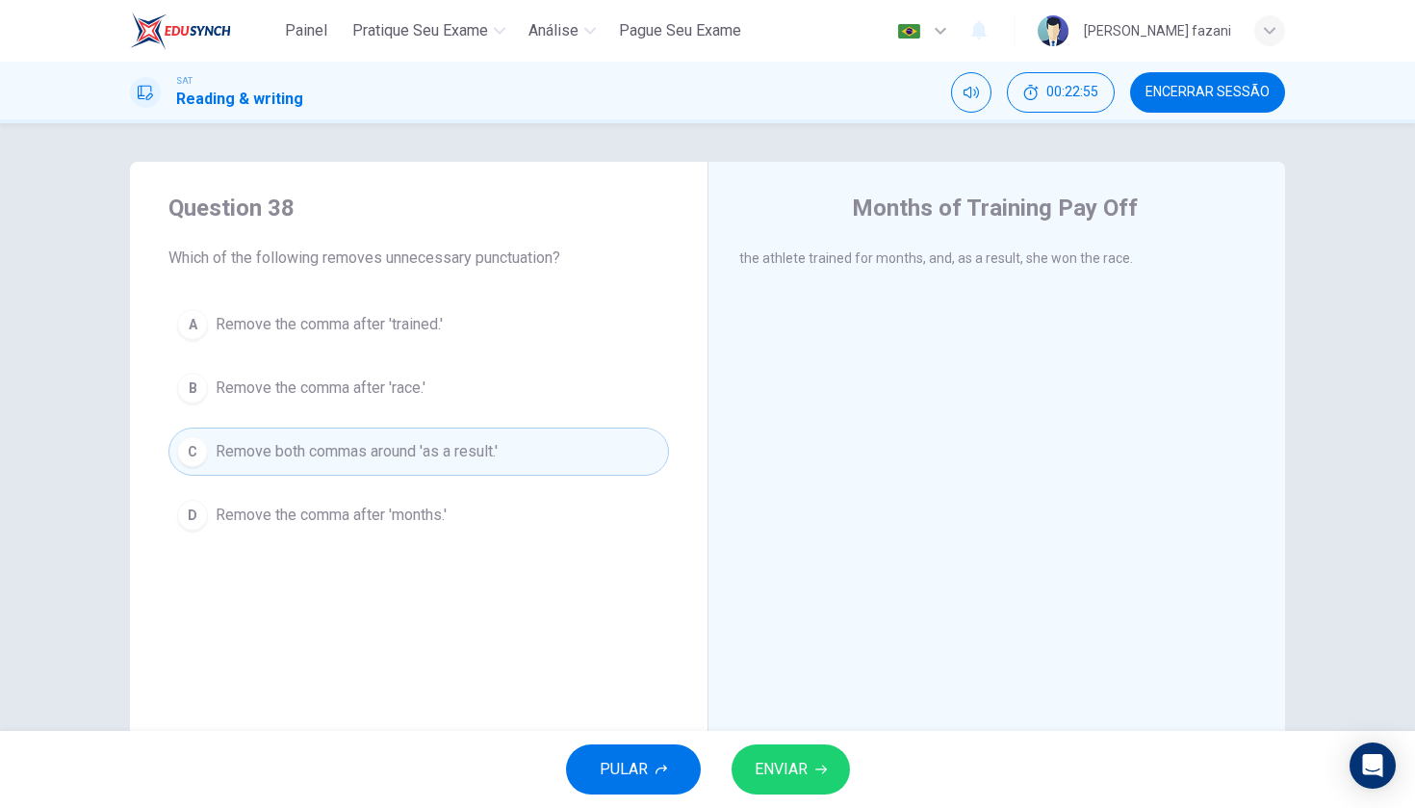
click at [803, 765] on span "ENVIAR" at bounding box center [781, 769] width 53 height 27
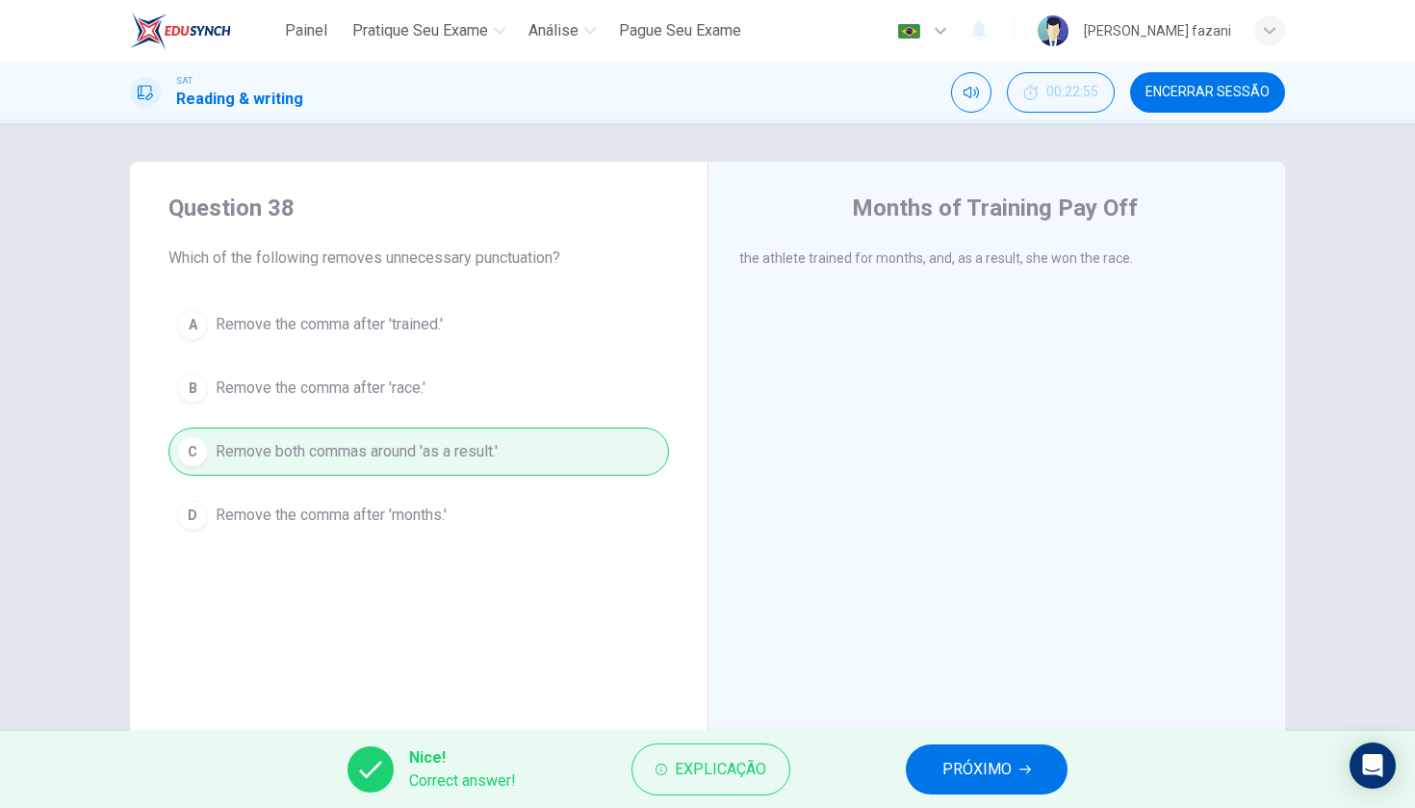
click at [972, 776] on span "PRÓXIMO" at bounding box center [976, 769] width 69 height 27
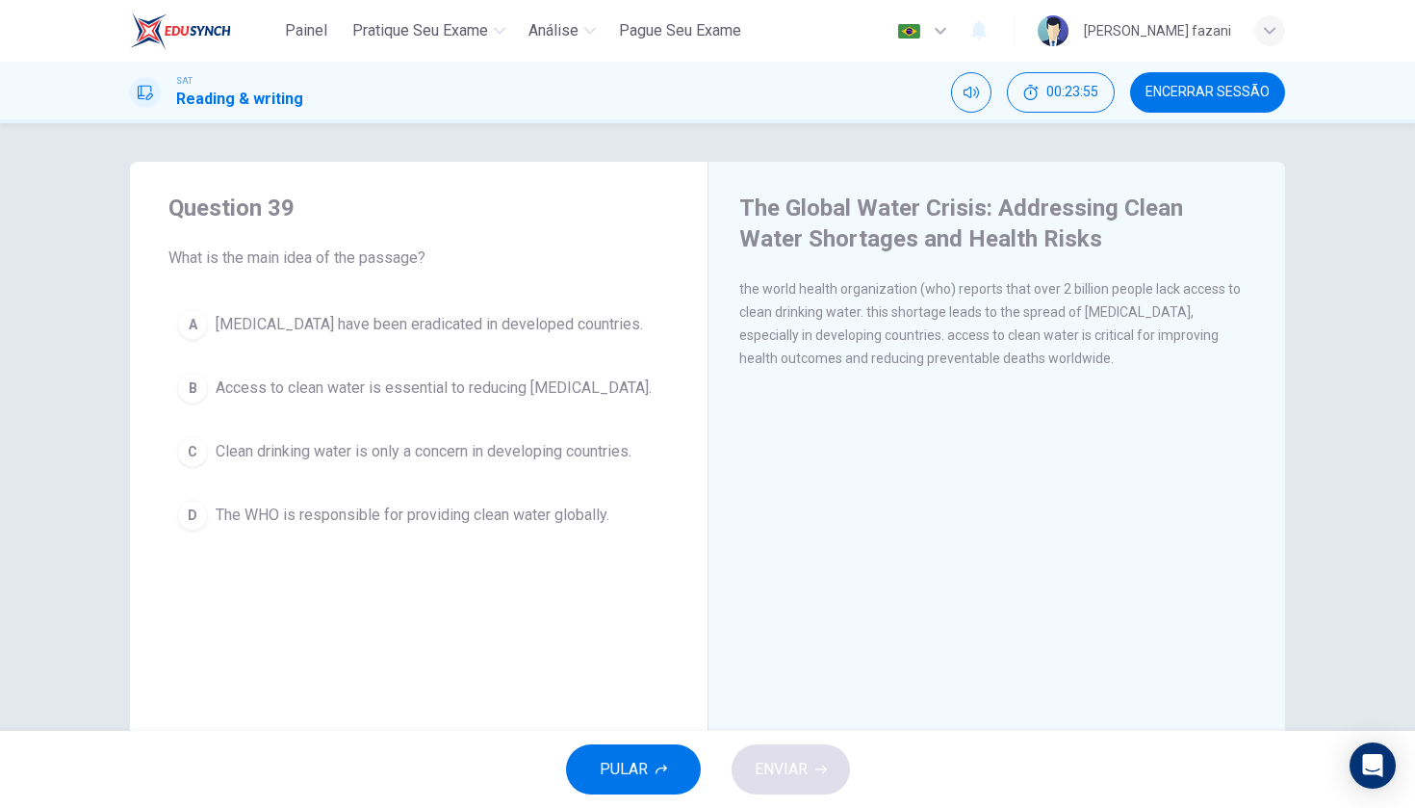
click at [193, 403] on div "B" at bounding box center [192, 388] width 31 height 31
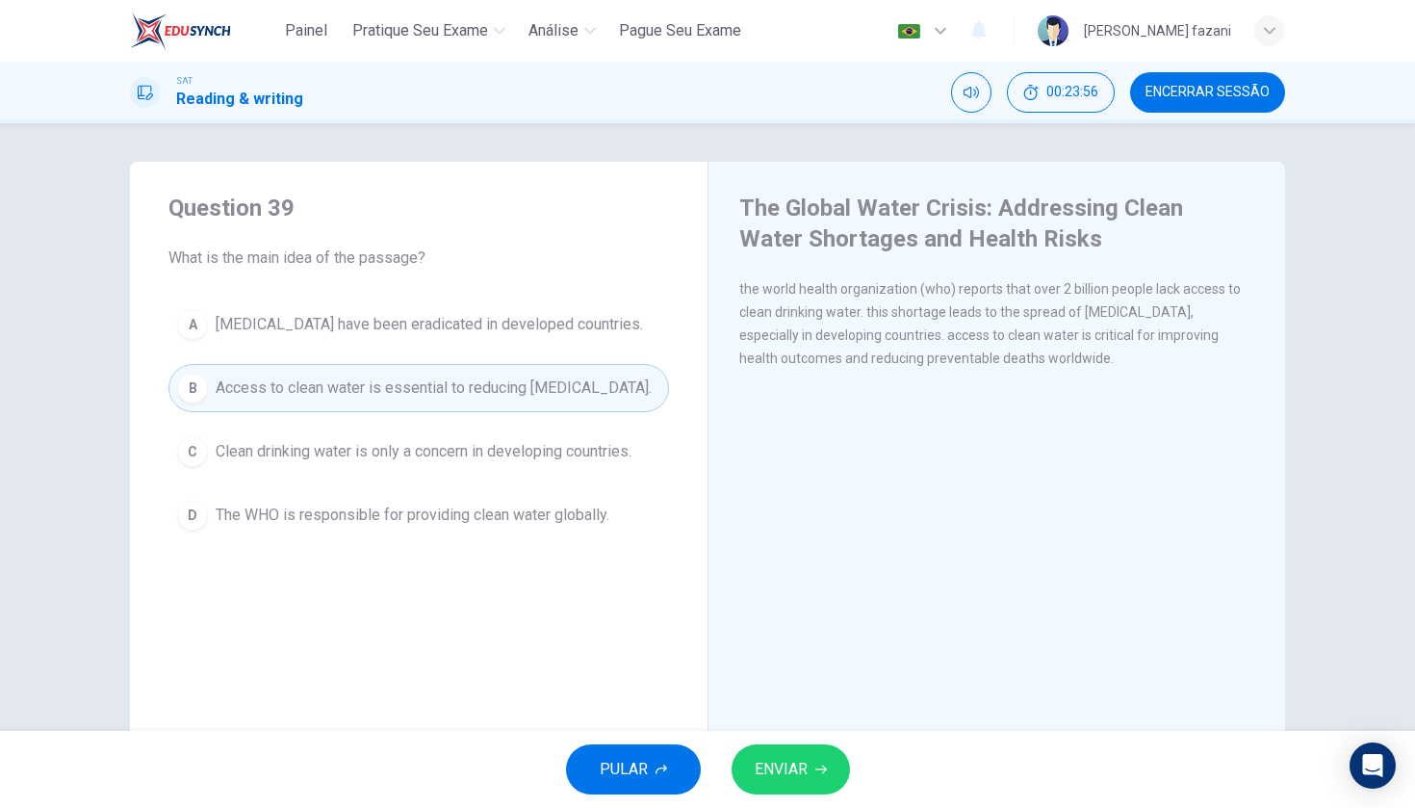
click at [778, 769] on span "ENVIAR" at bounding box center [781, 769] width 53 height 27
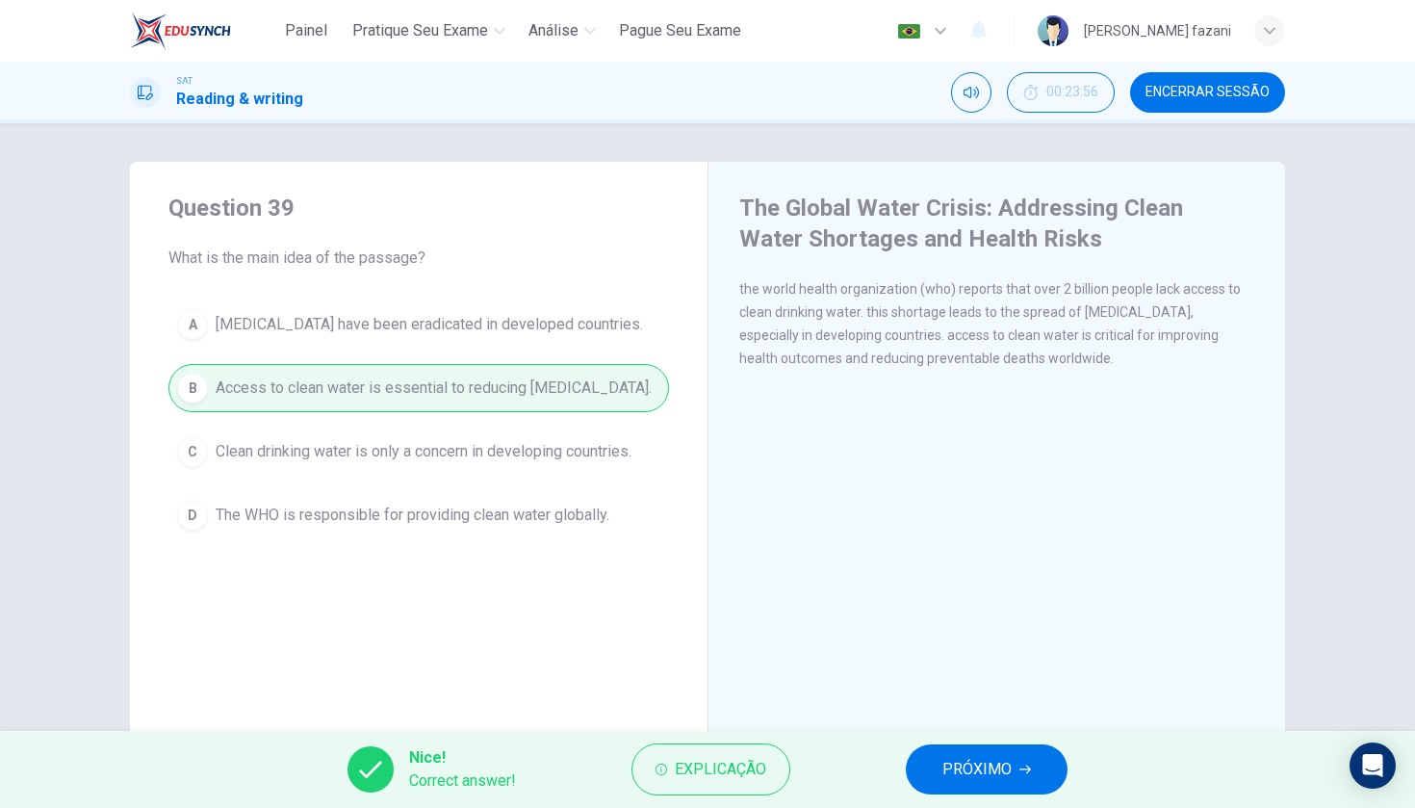
click at [1001, 777] on span "PRÓXIMO" at bounding box center [976, 769] width 69 height 27
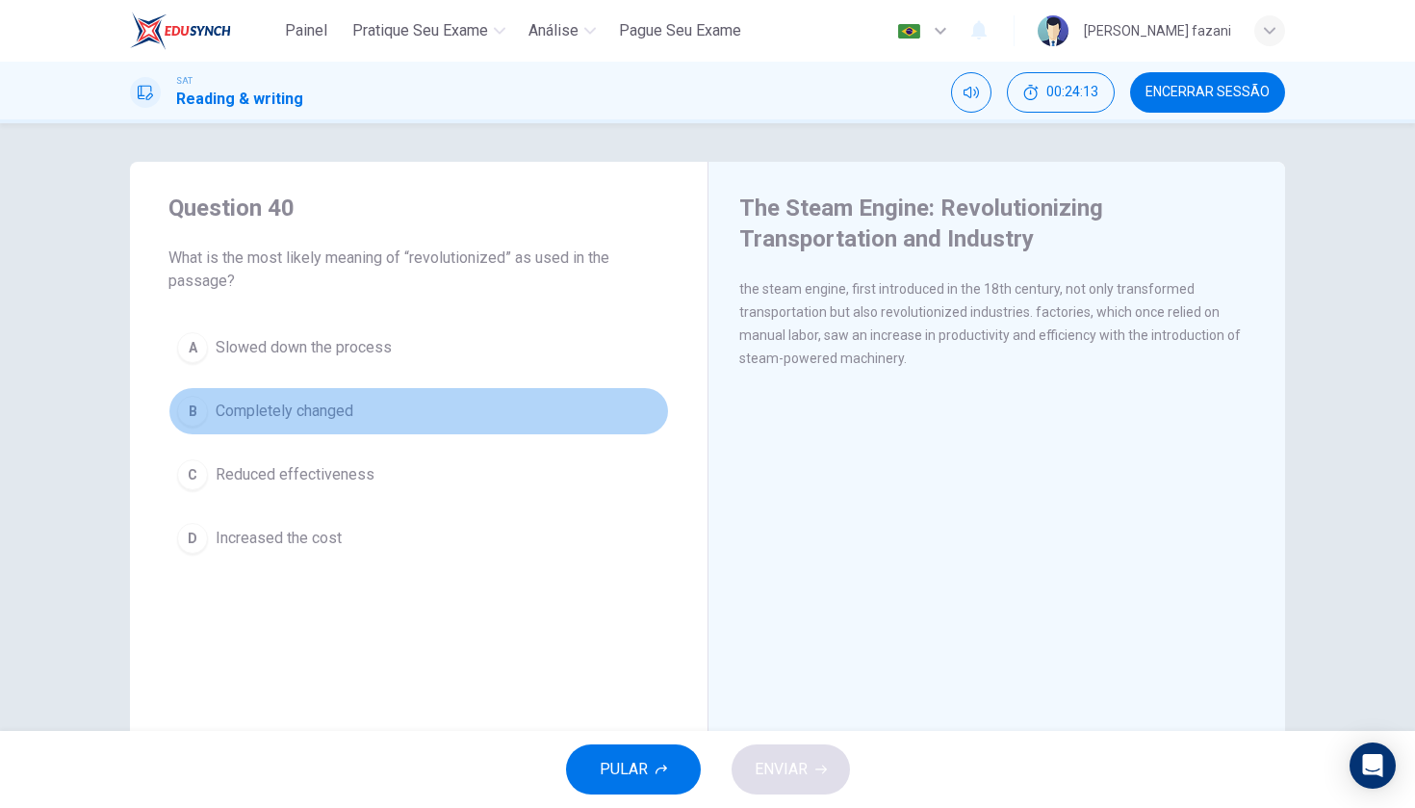
click at [194, 408] on div "B" at bounding box center [192, 411] width 31 height 31
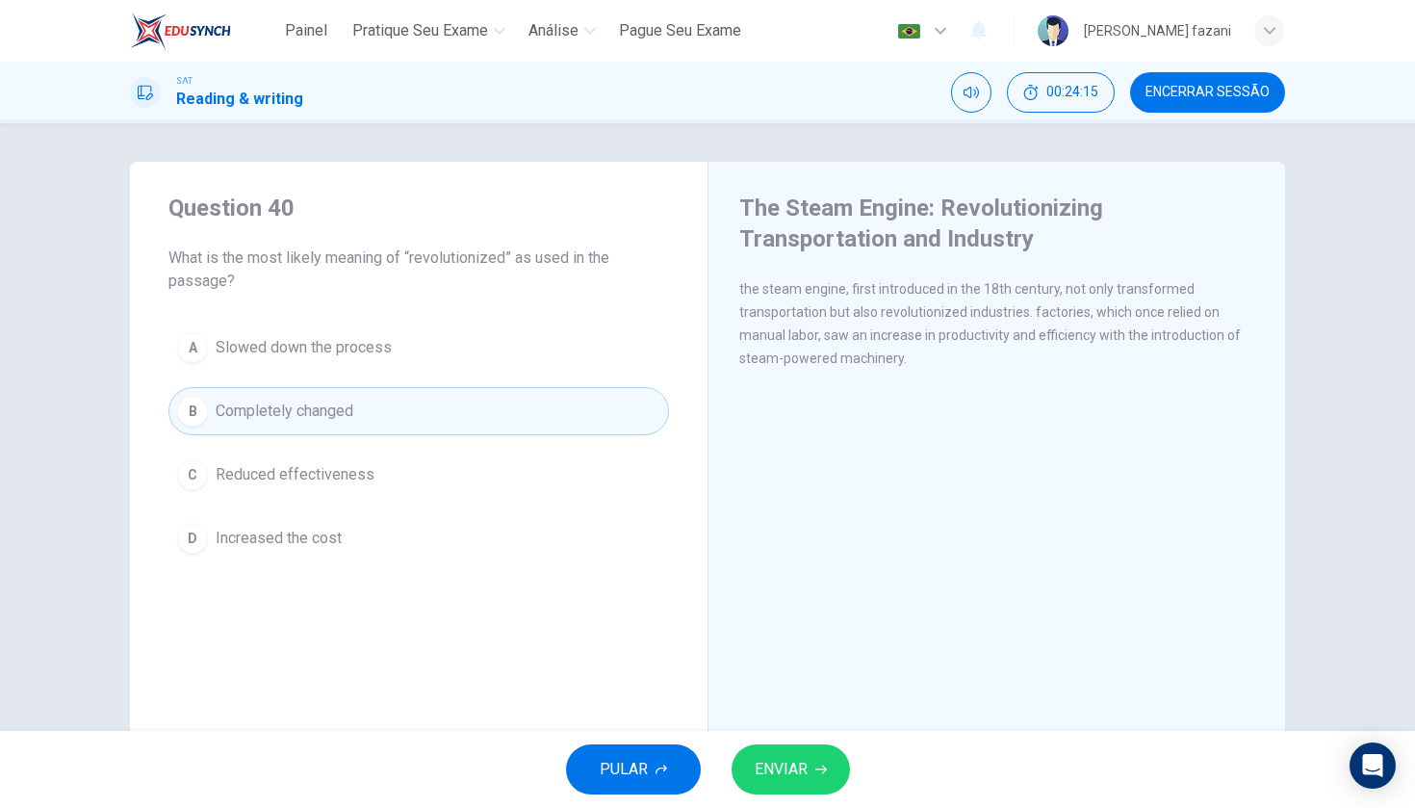
click at [803, 758] on span "ENVIAR" at bounding box center [781, 769] width 53 height 27
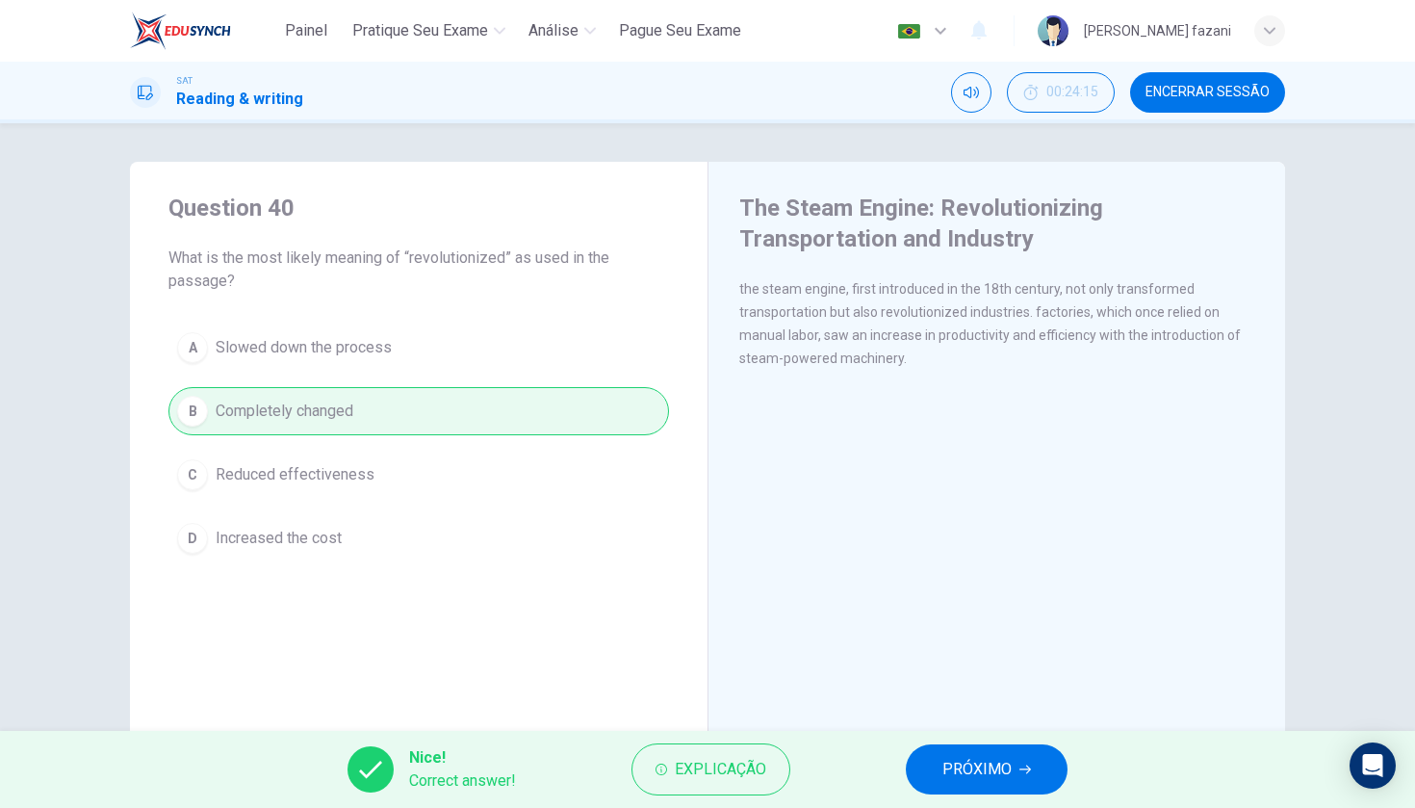
click at [967, 774] on span "PRÓXIMO" at bounding box center [976, 769] width 69 height 27
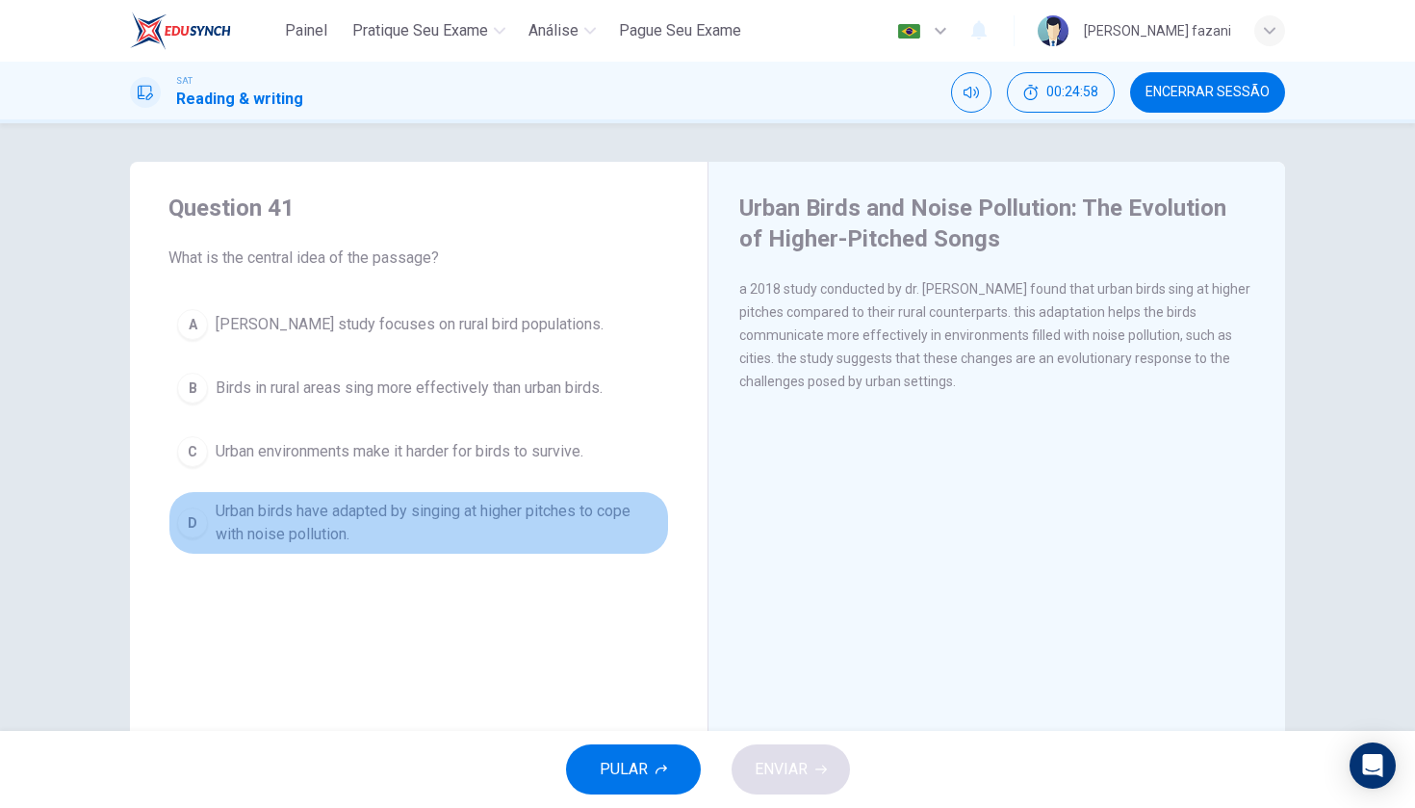
click at [196, 509] on div "D" at bounding box center [192, 522] width 31 height 31
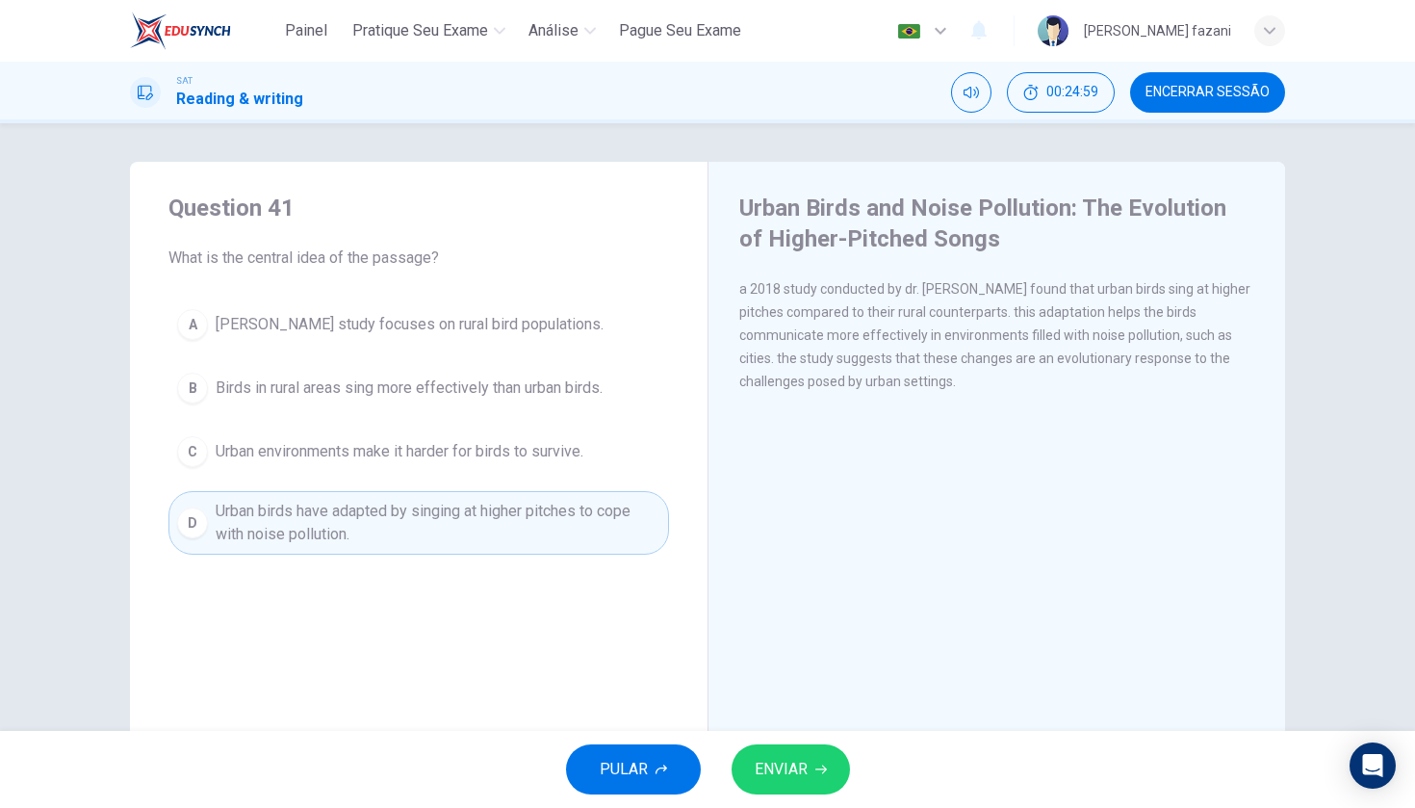
click at [838, 779] on button "ENVIAR" at bounding box center [791, 769] width 118 height 50
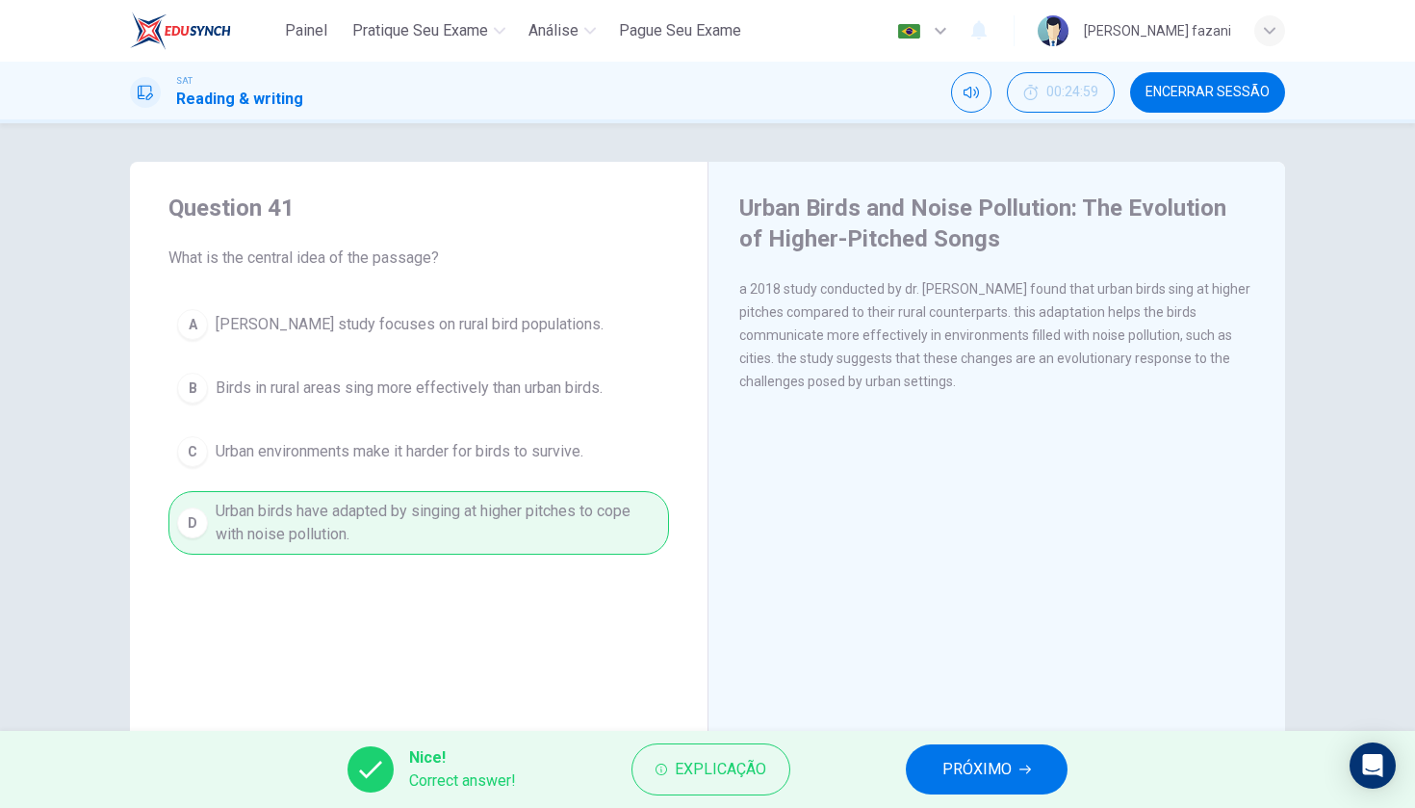
click at [955, 763] on span "PRÓXIMO" at bounding box center [976, 769] width 69 height 27
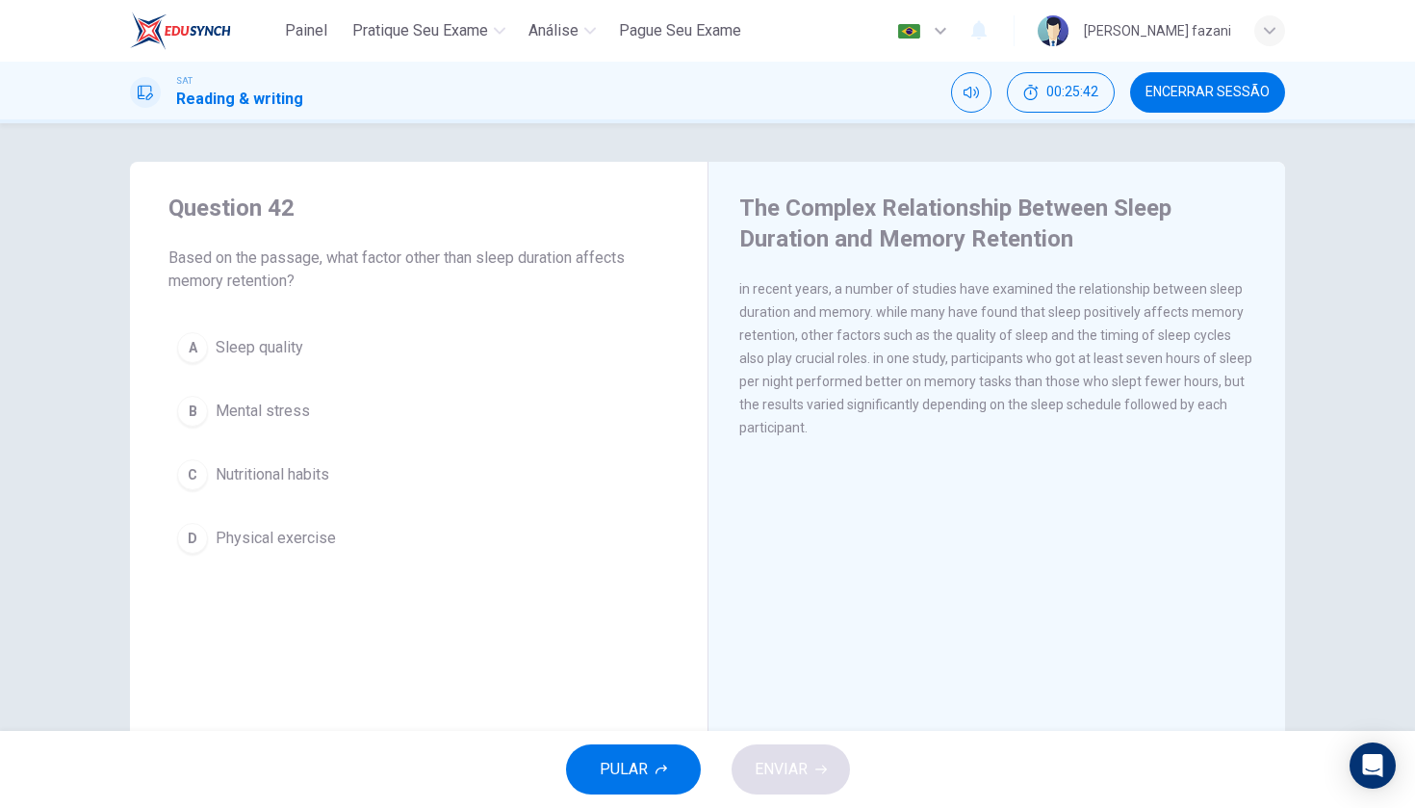
click at [189, 344] on div "A" at bounding box center [192, 347] width 31 height 31
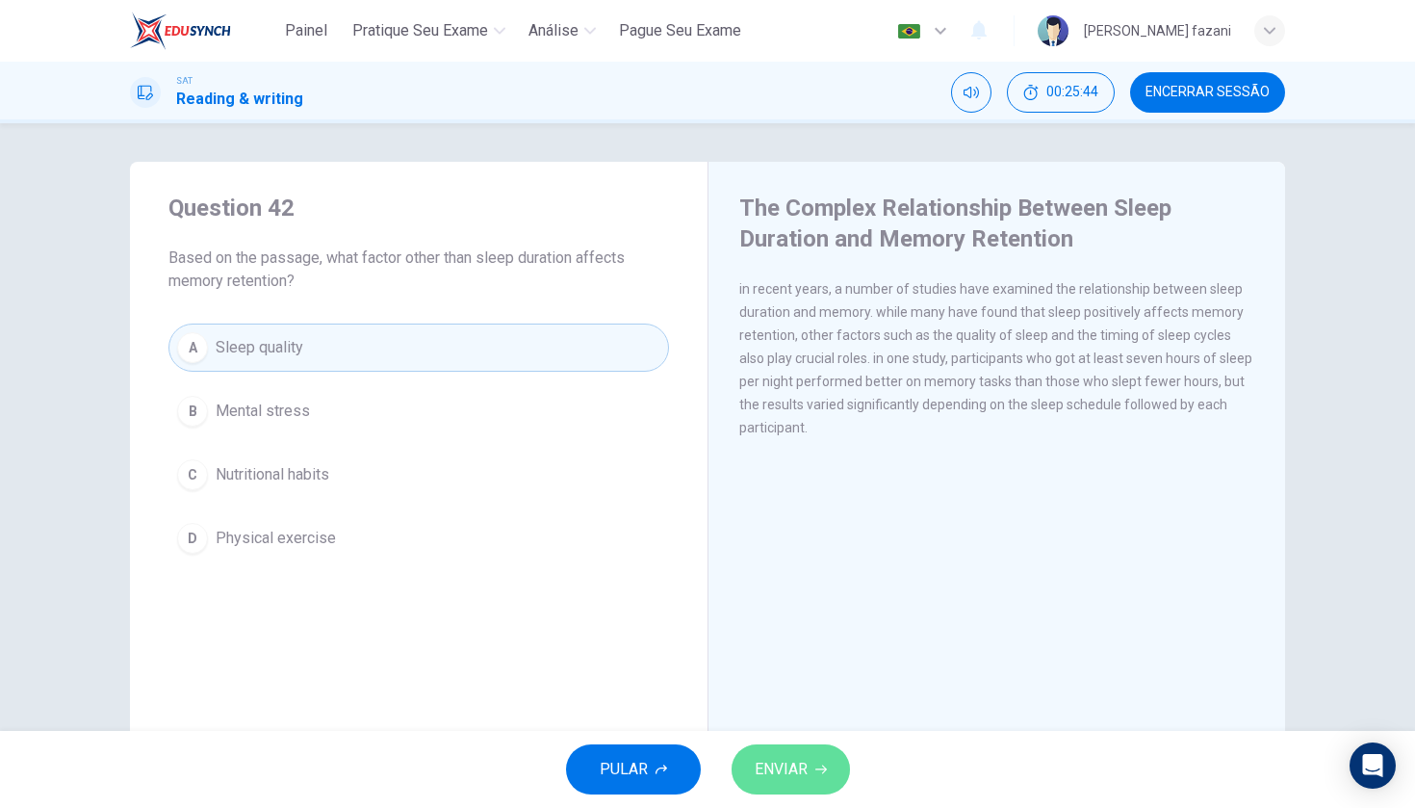
click at [787, 761] on span "ENVIAR" at bounding box center [781, 769] width 53 height 27
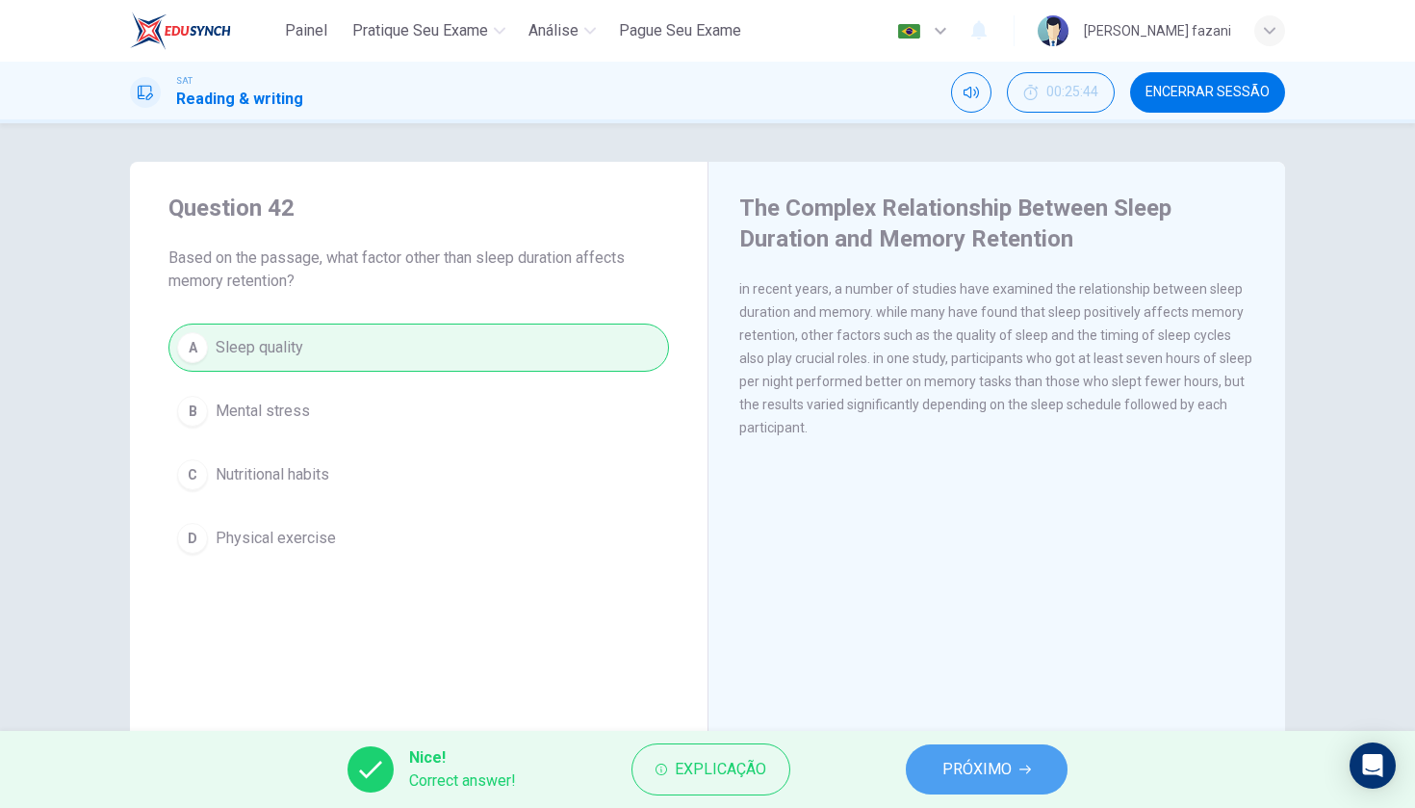
click at [964, 766] on span "PRÓXIMO" at bounding box center [976, 769] width 69 height 27
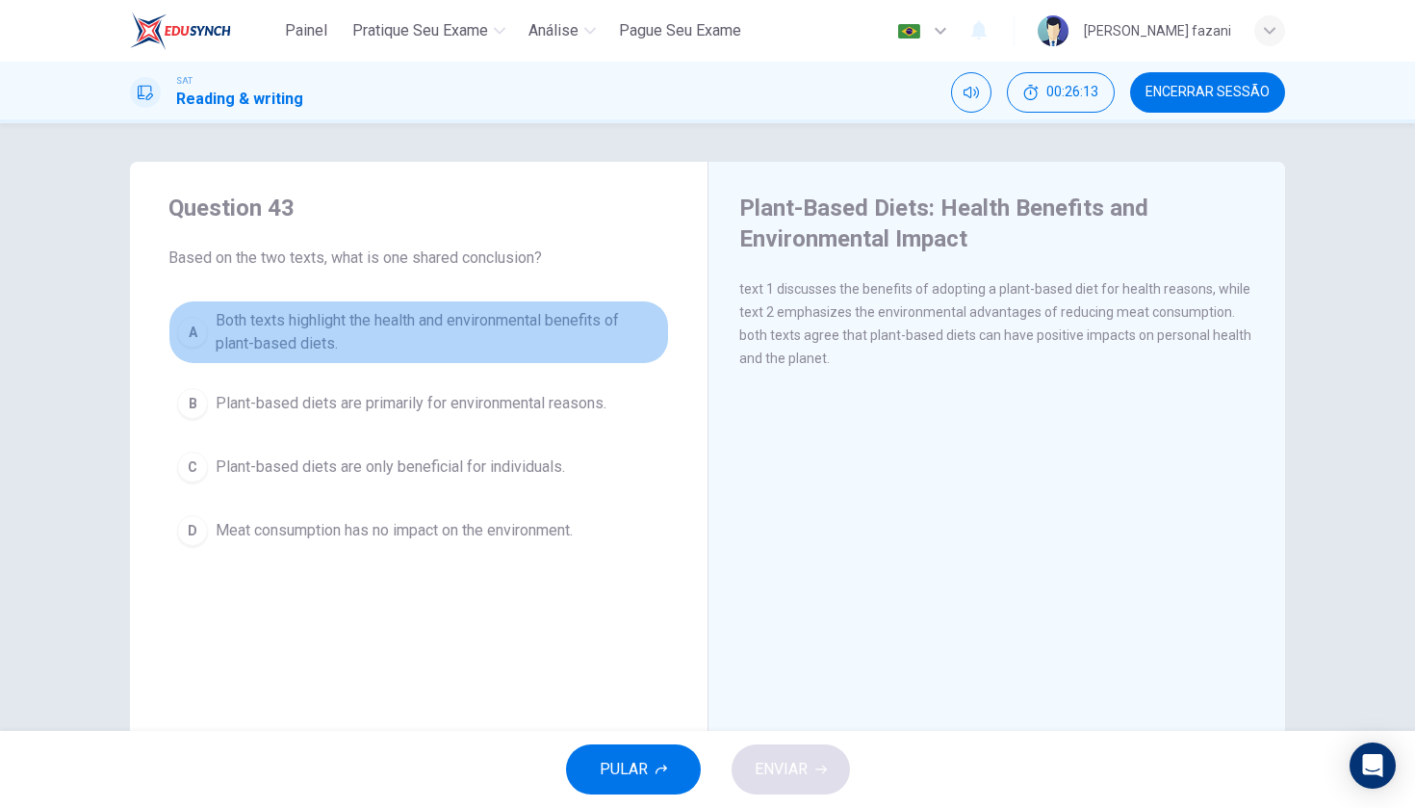
click at [194, 333] on div "A" at bounding box center [192, 332] width 31 height 31
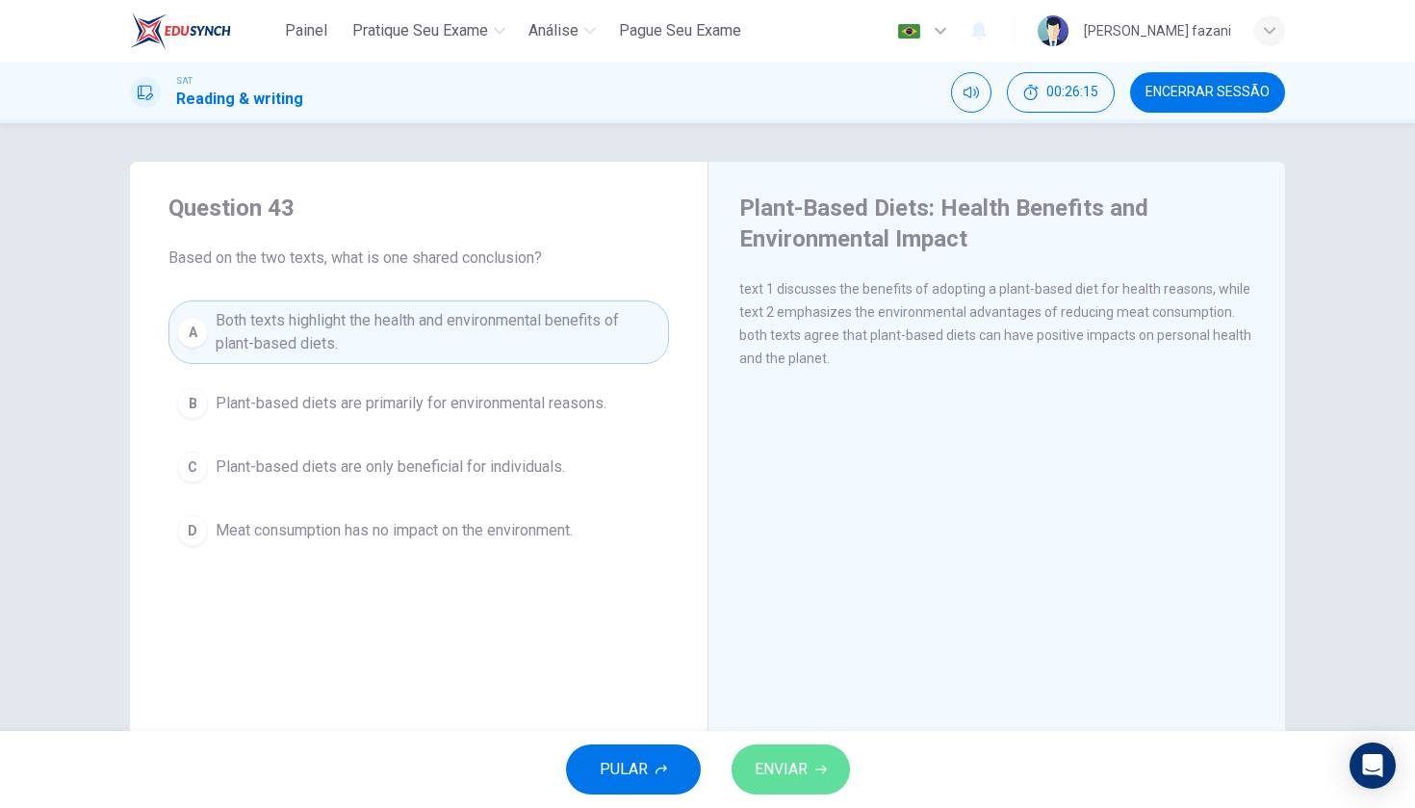
click at [751, 749] on button "ENVIAR" at bounding box center [791, 769] width 118 height 50
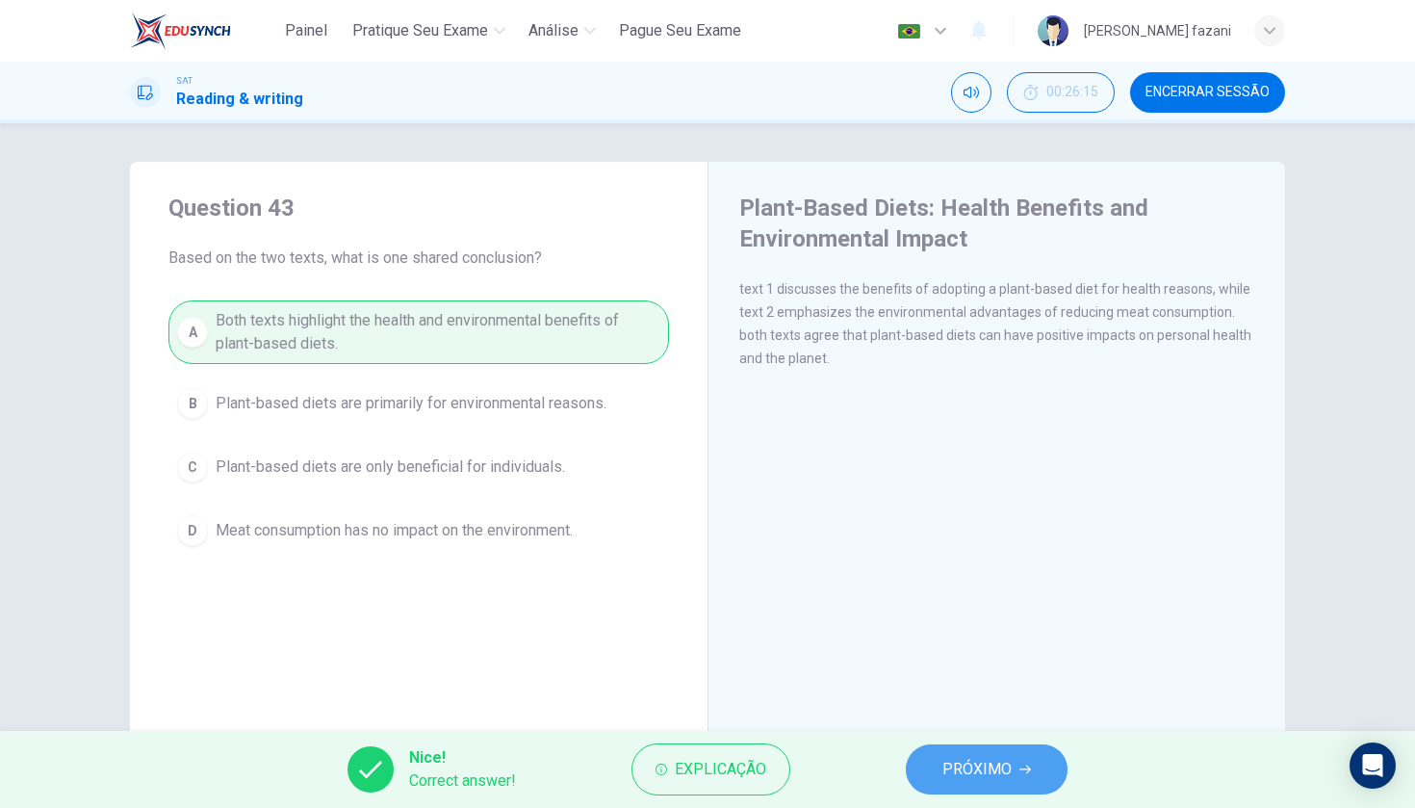
click at [1015, 771] on button "PRÓXIMO" at bounding box center [987, 769] width 162 height 50
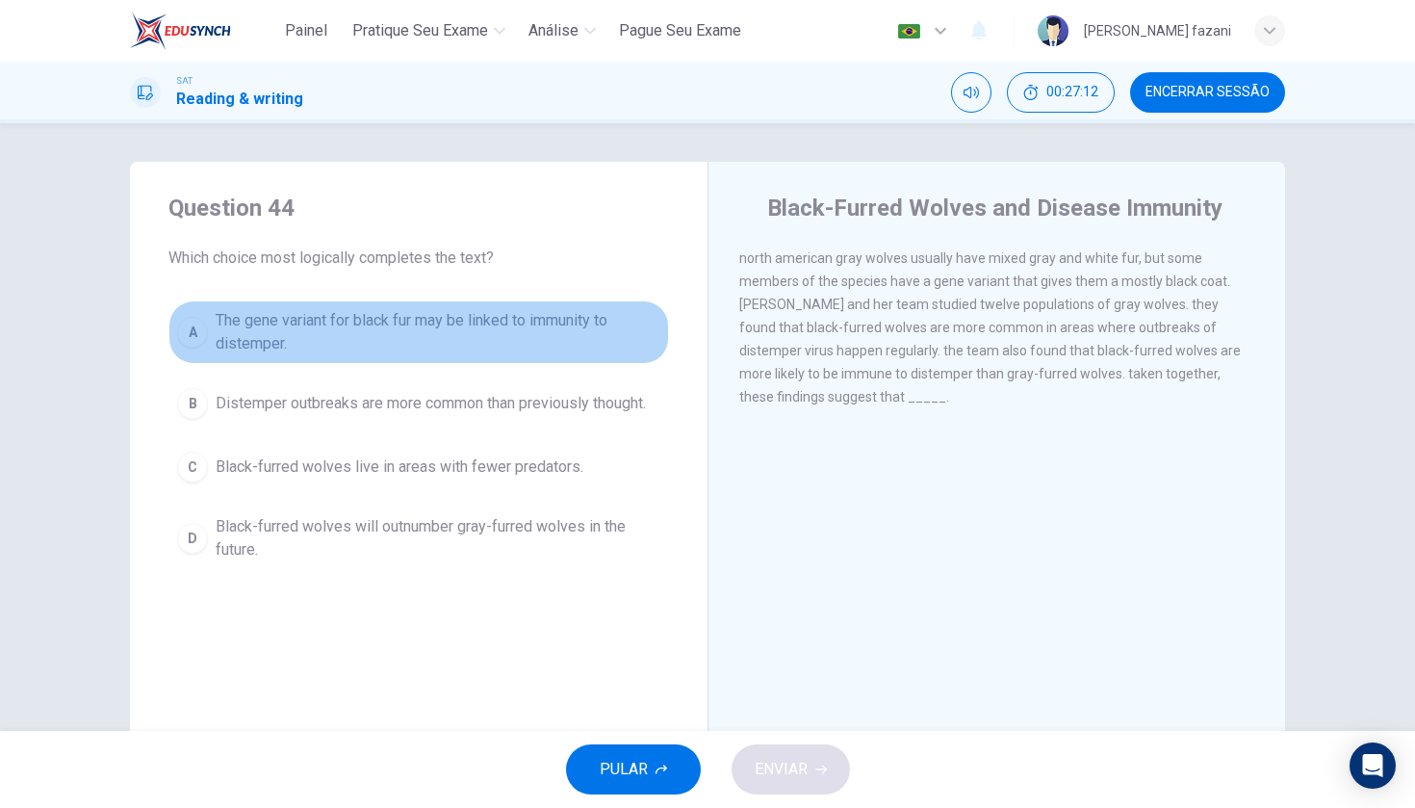
click at [196, 333] on div "A" at bounding box center [192, 332] width 31 height 31
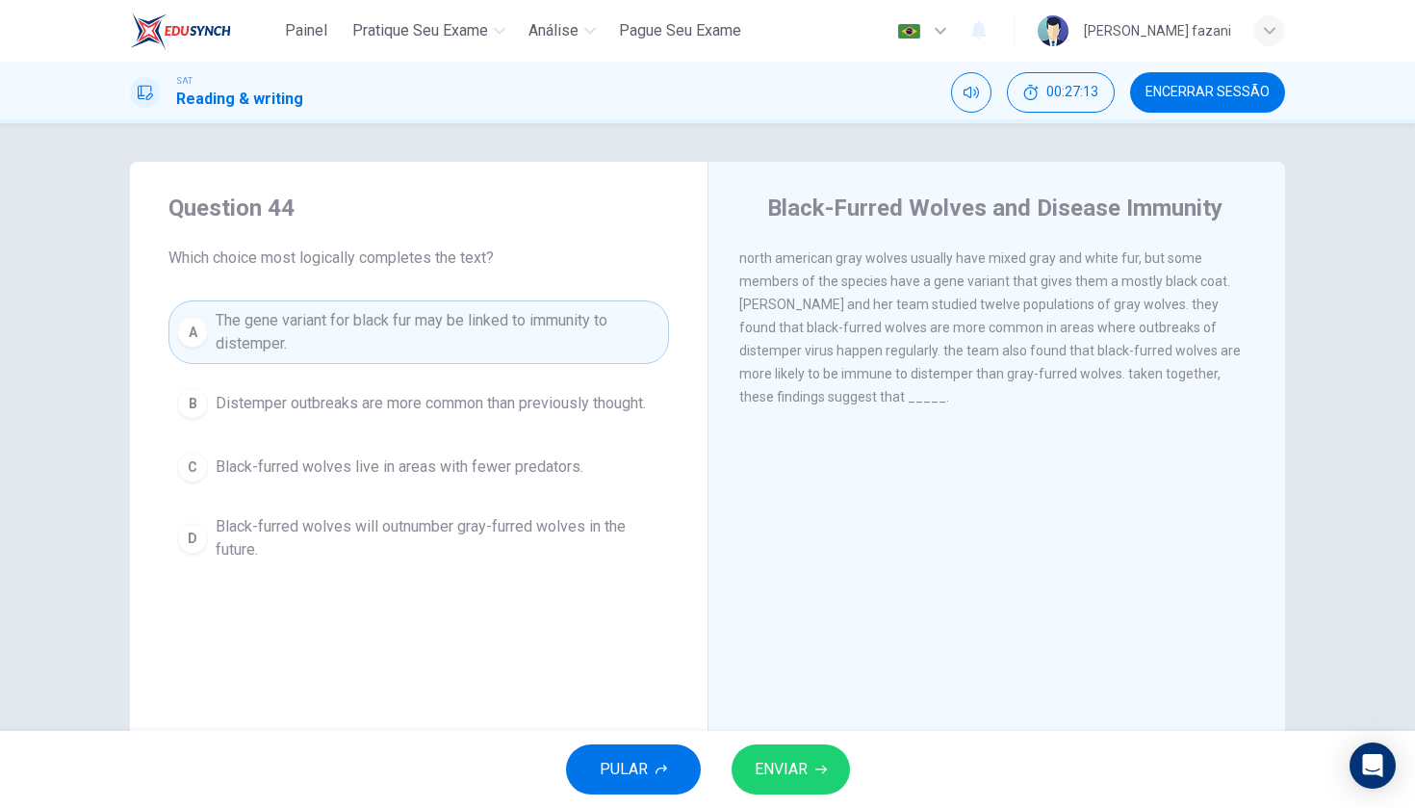
click at [775, 779] on span "ENVIAR" at bounding box center [781, 769] width 53 height 27
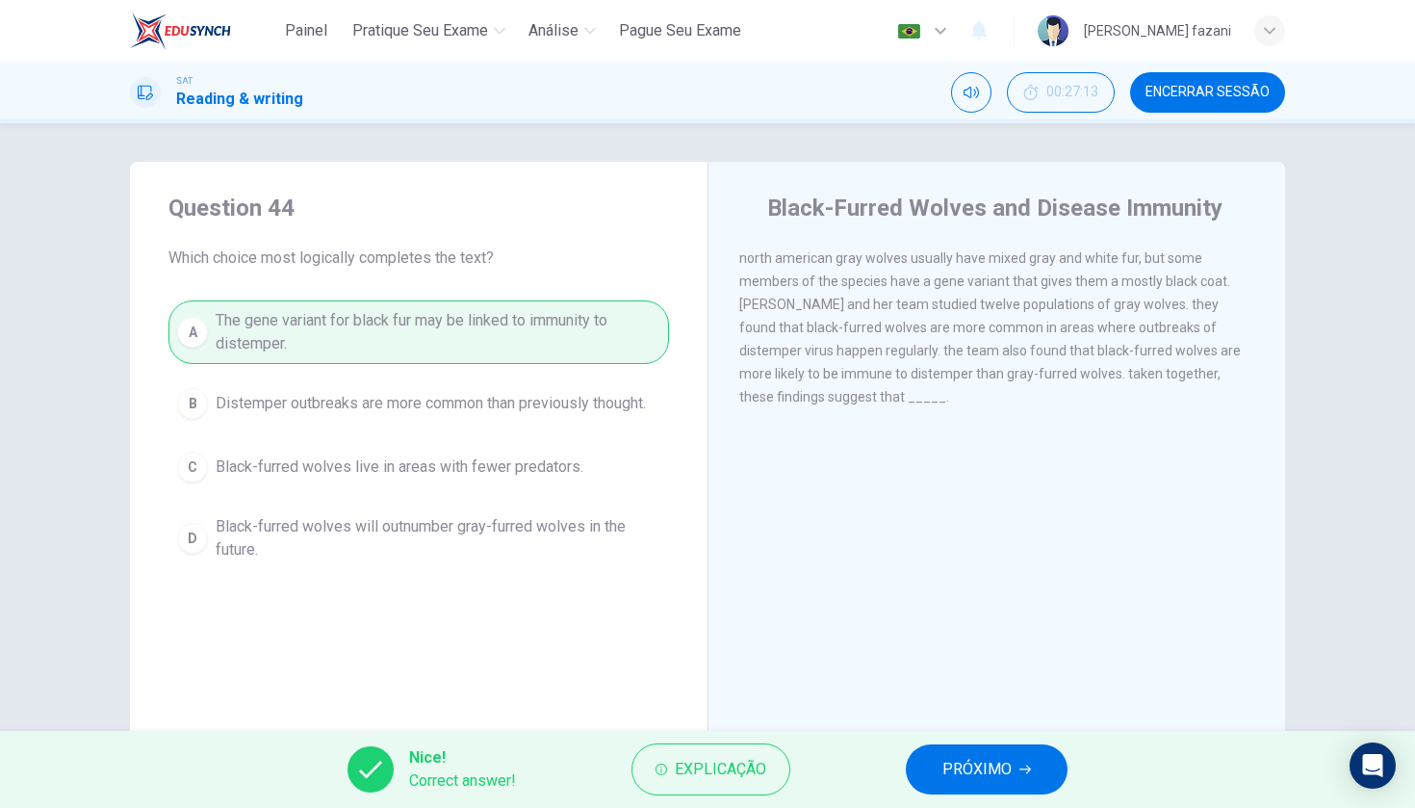
click at [951, 764] on span "PRÓXIMO" at bounding box center [976, 769] width 69 height 27
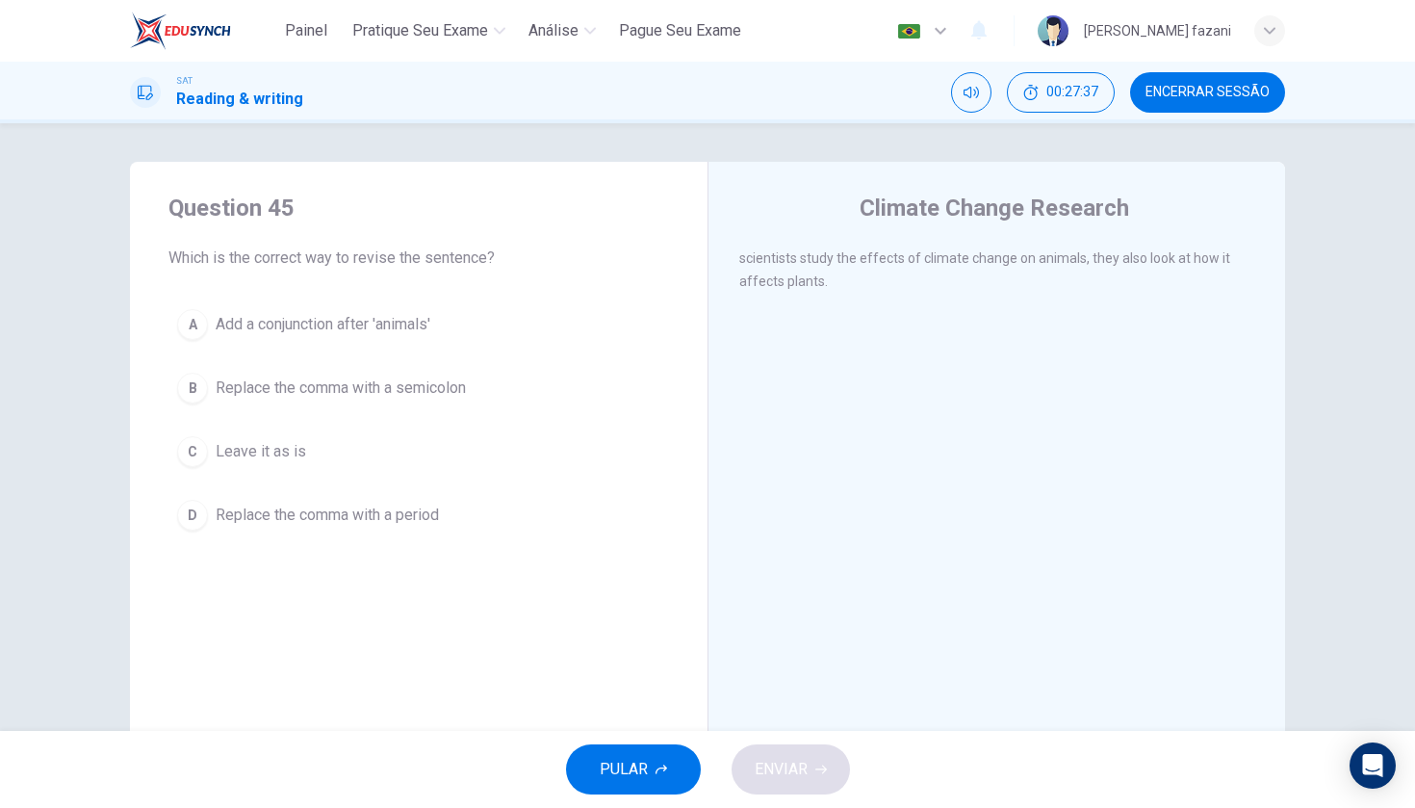
click at [200, 452] on div "C" at bounding box center [192, 451] width 31 height 31
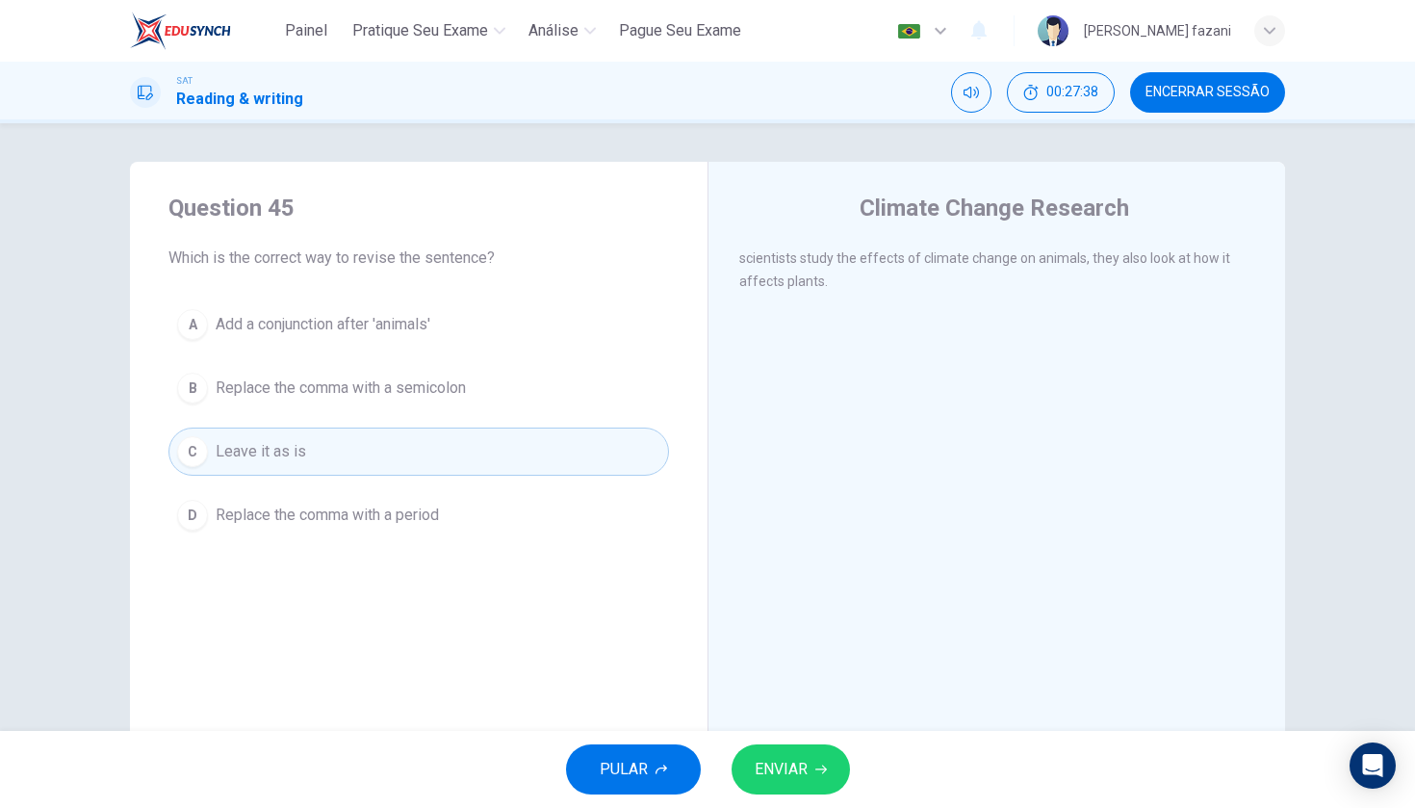
click at [802, 763] on span "ENVIAR" at bounding box center [781, 769] width 53 height 27
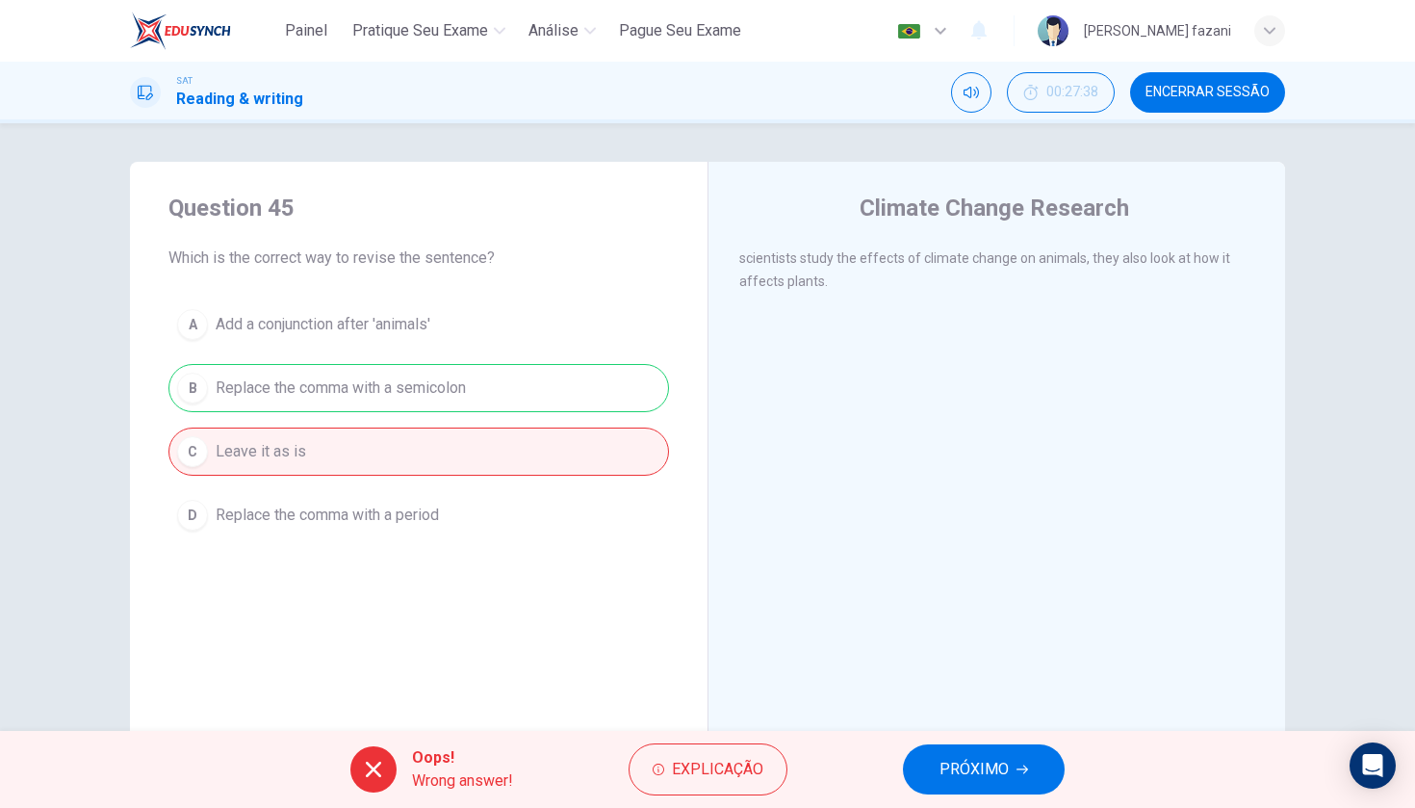
click at [976, 775] on span "PRÓXIMO" at bounding box center [974, 769] width 69 height 27
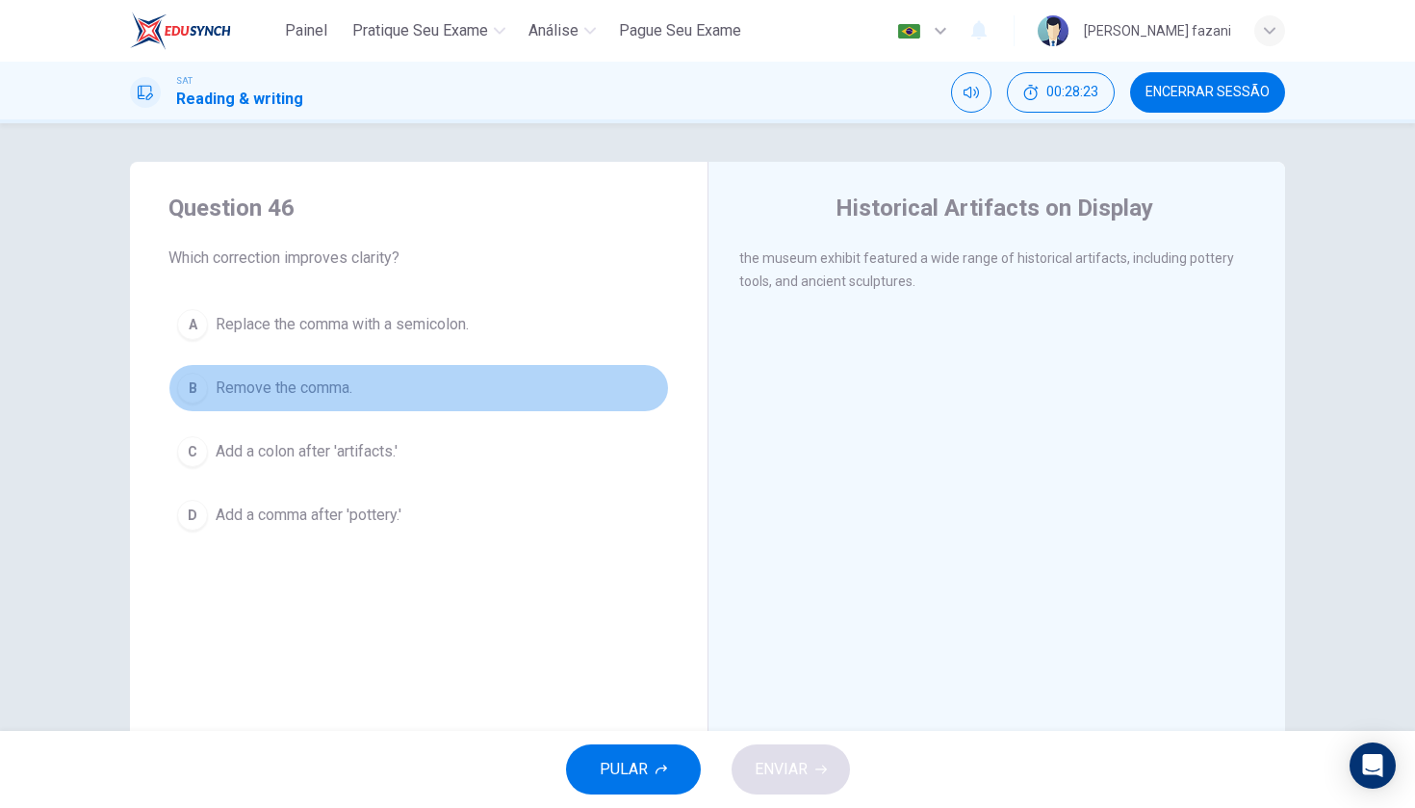
click at [193, 388] on div "B" at bounding box center [192, 388] width 31 height 31
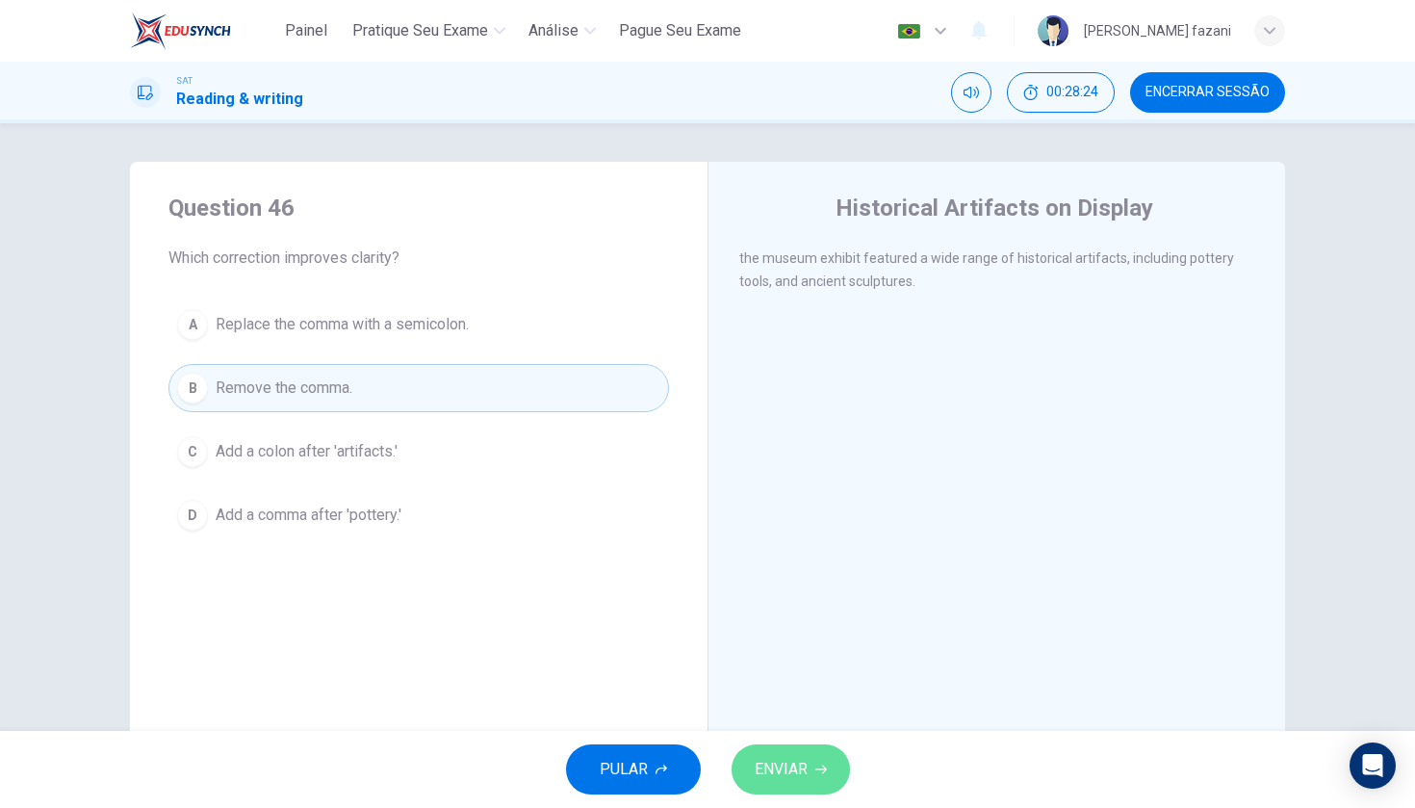
click at [808, 778] on button "ENVIAR" at bounding box center [791, 769] width 118 height 50
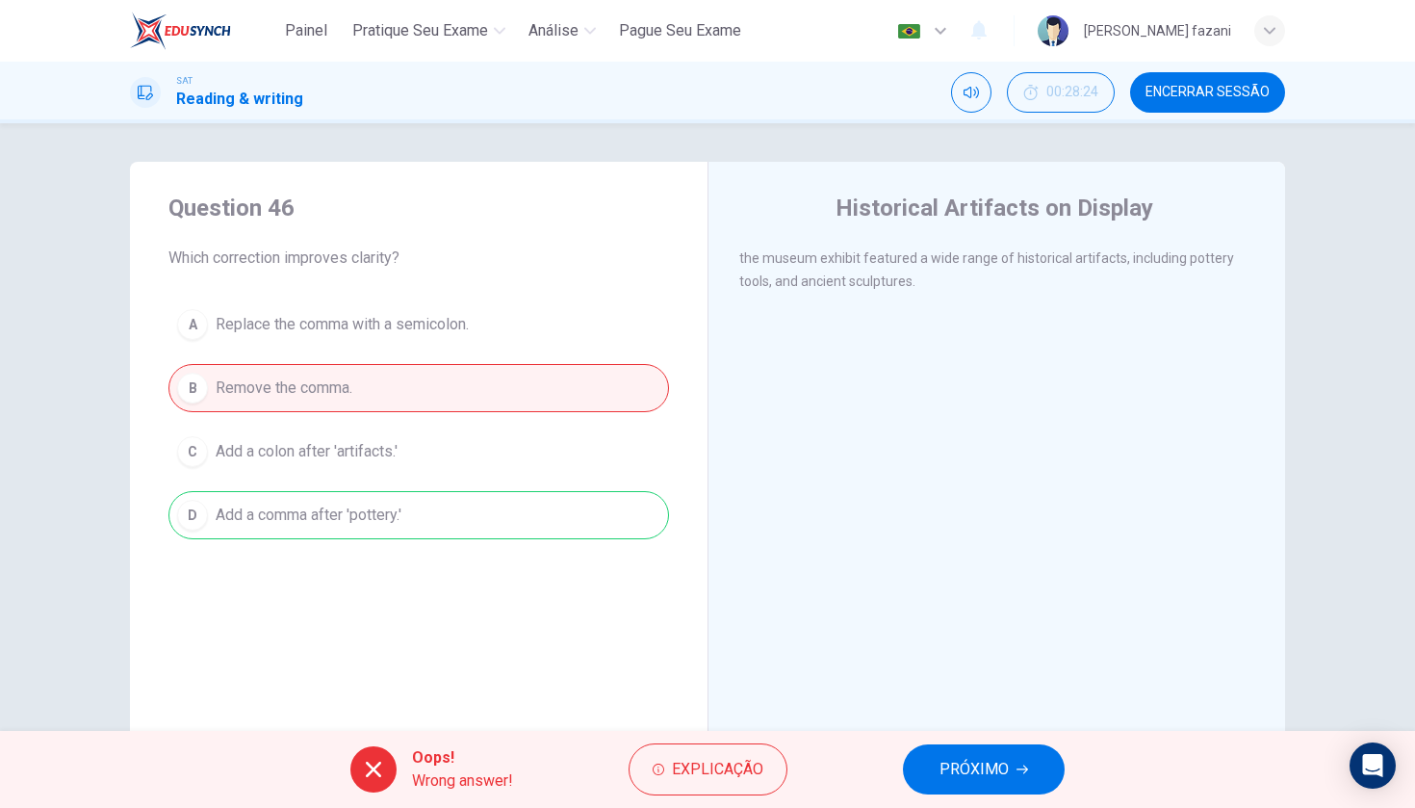
click at [967, 767] on span "PRÓXIMO" at bounding box center [974, 769] width 69 height 27
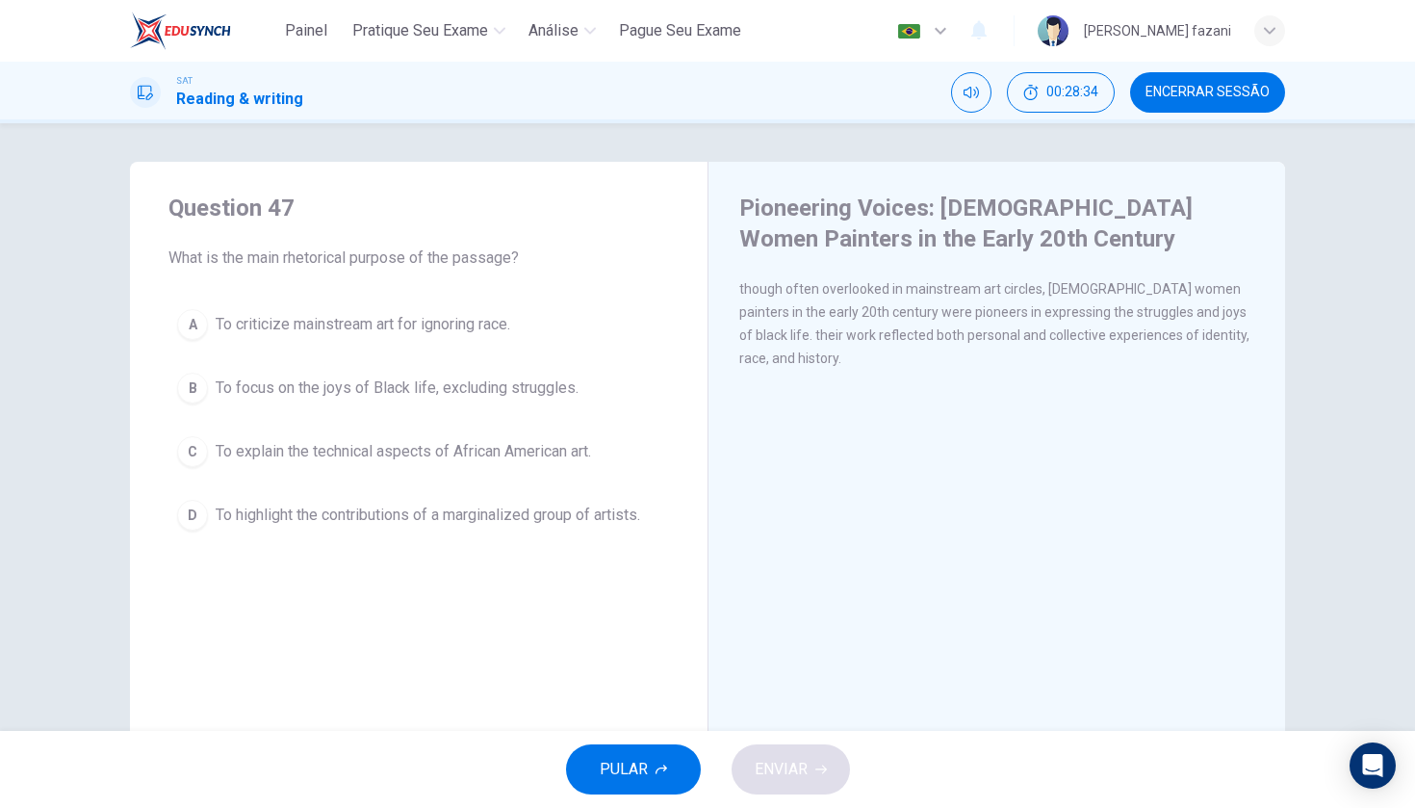
click at [1194, 91] on span "Encerrar Sessão" at bounding box center [1208, 92] width 124 height 15
